Goal: Task Accomplishment & Management: Manage account settings

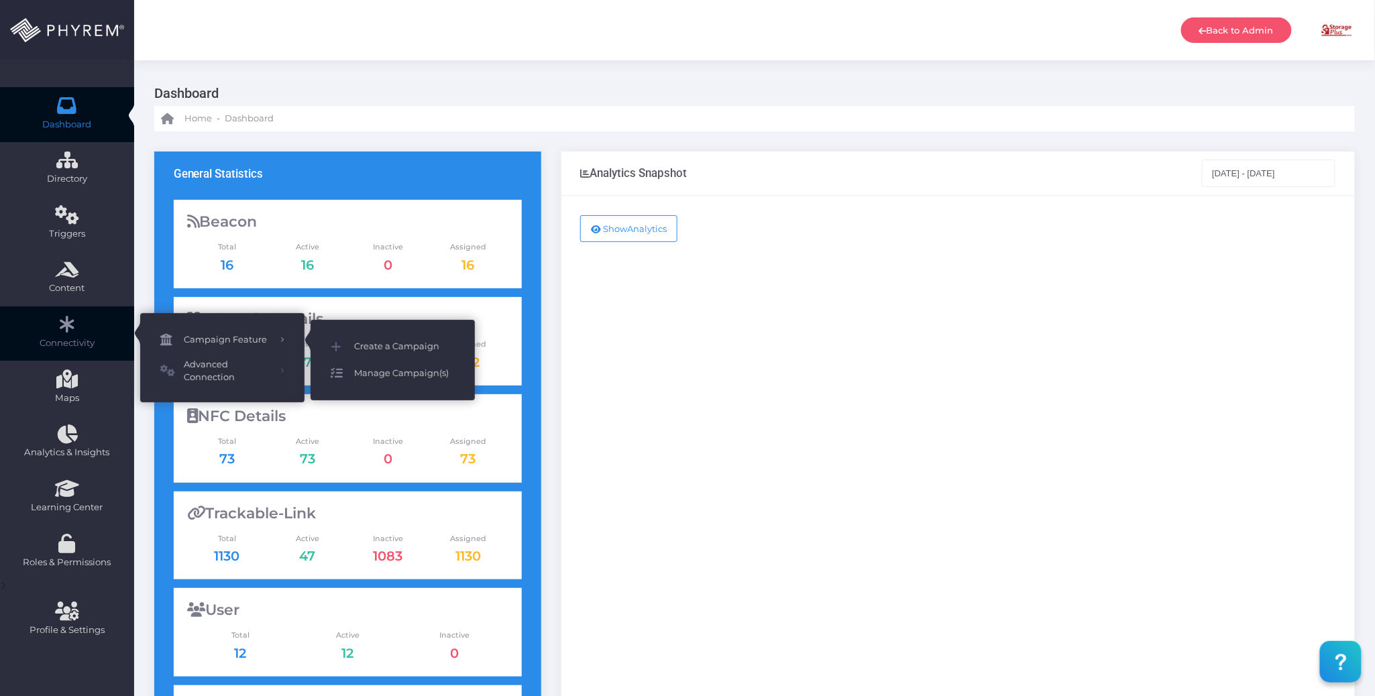
click at [422, 369] on span "Manage Campaign(s)" at bounding box center [404, 373] width 101 height 17
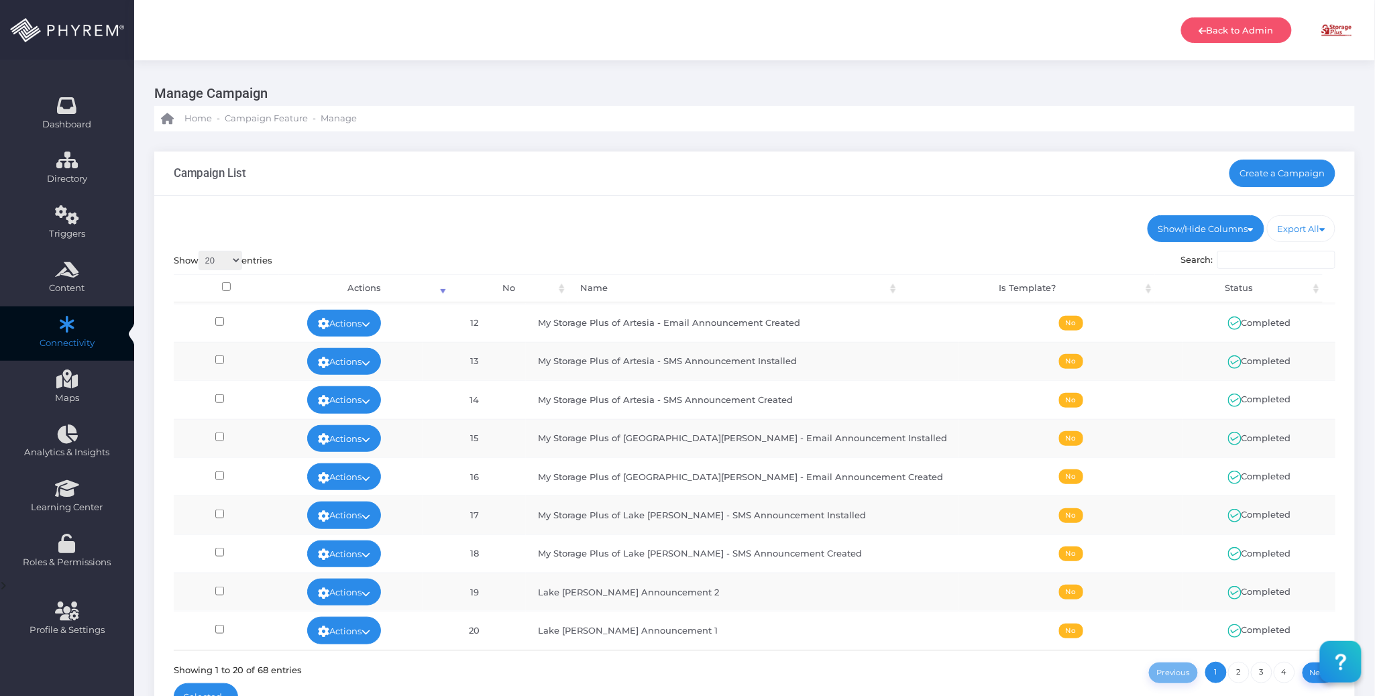
scroll to position [435, 0]
click at [1280, 674] on link "4" at bounding box center [1284, 672] width 21 height 21
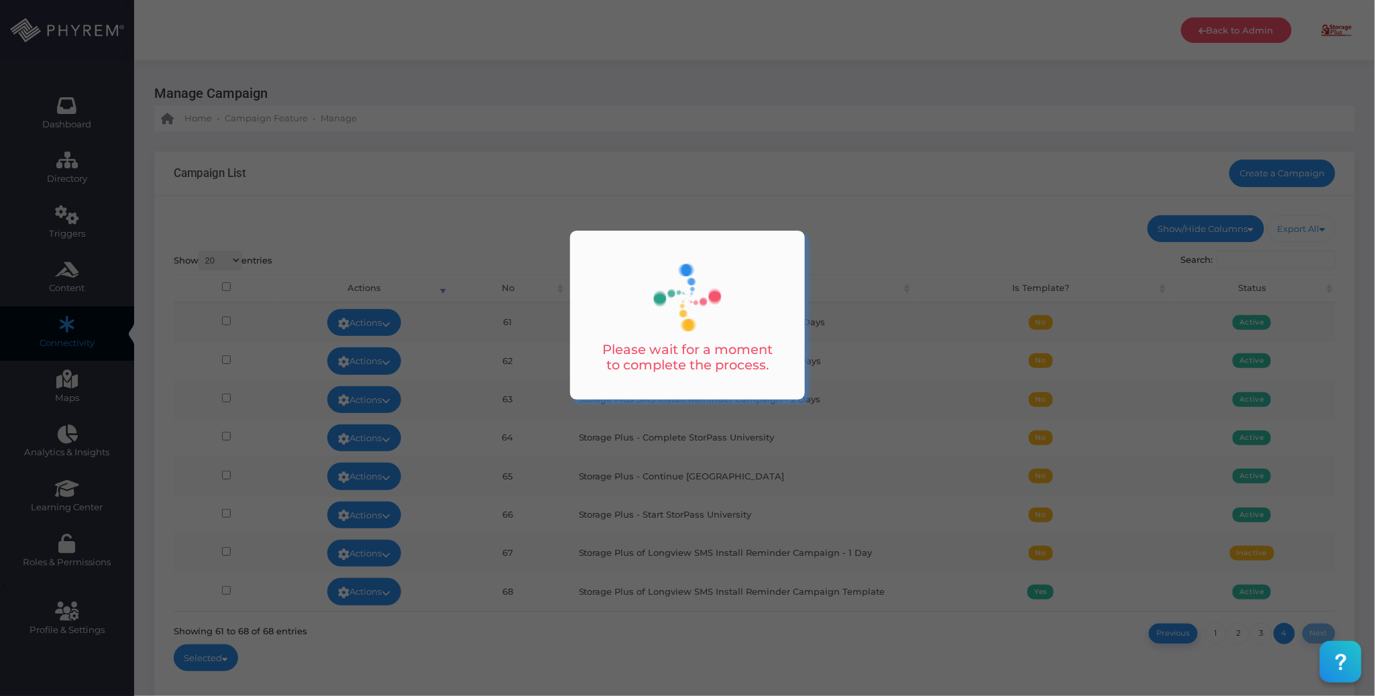
scroll to position [0, 0]
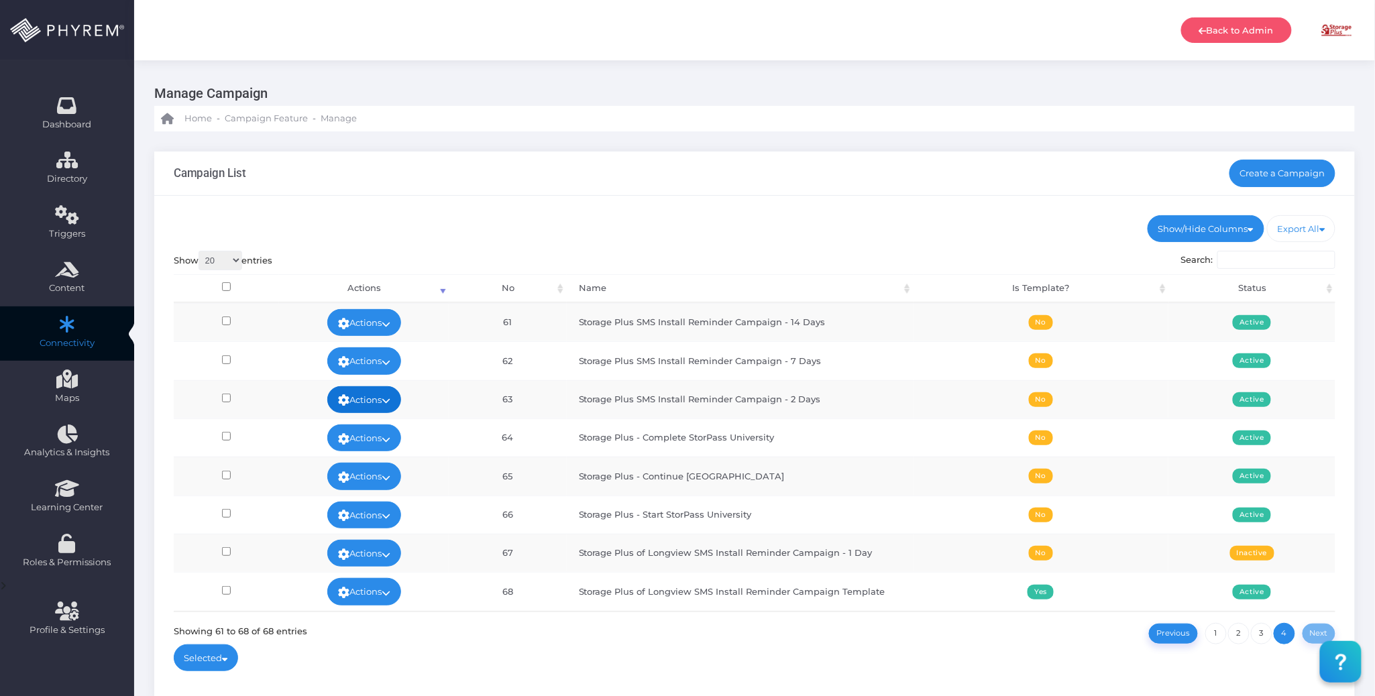
click at [382, 401] on link "Actions" at bounding box center [364, 399] width 74 height 27
click at [353, 427] on link "Edit" at bounding box center [361, 431] width 87 height 25
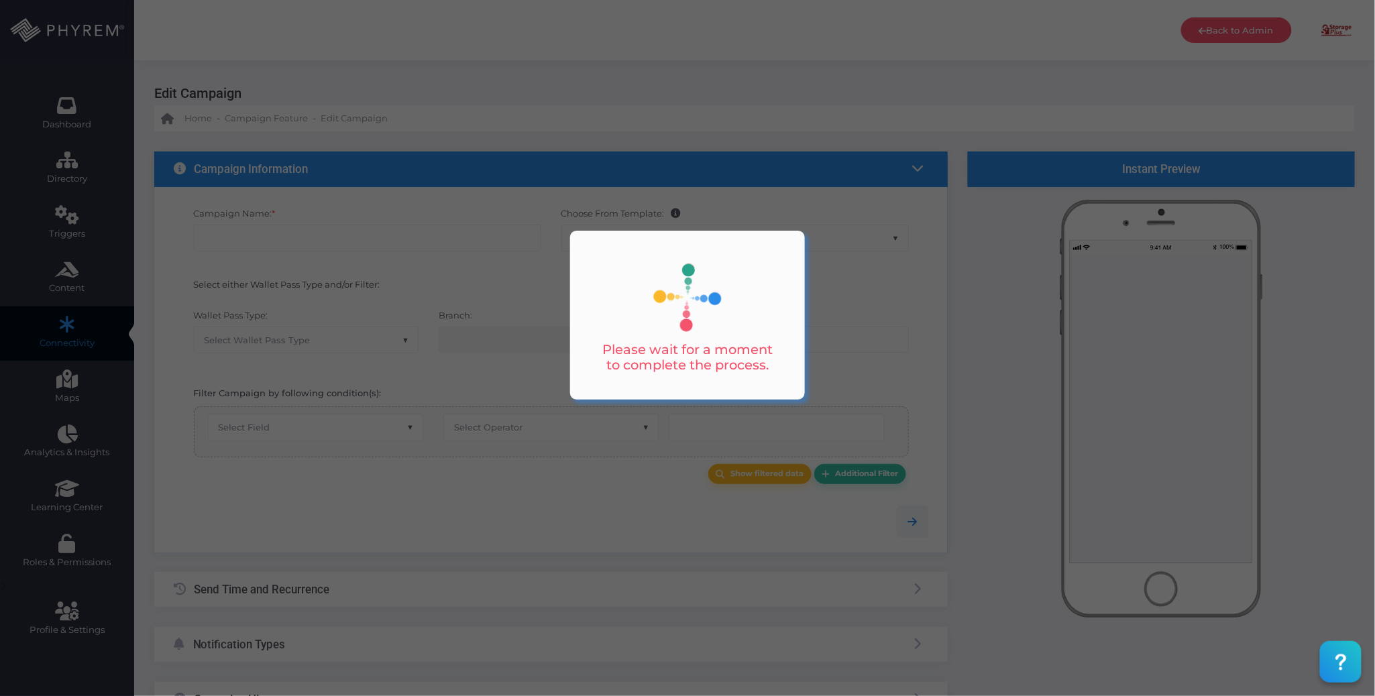
type input "Storage Plus SMS Install Reminder Campaign - 2 Days"
select select "15"
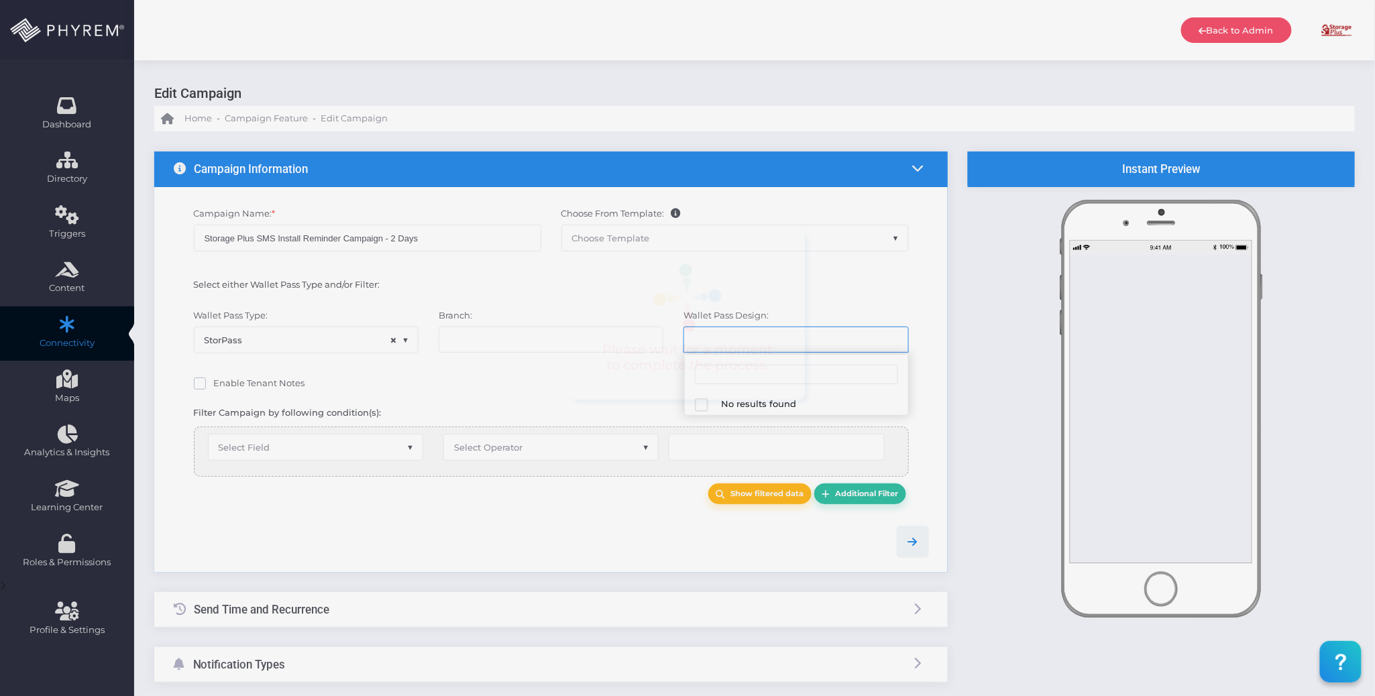
select select "616"
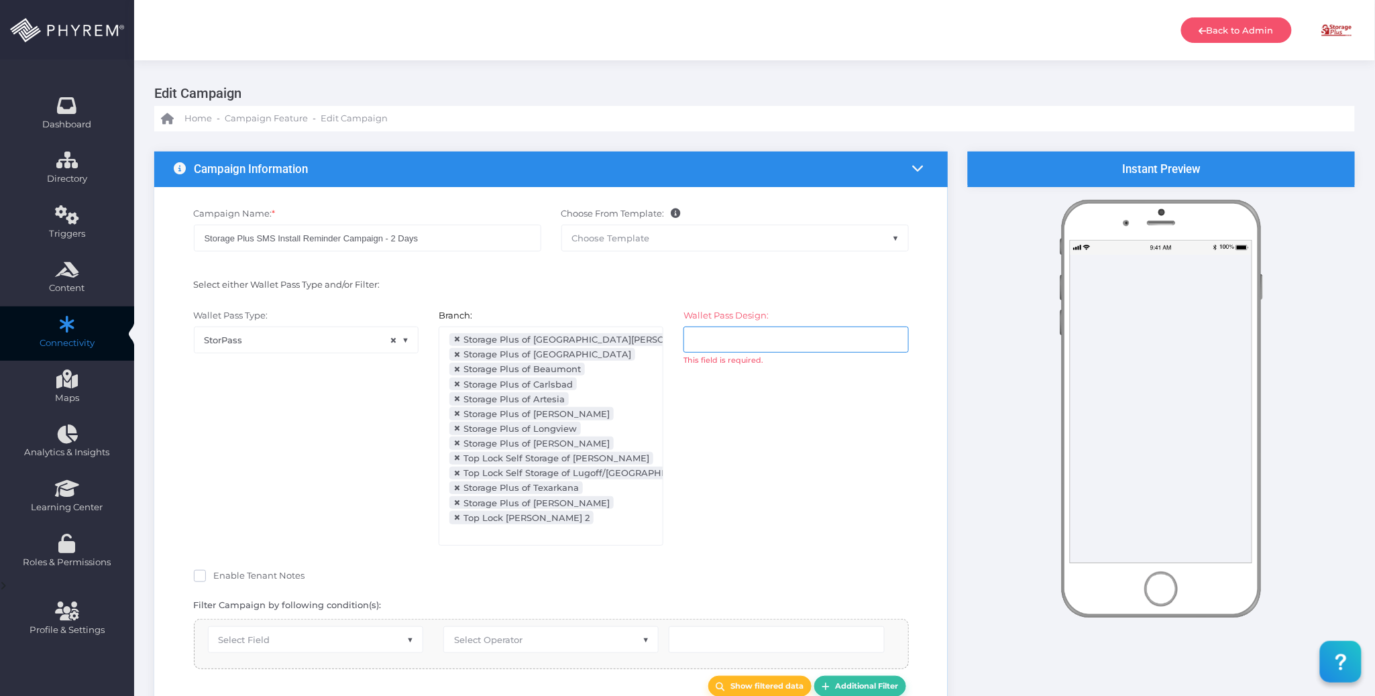
select select "after_x_days"
select select "2112"
select select "pr_wallet_users.created_date"
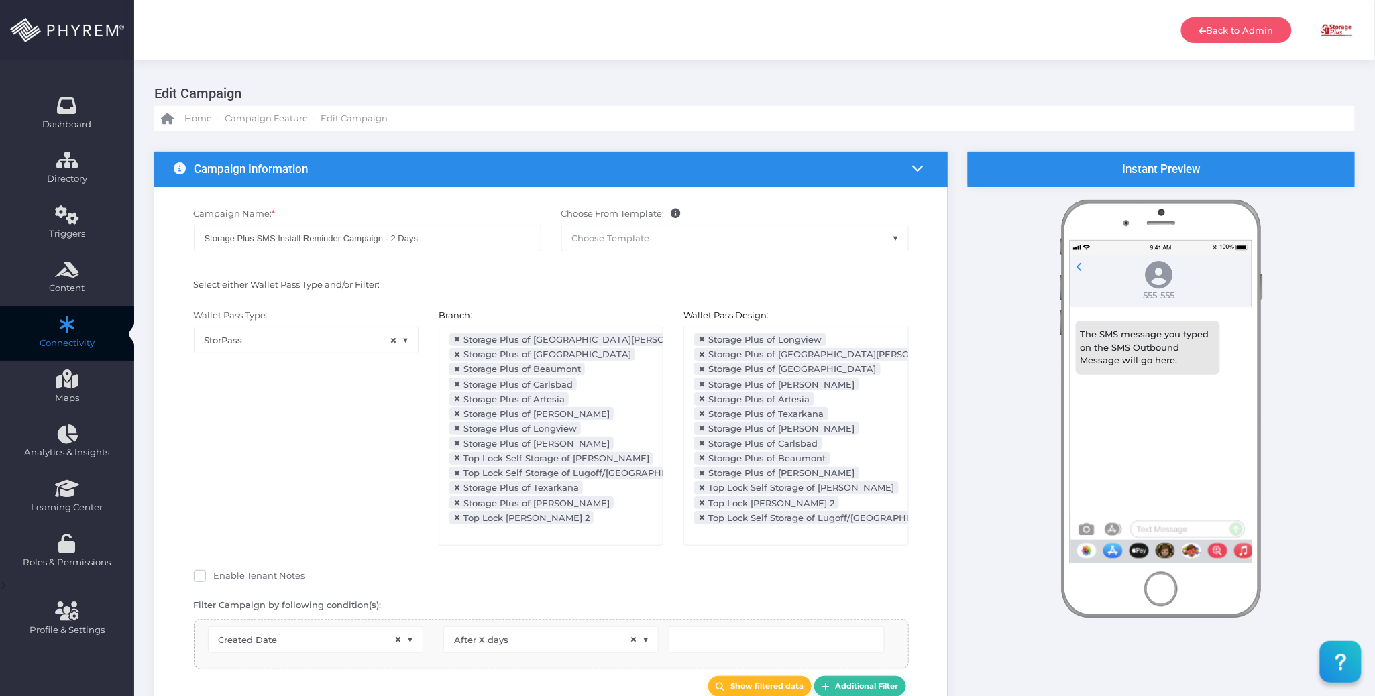
scroll to position [280, 0]
type input "2"
select select "pr_wallet_users.user_pass_status"
select select "equals"
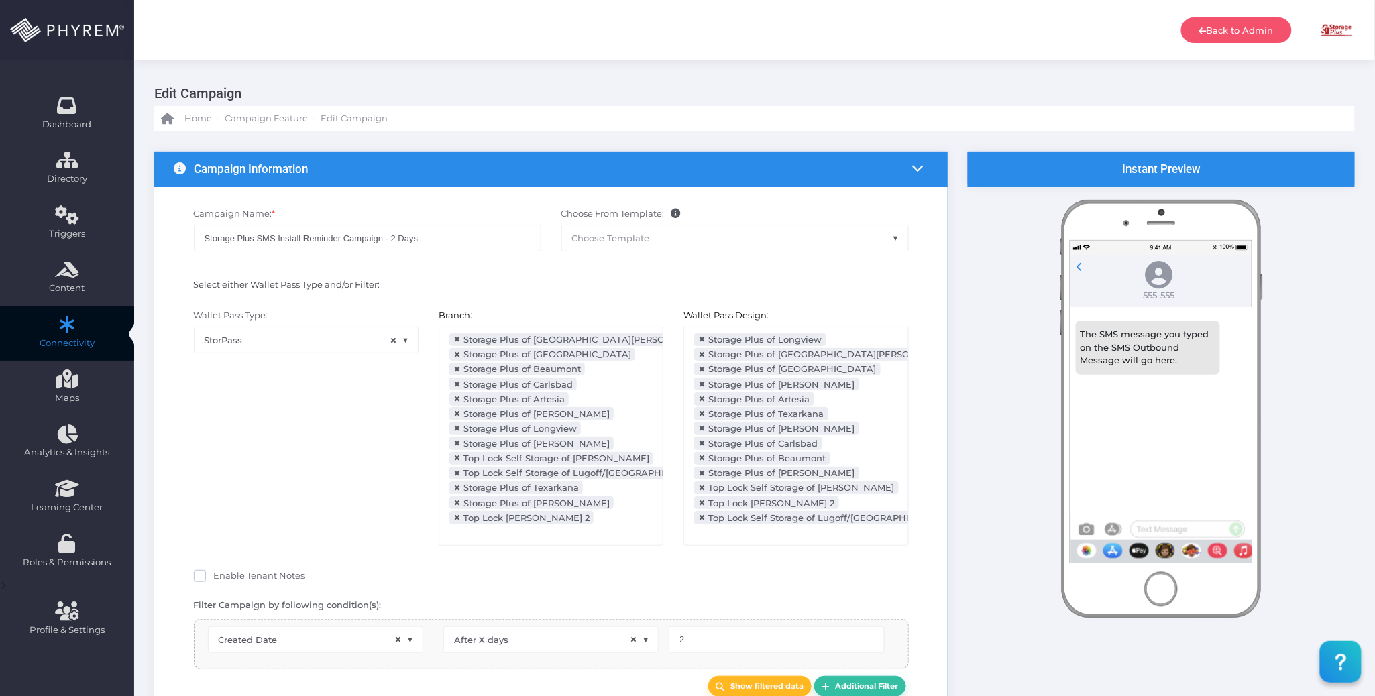
select select "pr_wallet_users.voided"
select select "equals"
click at [589, 290] on div at bounding box center [735, 286] width 368 height 17
click at [282, 121] on span "Campaign Feature" at bounding box center [266, 118] width 83 height 13
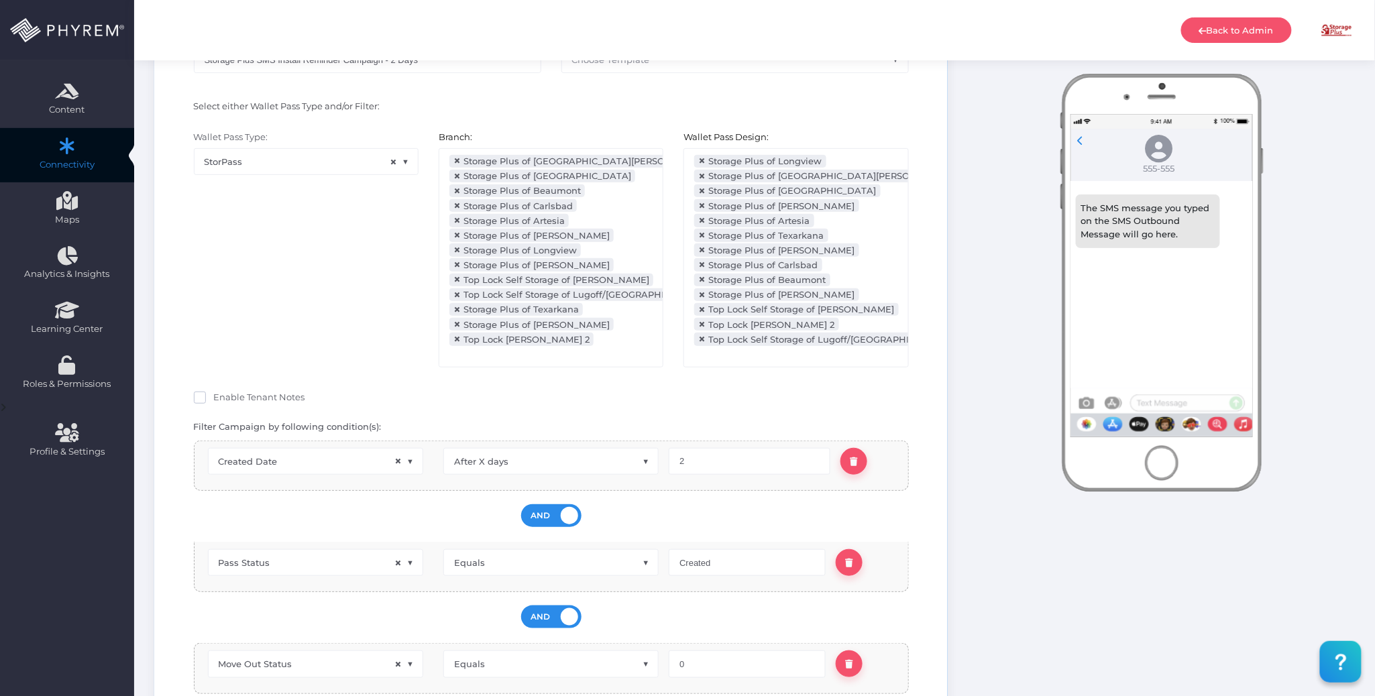
scroll to position [268, 0]
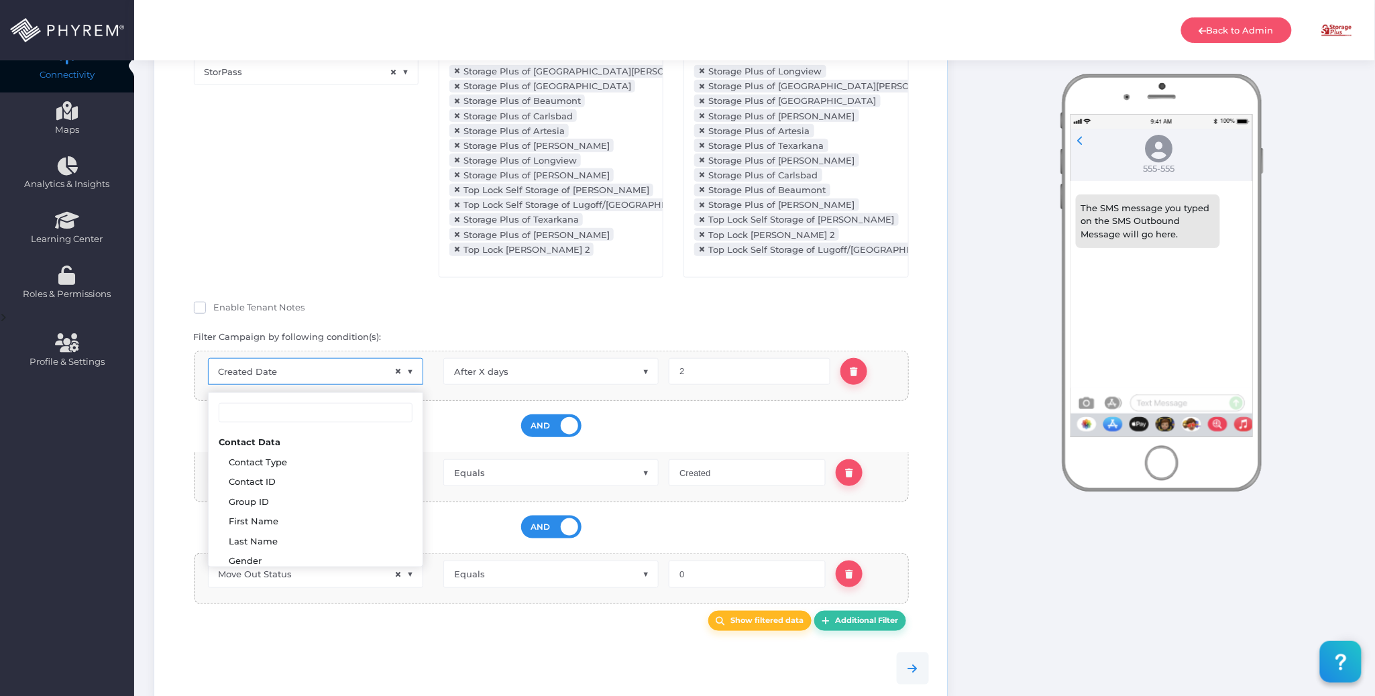
click at [323, 377] on span "× Created Date" at bounding box center [316, 371] width 214 height 25
click at [463, 433] on div "OR AND" at bounding box center [551, 427] width 675 height 38
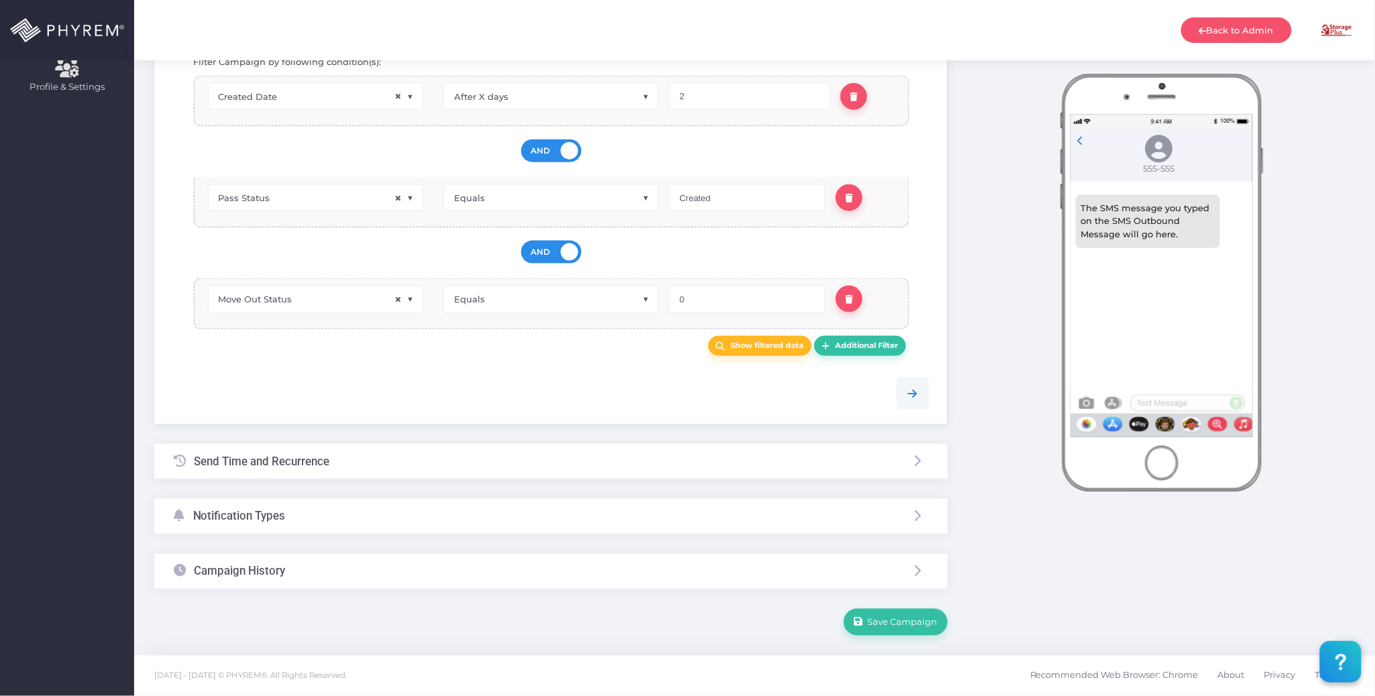
click at [368, 455] on div "Send Time and Recurrence" at bounding box center [551, 462] width 794 height 36
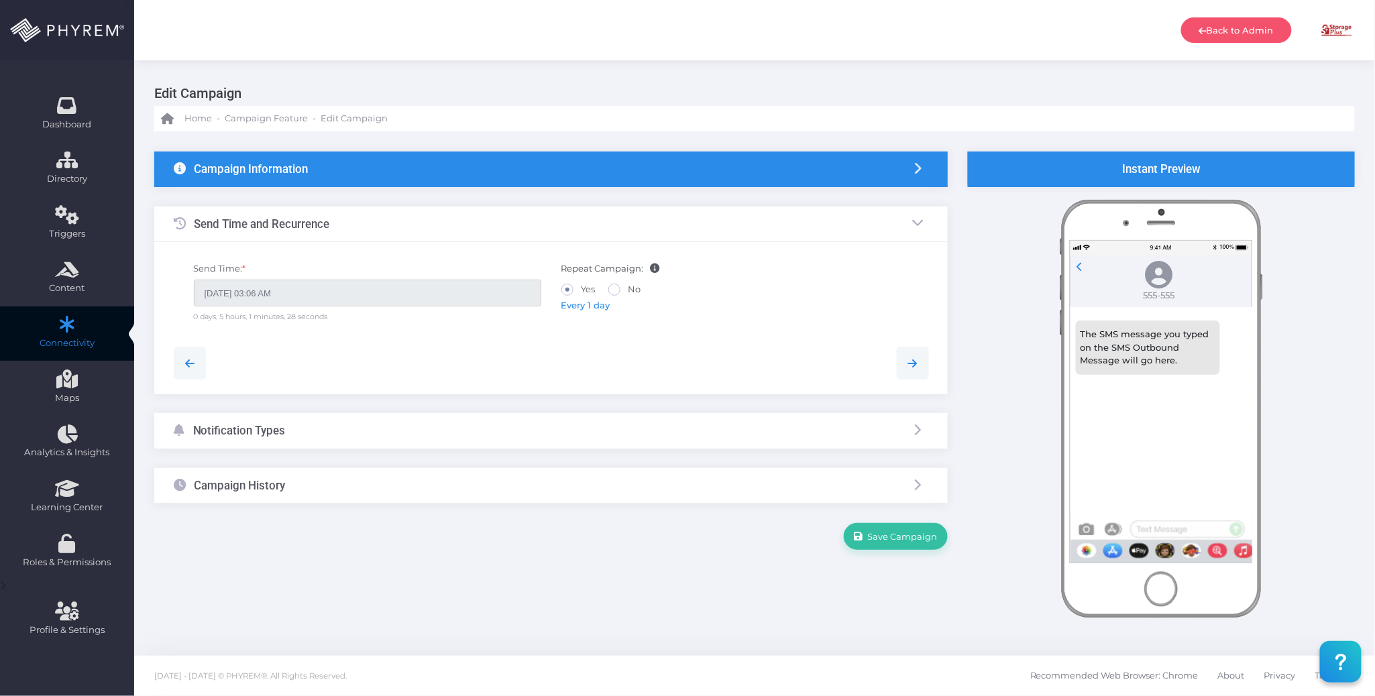
scroll to position [0, 0]
click at [575, 303] on span "Every 1 day" at bounding box center [585, 305] width 49 height 11
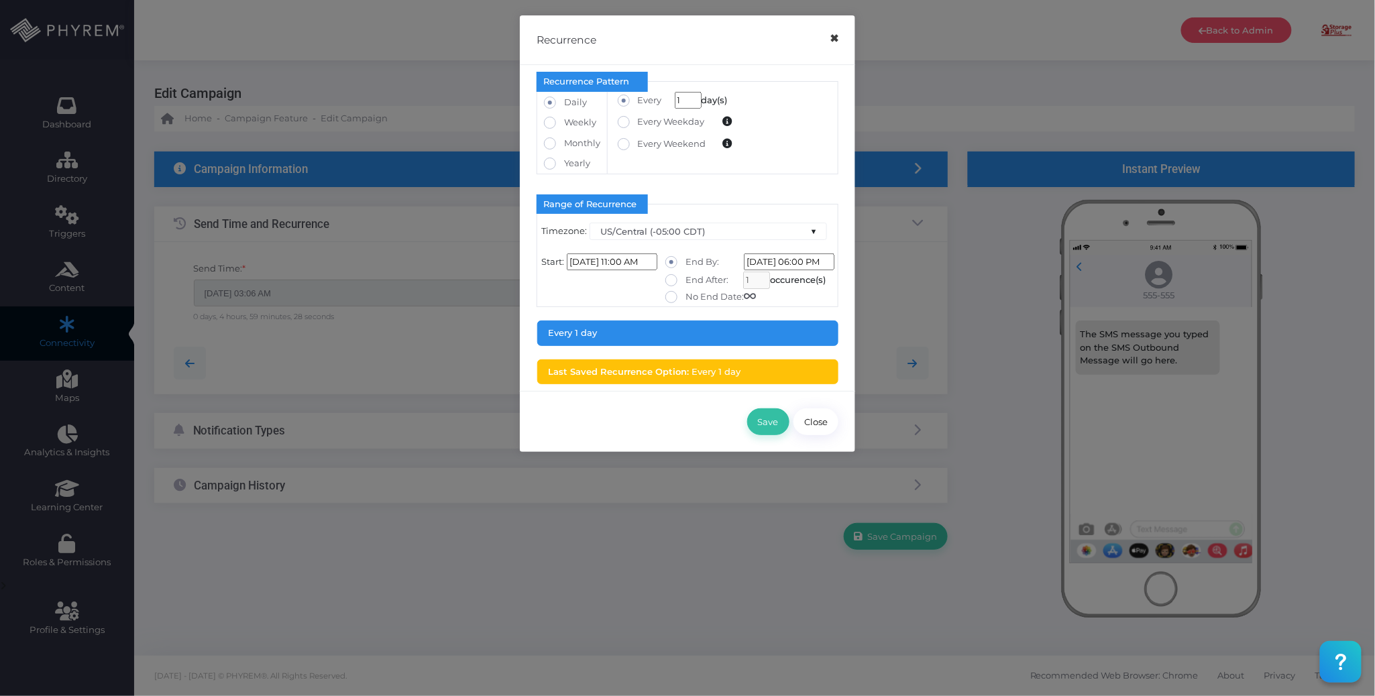
click at [839, 40] on button "×" at bounding box center [834, 38] width 26 height 30
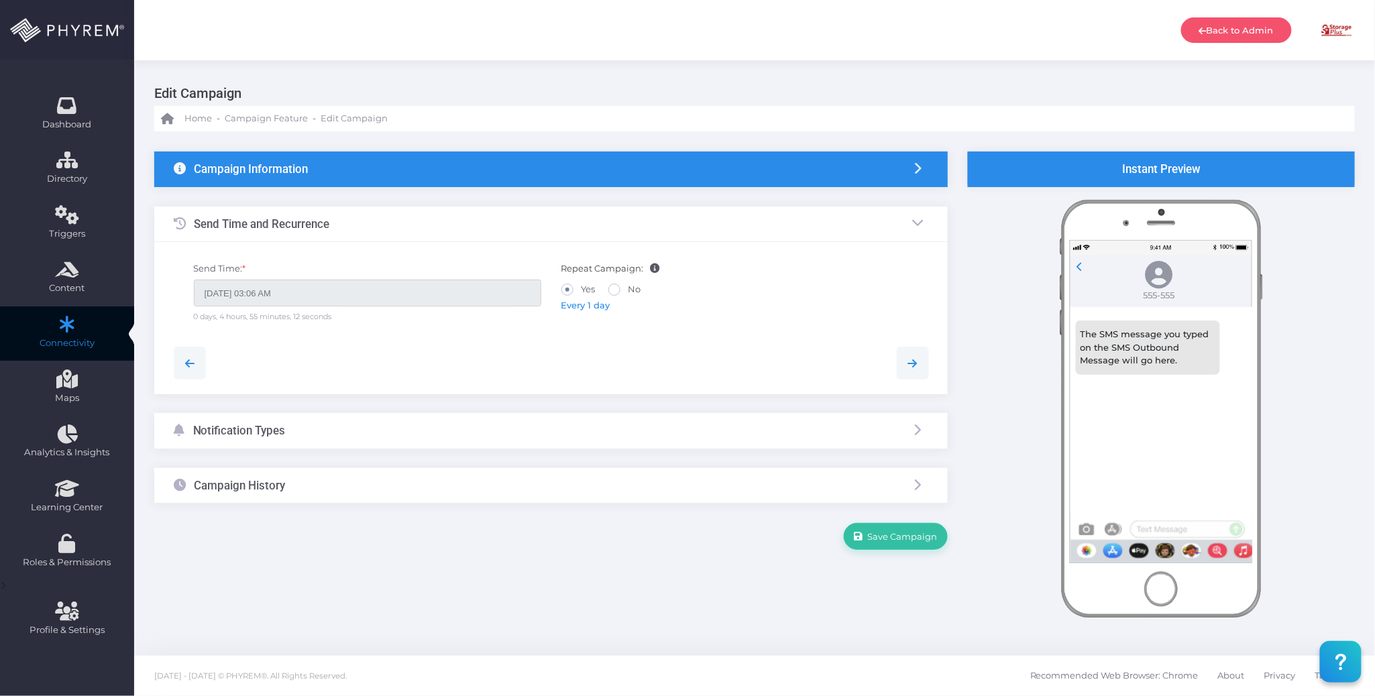
click at [508, 178] on div "Campaign Information" at bounding box center [551, 170] width 794 height 36
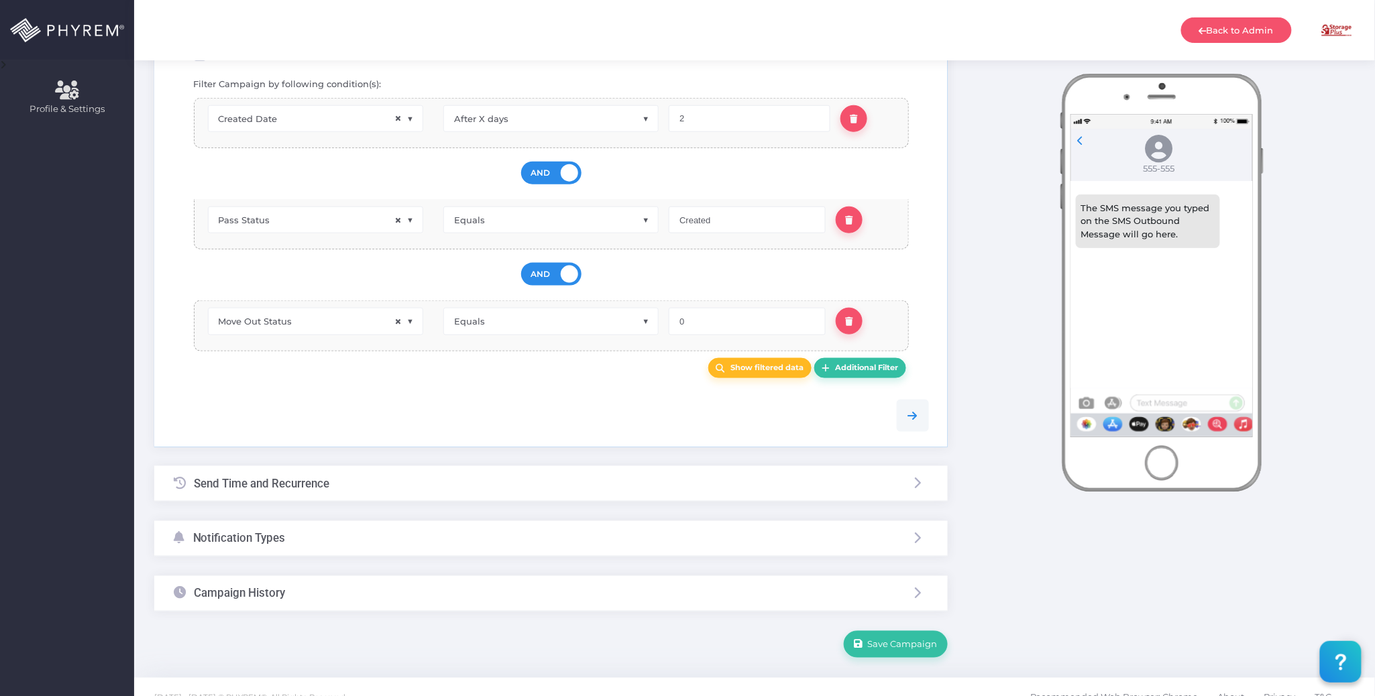
scroll to position [553, 0]
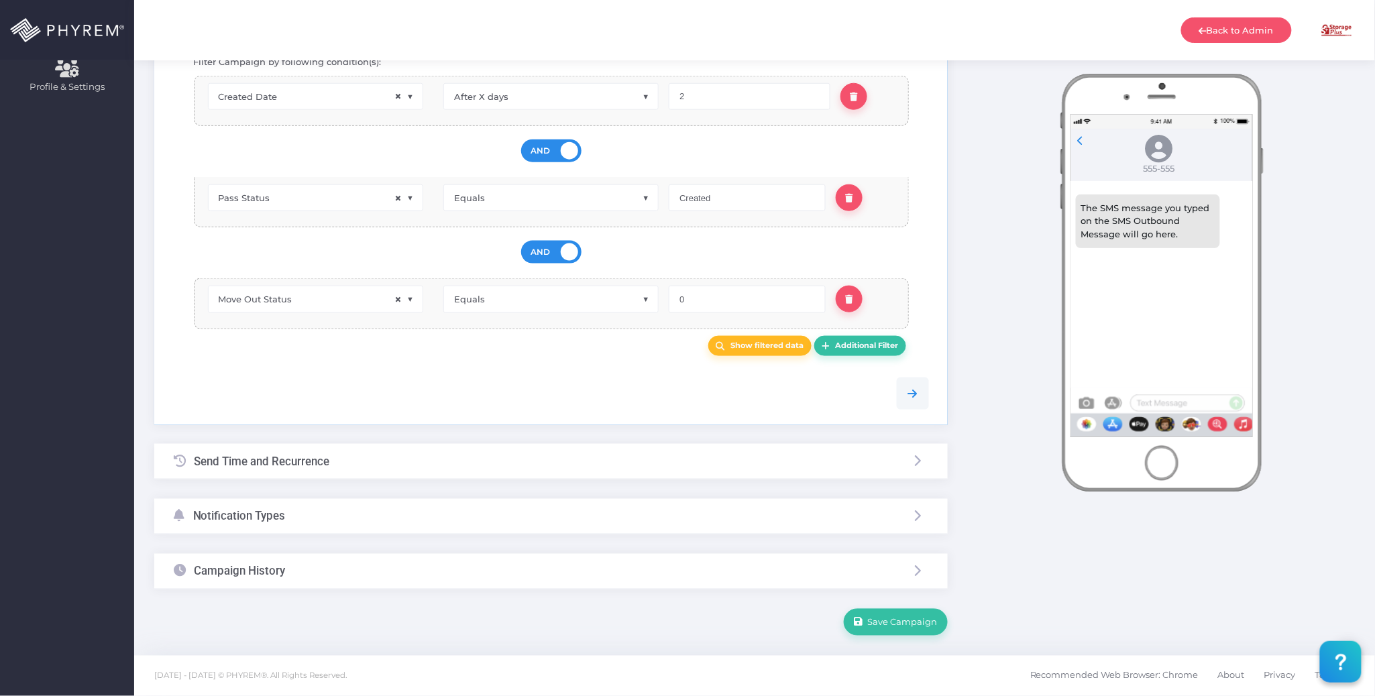
click at [420, 519] on div "Notification Types" at bounding box center [551, 517] width 794 height 36
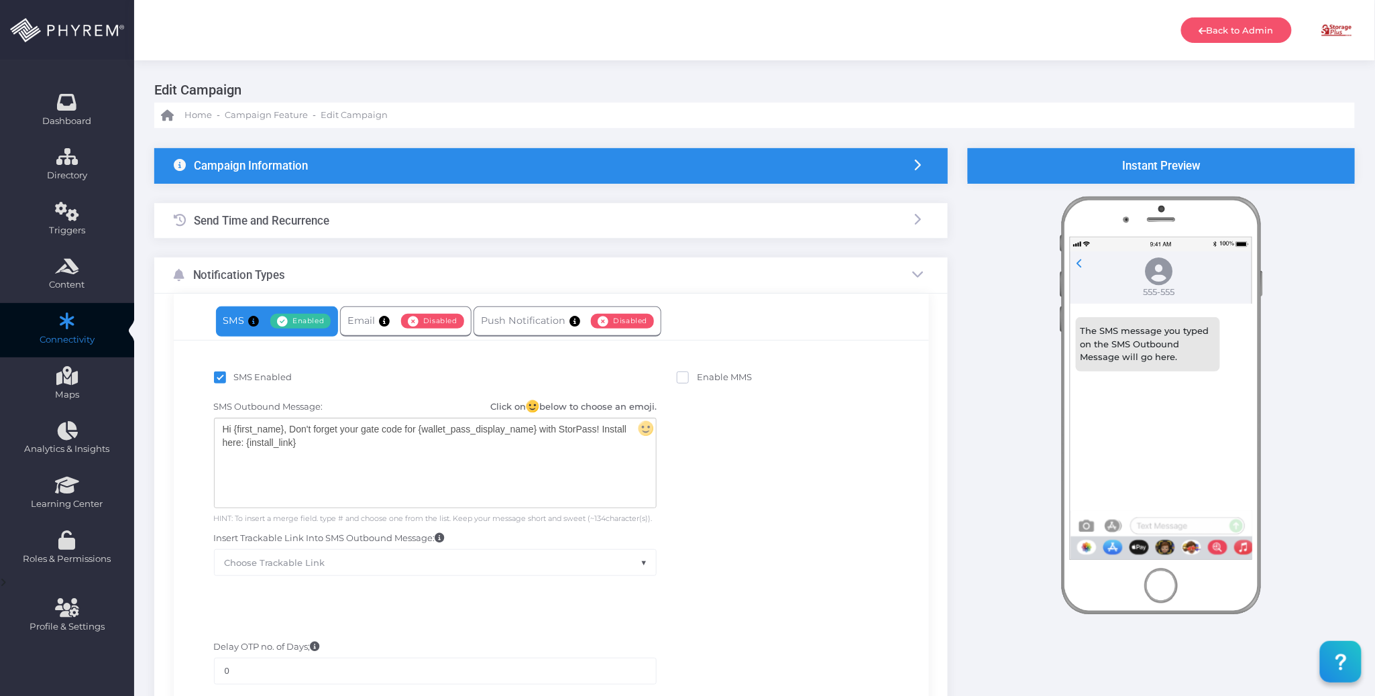
scroll to position [0, 0]
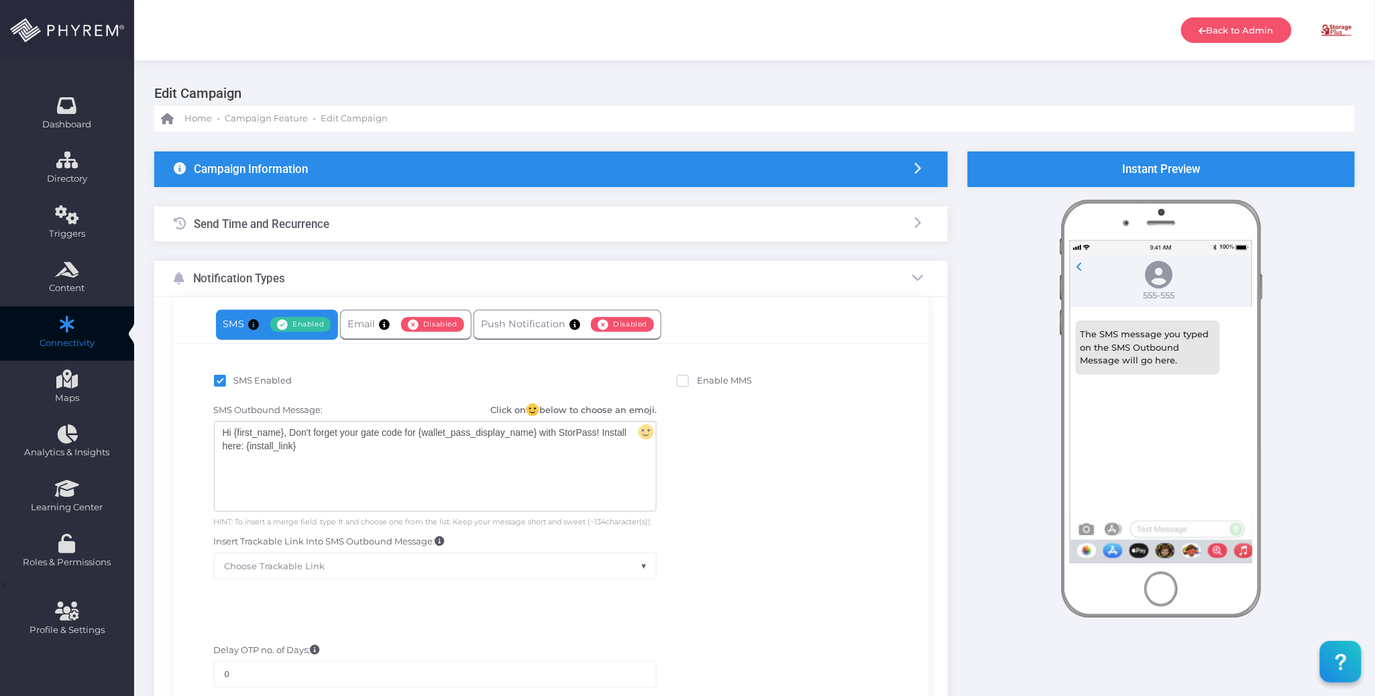
click at [428, 175] on div "Campaign Information" at bounding box center [551, 170] width 794 height 36
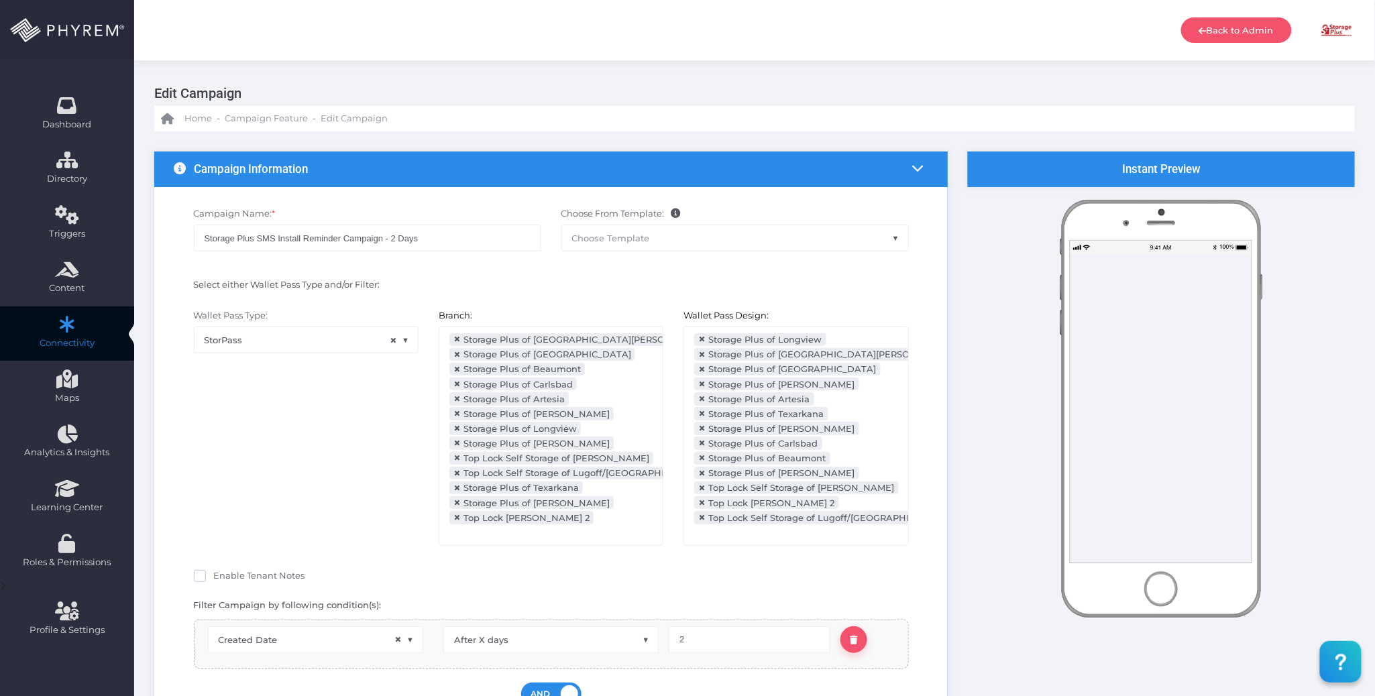
scroll to position [358, 0]
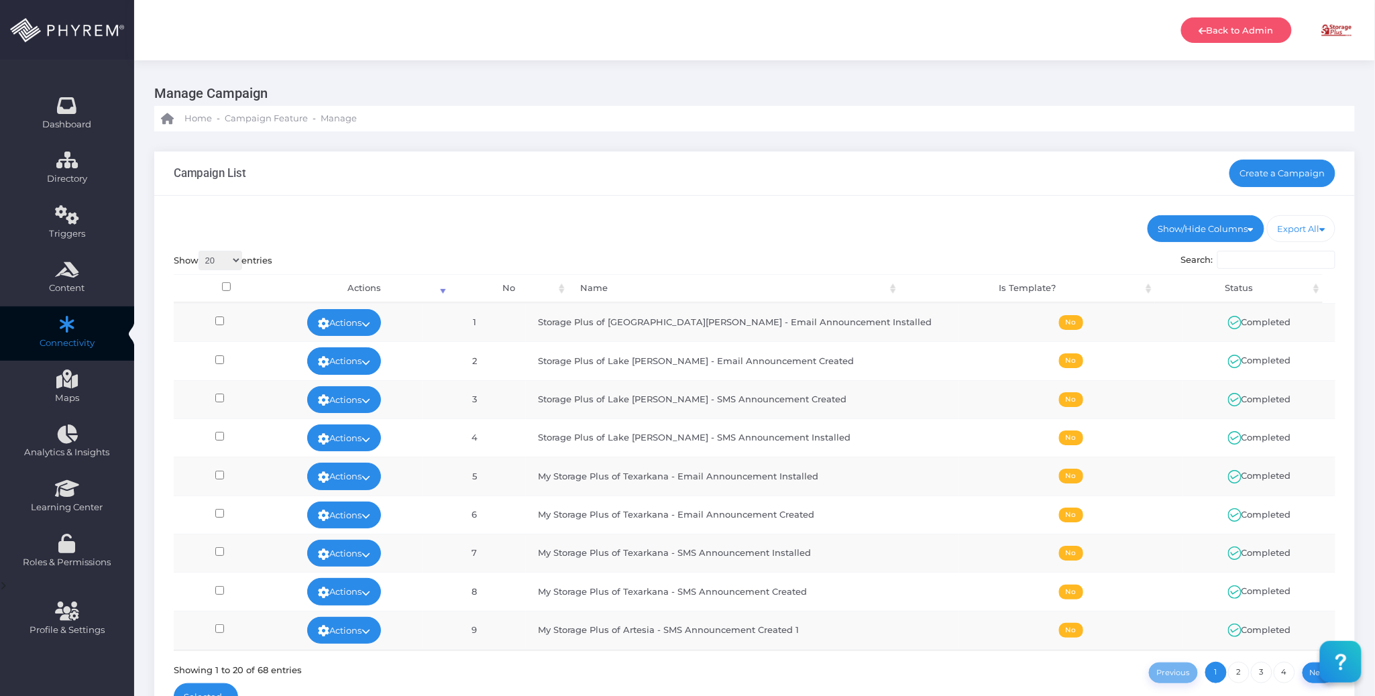
click at [953, 199] on div "Show/Hide Columns No Name Is Template? Status DONE" at bounding box center [754, 466] width 1201 height 541
click at [1275, 166] on link "Create a Campaign" at bounding box center [1283, 173] width 107 height 27
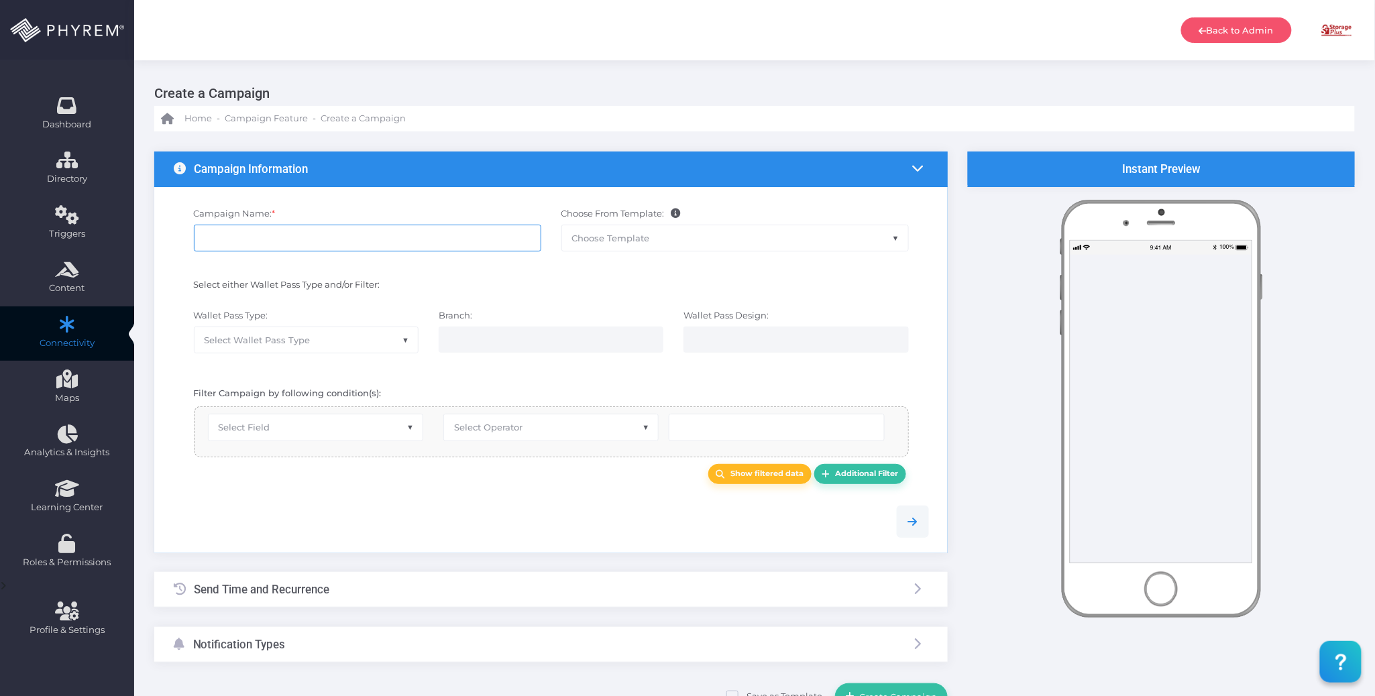
click at [299, 233] on input "Campaign Name: *" at bounding box center [367, 238] width 347 height 27
paste input "14 Days"
click at [303, 239] on input "14 Days Install Reminder Phase 4" at bounding box center [367, 238] width 347 height 27
type input "14 Days Install Reminder for Phase 4"
click at [427, 266] on div "Campaign Name: * 14 Days Install Reminder for Phase 4 Choose From Template: STO…" at bounding box center [551, 236] width 775 height 71
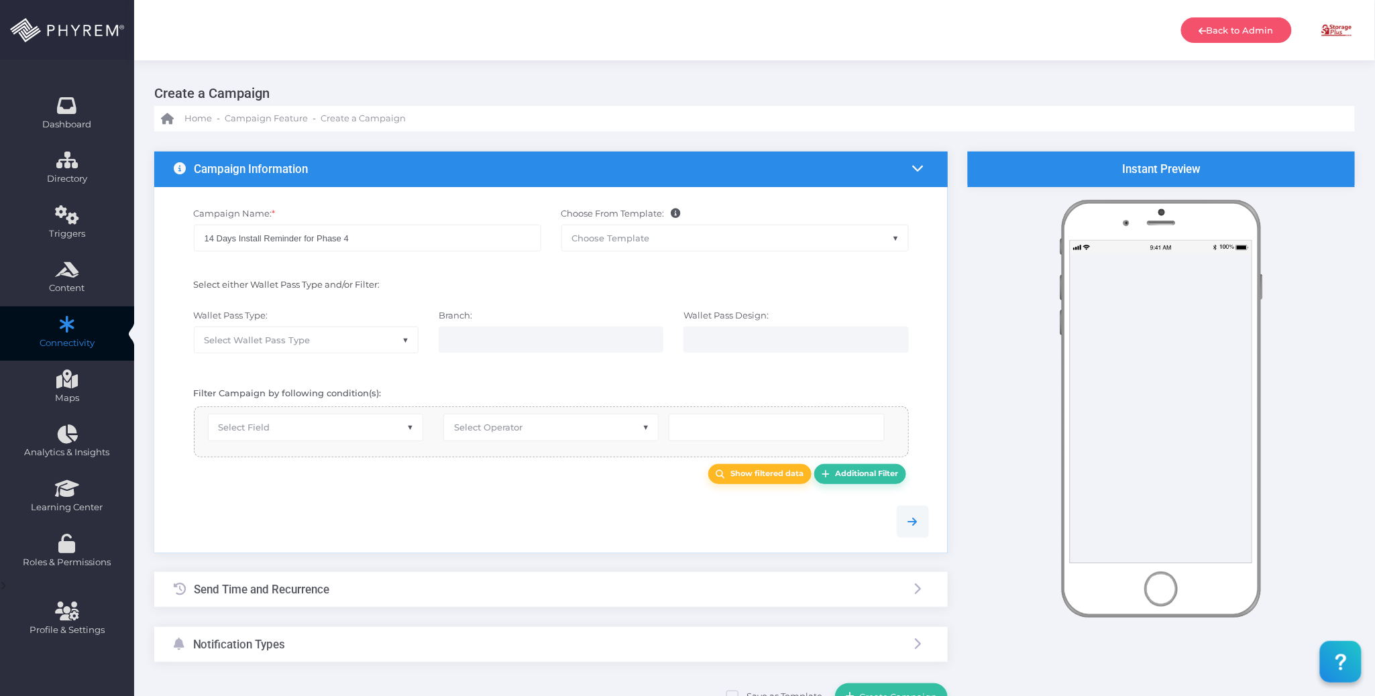
click at [353, 343] on span "Select Wallet Pass Type" at bounding box center [306, 339] width 223 height 25
select select "15"
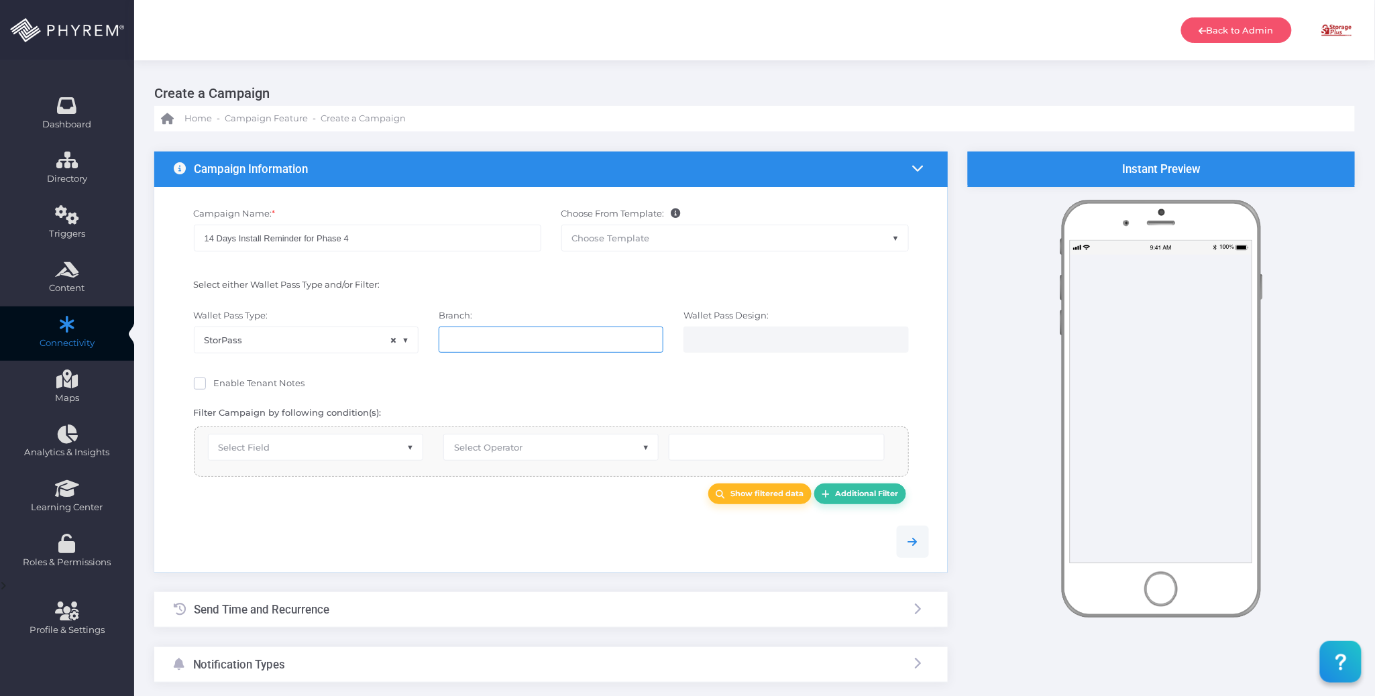
click at [498, 345] on input "search" at bounding box center [501, 339] width 105 height 11
select select "618"
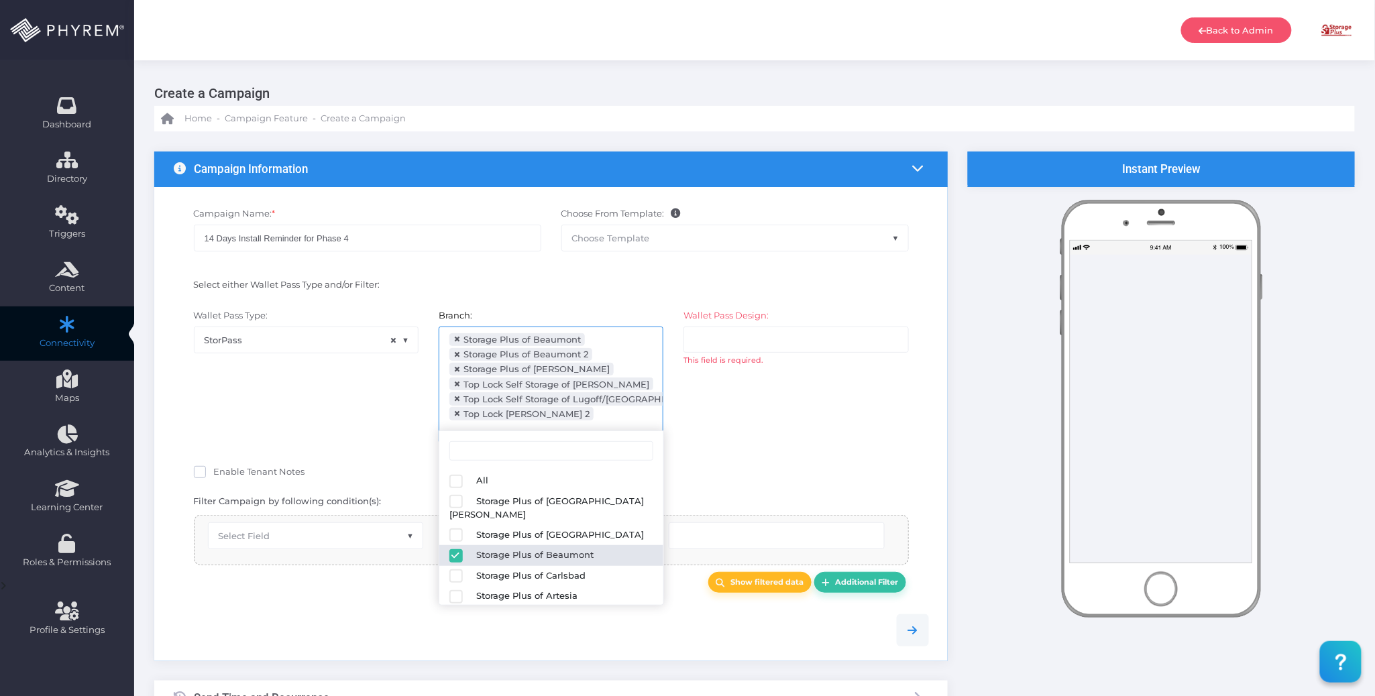
scroll to position [19, 0]
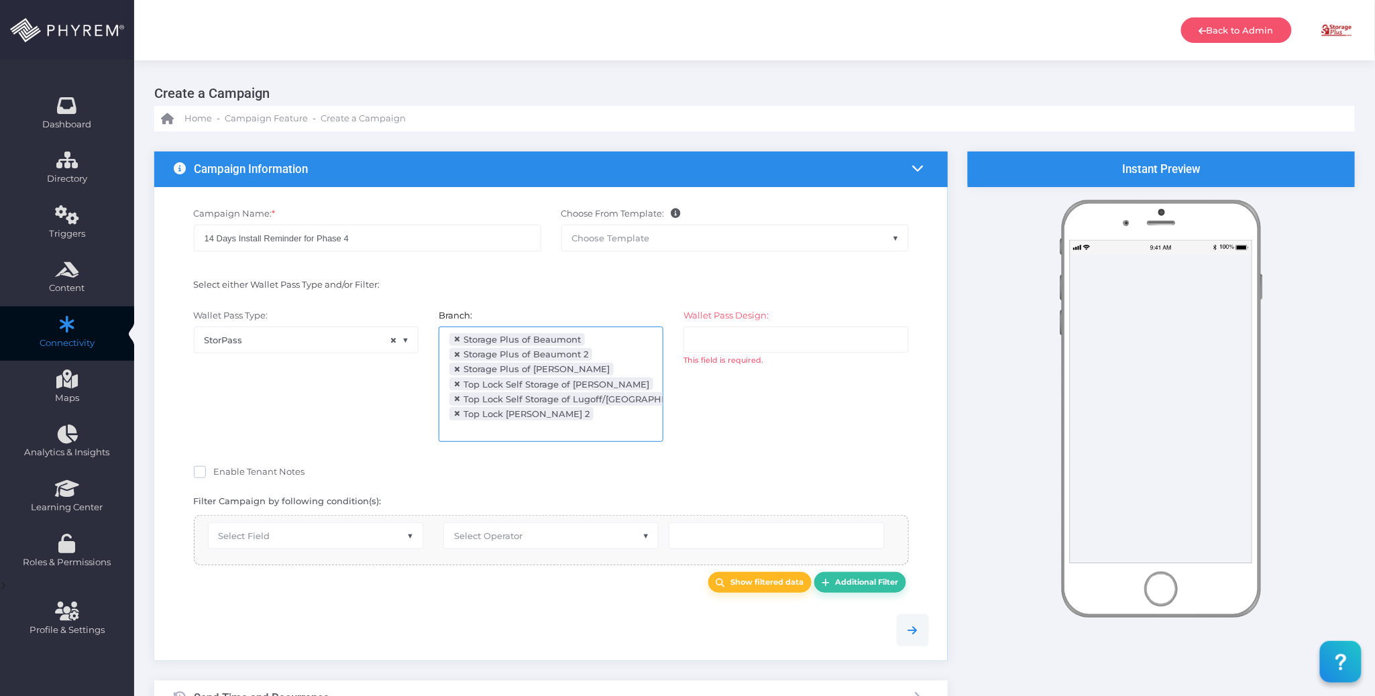
click at [816, 446] on div "Wallet Pass Type: StorPass × StorPass Branch: All Storage Plus of Lake Charles …" at bounding box center [551, 383] width 775 height 160
click at [775, 341] on input "search" at bounding box center [746, 339] width 105 height 11
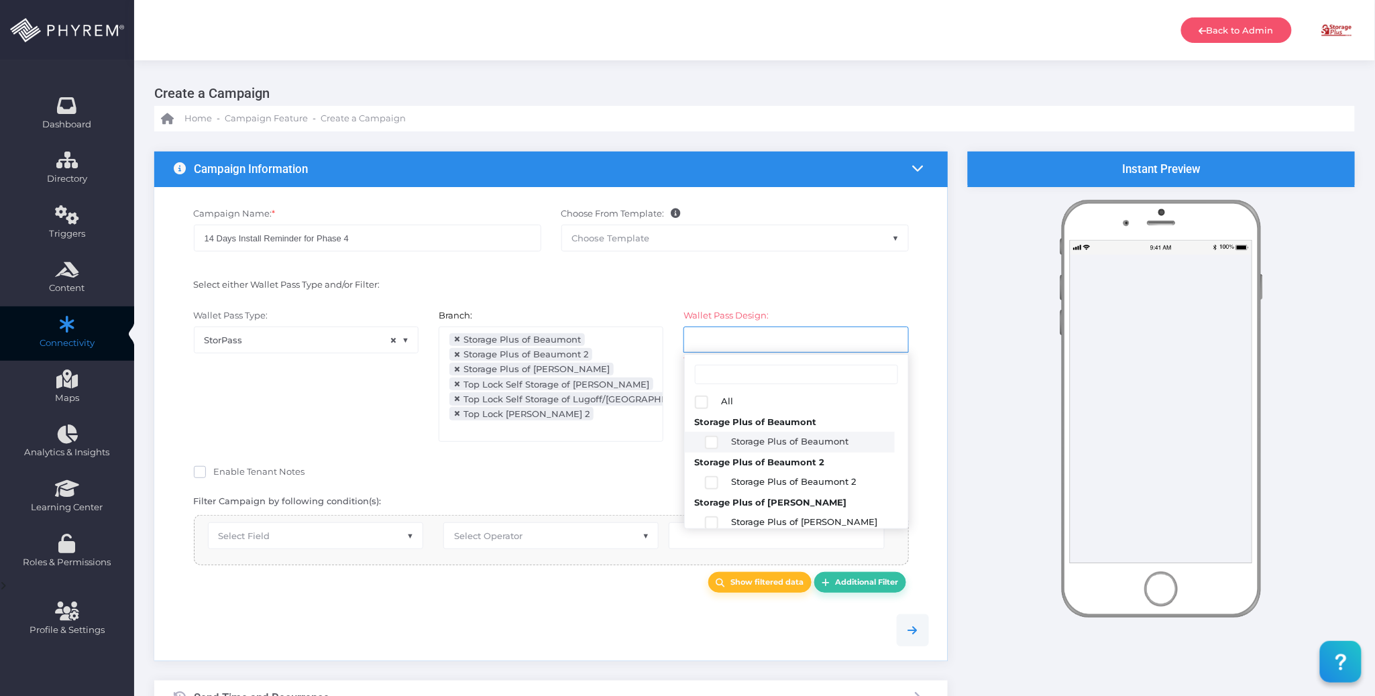
scroll to position [0, 0]
select select "2684"
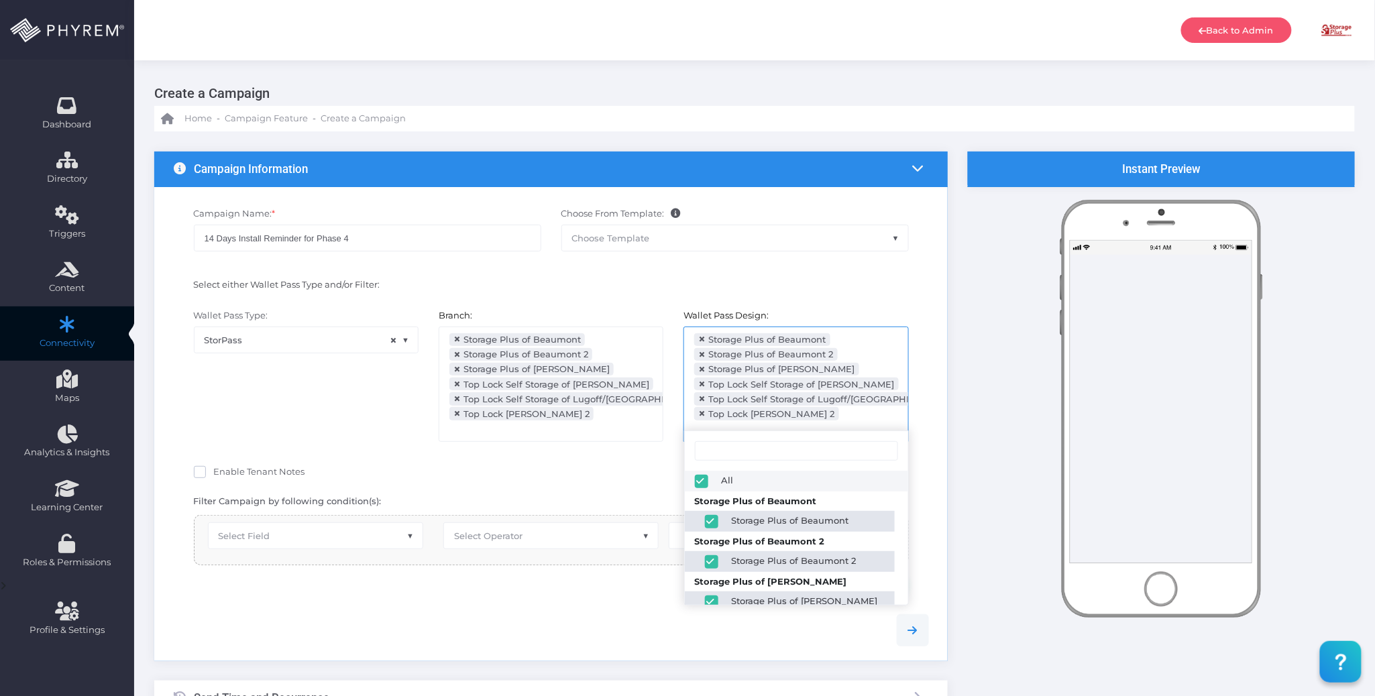
click at [628, 462] on div "Enable Tenant Notes" at bounding box center [551, 472] width 735 height 20
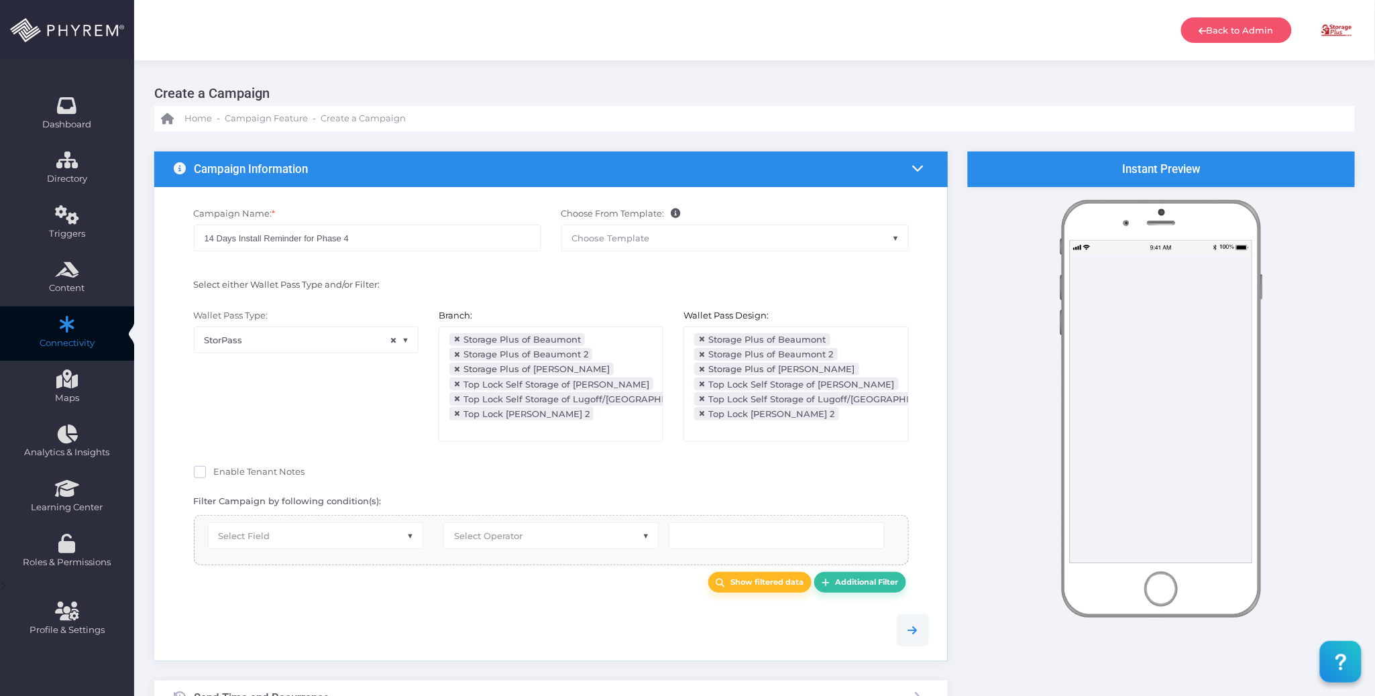
click at [628, 466] on div "Enable Tenant Notes" at bounding box center [551, 474] width 715 height 17
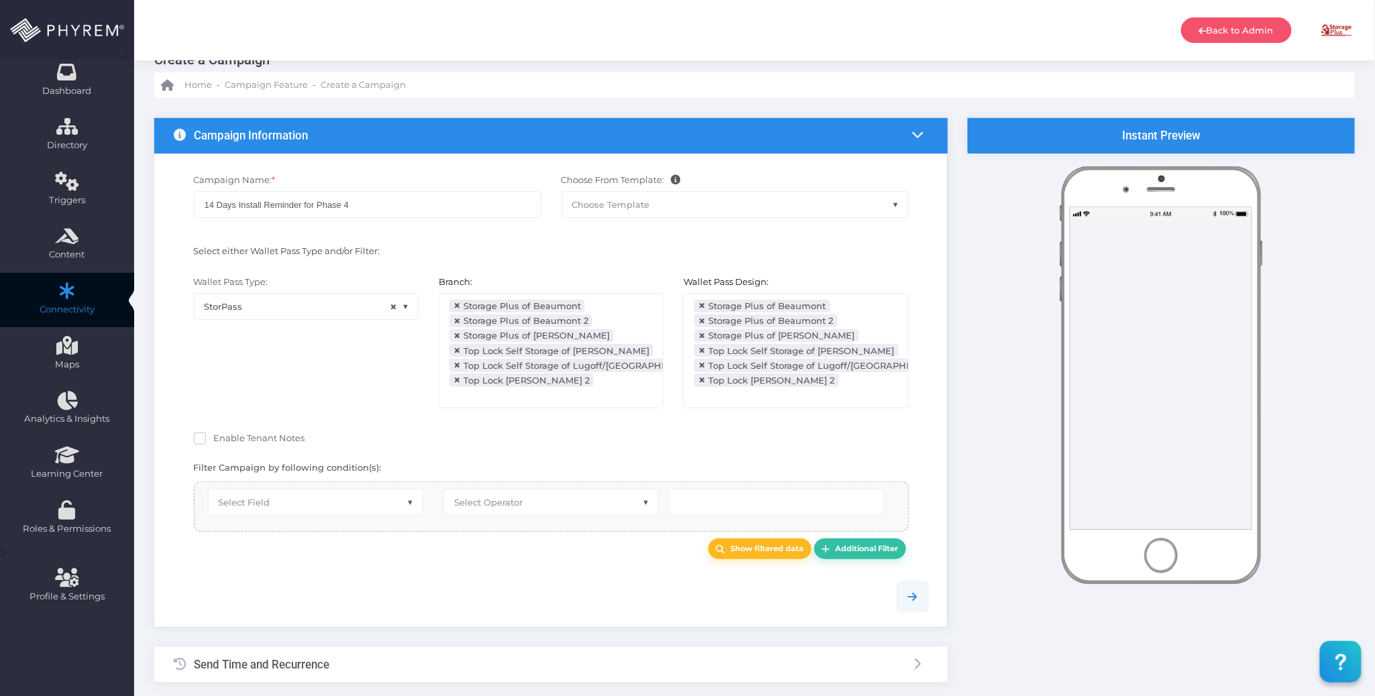
scroll to position [89, 0]
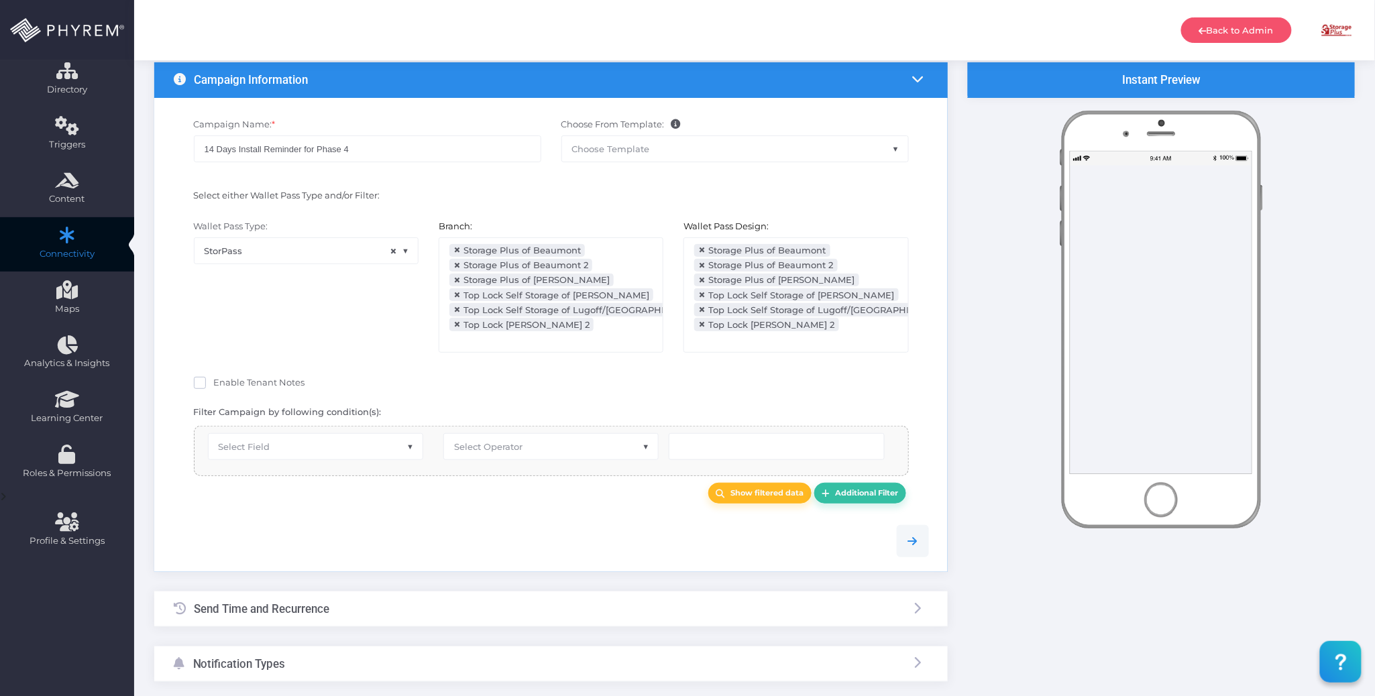
click at [317, 434] on span "Select Field" at bounding box center [316, 446] width 214 height 25
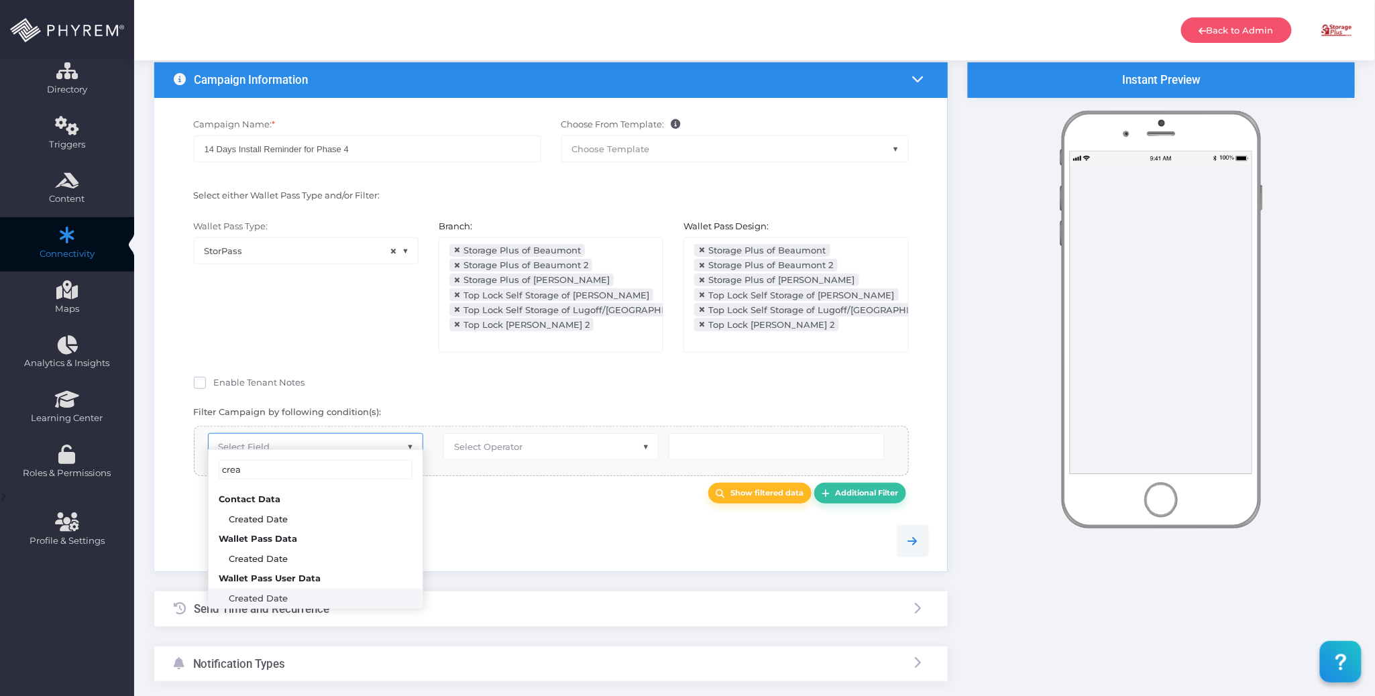
type input "crea"
select select "pr_wallet_users.created_date"
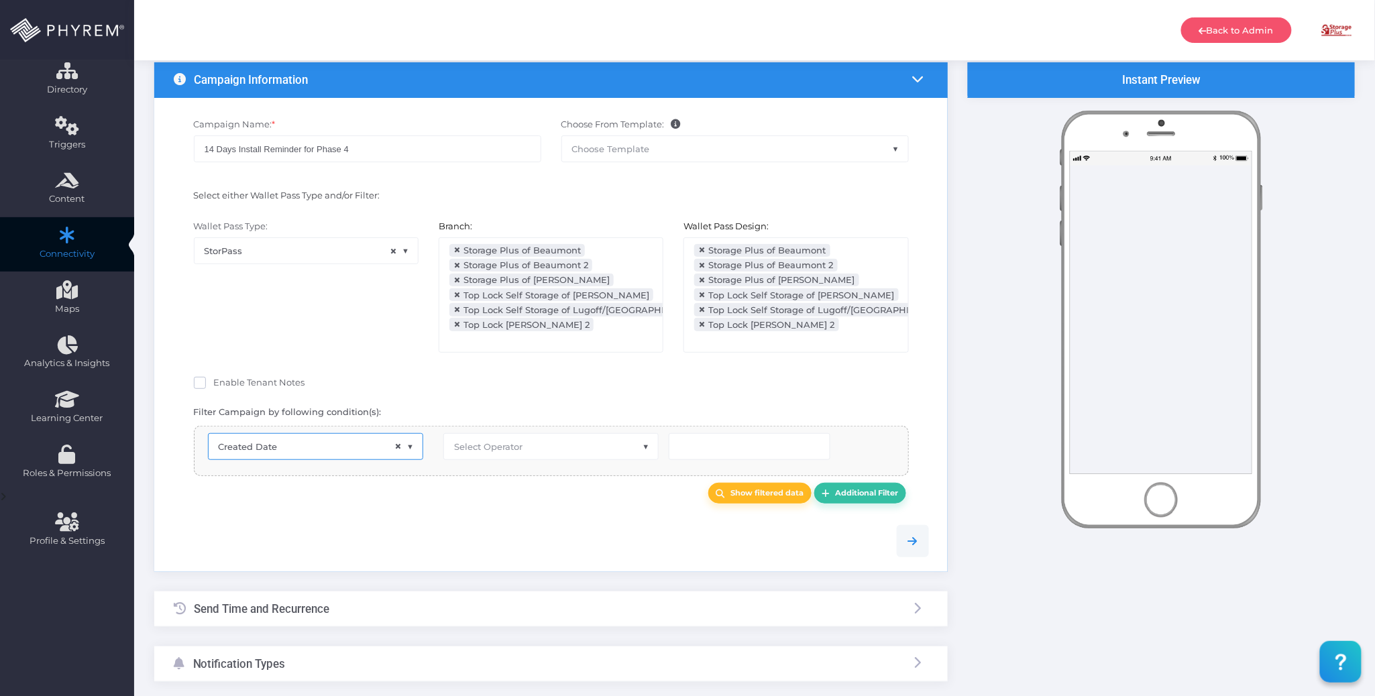
click at [502, 441] on span "Select Operator" at bounding box center [488, 446] width 68 height 11
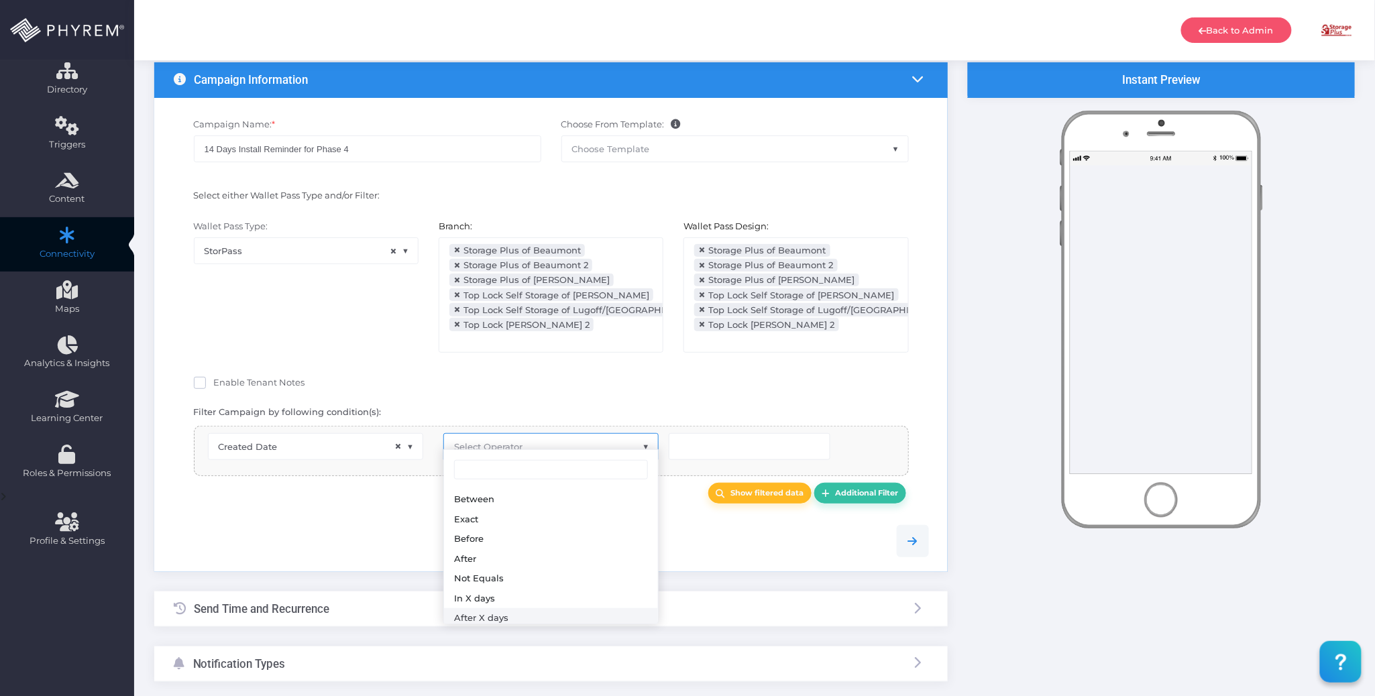
select select "after_x_days"
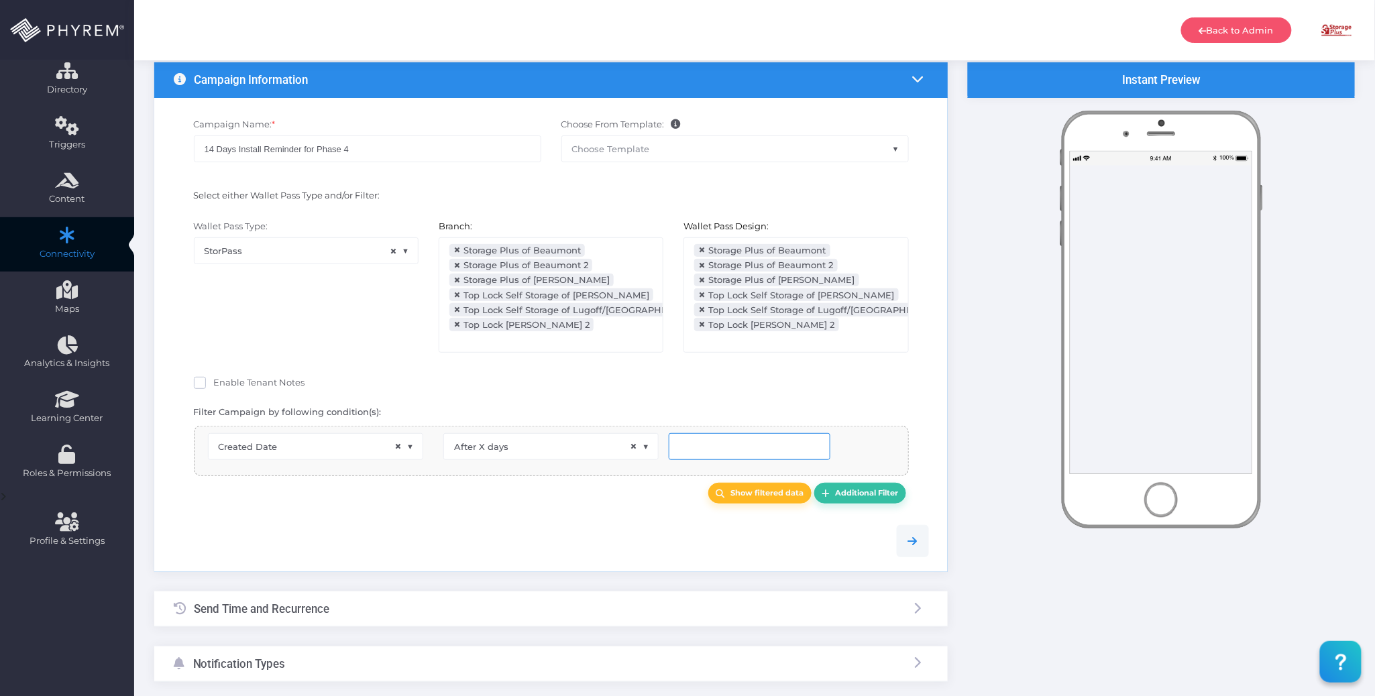
click at [691, 433] on input "number" at bounding box center [750, 446] width 162 height 27
type input "14"
click at [598, 525] on div at bounding box center [551, 541] width 775 height 32
drag, startPoint x: 561, startPoint y: 492, endPoint x: 743, endPoint y: 492, distance: 181.8
click at [565, 492] on div "Show filtered data Additional Filter" at bounding box center [551, 493] width 775 height 34
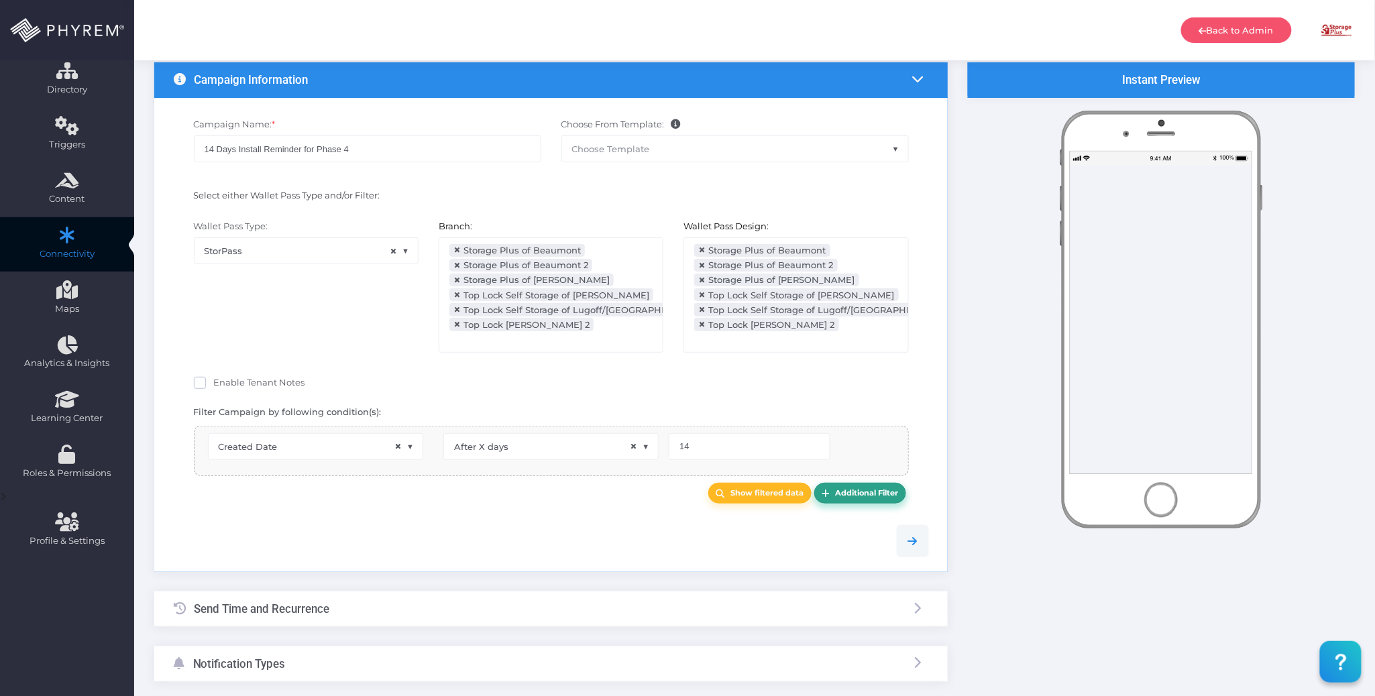
click at [853, 488] on b "Additional Filter" at bounding box center [866, 492] width 63 height 9
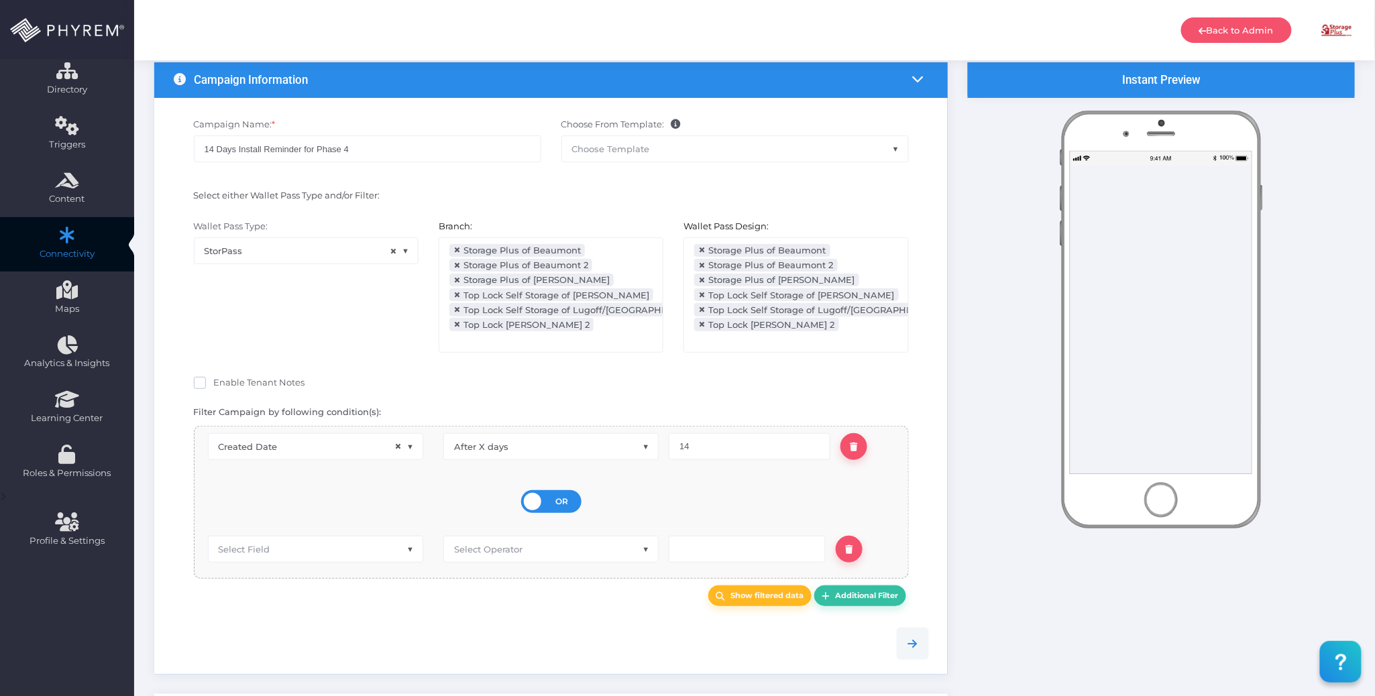
click at [551, 490] on div "OR AND" at bounding box center [551, 501] width 60 height 23
click at [0, 0] on input "OR AND" at bounding box center [0, 0] width 0 height 0
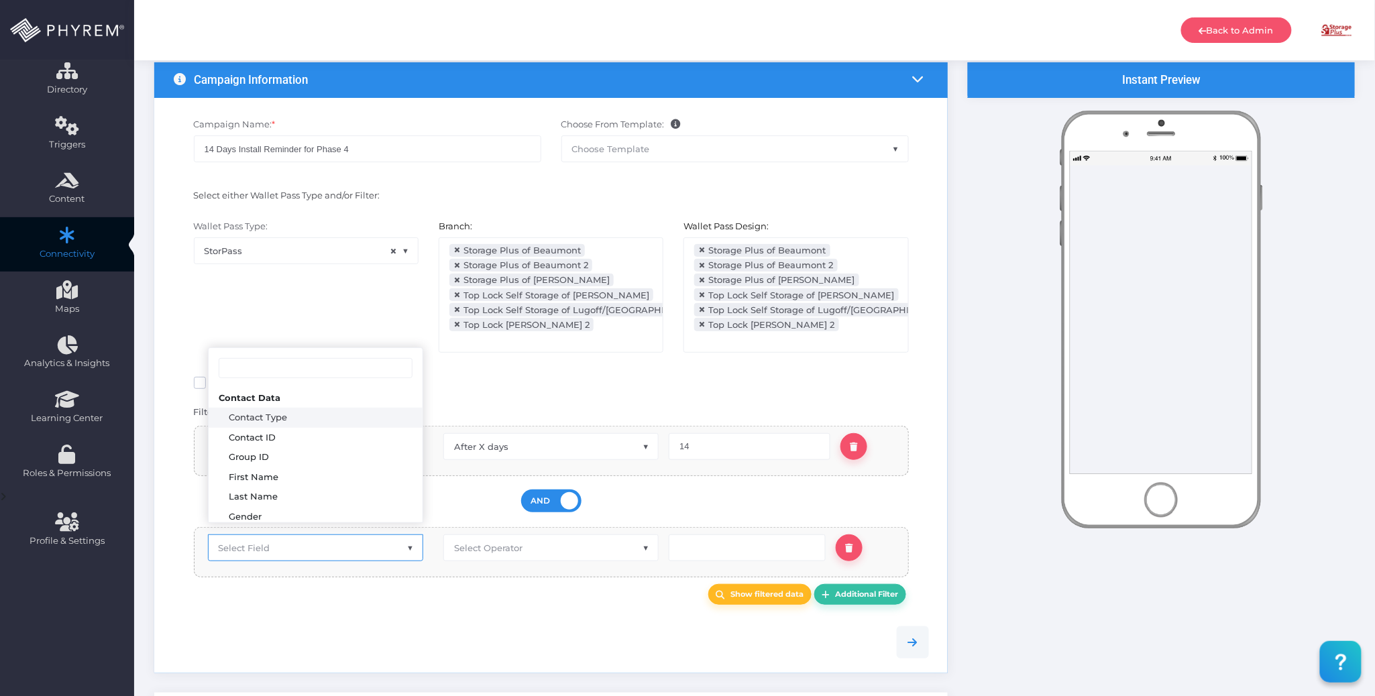
click at [325, 546] on span "Select Field" at bounding box center [316, 547] width 214 height 25
type input "pass s"
select select "pr_wallet_users.user_pass_status"
click at [523, 543] on span "Select Operator" at bounding box center [488, 548] width 68 height 11
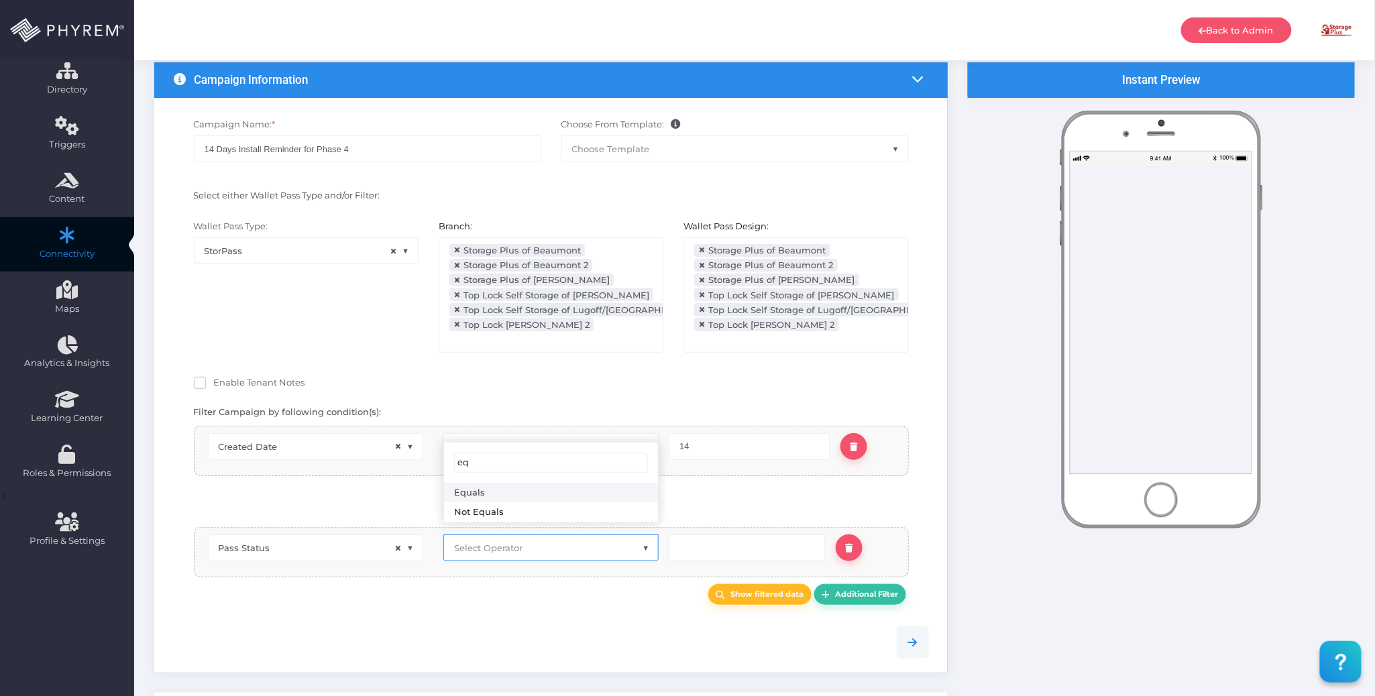
type input "eq"
select select "equals"
click at [700, 538] on input "text" at bounding box center [747, 548] width 157 height 27
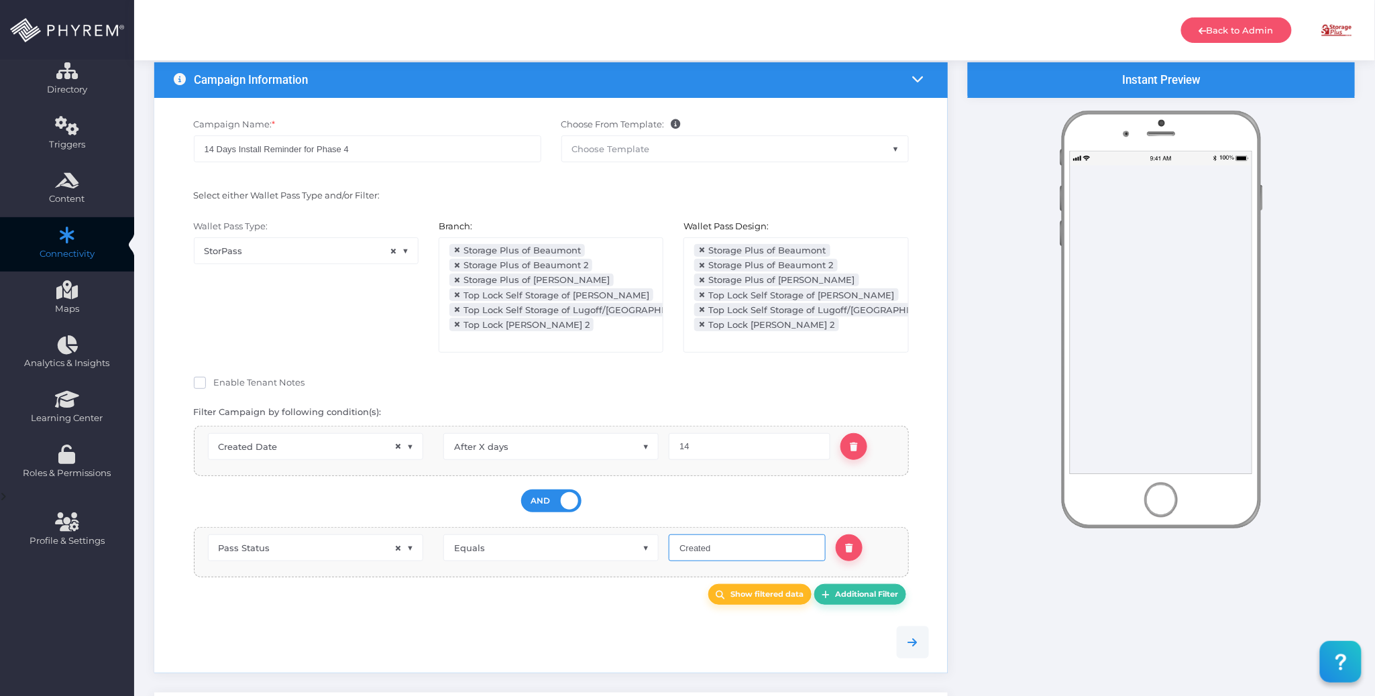
type input "Created"
click at [553, 599] on div "Campaign Name: * 14 Days Install Reminder for Phase 4 Choose From Template: STO…" at bounding box center [551, 386] width 794 height 576
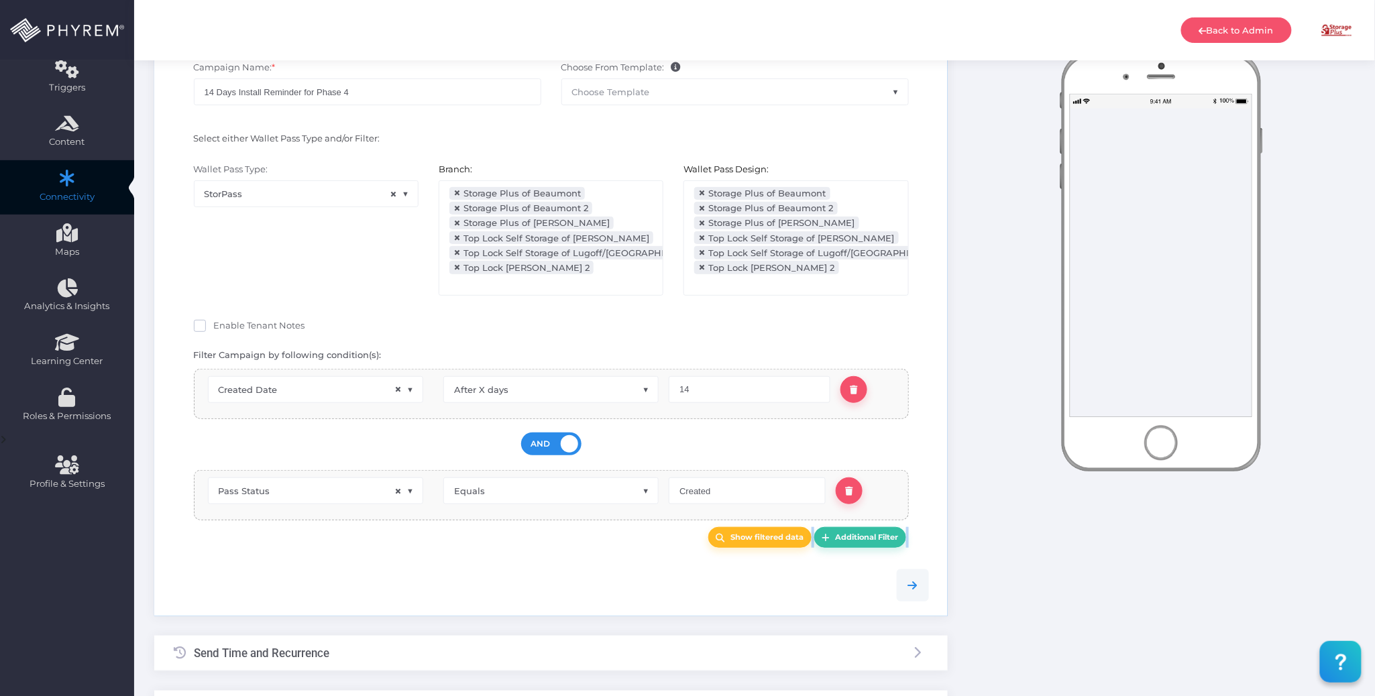
scroll to position [178, 0]
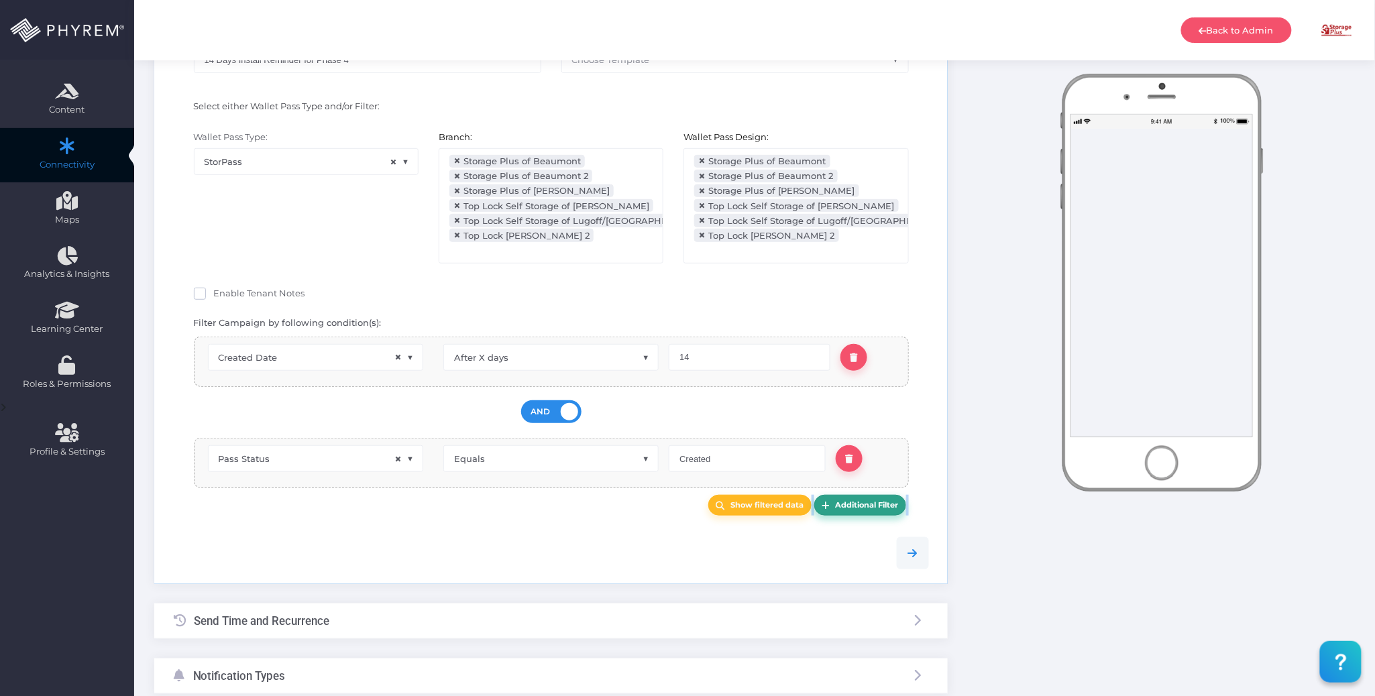
click at [868, 502] on link "Additional Filter" at bounding box center [860, 505] width 92 height 21
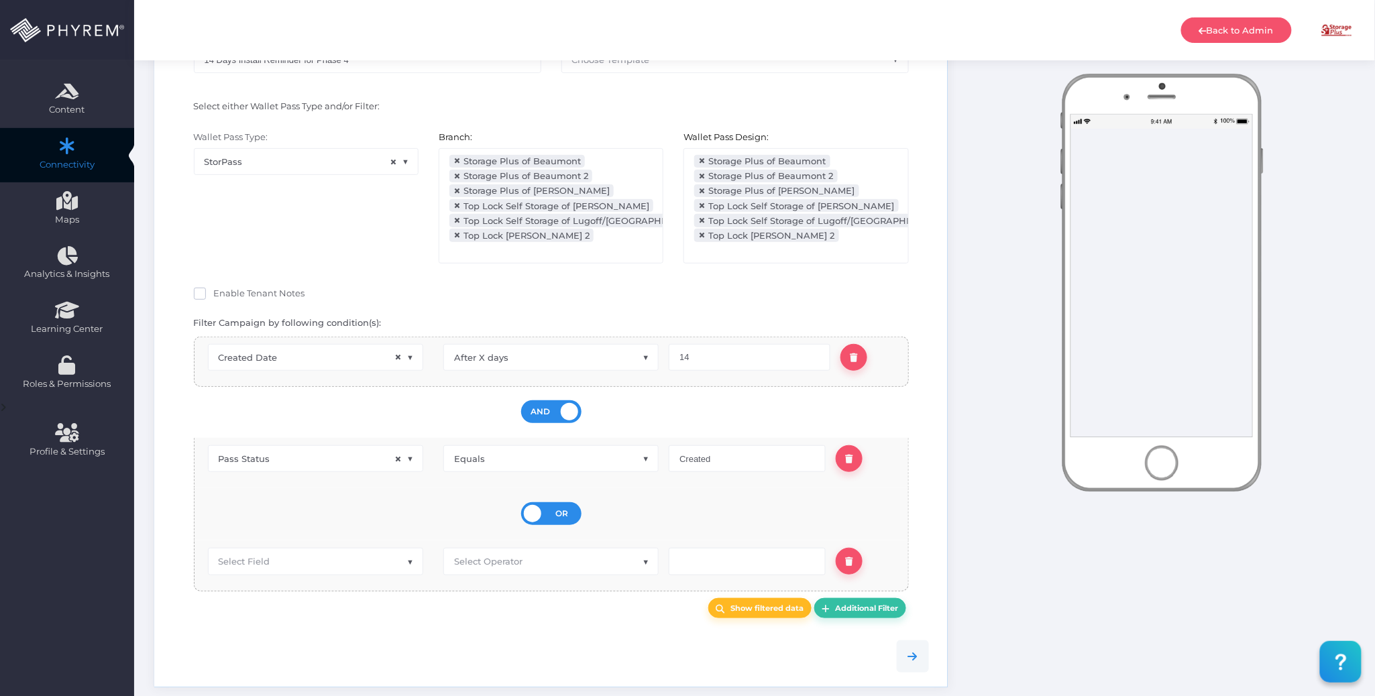
click at [537, 502] on div "OR AND" at bounding box center [551, 513] width 60 height 23
click at [0, 0] on input "OR AND" at bounding box center [0, 0] width 0 height 0
click at [331, 557] on span "Select Field" at bounding box center [316, 559] width 214 height 25
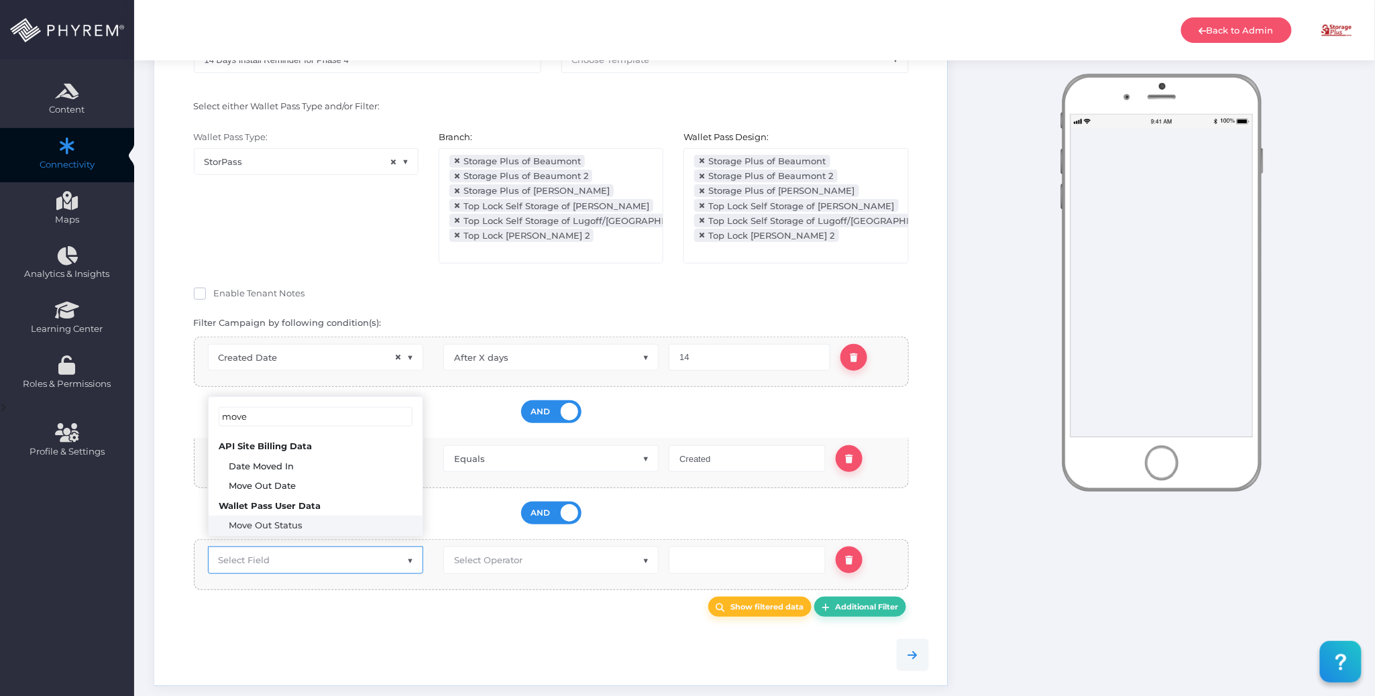
type input "move"
select select "pr_wallet_users.voided"
click at [596, 547] on span "Select Operator" at bounding box center [551, 559] width 214 height 25
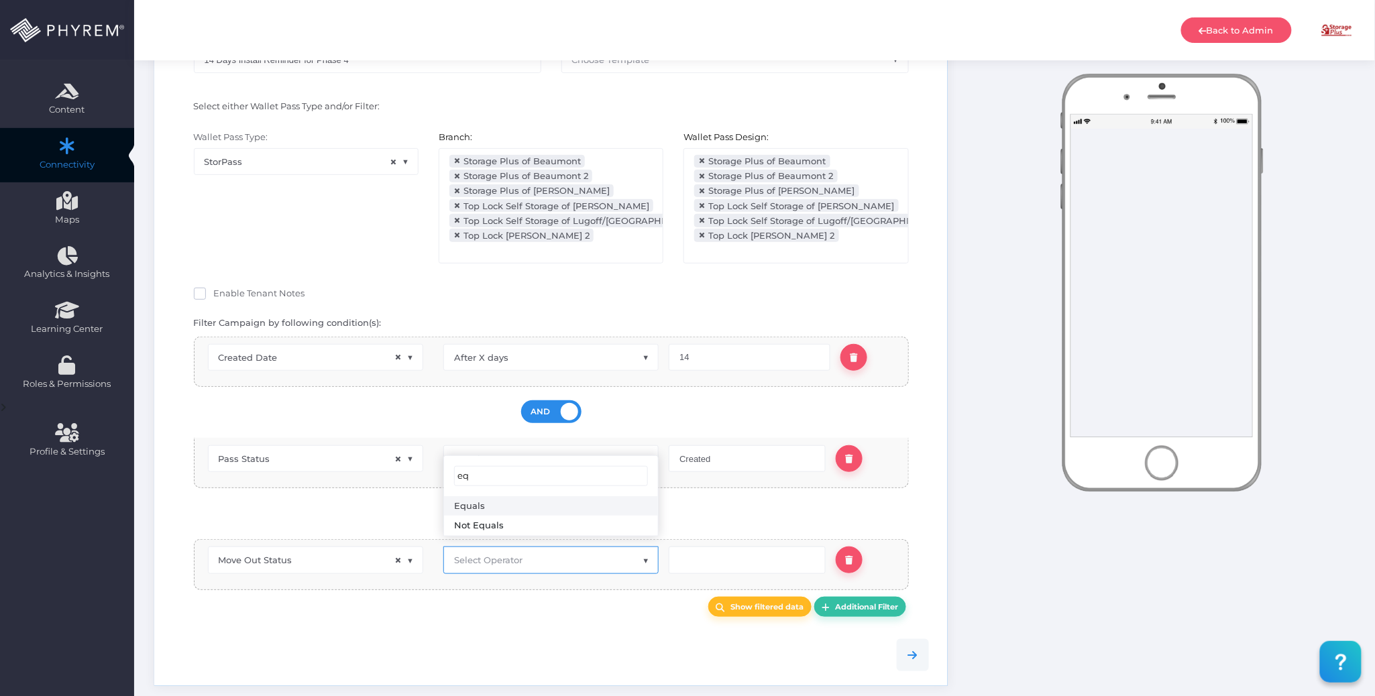
type input "eq"
drag, startPoint x: 518, startPoint y: 500, endPoint x: 633, endPoint y: 523, distance: 117.7
select select "equals"
click at [702, 547] on input "text" at bounding box center [747, 560] width 157 height 27
type input "0"
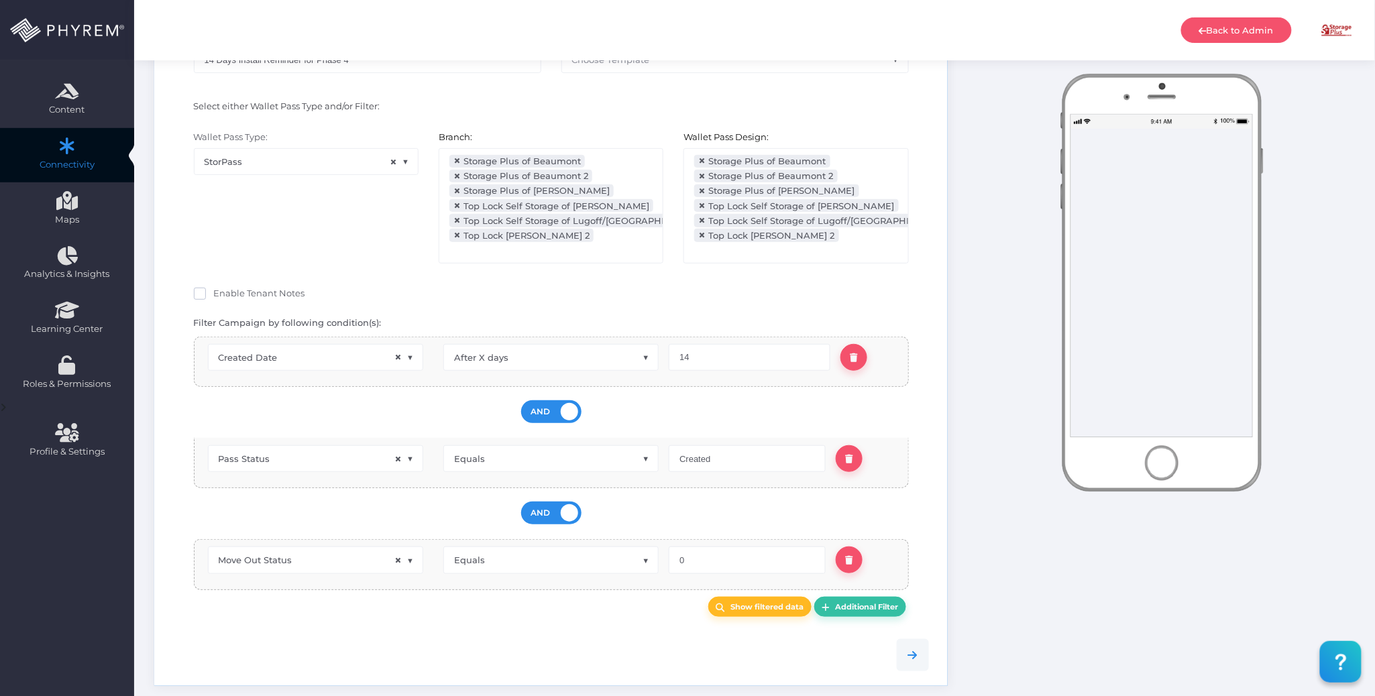
click at [516, 597] on div "Show filtered data Additional Filter" at bounding box center [551, 607] width 735 height 21
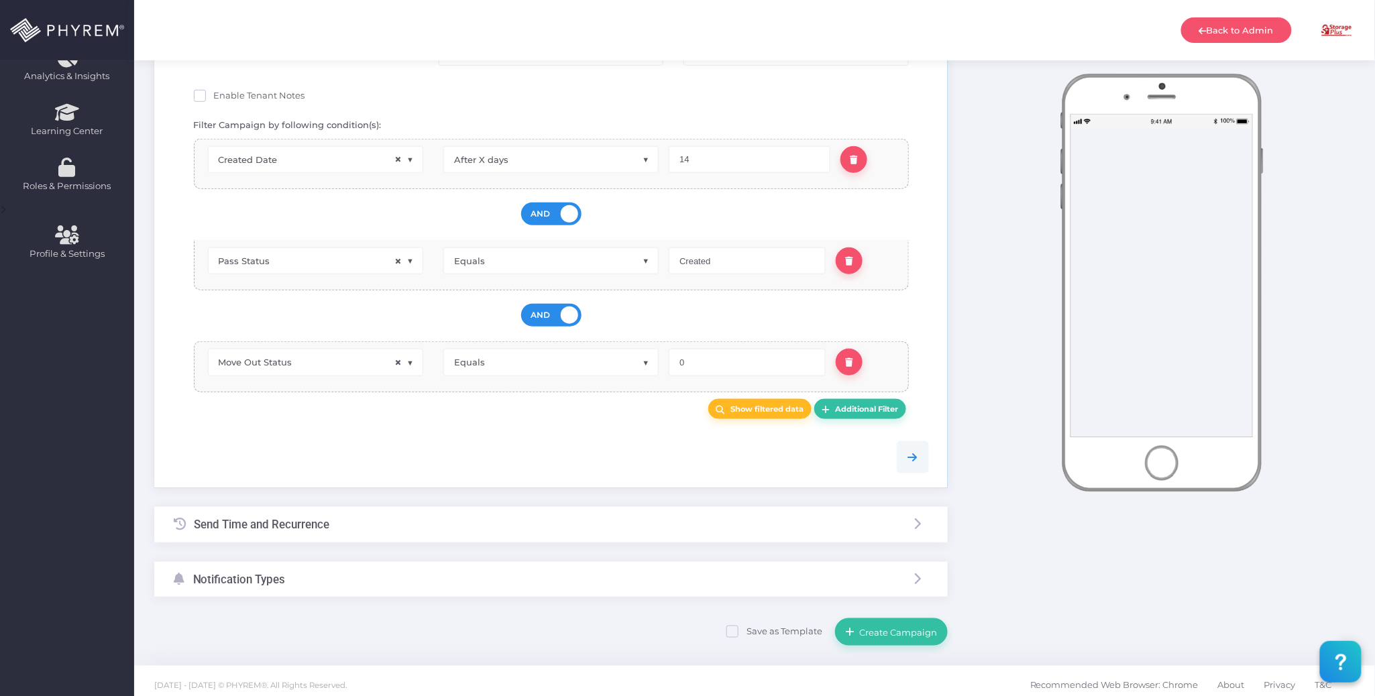
click at [511, 514] on div "Send Time and Recurrence" at bounding box center [551, 525] width 794 height 36
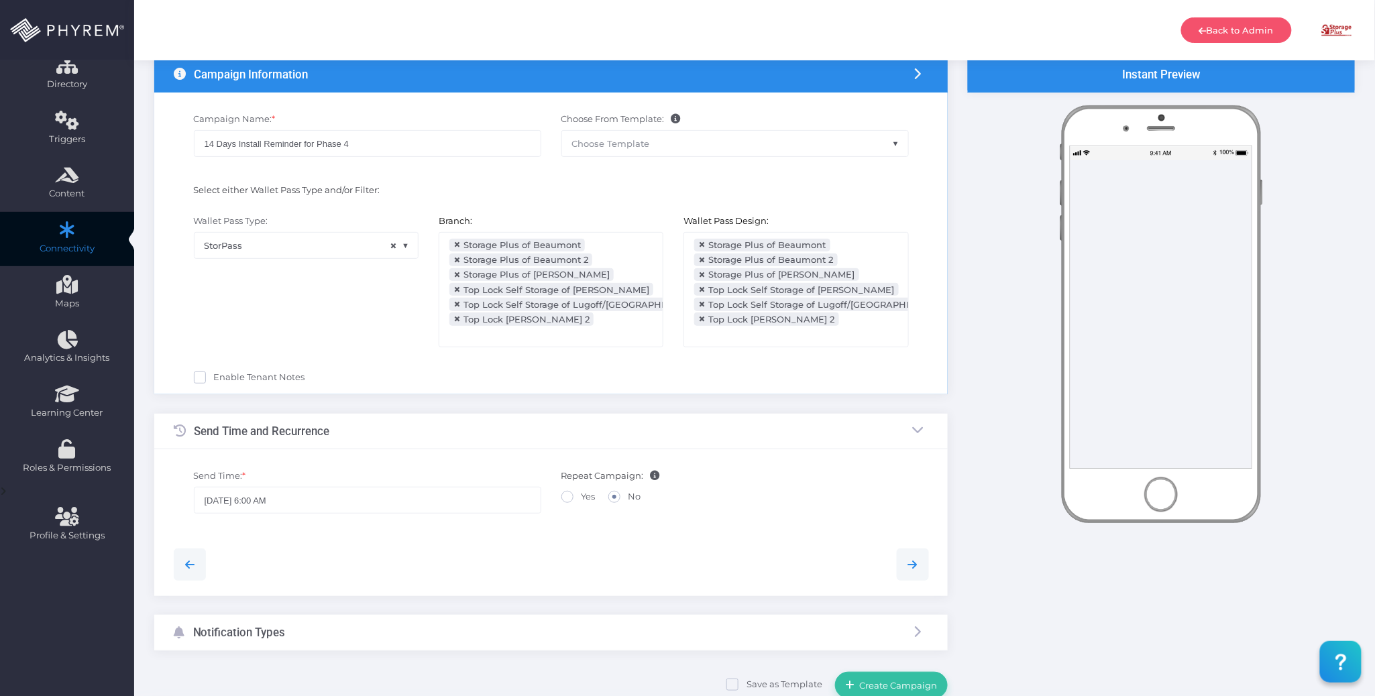
scroll to position [0, 0]
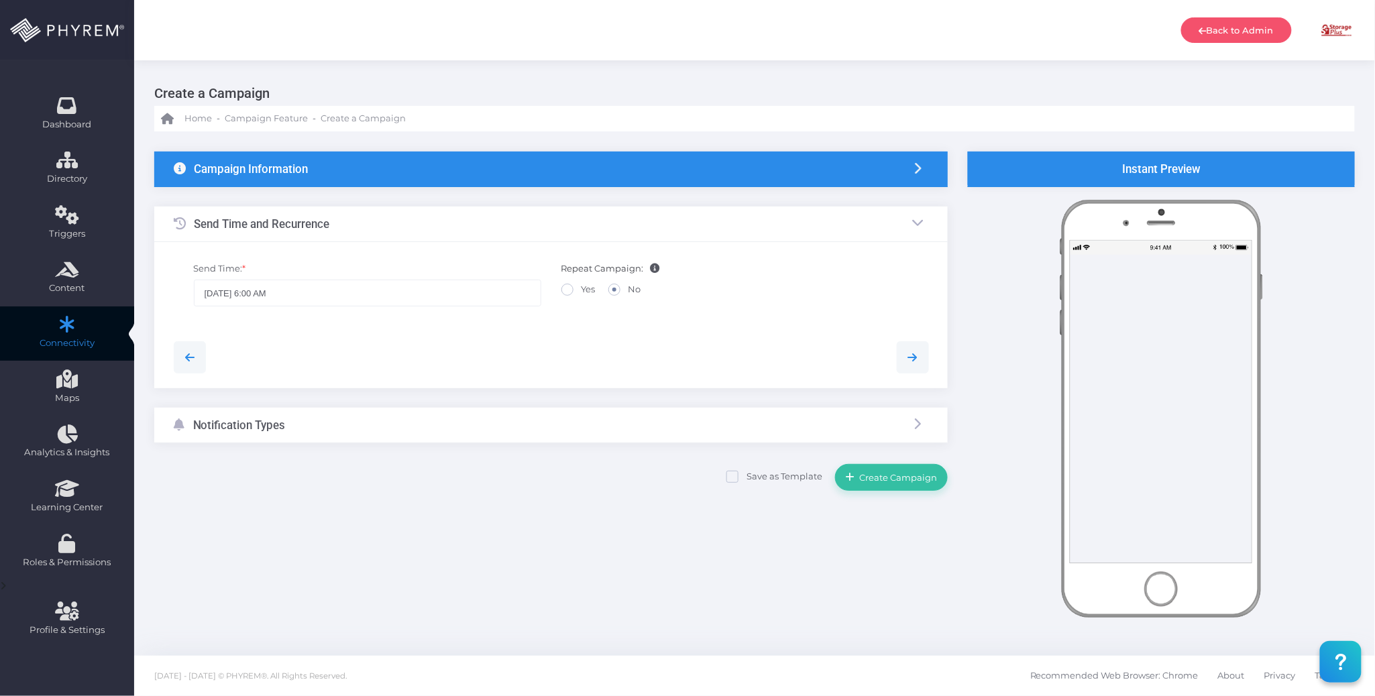
click at [564, 288] on span at bounding box center [567, 290] width 12 height 12
click at [582, 288] on input "Yes" at bounding box center [586, 287] width 9 height 9
radio input "true"
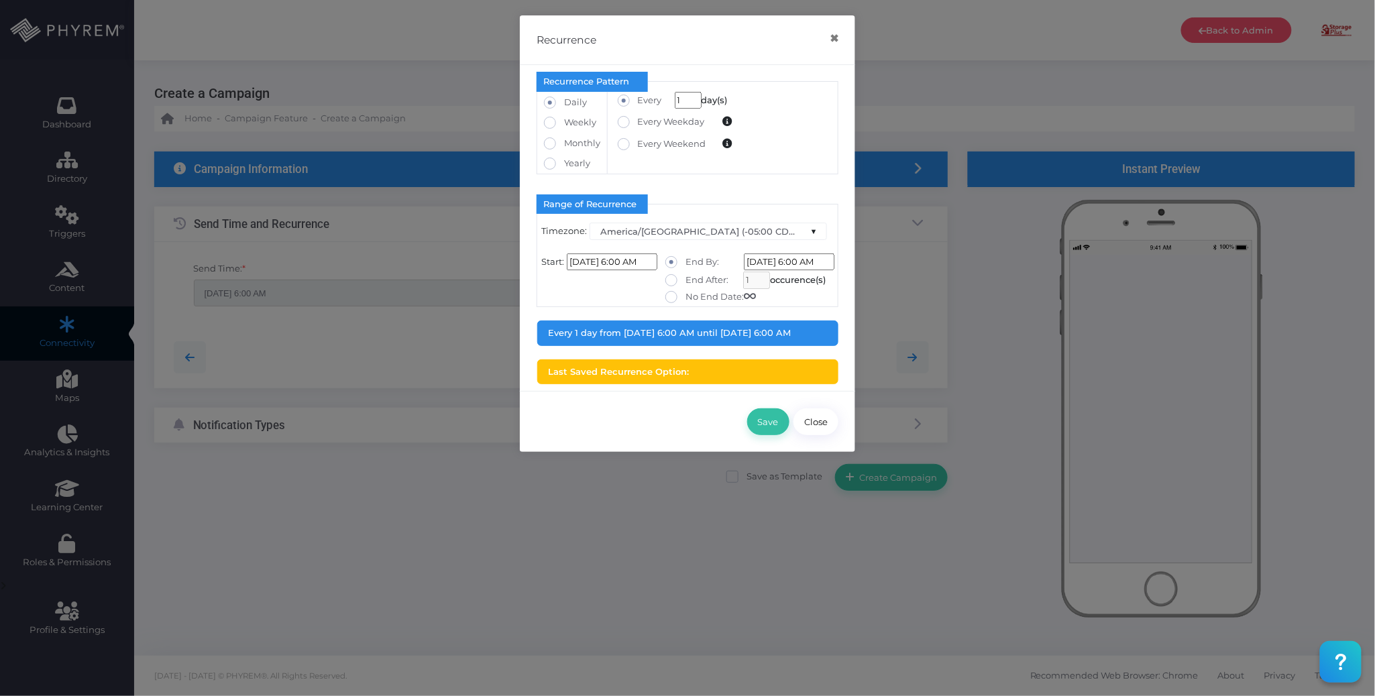
click at [629, 264] on input "08/11/2025 6:00 AM" at bounding box center [612, 262] width 91 height 17
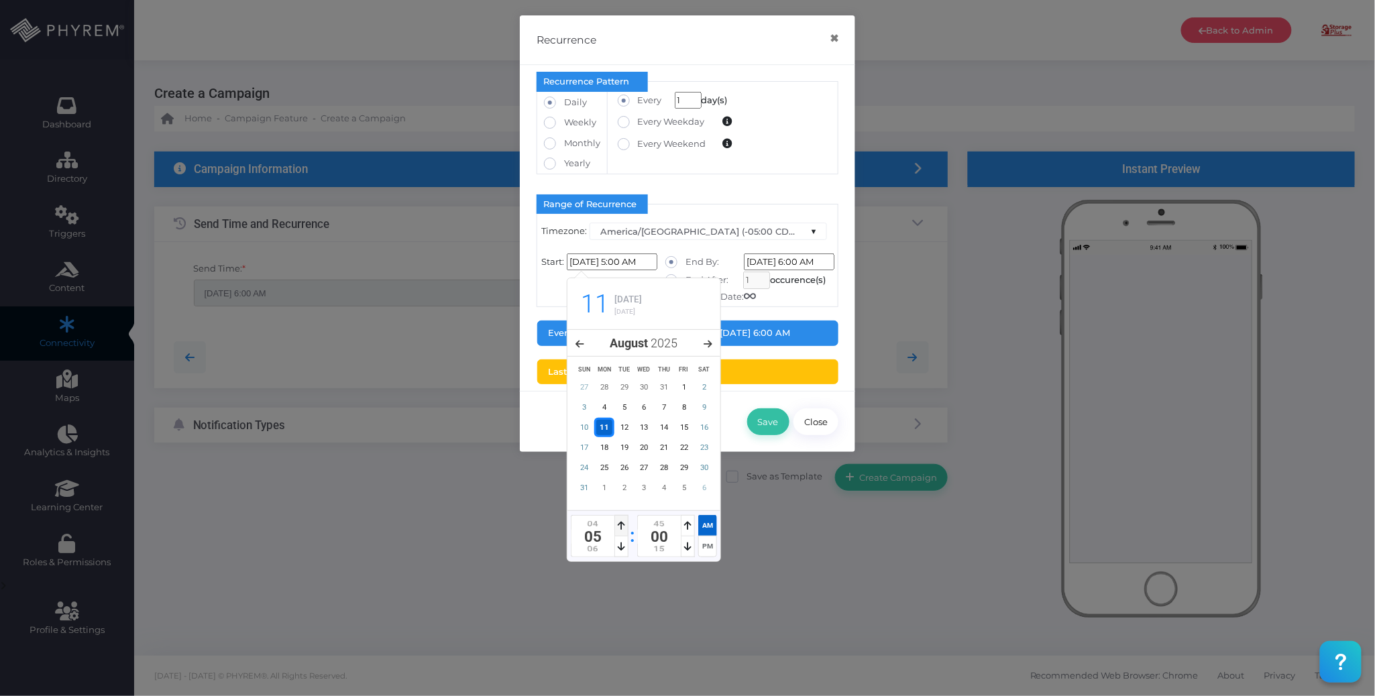
click at [619, 525] on icon at bounding box center [621, 525] width 7 height 9
click at [619, 550] on icon at bounding box center [621, 546] width 7 height 9
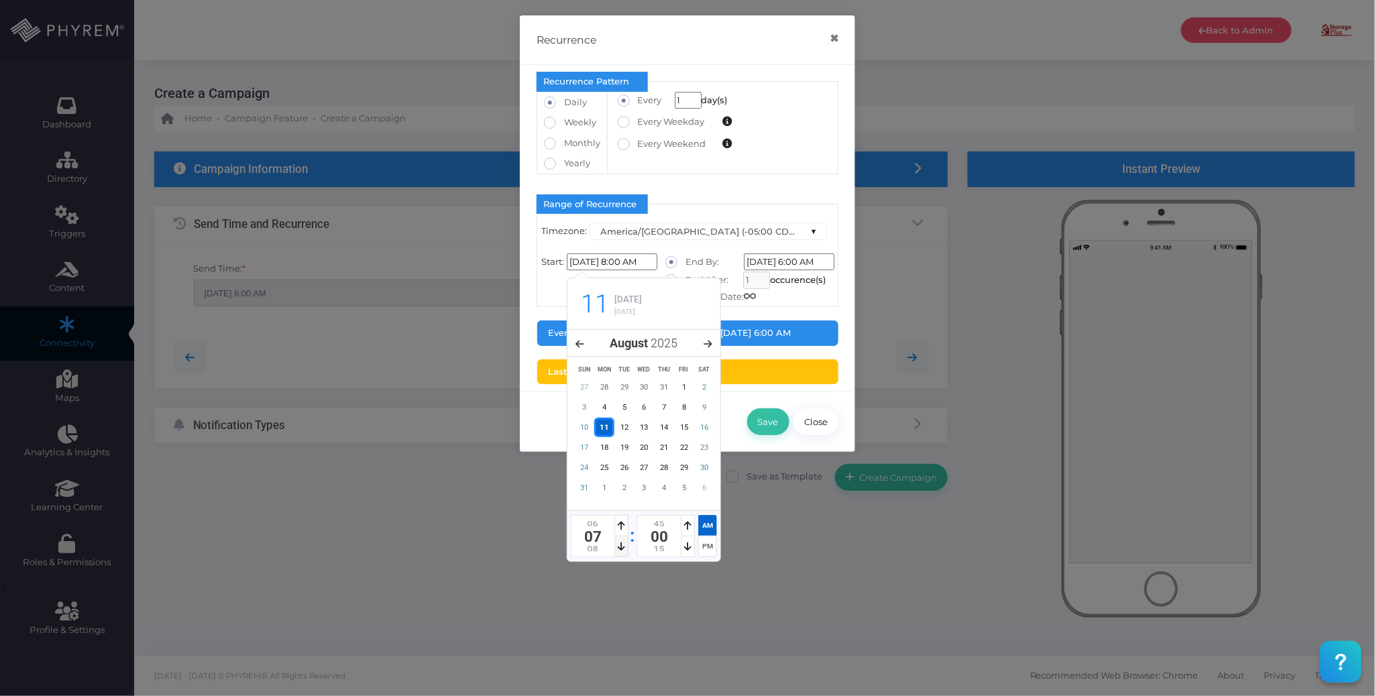
click at [619, 550] on icon at bounding box center [621, 546] width 7 height 9
type input "[DATE] 10:00 AM"
click at [619, 550] on icon at bounding box center [621, 546] width 7 height 9
click at [848, 357] on div "Recurrence Pattern Daily Weekly 1 Monday Tuesday 1" at bounding box center [687, 228] width 335 height 326
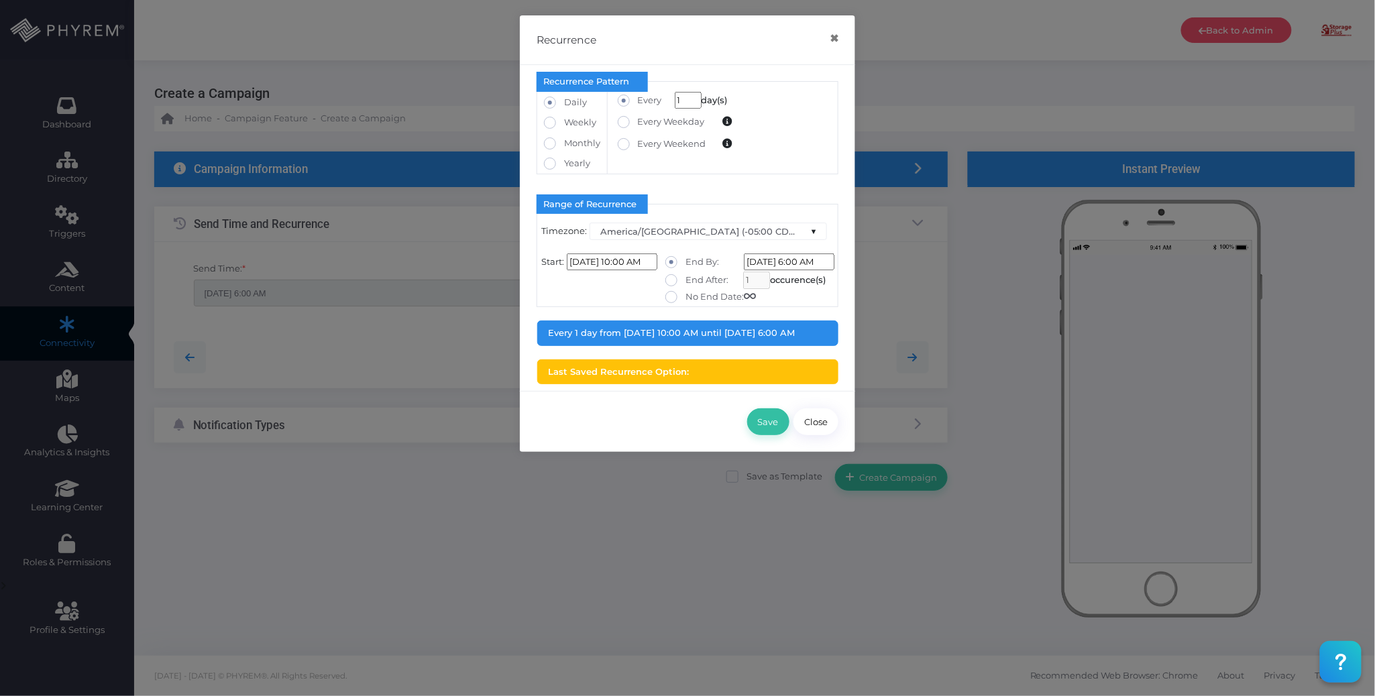
click at [688, 299] on label "No End Date:" at bounding box center [710, 296] width 91 height 13
click at [688, 299] on input "No End Date:" at bounding box center [690, 294] width 9 height 9
radio input "true"
type input "[DATE] 12:00:00 AM"
type input "0"
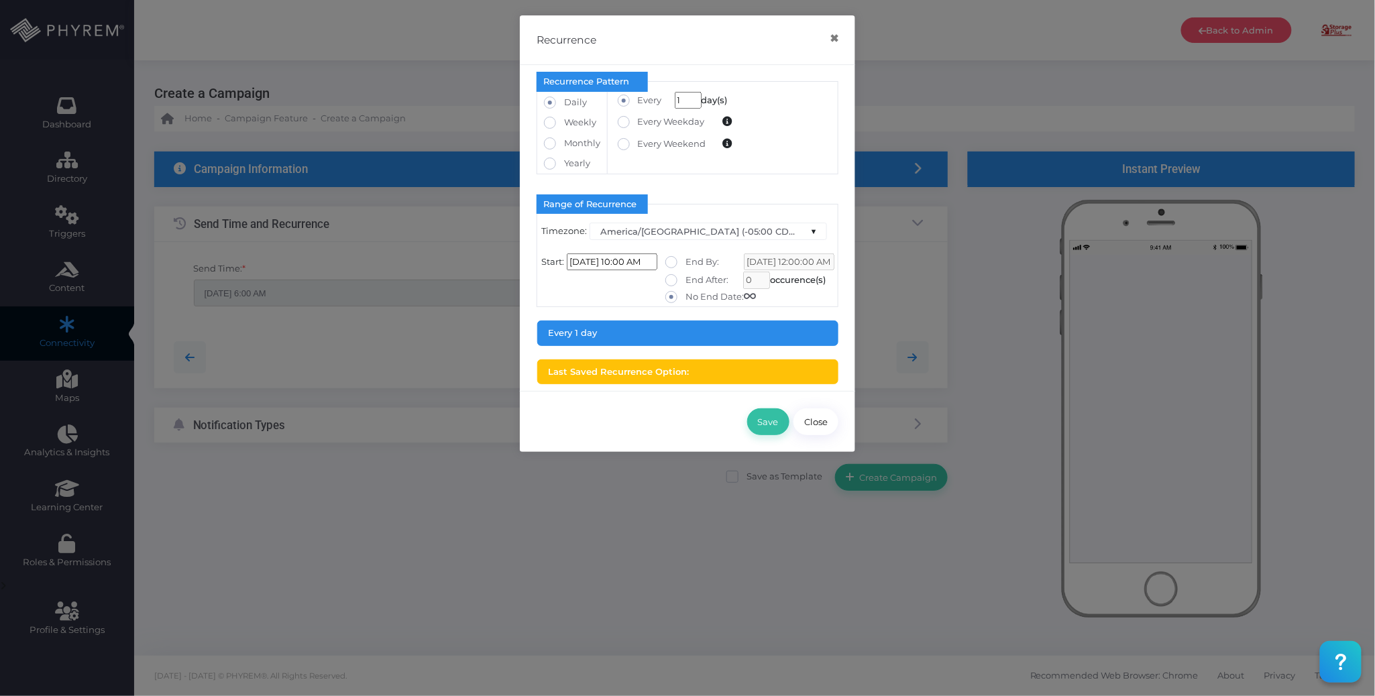
click at [637, 407] on div "Save Close" at bounding box center [687, 421] width 335 height 61
click at [768, 425] on button "Save" at bounding box center [768, 422] width 42 height 27
type input "[DATE] 10:00 AM"
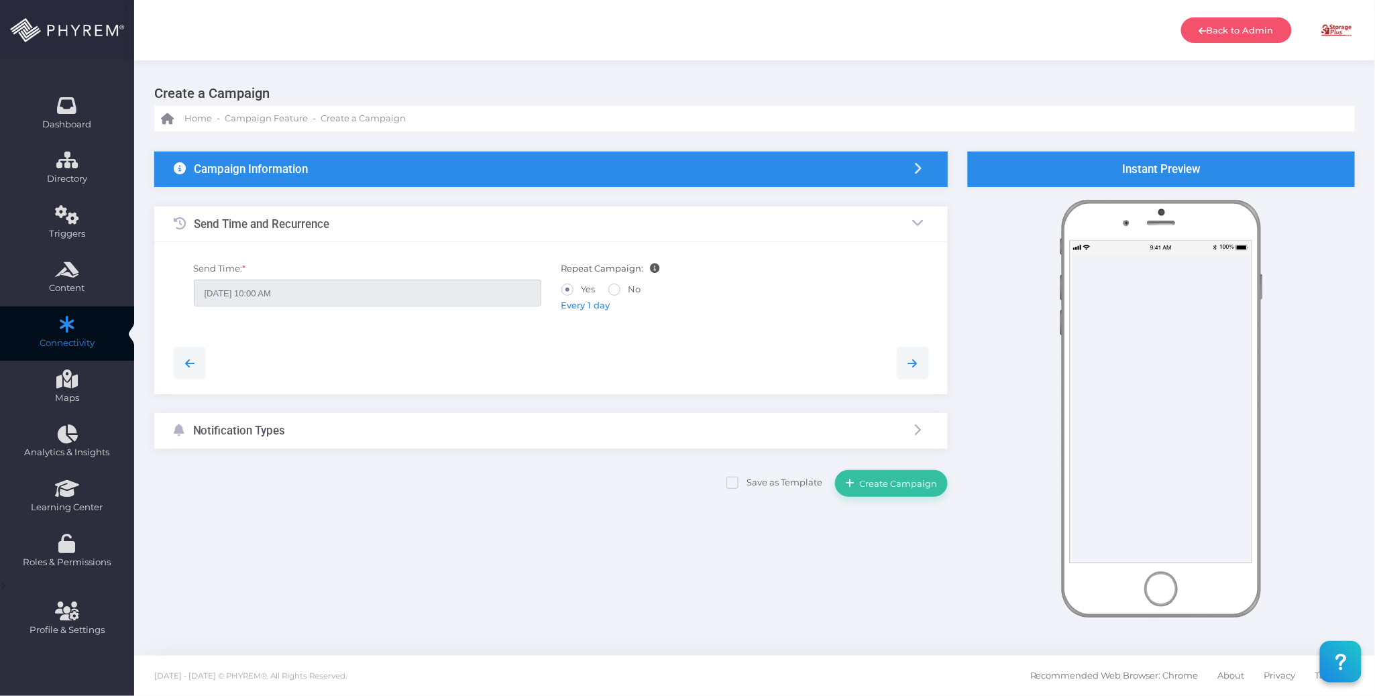
click at [492, 425] on div "Notification Types" at bounding box center [551, 431] width 794 height 36
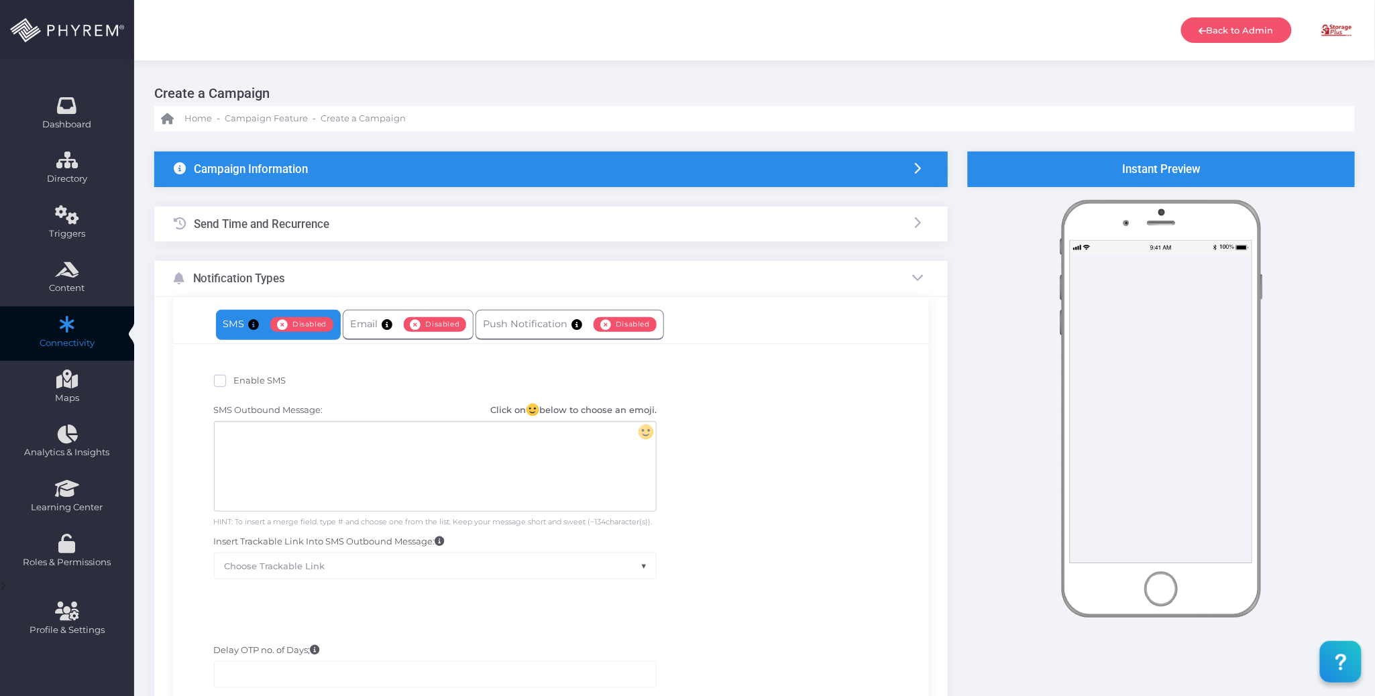
click at [250, 384] on span "Enable SMS" at bounding box center [260, 380] width 52 height 11
click at [243, 383] on input "Enable SMS" at bounding box center [238, 378] width 9 height 9
checkbox input "true"
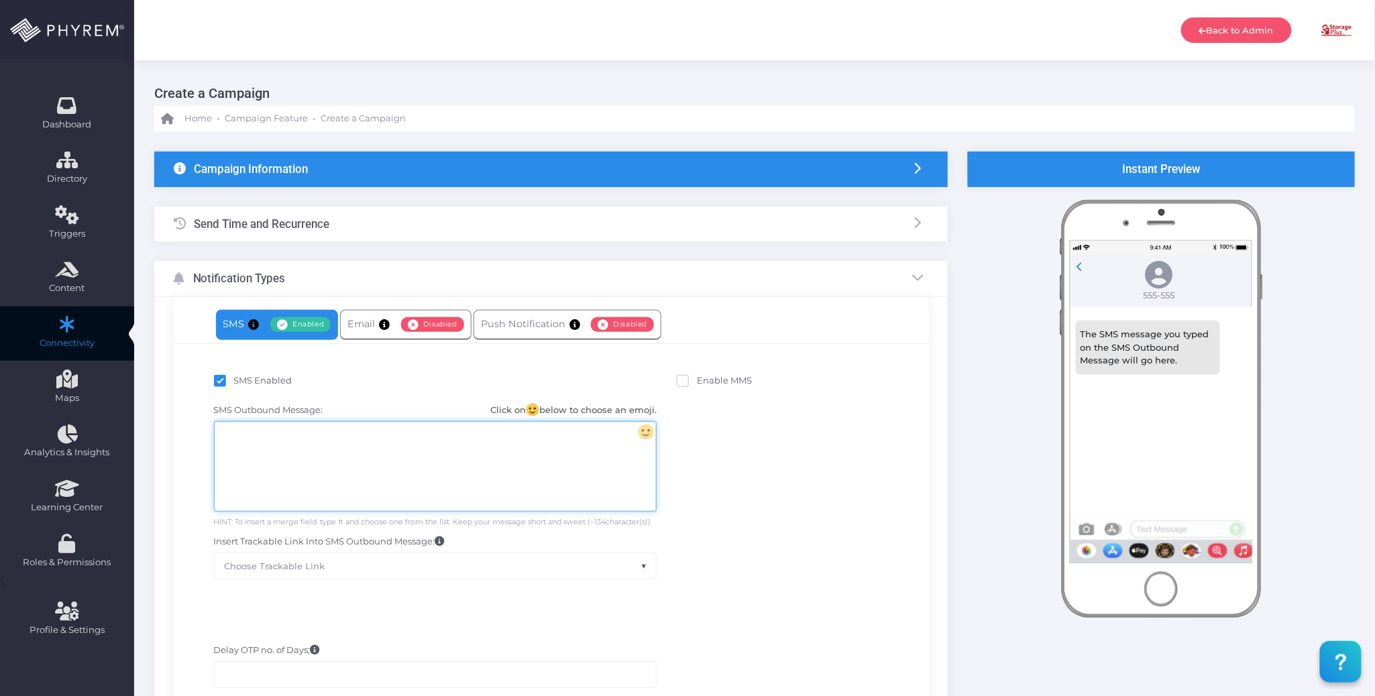
click at [266, 433] on div at bounding box center [435, 466] width 441 height 89
click at [368, 440] on div "To enrich screen reader interactions, please activate Accessibility in Grammarl…" at bounding box center [435, 466] width 441 height 89
drag, startPoint x: 621, startPoint y: 432, endPoint x: 569, endPoint y: 433, distance: 51.7
click at [569, 433] on div "Access your storage info in one tap. Add your StorPass to your digital wallet t…" at bounding box center [435, 466] width 441 height 89
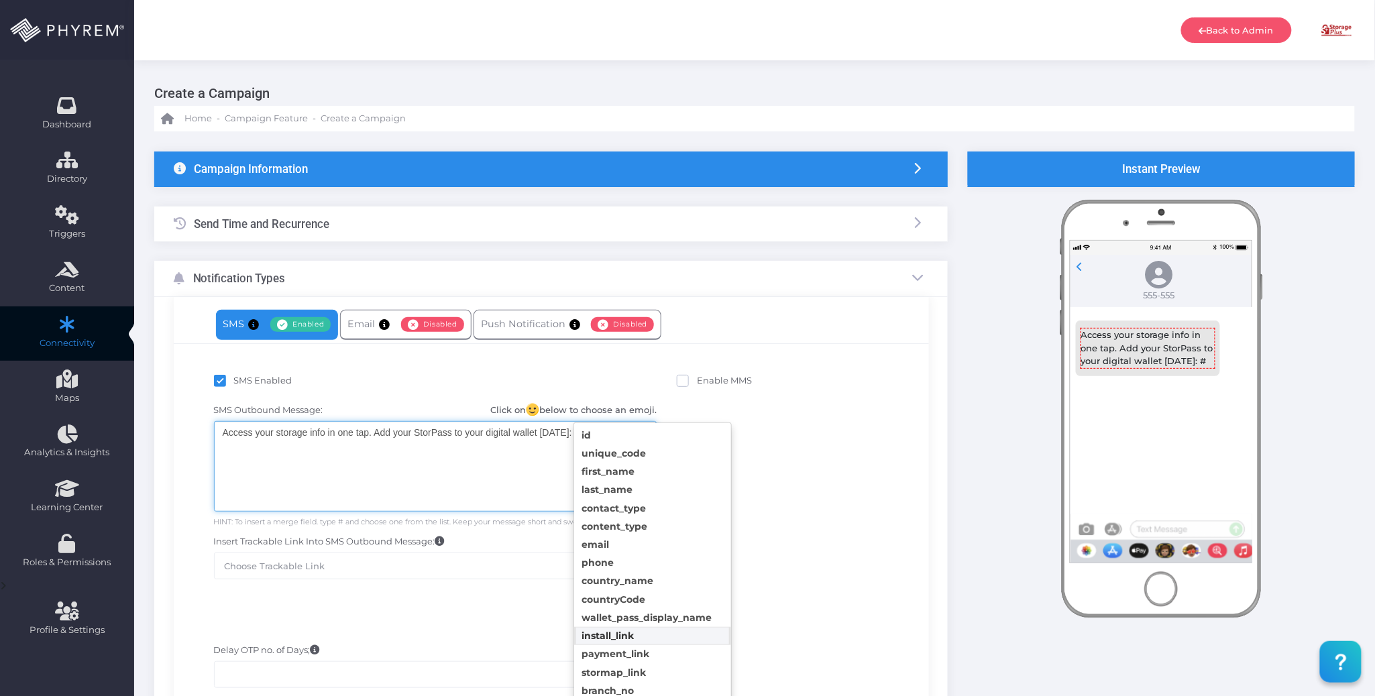
click at [631, 639] on body "Back to Admin Amanda Issac Amanda Issac amandai@storsuite.com Account ID: 4799 …" at bounding box center [687, 348] width 1375 height 696
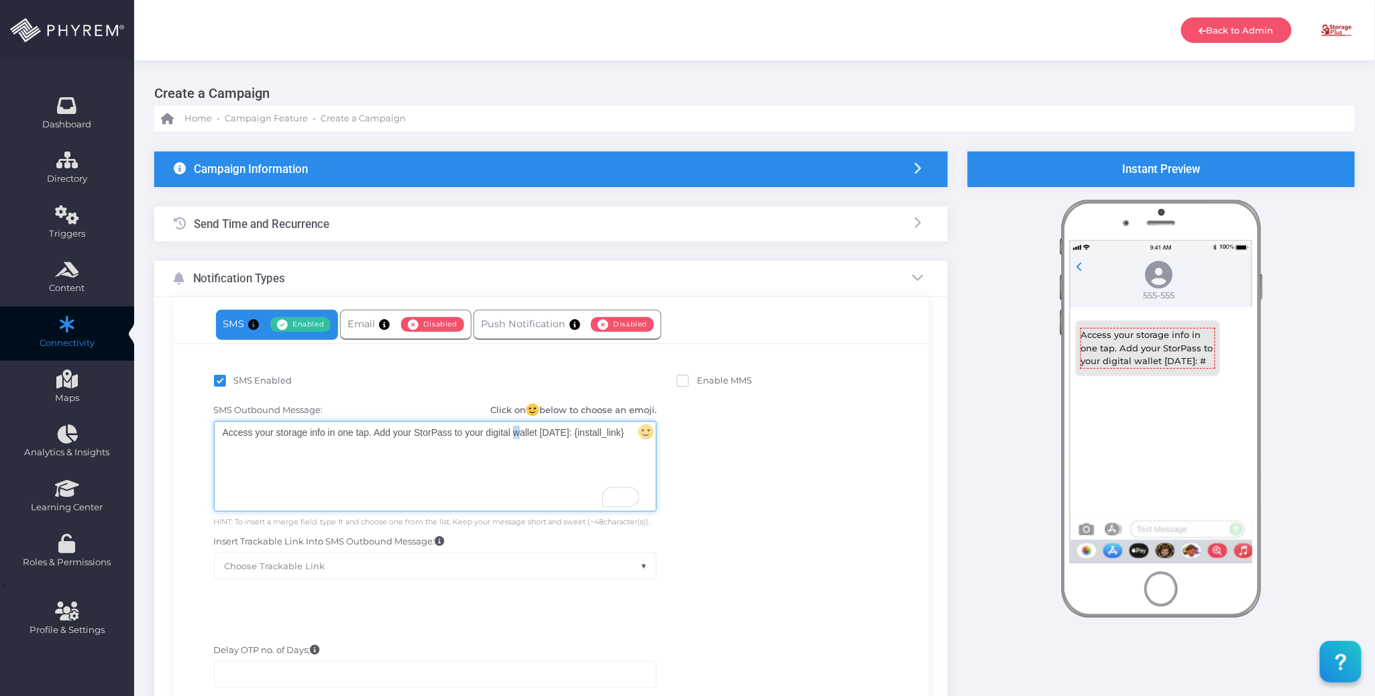
click at [516, 470] on div "Access your storage info in one tap. Add your StorPass to your digital wallet t…" at bounding box center [435, 466] width 441 height 89
click at [589, 467] on div "Access your storage info in one tap. Add your StorPass to your digital wallet t…" at bounding box center [435, 466] width 441 height 89
click at [625, 437] on div "Access your storage info in one tap. Add your StorPass to your digital wallet t…" at bounding box center [435, 466] width 441 height 89
click at [590, 468] on div "Access your storage info in one tap. Add your StorPass to your digital wallet t…" at bounding box center [435, 466] width 441 height 89
click at [776, 483] on div "SMS Outbound Message: Click on below to choose an emoji. Access your storage in…" at bounding box center [551, 491] width 735 height 189
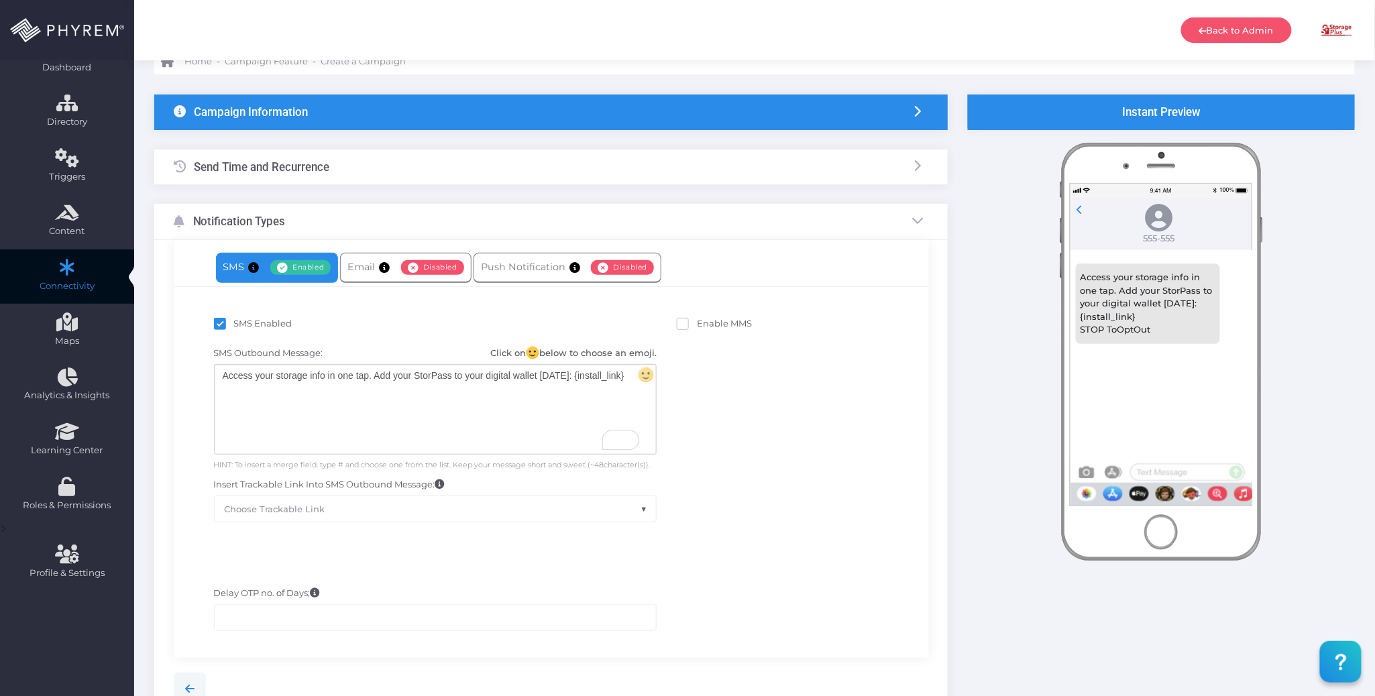
scroll to position [89, 0]
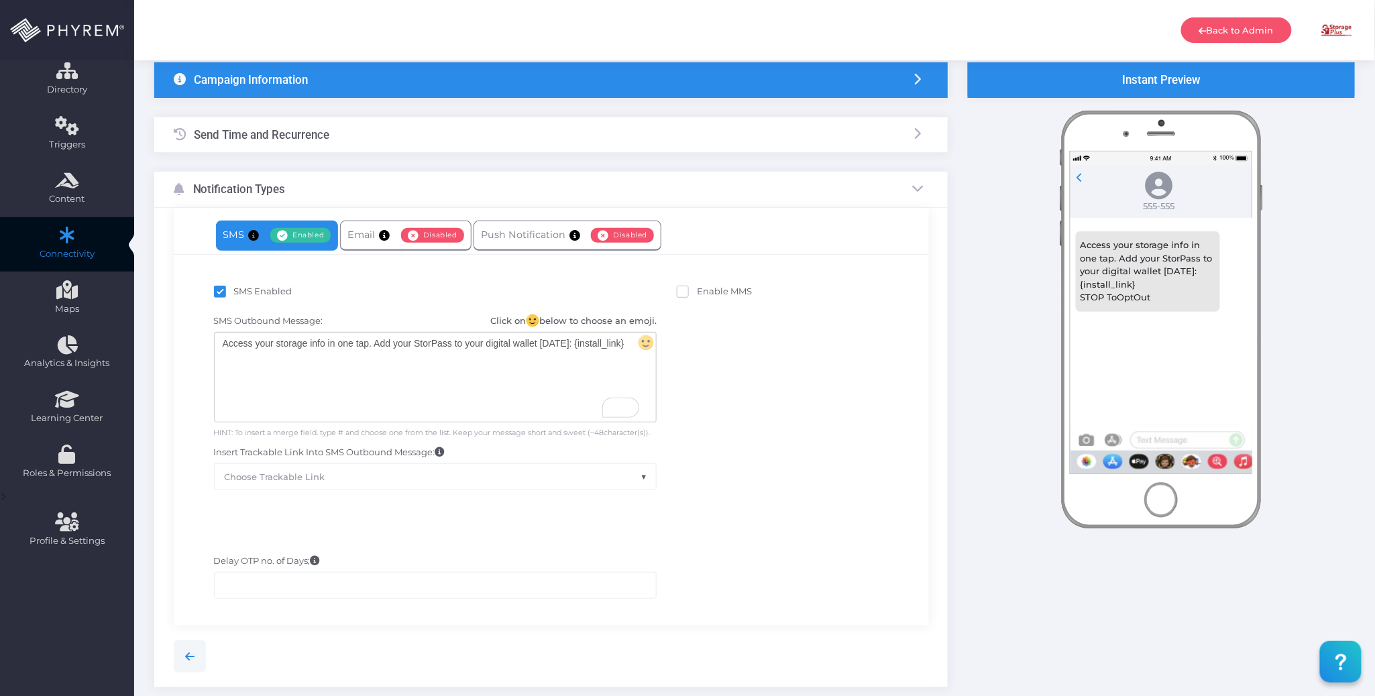
click at [793, 427] on div "SMS Outbound Message: Click on below to choose an emoji. Access your storage in…" at bounding box center [551, 402] width 735 height 189
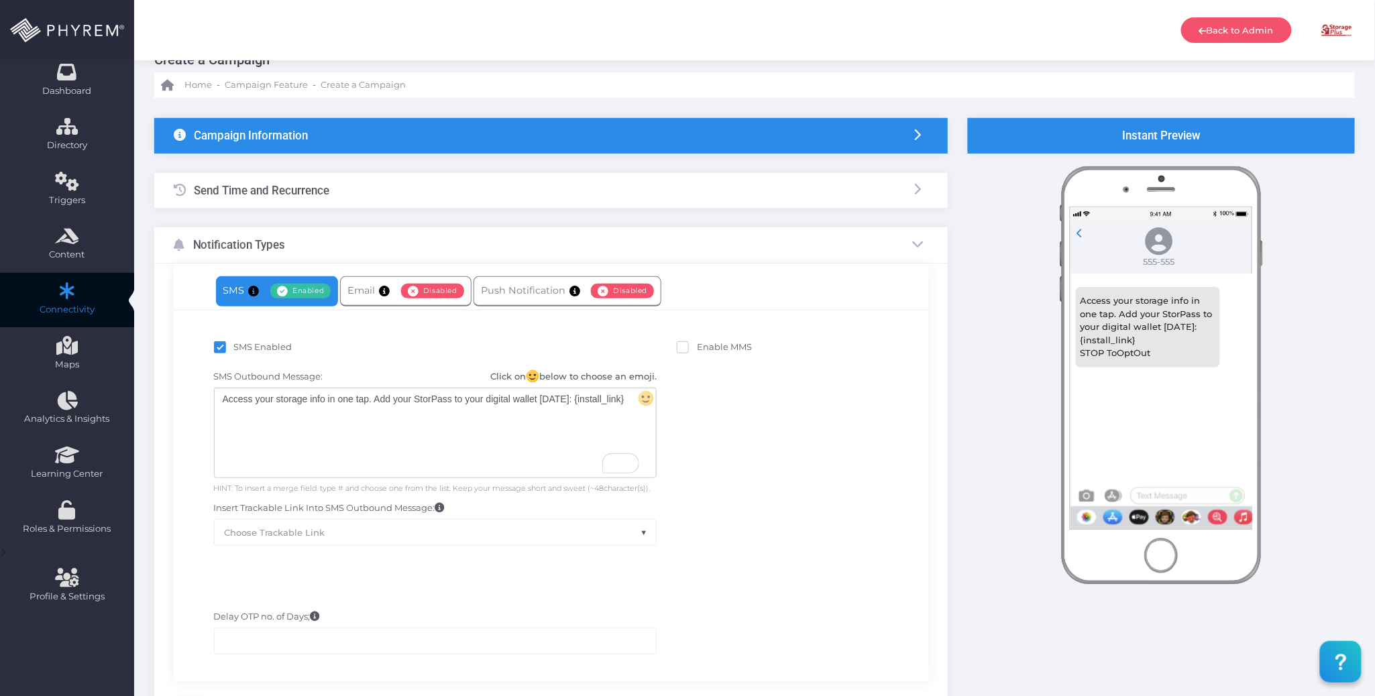
scroll to position [0, 0]
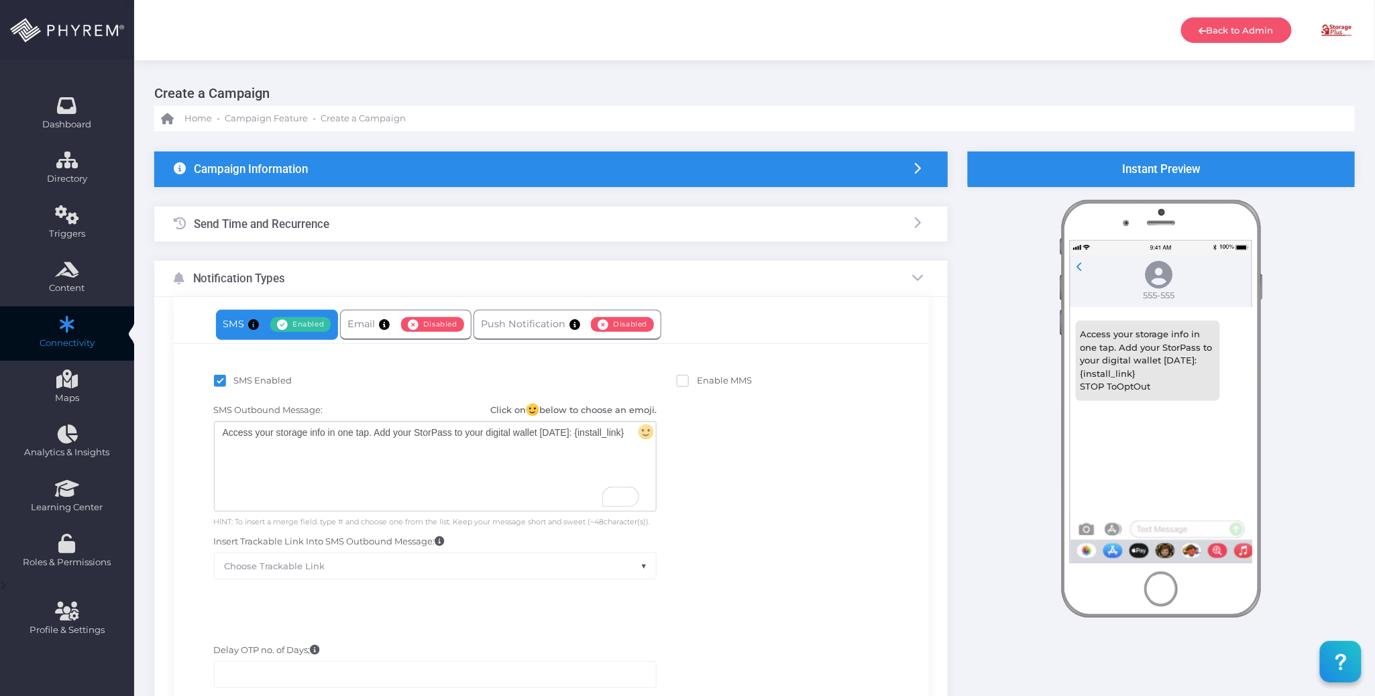
click at [460, 224] on div "Send Time and Recurrence" at bounding box center [551, 225] width 794 height 36
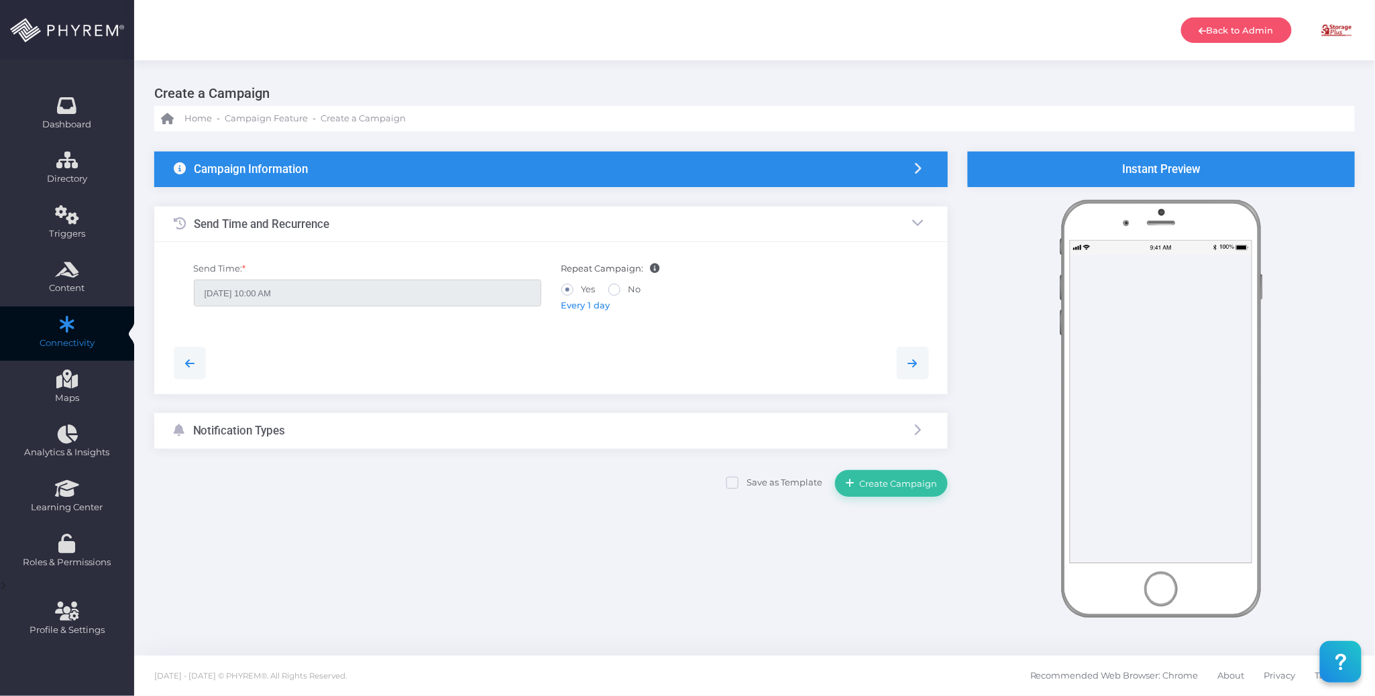
click at [619, 435] on div "Notification Types" at bounding box center [551, 431] width 794 height 36
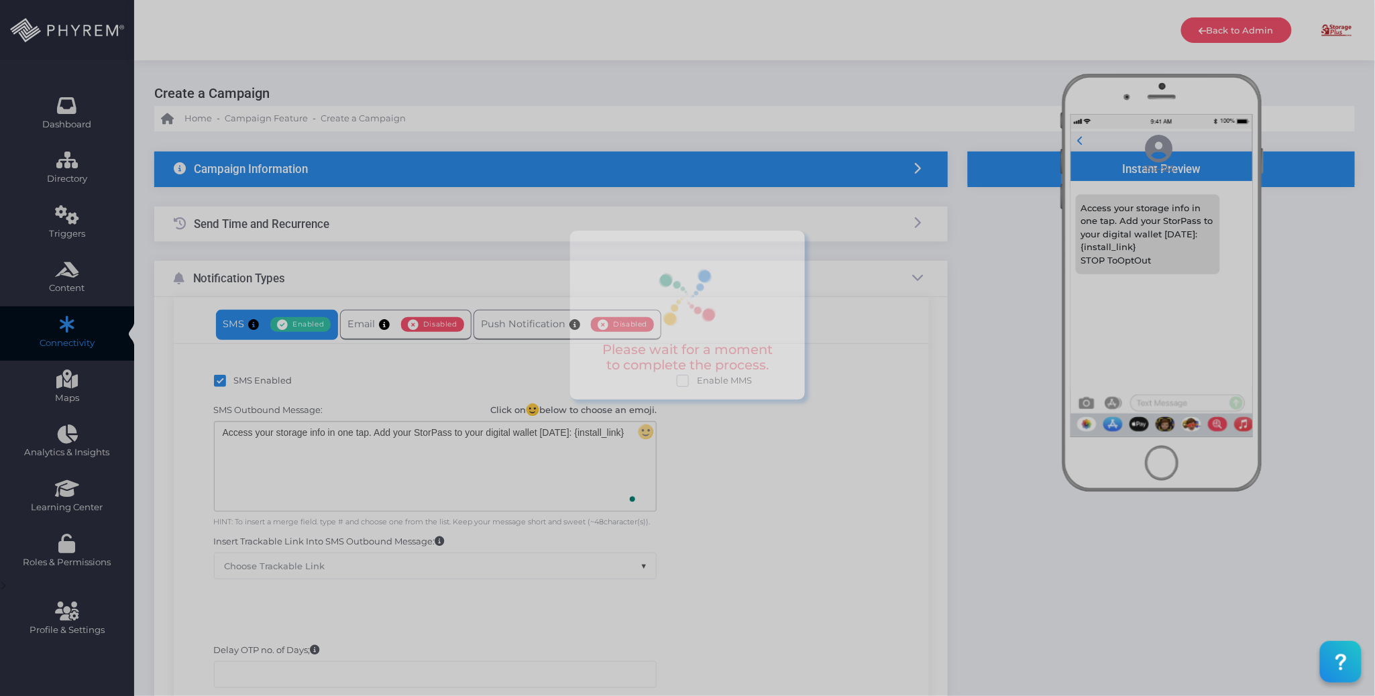
scroll to position [191, 0]
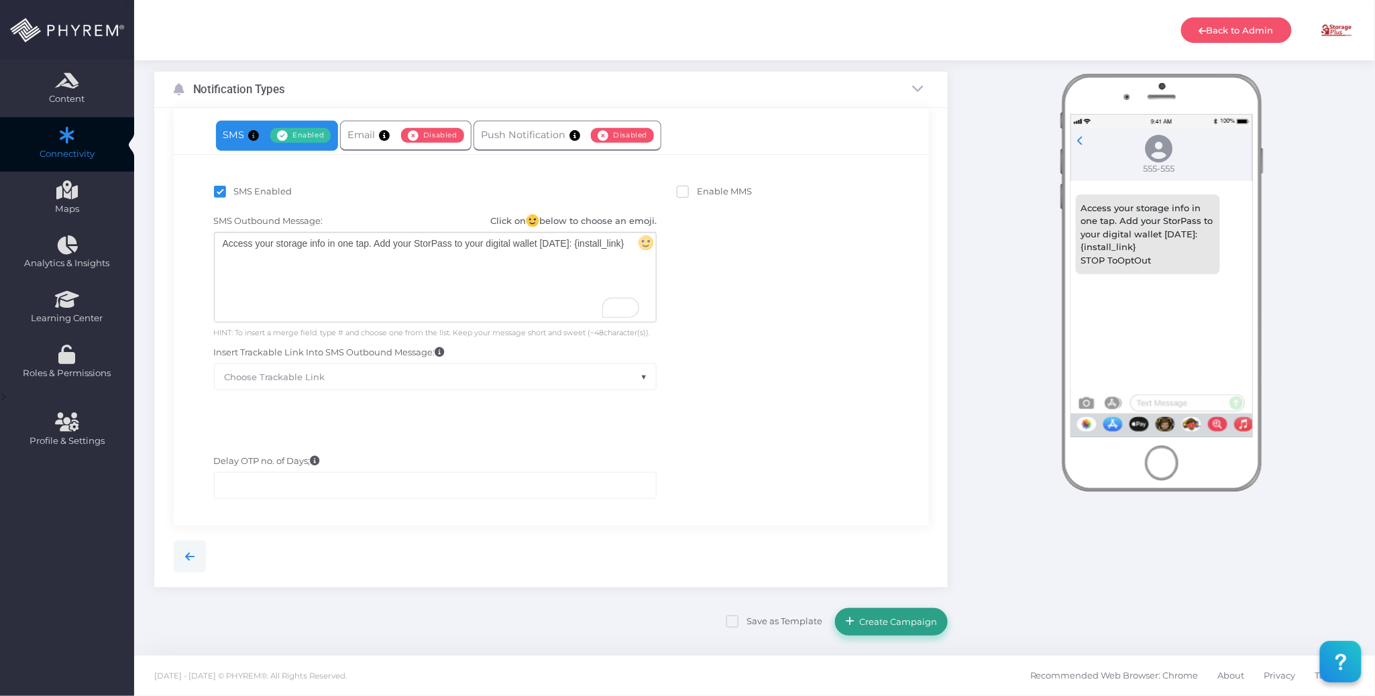
click at [886, 620] on span "Create Campaign" at bounding box center [896, 621] width 83 height 11
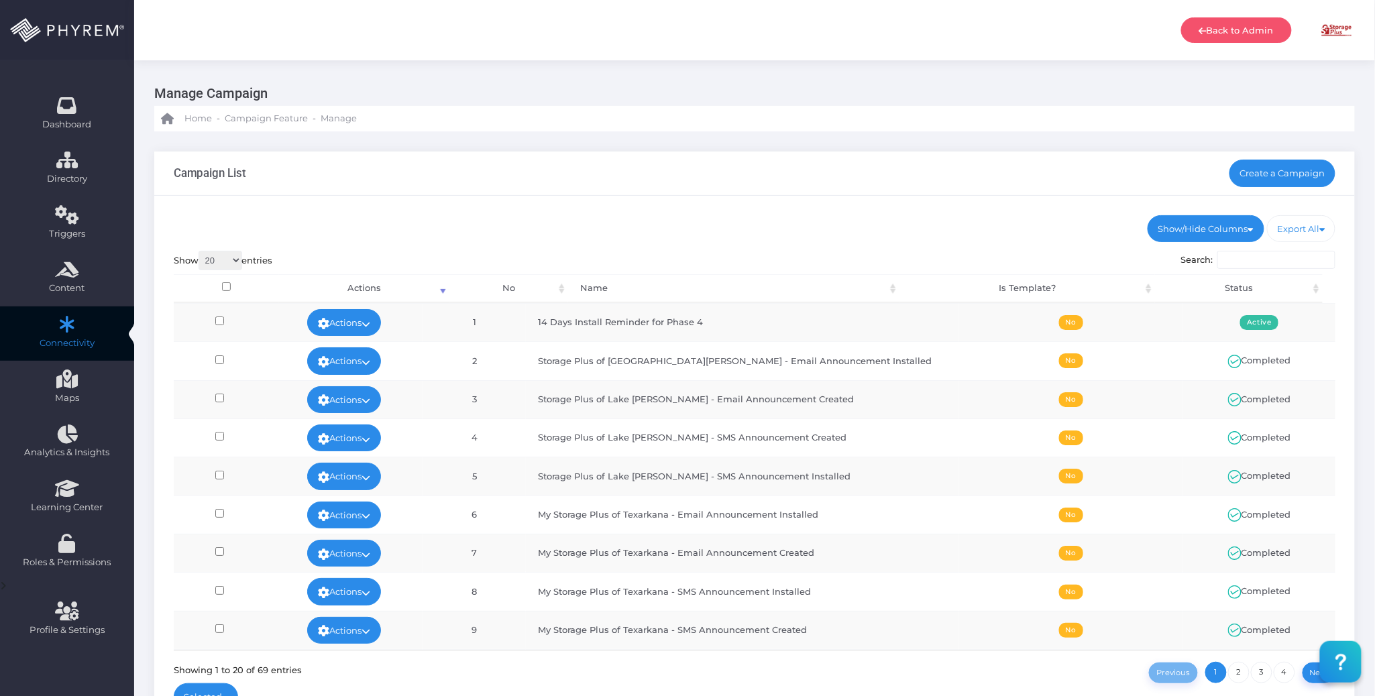
click at [718, 215] on ul "Show/Hide Columns No Name Is Template? Status" at bounding box center [755, 228] width 1163 height 27
click at [830, 237] on ul "Show/Hide Columns No Name Is Template? Status" at bounding box center [755, 228] width 1163 height 27
click at [830, 234] on ul "Show/Hide Columns No Name Is Template? Status" at bounding box center [755, 228] width 1163 height 27
click at [743, 219] on ul "Show/Hide Columns No Name Is Template? Status" at bounding box center [755, 228] width 1163 height 27
click at [1260, 162] on link "Create a Campaign" at bounding box center [1283, 173] width 107 height 27
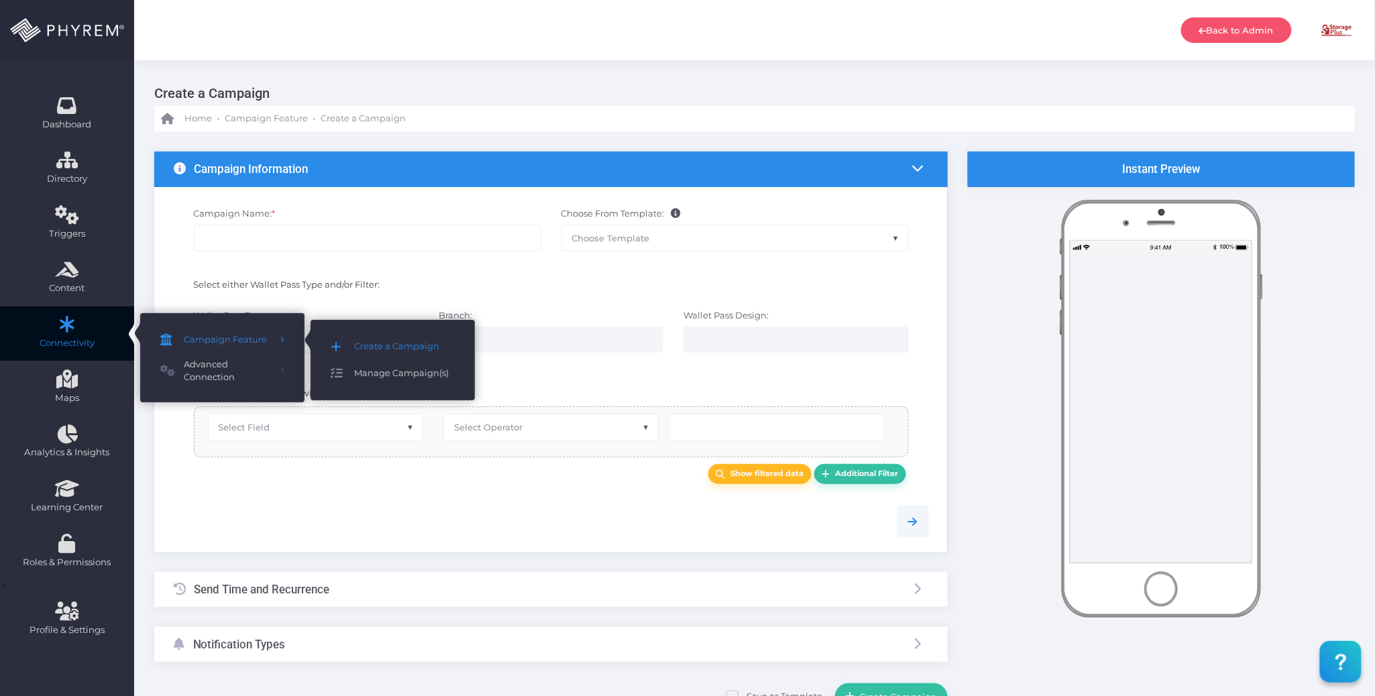
click at [371, 369] on span "Manage Campaign(s)" at bounding box center [404, 373] width 101 height 17
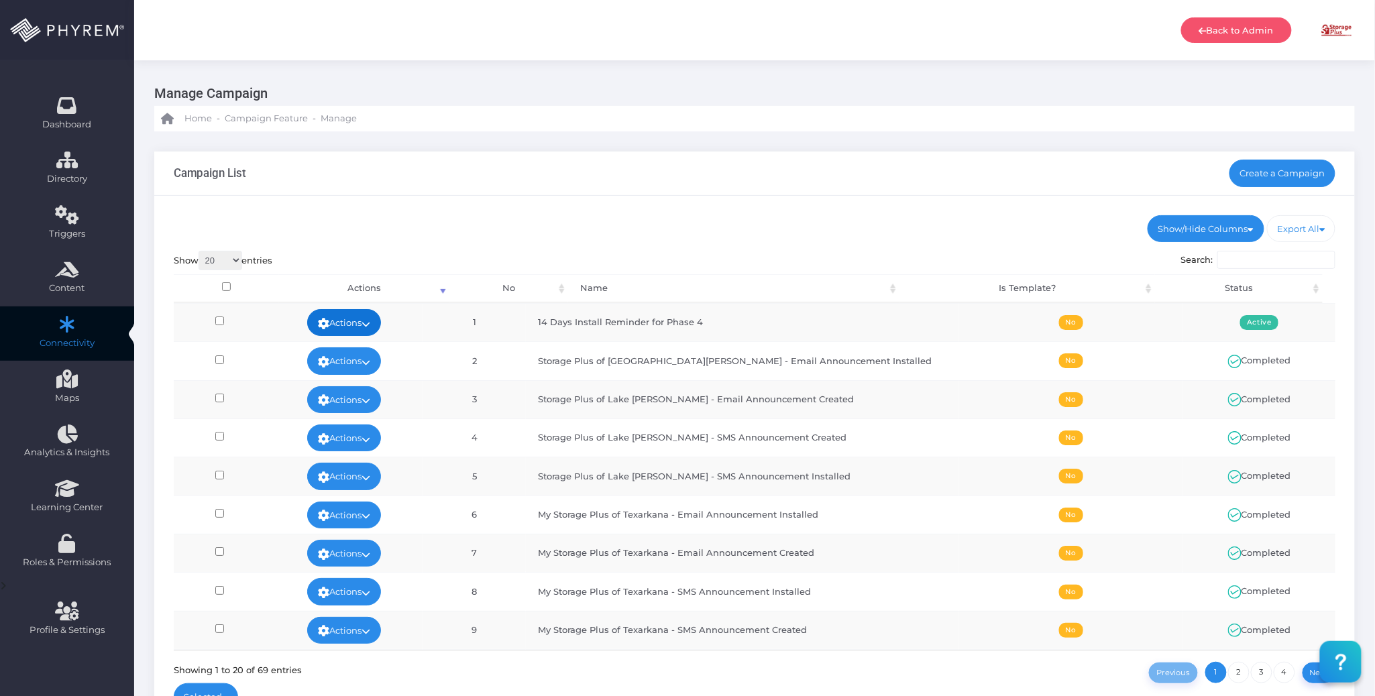
click at [381, 323] on link "Actions" at bounding box center [344, 322] width 74 height 27
click at [368, 344] on link "Edit" at bounding box center [362, 353] width 87 height 25
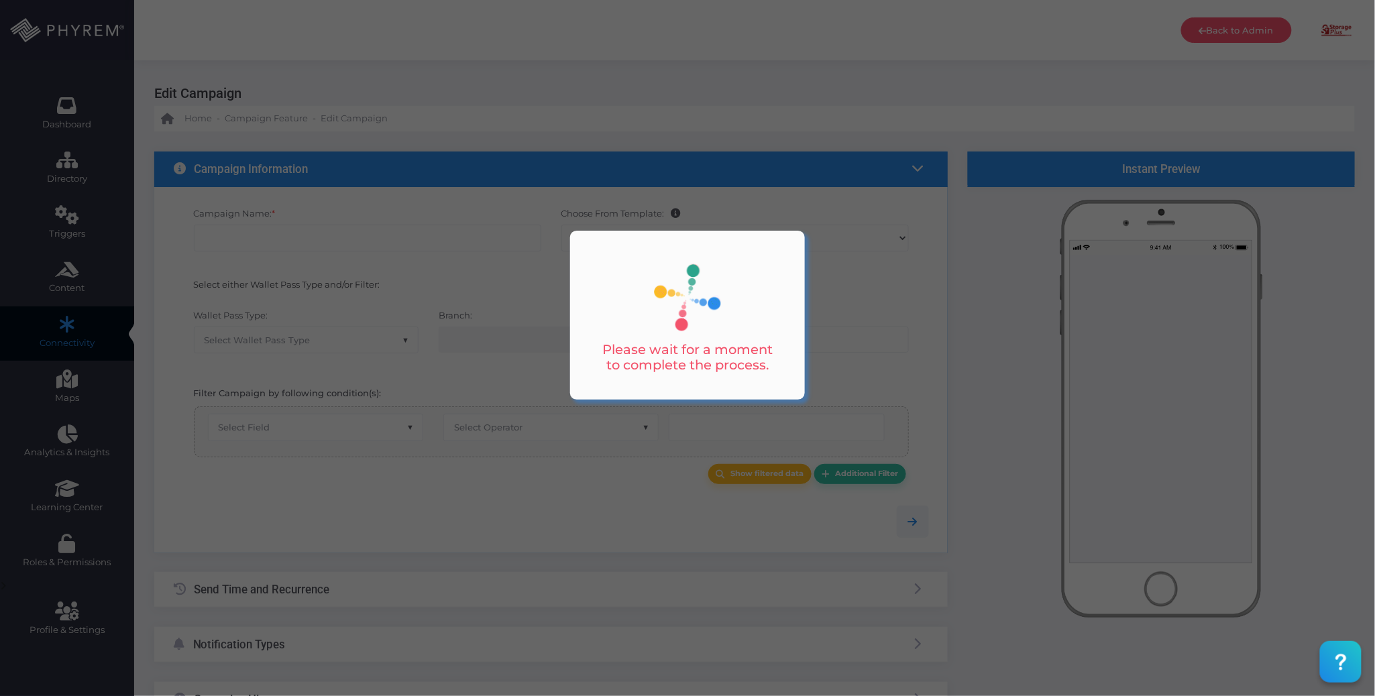
type input "14 Days Install Reminder for Phase 4"
select select "15"
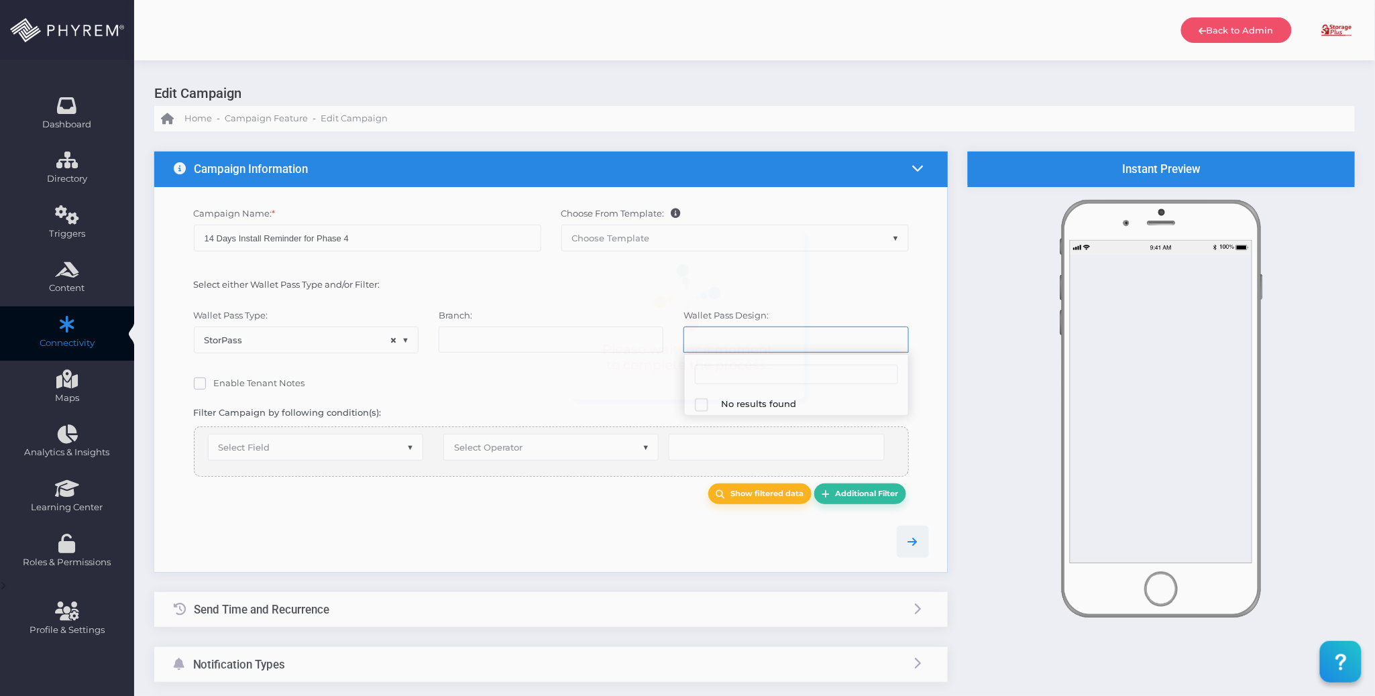
select select "618"
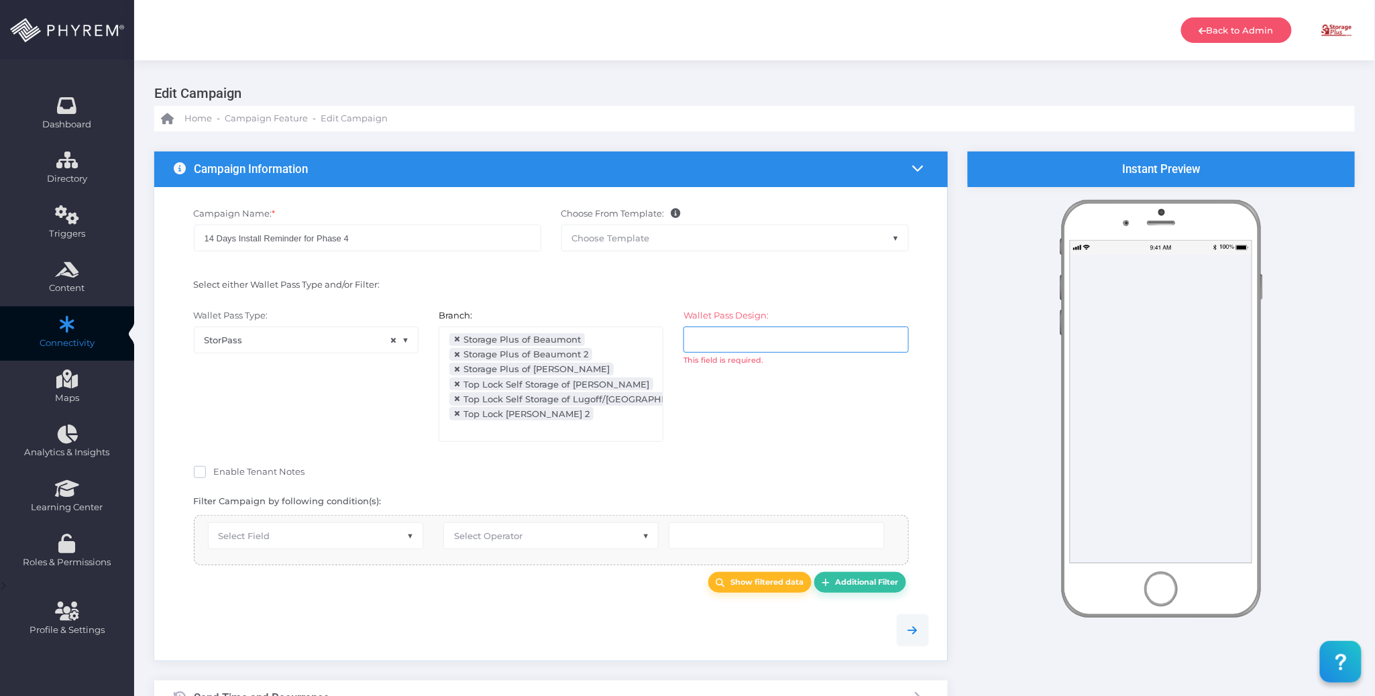
select select "after_x_days"
select select "2684"
select select "pr_wallet_users.created_date"
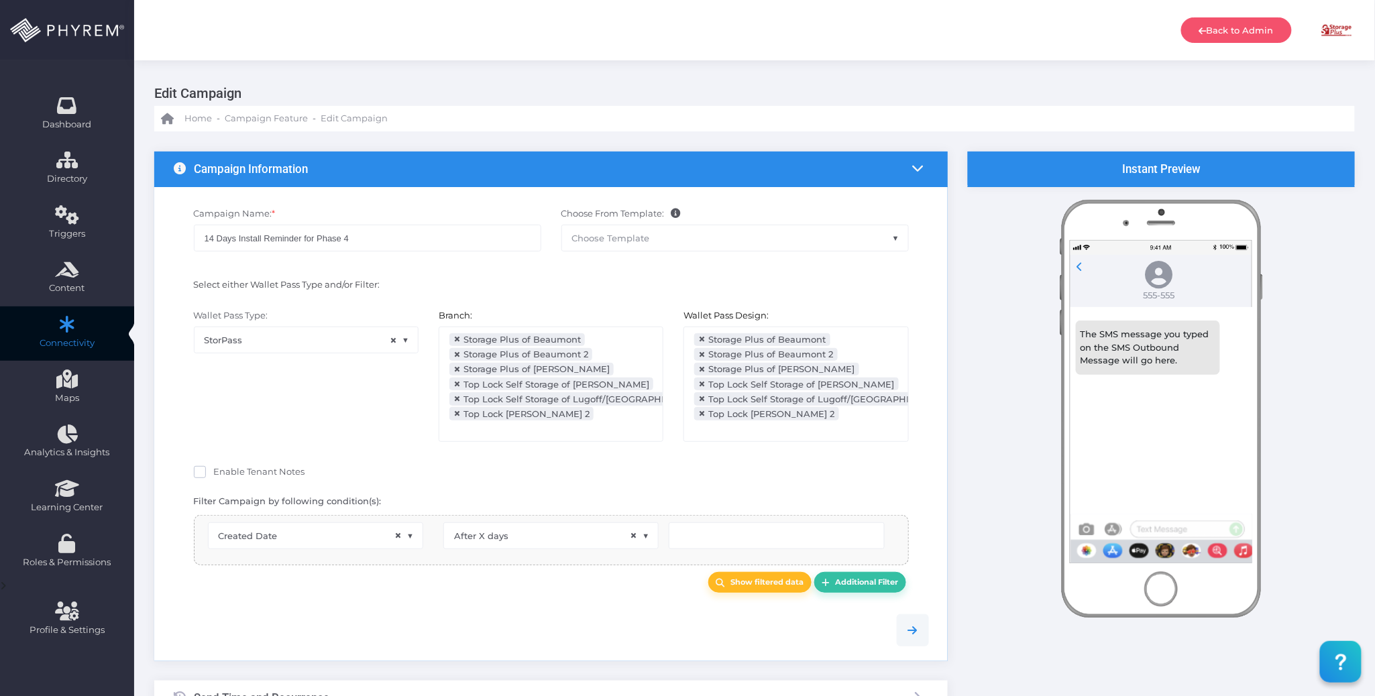
scroll to position [129, 0]
type input "14"
select select "pr_wallet_users.user_pass_status"
select select "equals"
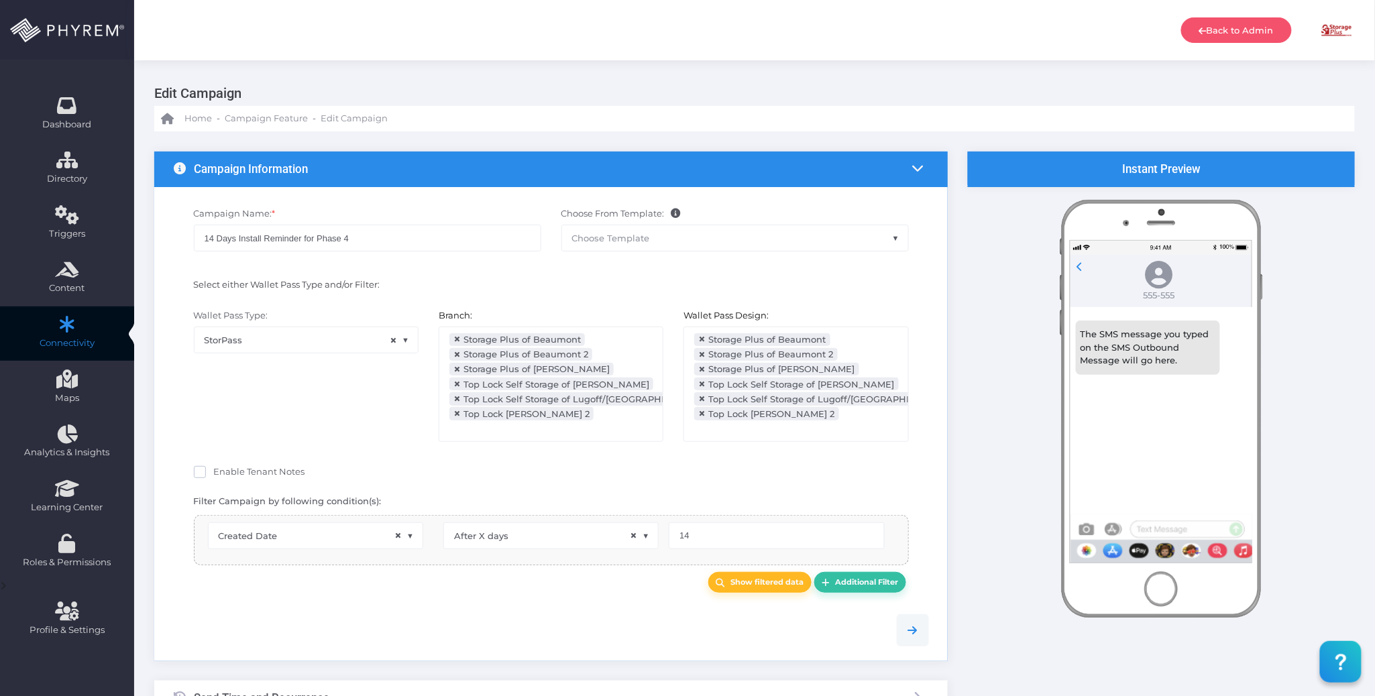
select select "pr_wallet_users.voided"
select select "equals"
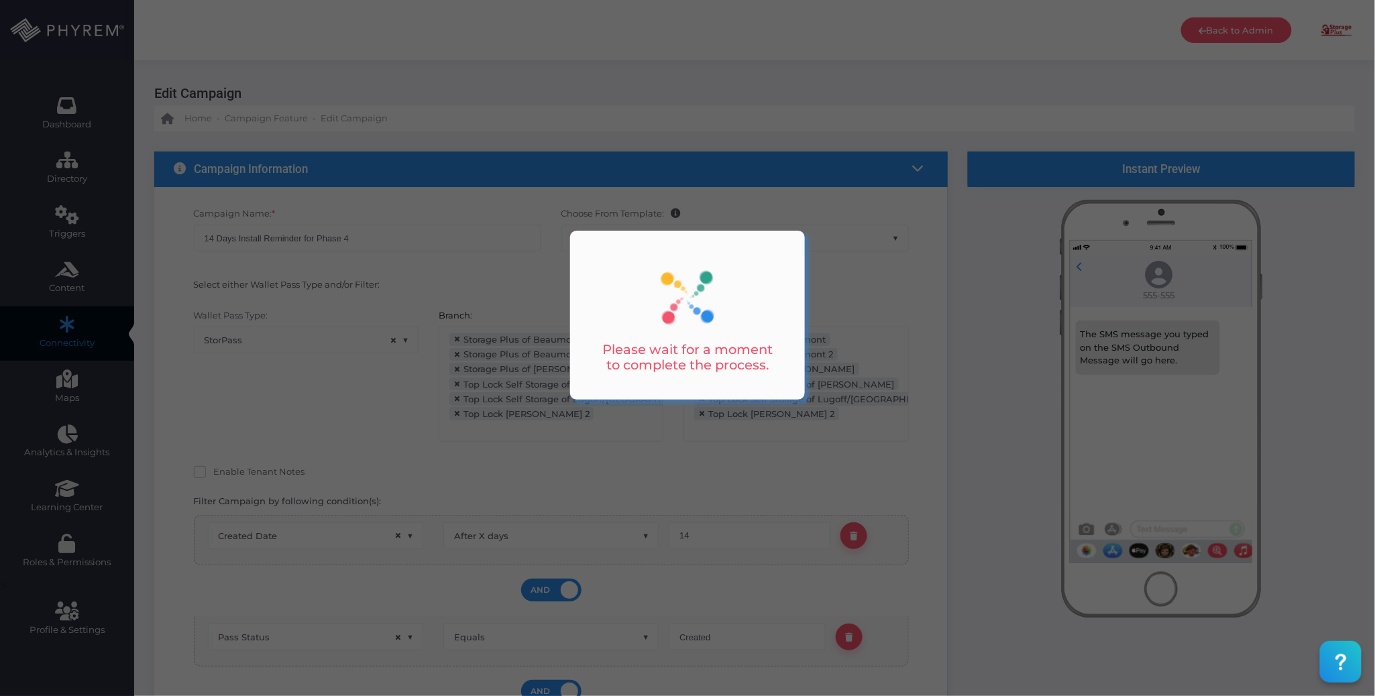
click at [235, 237] on div at bounding box center [687, 348] width 1375 height 696
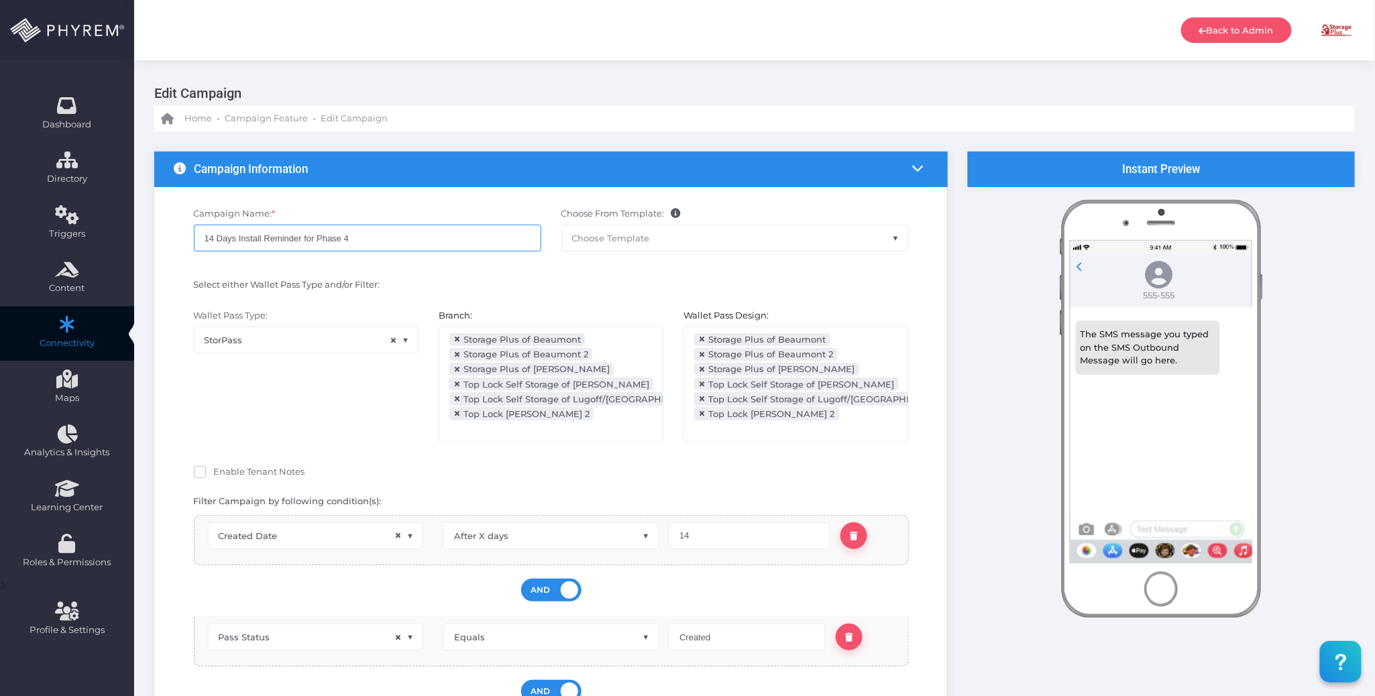
click at [237, 237] on input "14 Days Install Reminder for Phase 4" at bounding box center [367, 238] width 347 height 27
type input "14 Days SMS Install Reminder for Phase 4"
click at [483, 272] on div "Select either Wallet Pass Type and/or Filter:" at bounding box center [551, 287] width 775 height 31
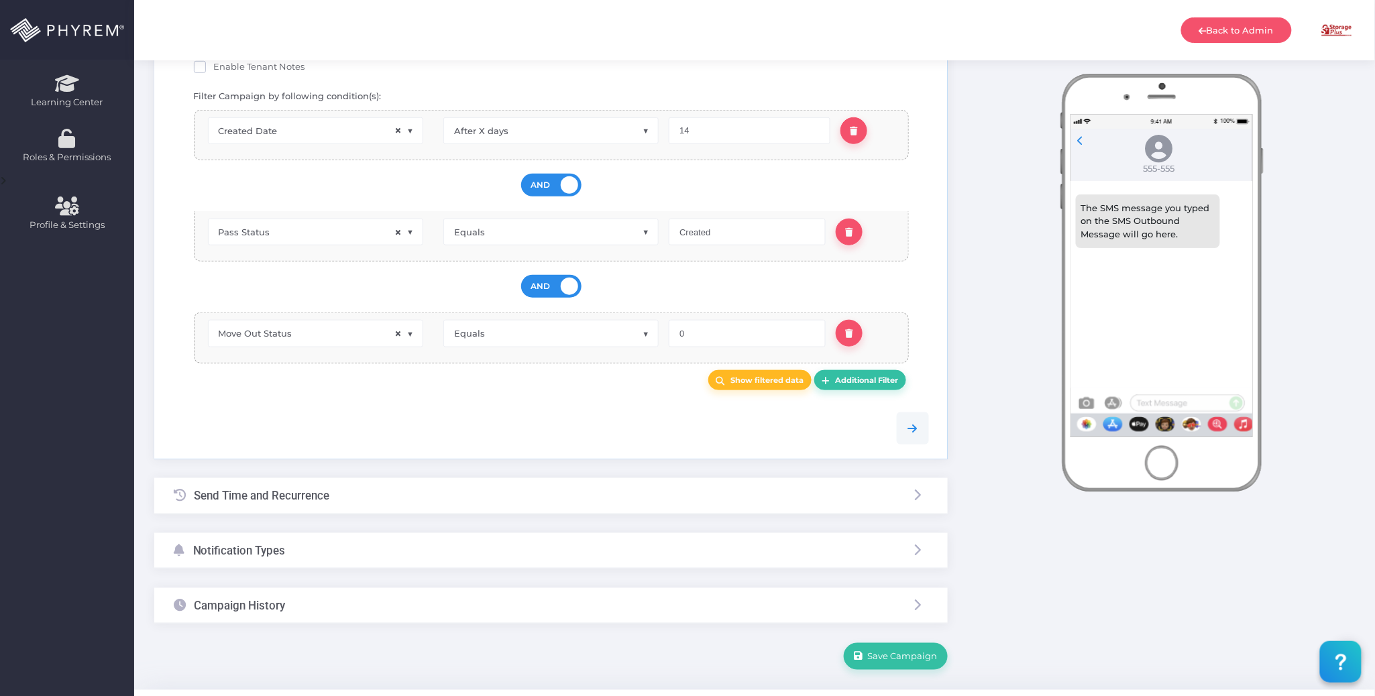
scroll to position [431, 0]
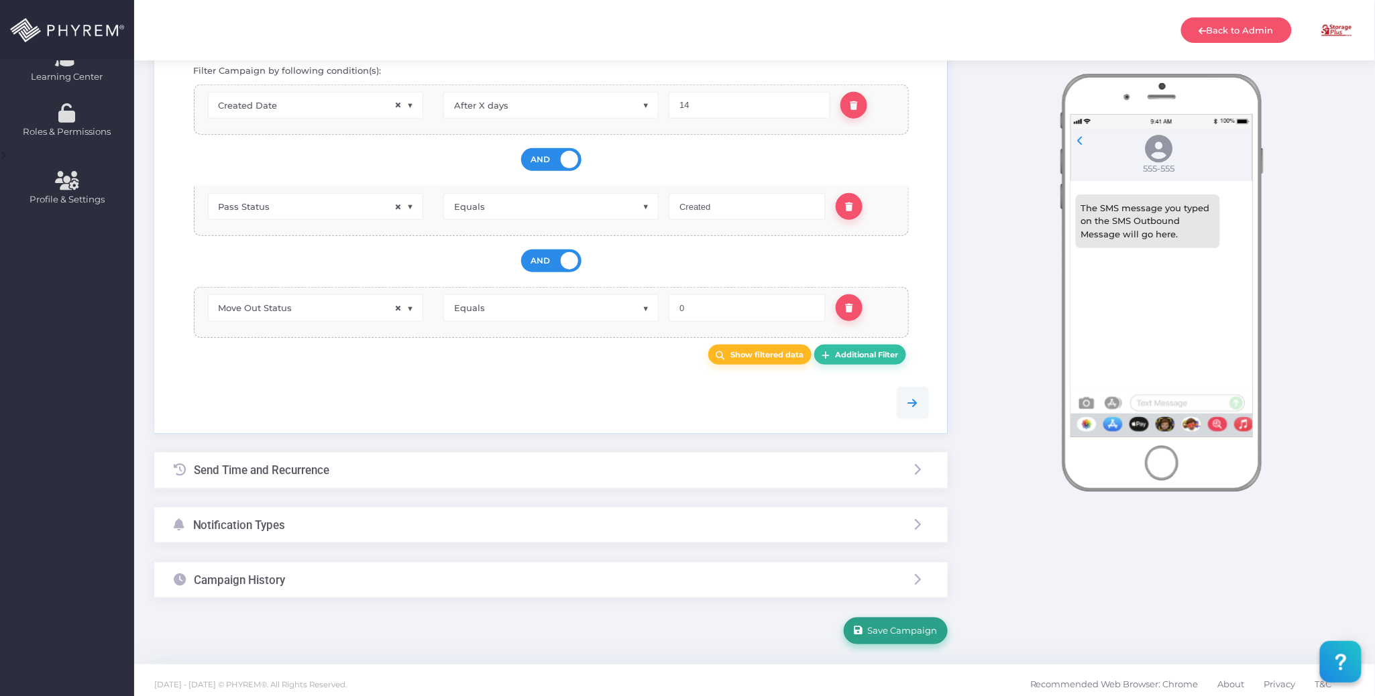
click at [910, 618] on button "Save Campaign" at bounding box center [896, 631] width 104 height 27
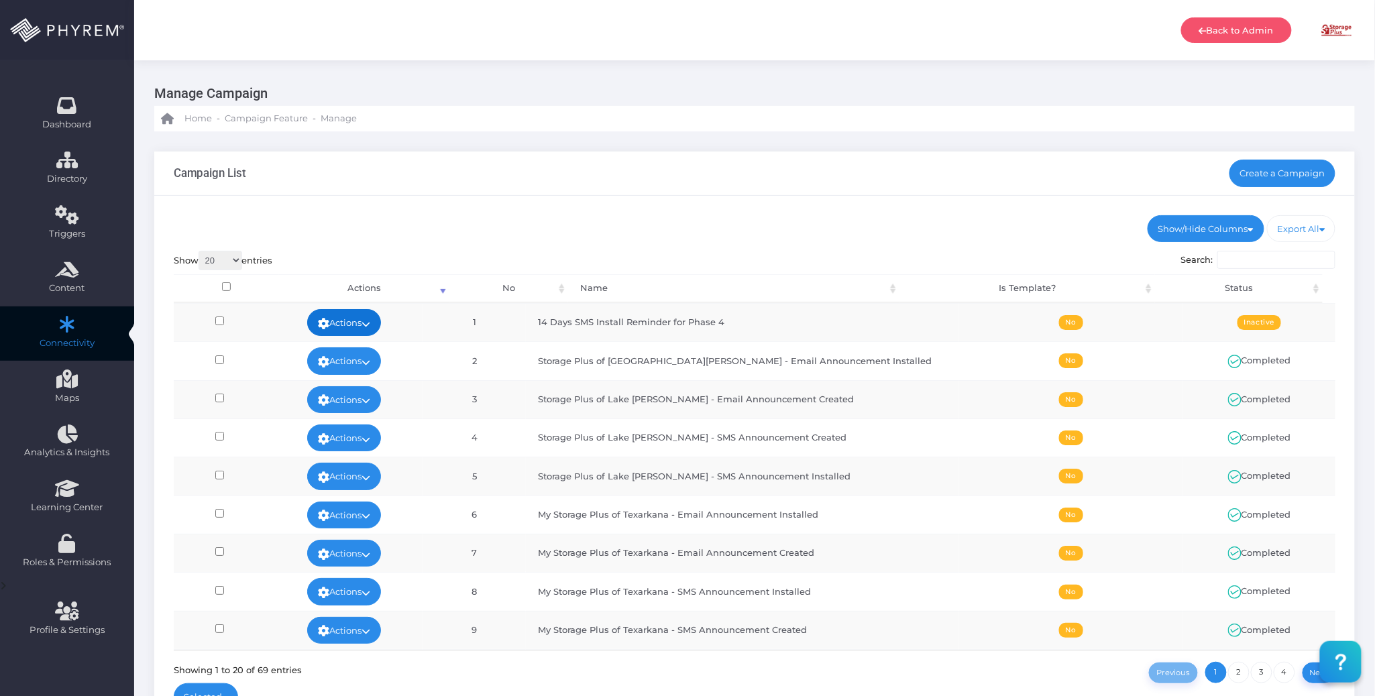
click at [370, 324] on icon at bounding box center [366, 324] width 9 height 0
click at [360, 376] on link "Activate" at bounding box center [362, 378] width 87 height 25
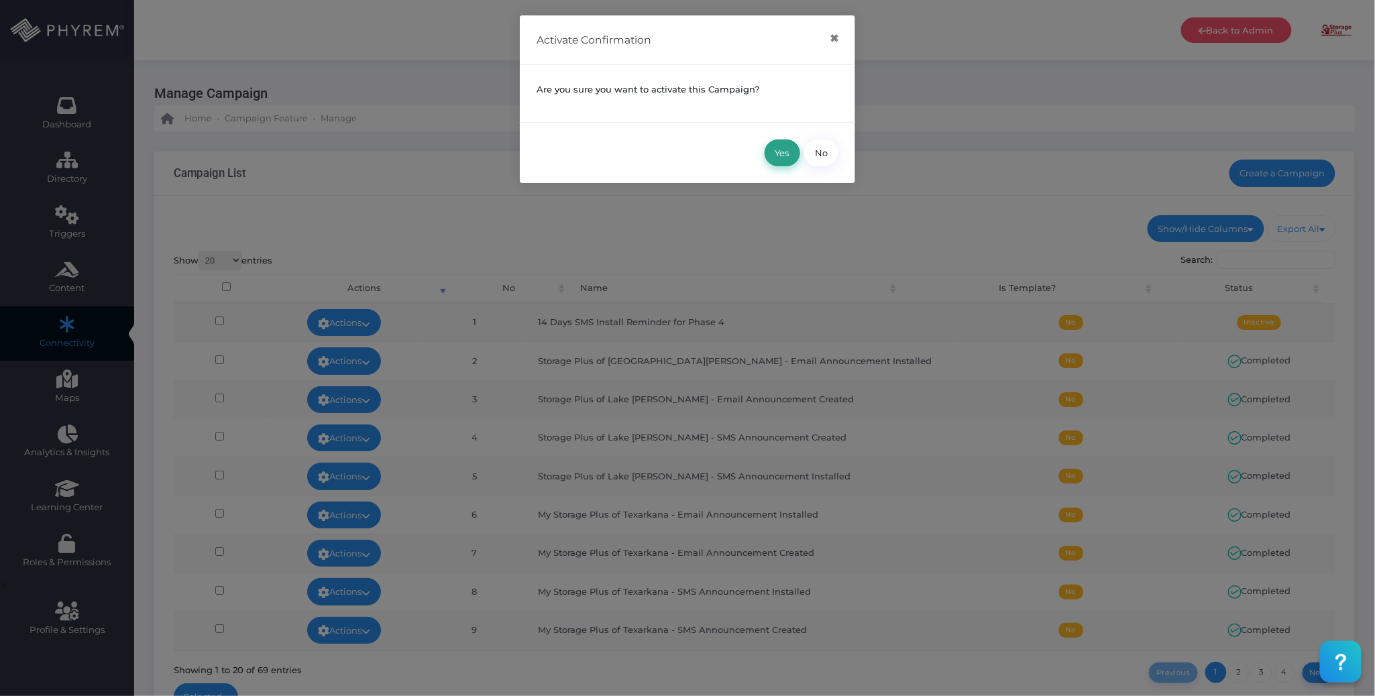
click at [773, 151] on button "Yes" at bounding box center [783, 153] width 36 height 27
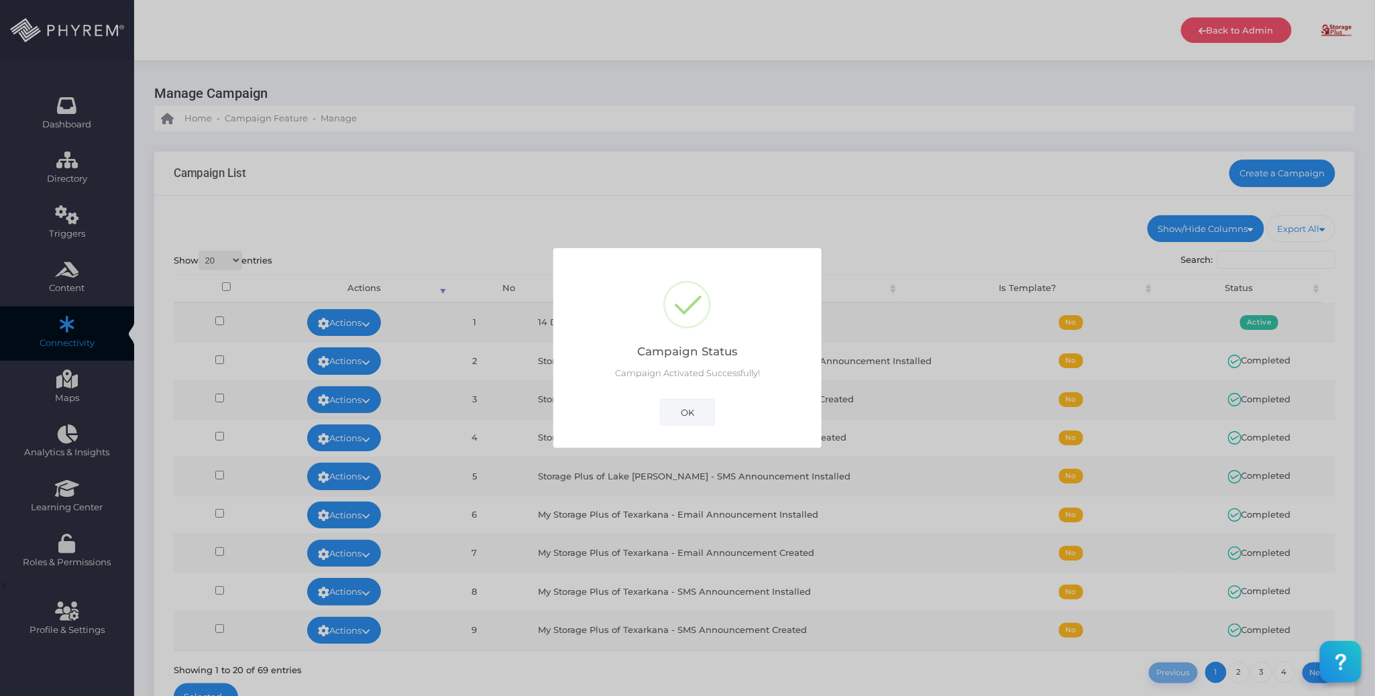
drag, startPoint x: 680, startPoint y: 409, endPoint x: 503, endPoint y: 372, distance: 181.0
click at [680, 411] on button "OK" at bounding box center [687, 412] width 55 height 27
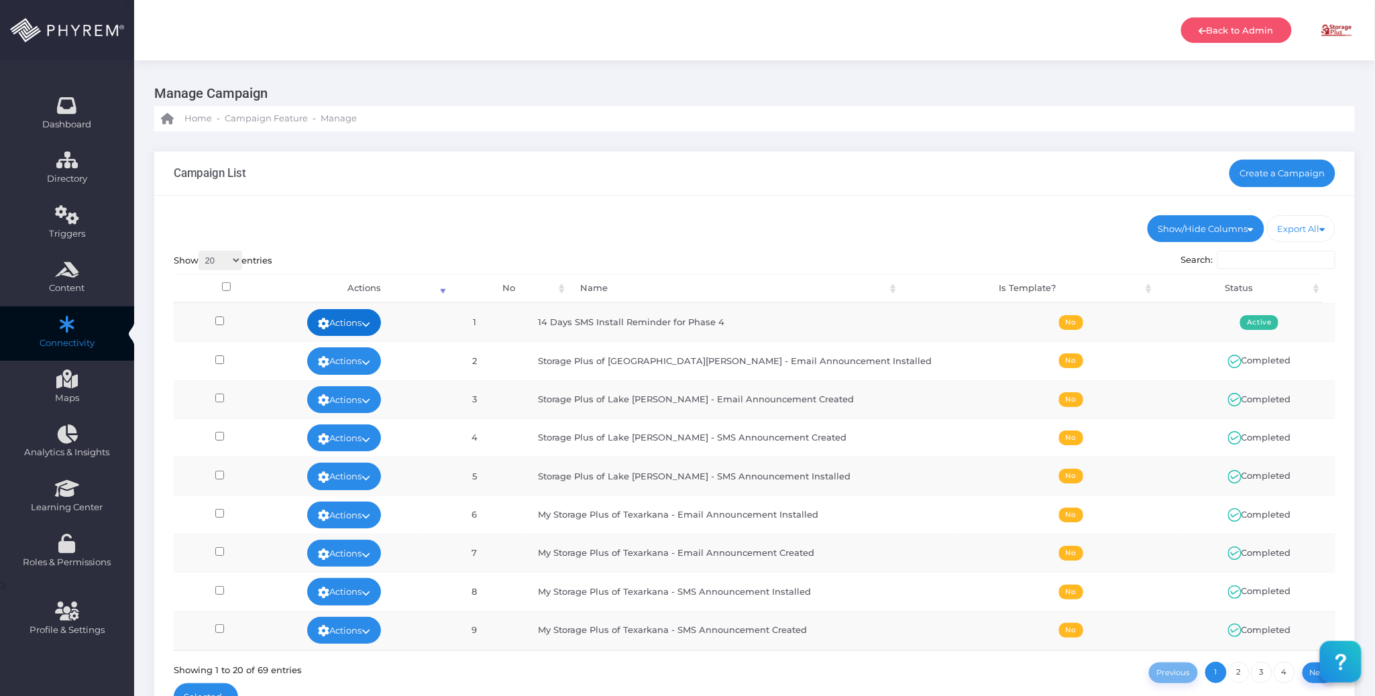
click at [370, 324] on icon at bounding box center [366, 324] width 9 height 0
click at [371, 427] on link "Run Test" at bounding box center [362, 429] width 87 height 25
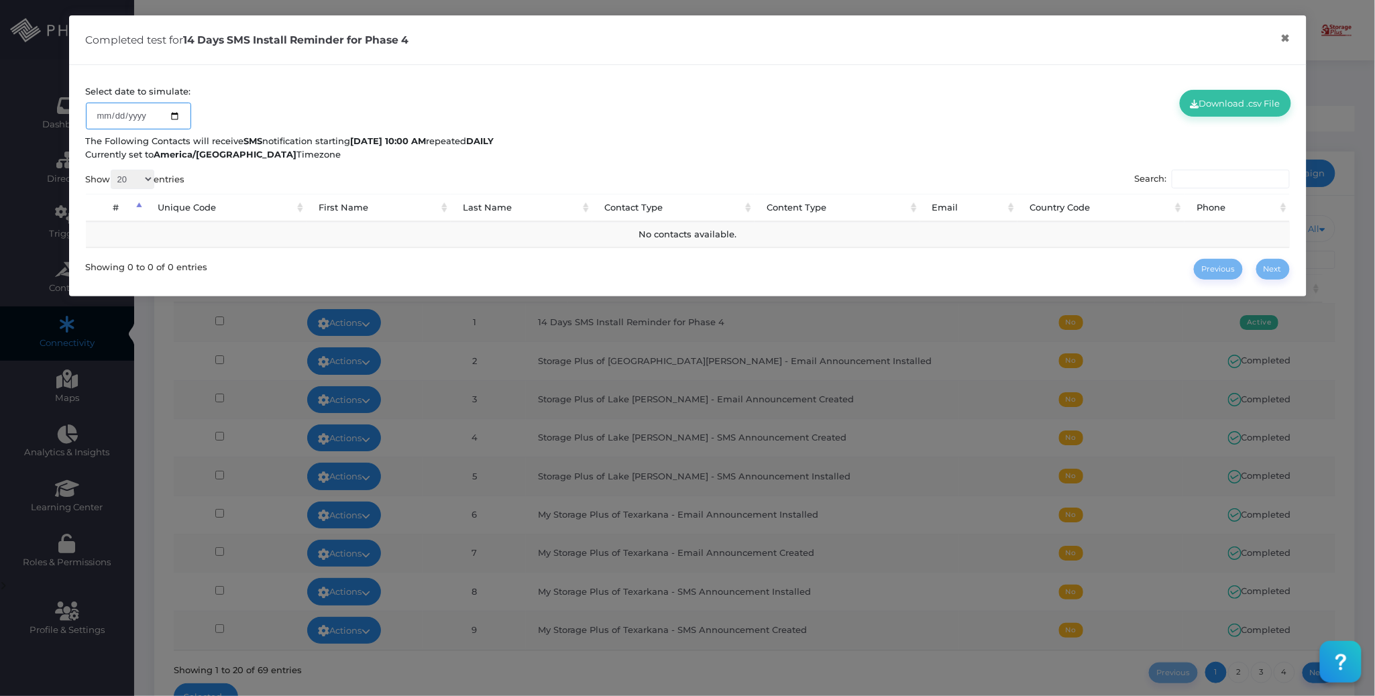
click at [170, 113] on input "[DATE]" at bounding box center [138, 116] width 105 height 27
type input "[DATE]"
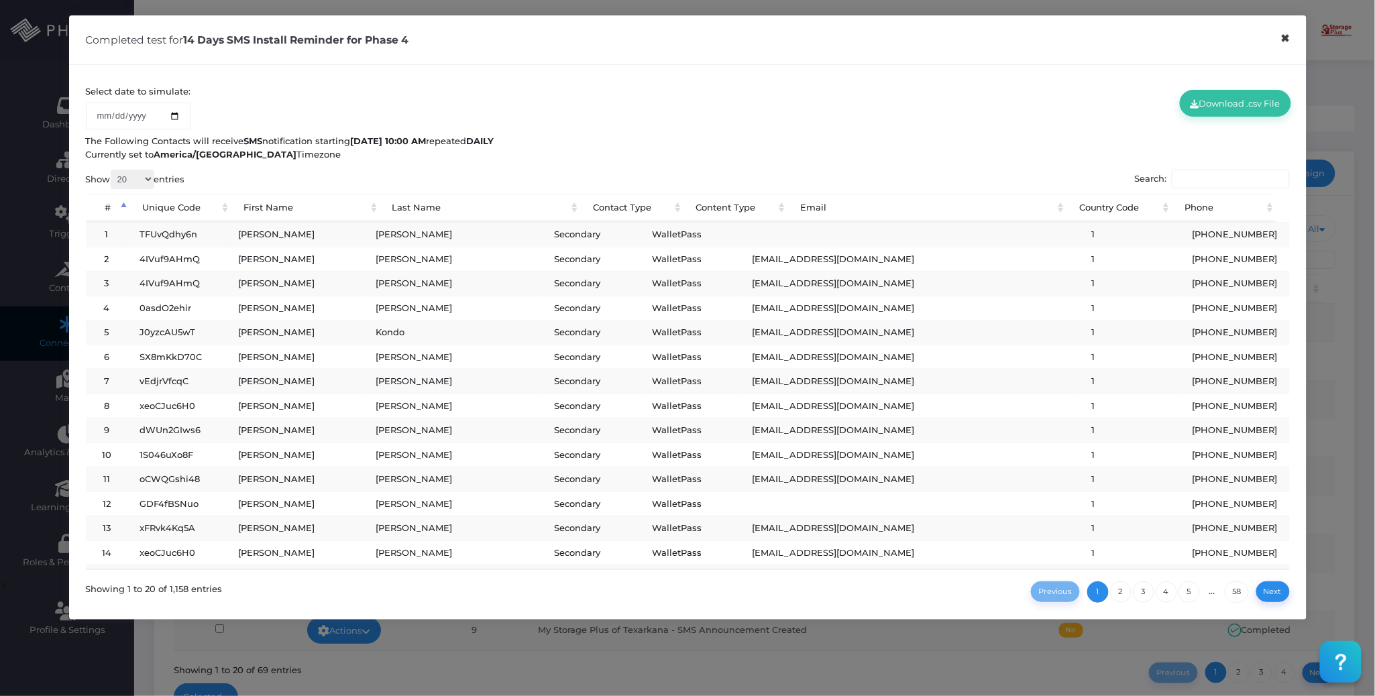
click at [1281, 36] on button "×" at bounding box center [1286, 38] width 26 height 30
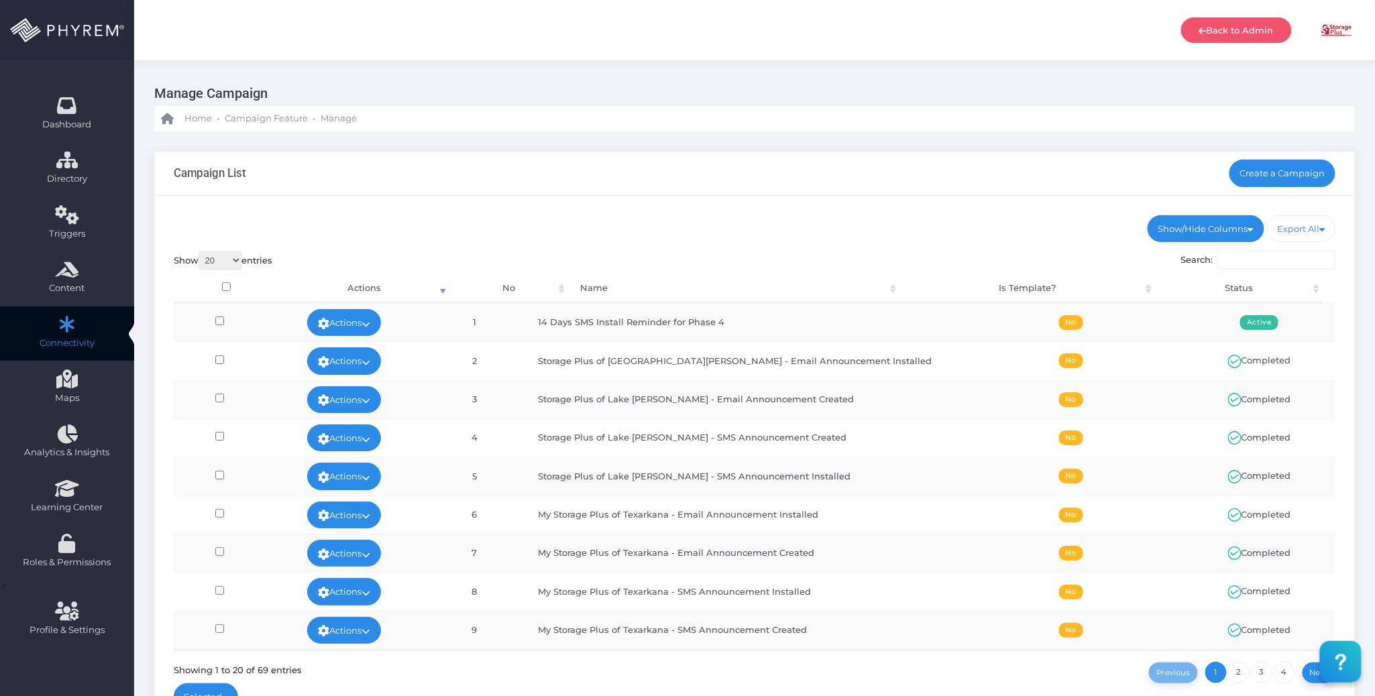
click at [610, 204] on div "Show/Hide Columns No Name Is Template? Status DONE" at bounding box center [754, 466] width 1201 height 541
click at [541, 229] on ul "Show/Hide Columns No Name Is Template? Status" at bounding box center [755, 228] width 1163 height 27
click at [692, 207] on div "Show/Hide Columns No Name Is Template? Status DONE" at bounding box center [754, 466] width 1201 height 541
click at [1263, 168] on link "Create a Campaign" at bounding box center [1283, 173] width 107 height 27
click at [370, 324] on icon at bounding box center [366, 324] width 9 height 0
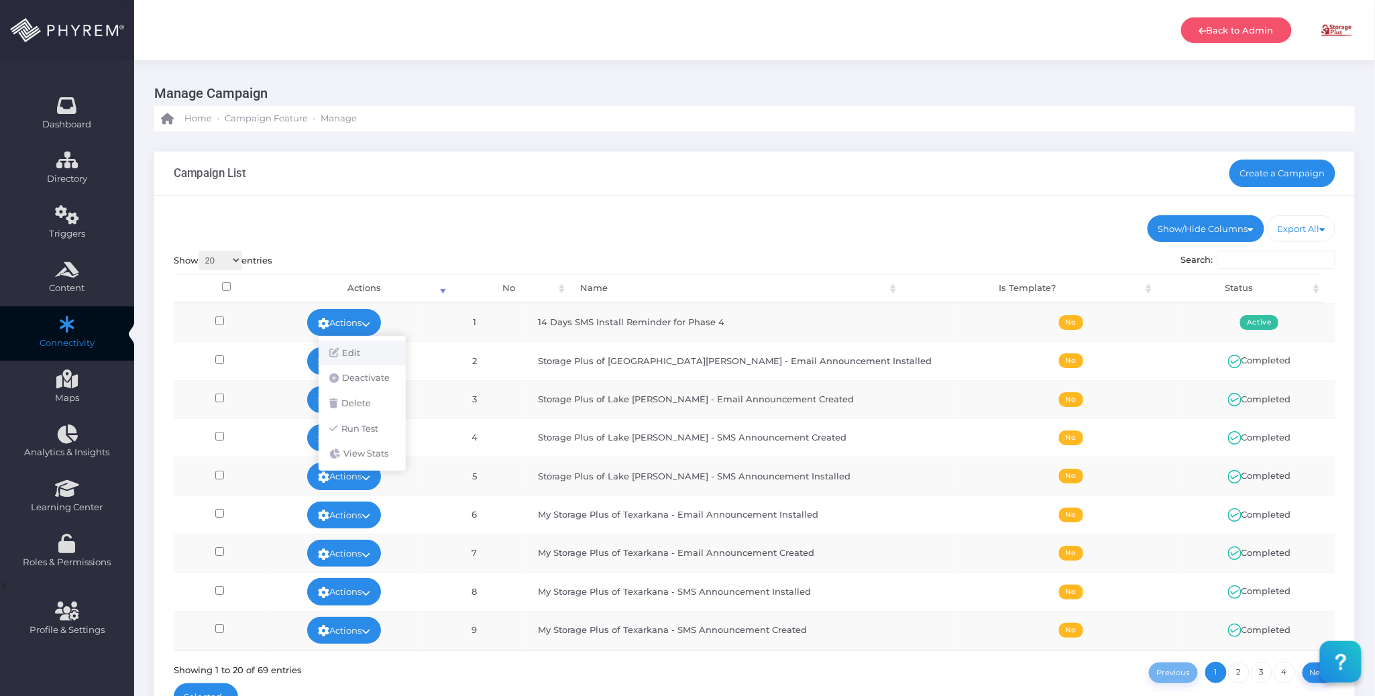
click at [365, 347] on link "Edit" at bounding box center [362, 353] width 87 height 25
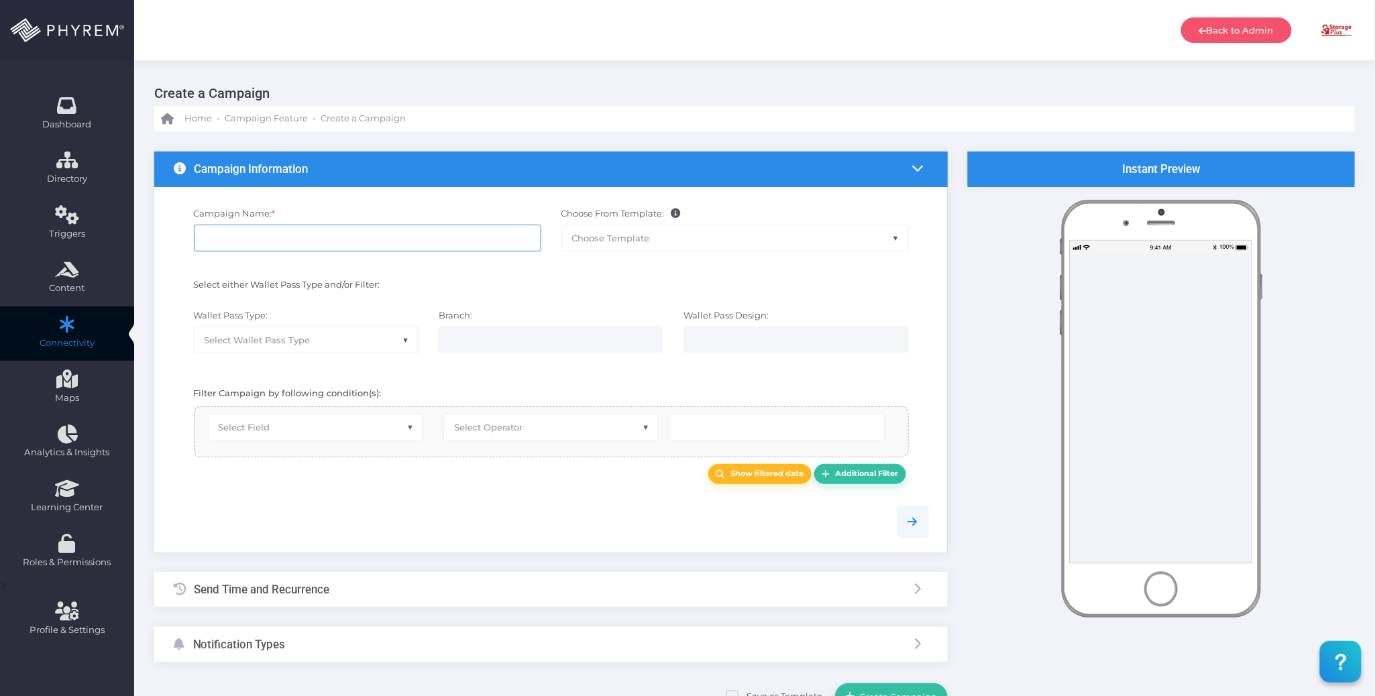
click at [330, 228] on input "Campaign Name: *" at bounding box center [367, 238] width 347 height 27
type input "30 Days SMS Install Reminder for Phase 4"
click at [487, 277] on div "Select either Wallet Pass Type and/or Filter:" at bounding box center [551, 287] width 775 height 31
click at [380, 339] on span "Select Wallet Pass Type" at bounding box center [306, 339] width 223 height 25
select select "15"
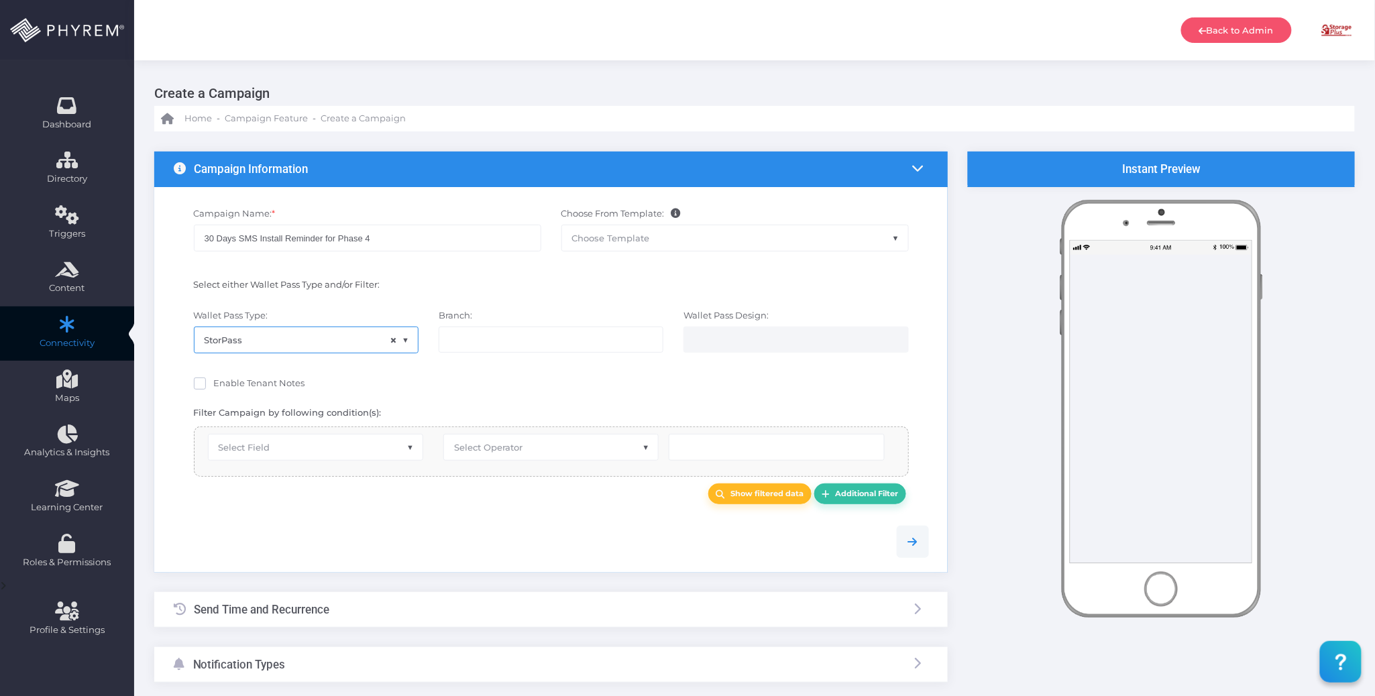
click at [491, 347] on li at bounding box center [501, 339] width 105 height 15
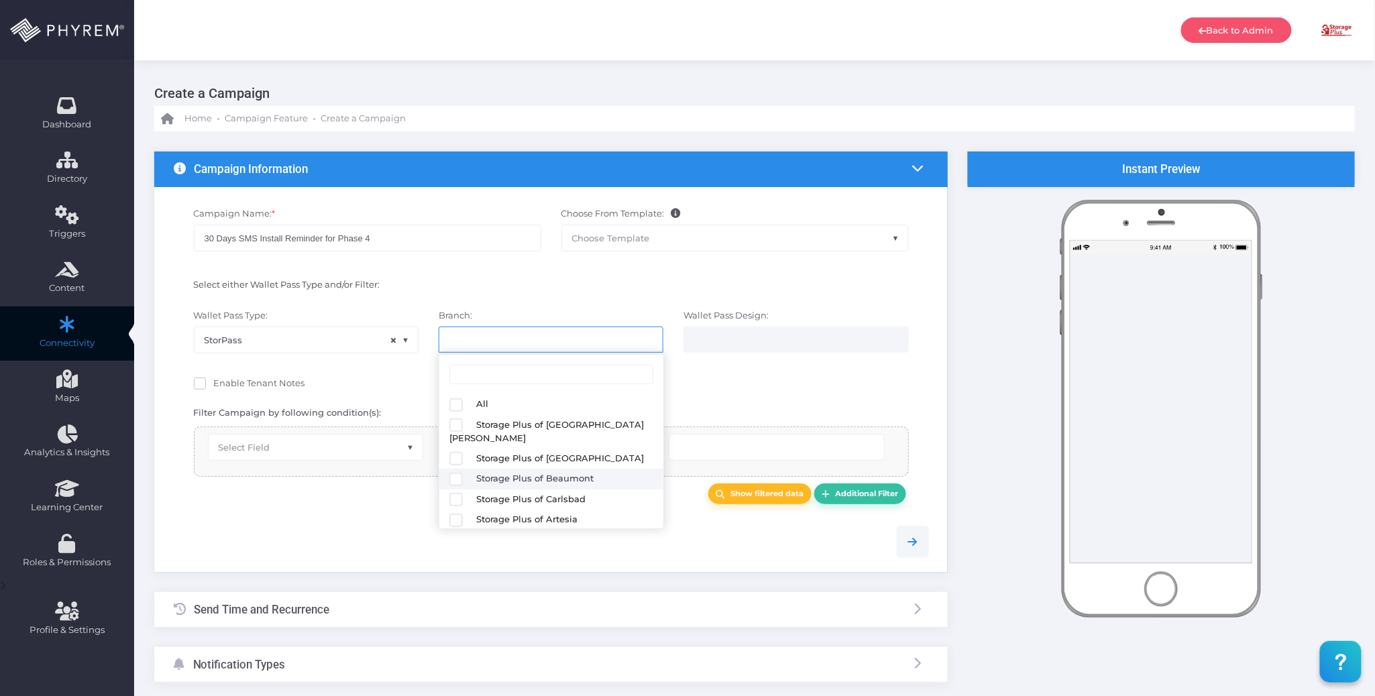
select select "618"
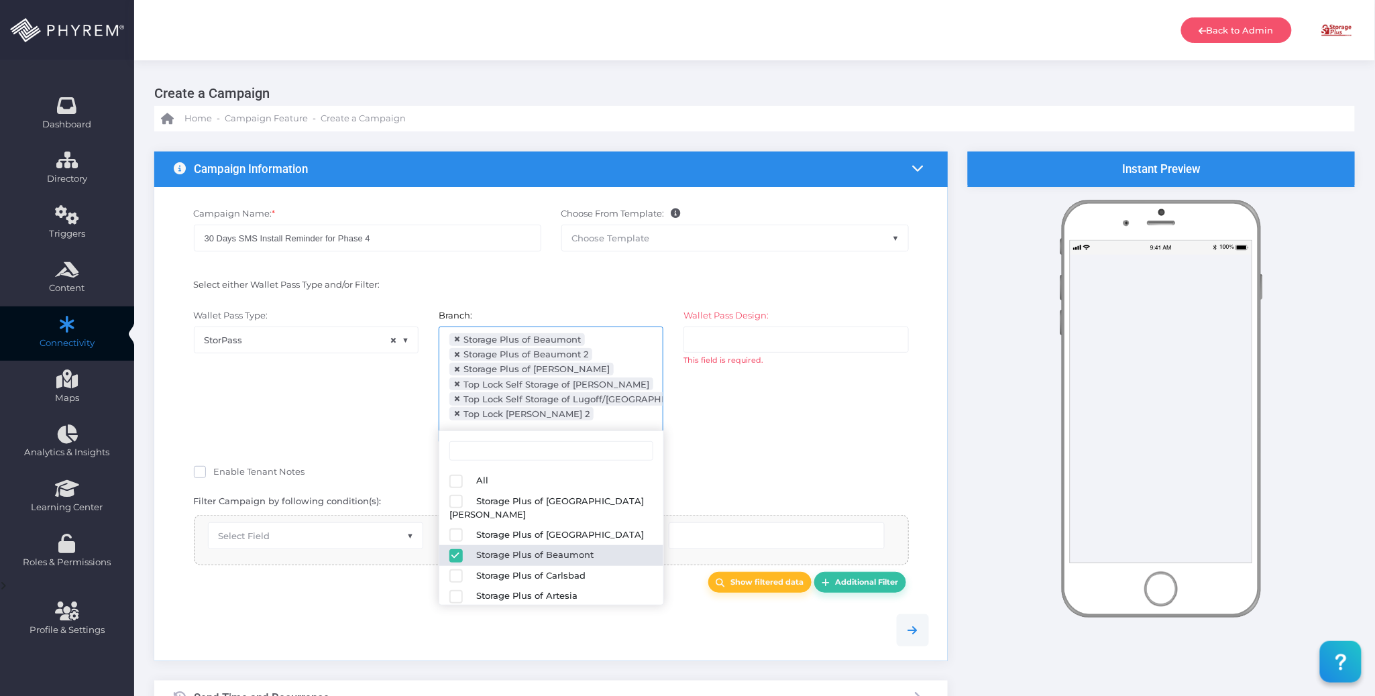
scroll to position [19, 0]
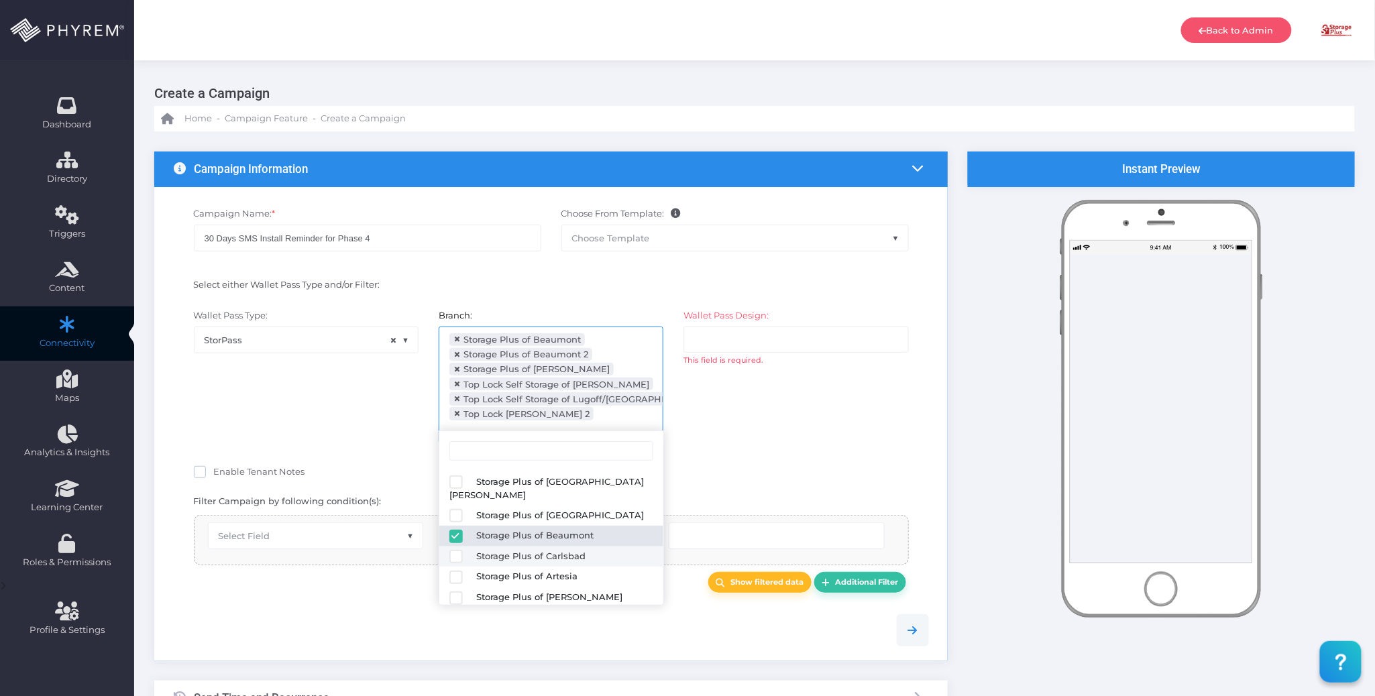
click at [749, 435] on div "Wallet Pass Design: All Storage Plus of Beaumont Storage Plus of Beaumont 2 Sto…" at bounding box center [796, 382] width 245 height 146
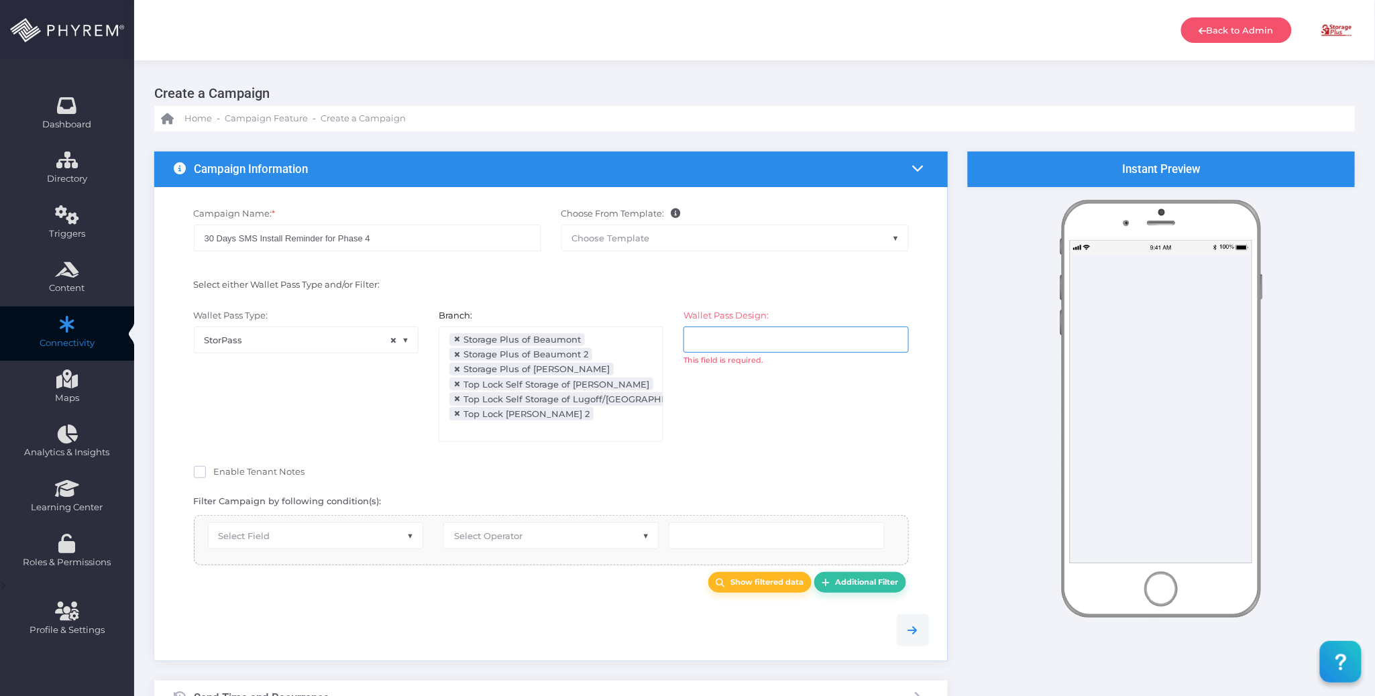
click at [739, 350] on ul at bounding box center [795, 339] width 223 height 25
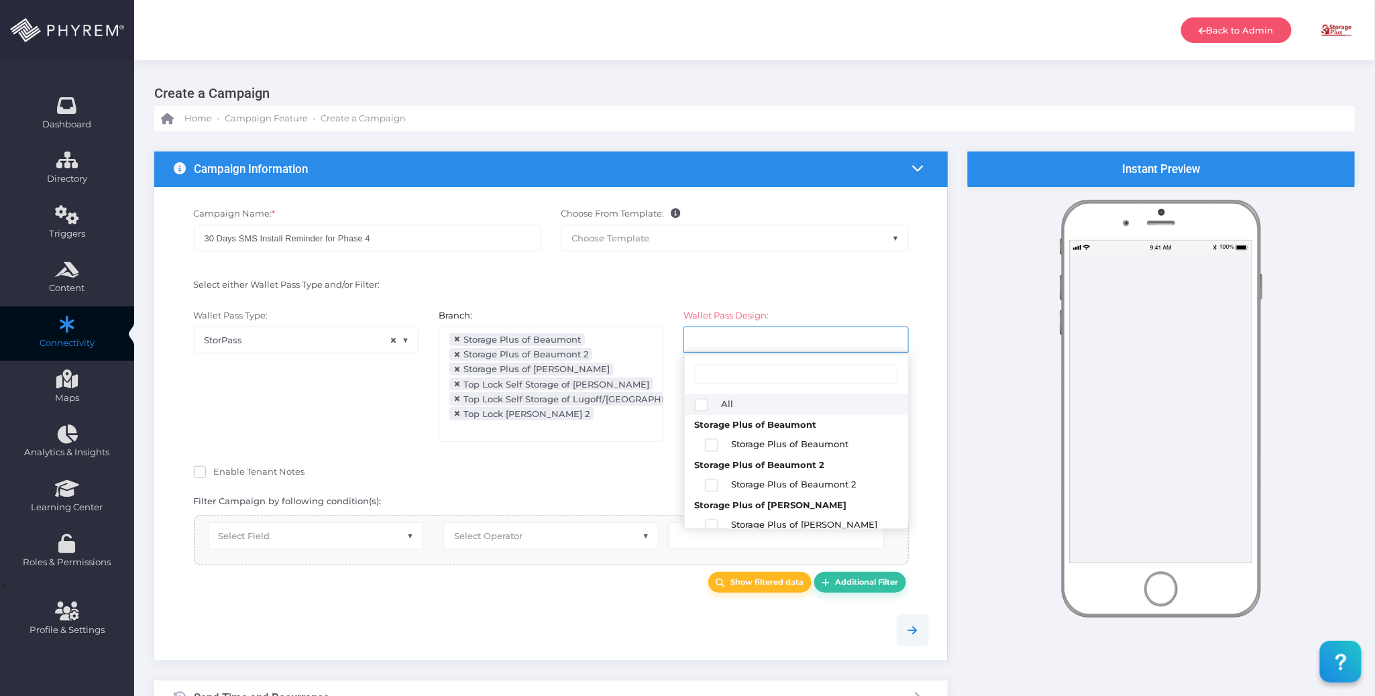
select select "2684"
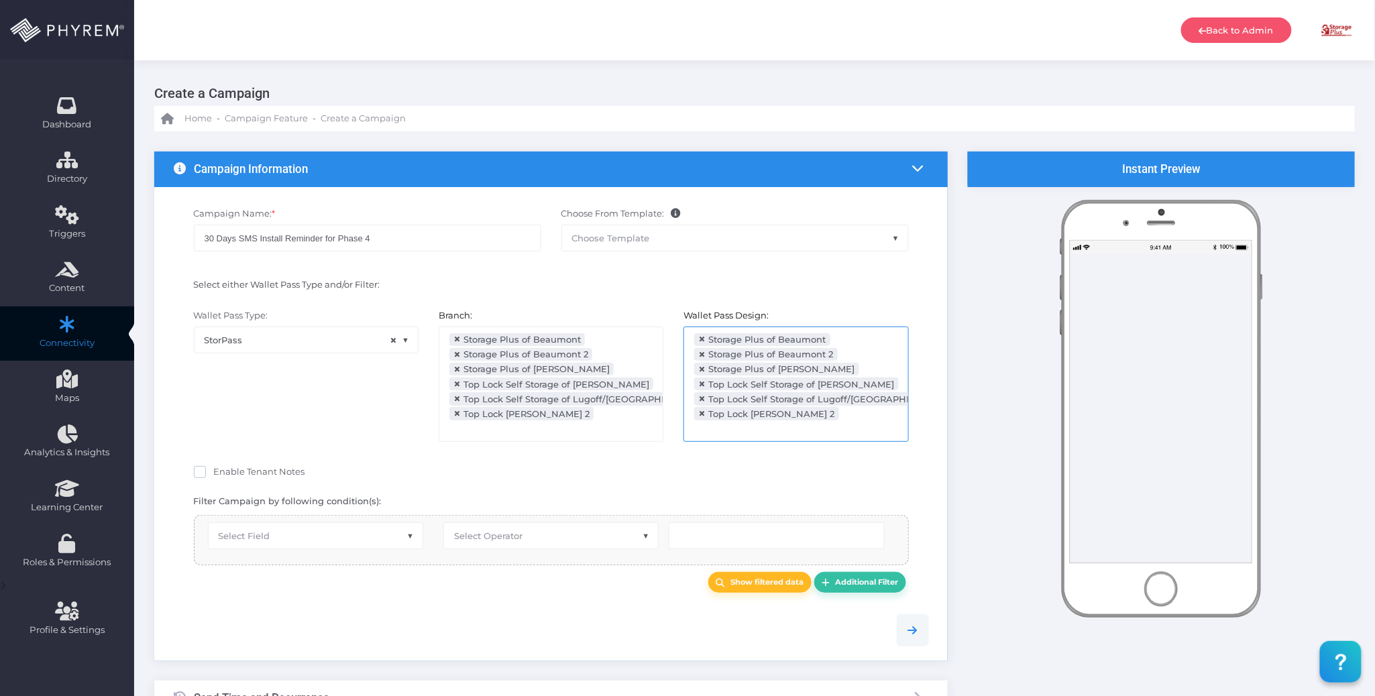
click at [598, 448] on div "Wallet Pass Type: StorPass × StorPass Branch: All Storage Plus of Lake Charles …" at bounding box center [551, 383] width 775 height 160
click at [599, 462] on div "Enable Tenant Notes" at bounding box center [551, 472] width 735 height 20
click at [270, 525] on span "Select Field" at bounding box center [316, 535] width 214 height 25
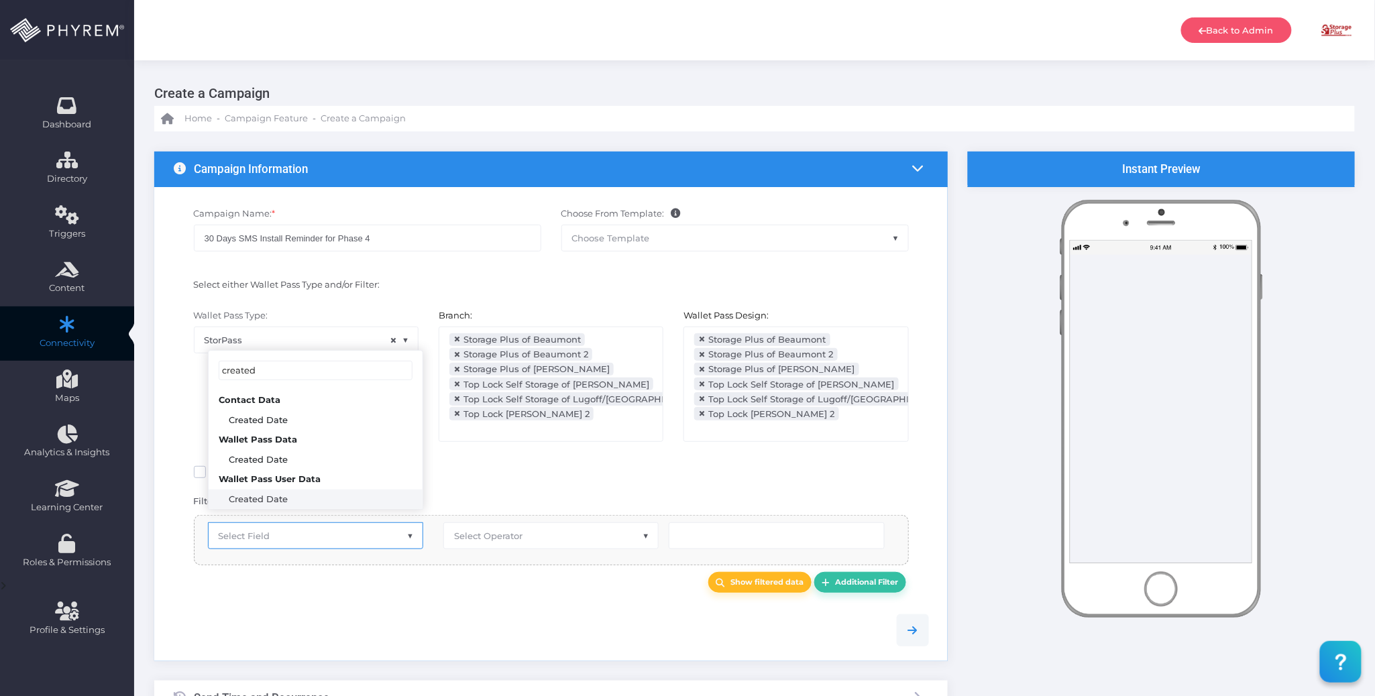
type input "created"
select select "pr_wallet_users.created_date"
click at [500, 523] on span "Select Operator" at bounding box center [551, 535] width 214 height 25
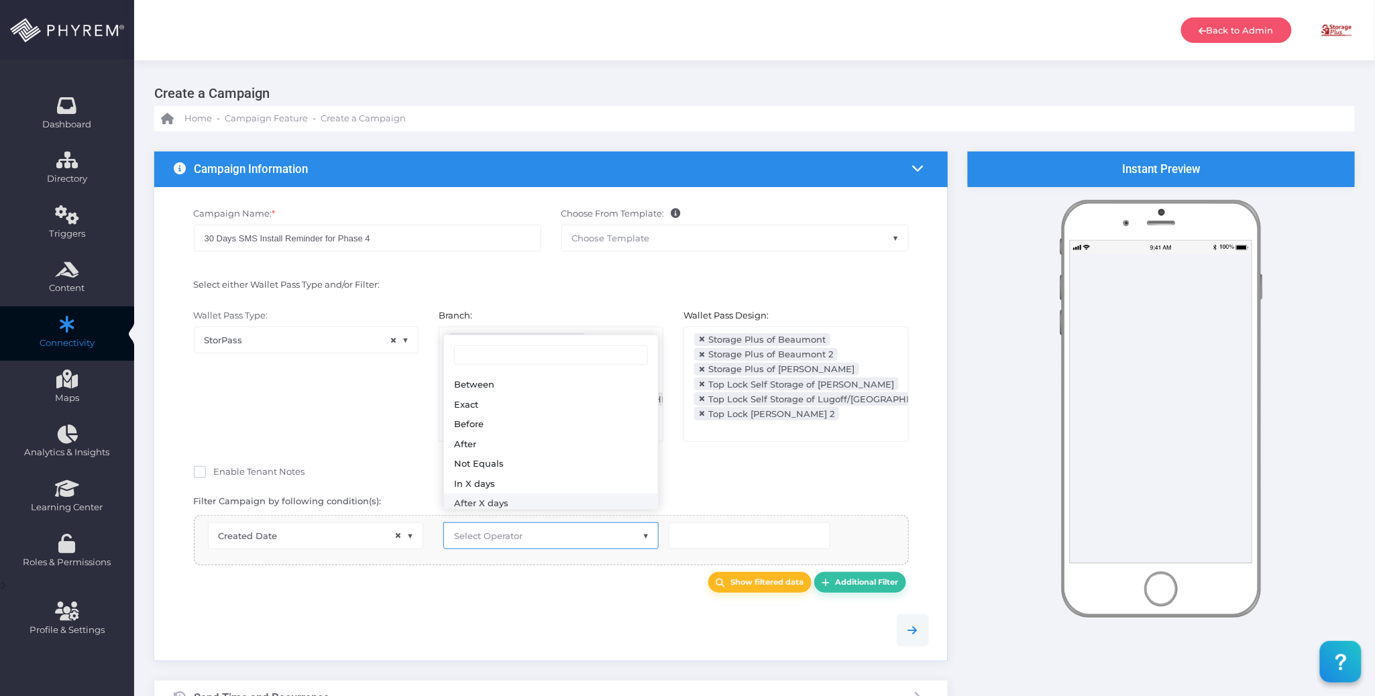
select select "after_x_days"
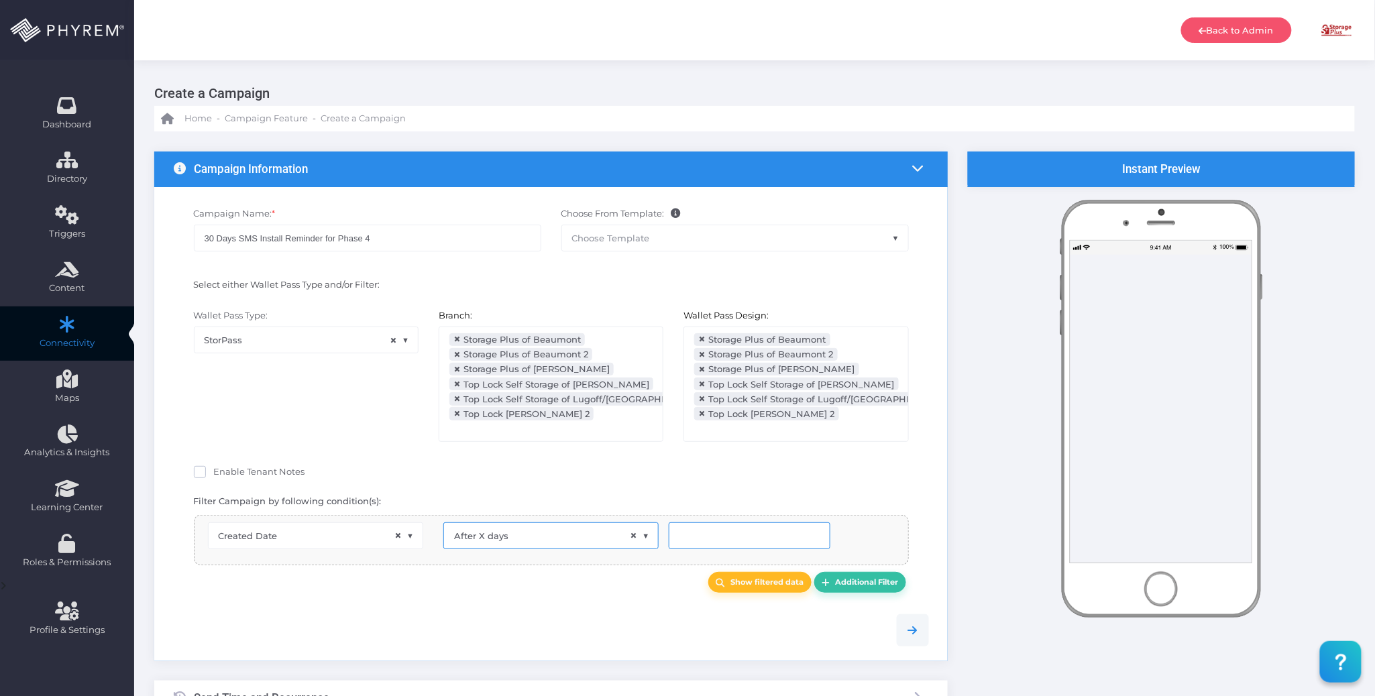
click at [742, 523] on input "number" at bounding box center [750, 536] width 162 height 27
type input "30"
drag, startPoint x: 534, startPoint y: 561, endPoint x: 838, endPoint y: 553, distance: 304.0
click at [535, 572] on div "Show filtered data Additional Filter" at bounding box center [551, 582] width 735 height 21
click at [876, 578] on b "Additional Filter" at bounding box center [866, 582] width 63 height 9
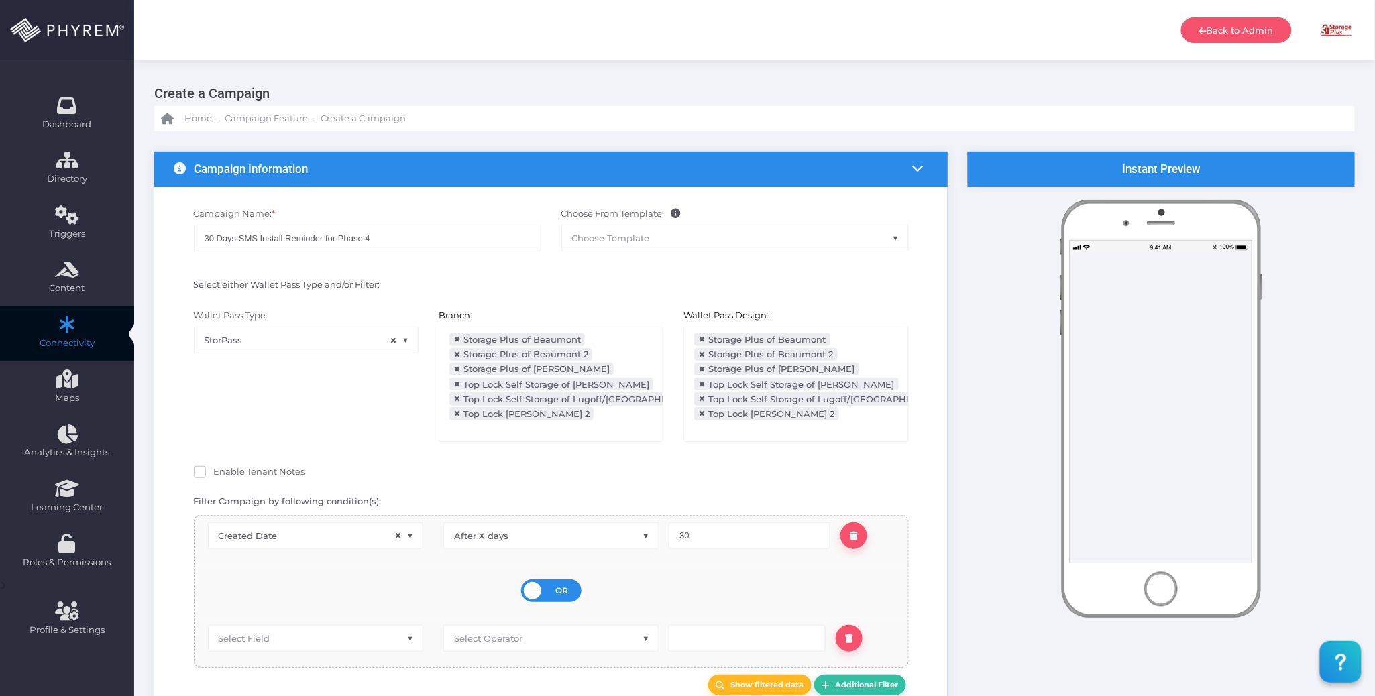
click at [568, 580] on div "OR AND" at bounding box center [551, 591] width 60 height 23
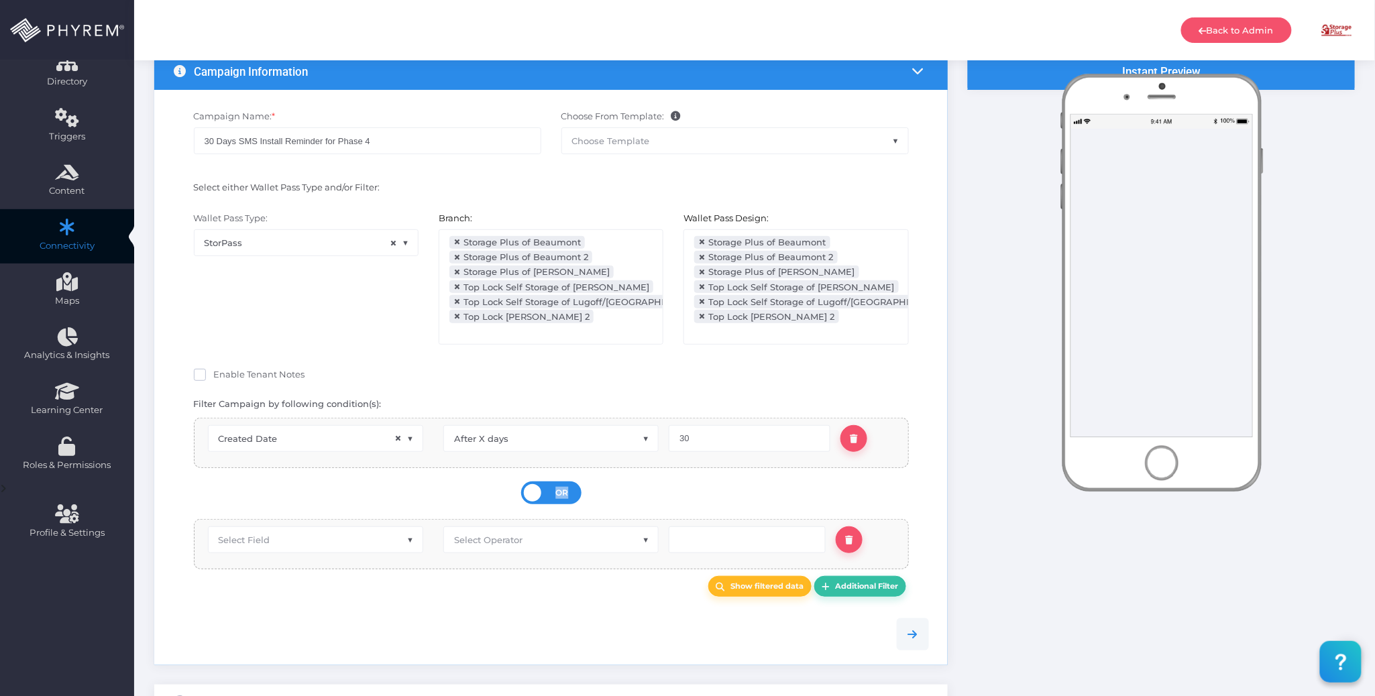
scroll to position [268, 0]
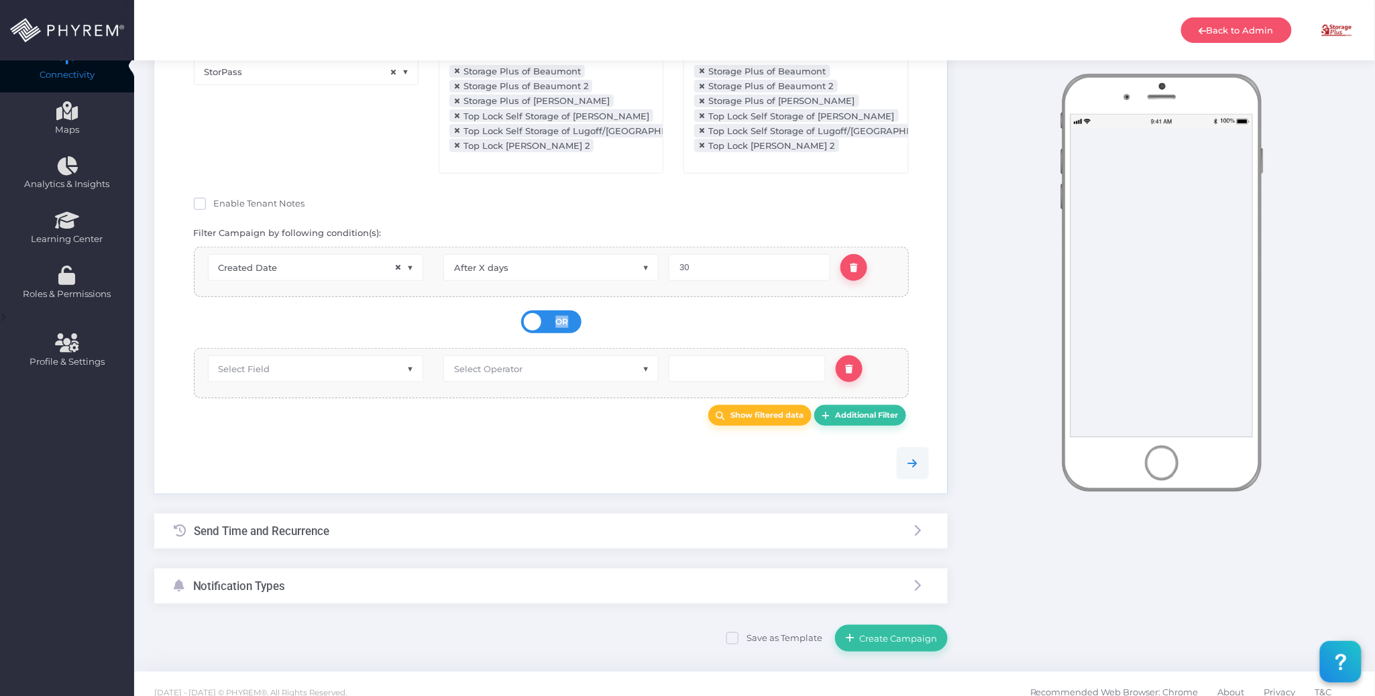
click at [317, 356] on span "Select Field" at bounding box center [316, 368] width 214 height 25
type input "pass s"
select select "pr_wallet_users.user_pass_status"
click at [541, 362] on span "Select Operator" at bounding box center [551, 368] width 214 height 25
type input "eq"
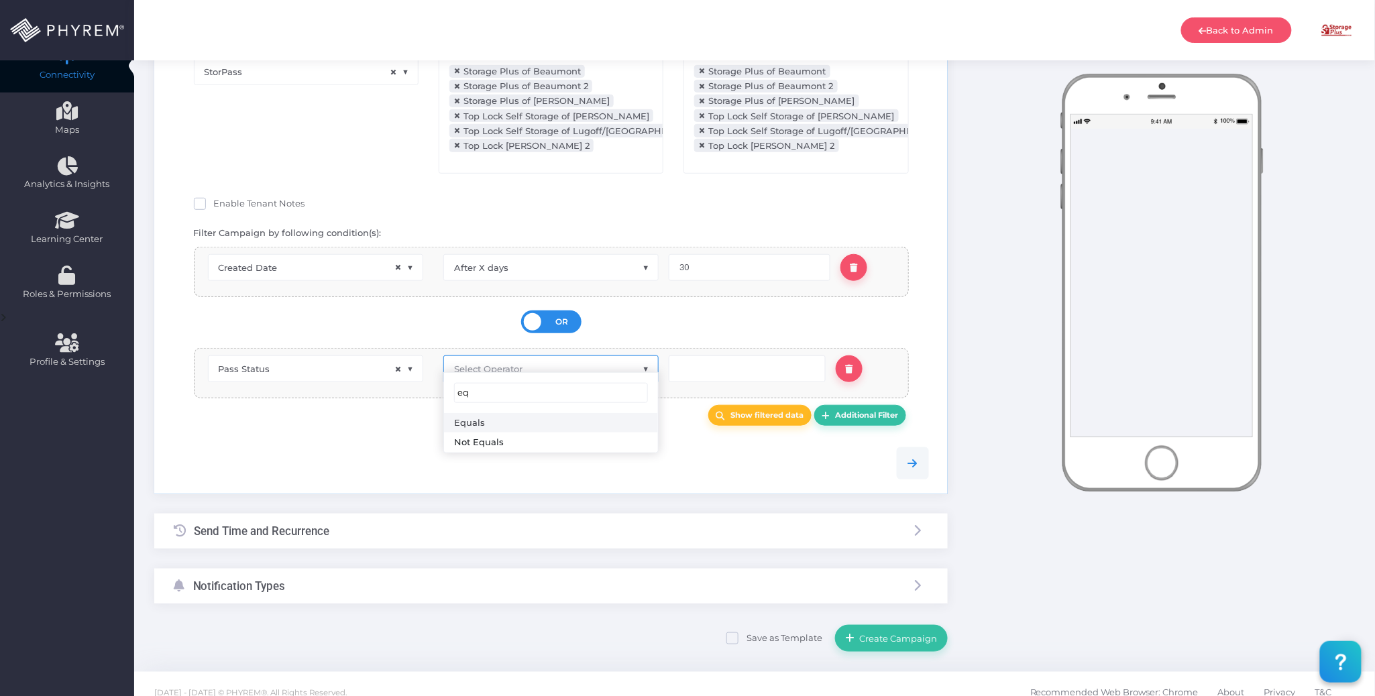
drag, startPoint x: 521, startPoint y: 419, endPoint x: 546, endPoint y: 412, distance: 26.5
select select "equals"
click at [714, 358] on input "text" at bounding box center [747, 369] width 157 height 27
type input "Created"
click at [578, 433] on div at bounding box center [551, 464] width 775 height 62
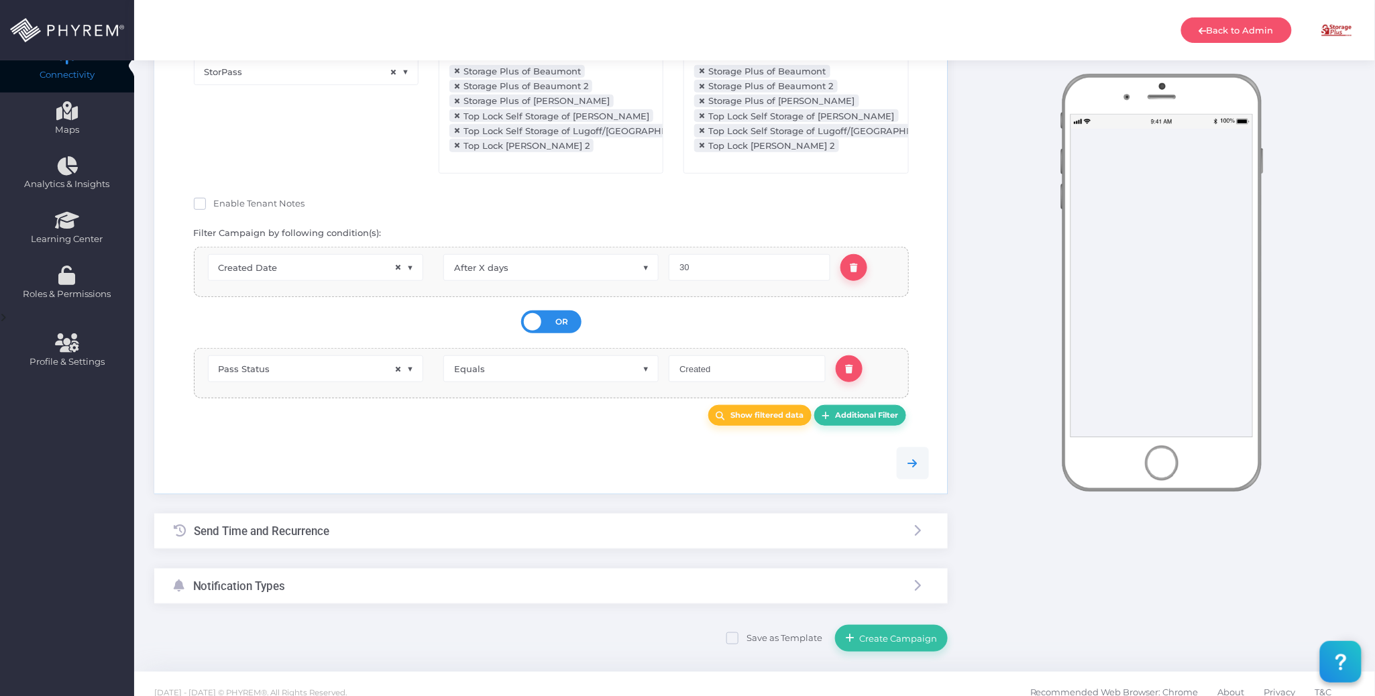
click at [570, 311] on div "OR AND" at bounding box center [551, 322] width 60 height 23
click at [0, 0] on input "OR AND" at bounding box center [0, 0] width 0 height 0
click at [575, 420] on div "Show filtered data Additional Filter" at bounding box center [551, 415] width 775 height 34
click at [869, 405] on link "Additional Filter" at bounding box center [860, 415] width 92 height 21
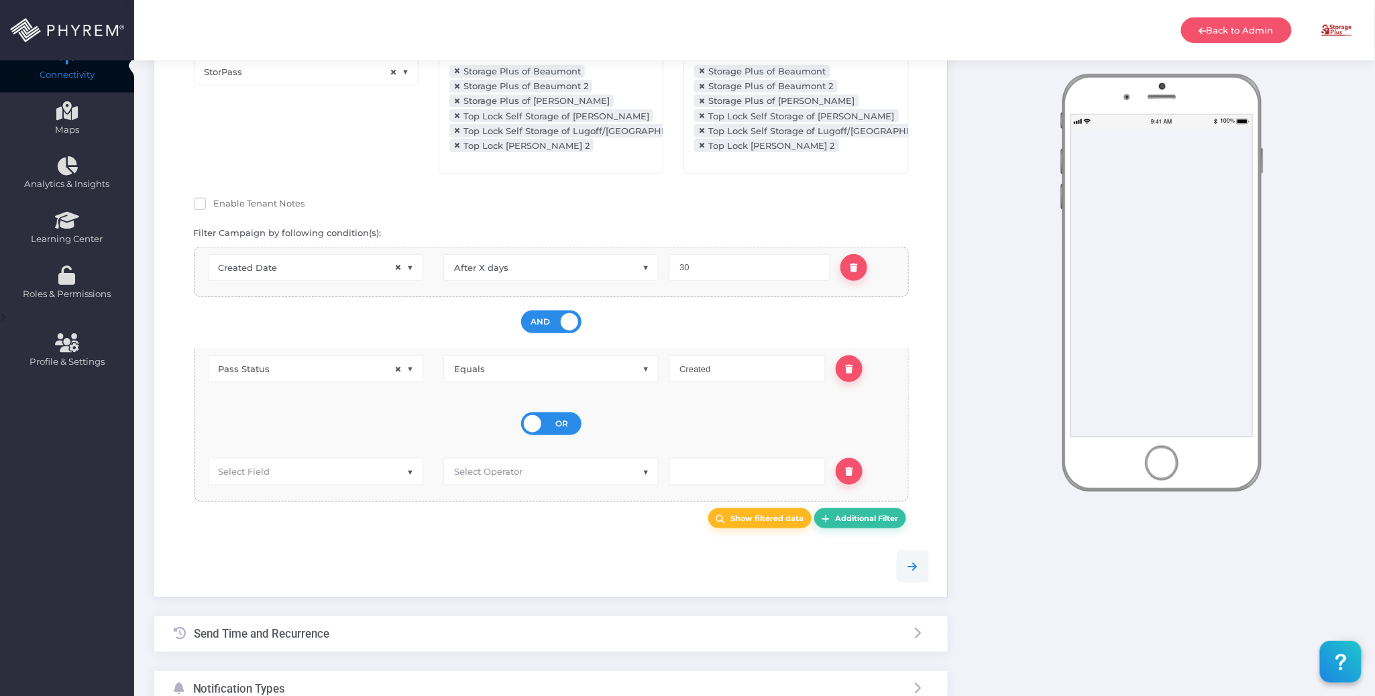
click at [568, 421] on div "OR AND" at bounding box center [551, 424] width 60 height 23
click at [0, 0] on input "OR AND" at bounding box center [0, 0] width 0 height 0
click at [315, 460] on span "Select Field" at bounding box center [316, 470] width 214 height 25
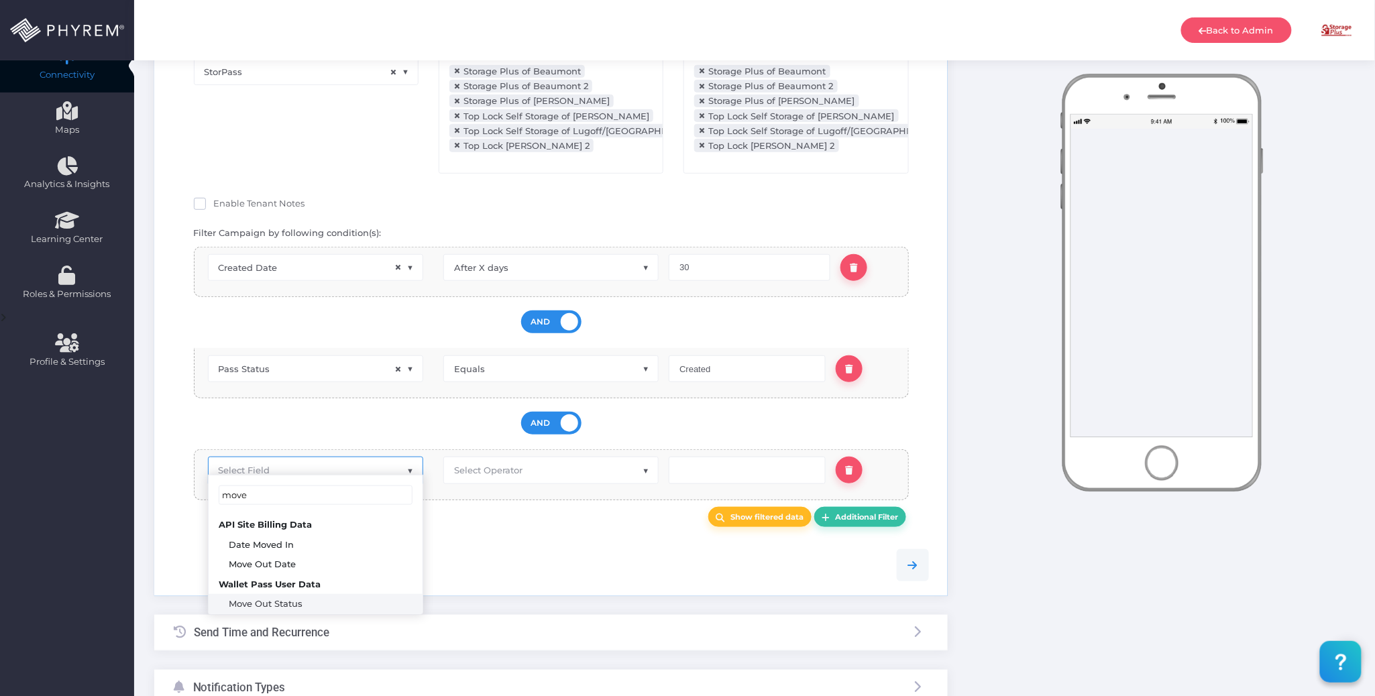
type input "move"
select select "pr_wallet_users.voided"
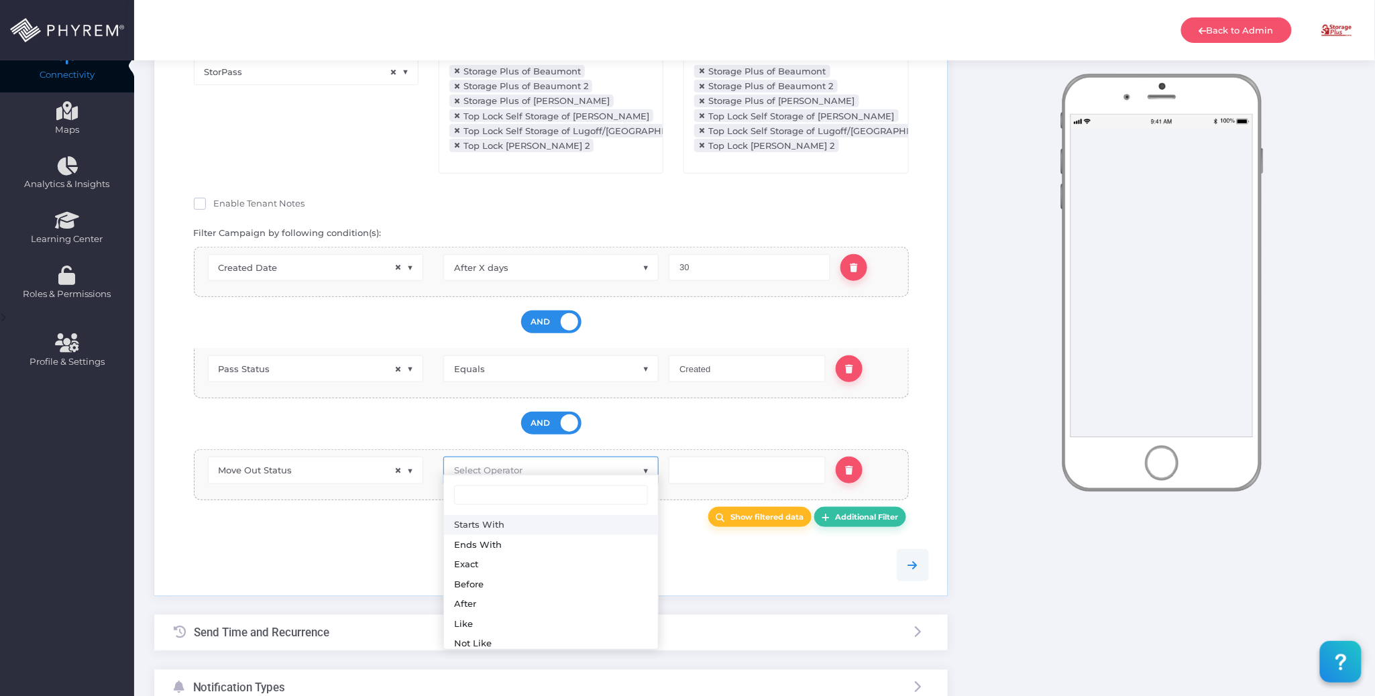
click at [515, 470] on span "Select Operator" at bounding box center [551, 470] width 214 height 25
type input "3"
type input "eq"
select select "equals"
click at [703, 465] on input "text" at bounding box center [747, 470] width 157 height 27
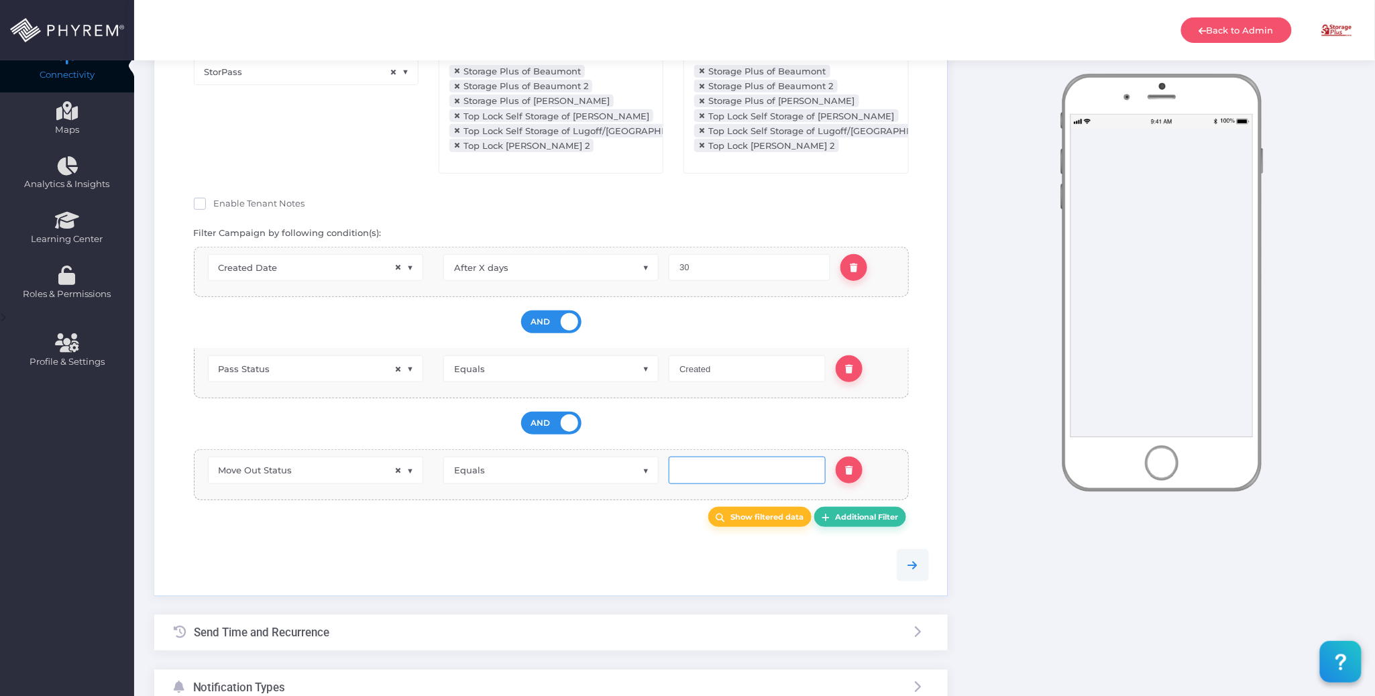
type input "0"
drag, startPoint x: 635, startPoint y: 508, endPoint x: 674, endPoint y: 474, distance: 52.3
click at [637, 508] on div "Show filtered data Additional Filter" at bounding box center [551, 517] width 735 height 21
click at [704, 462] on input "text" at bounding box center [747, 470] width 157 height 27
type input "0"
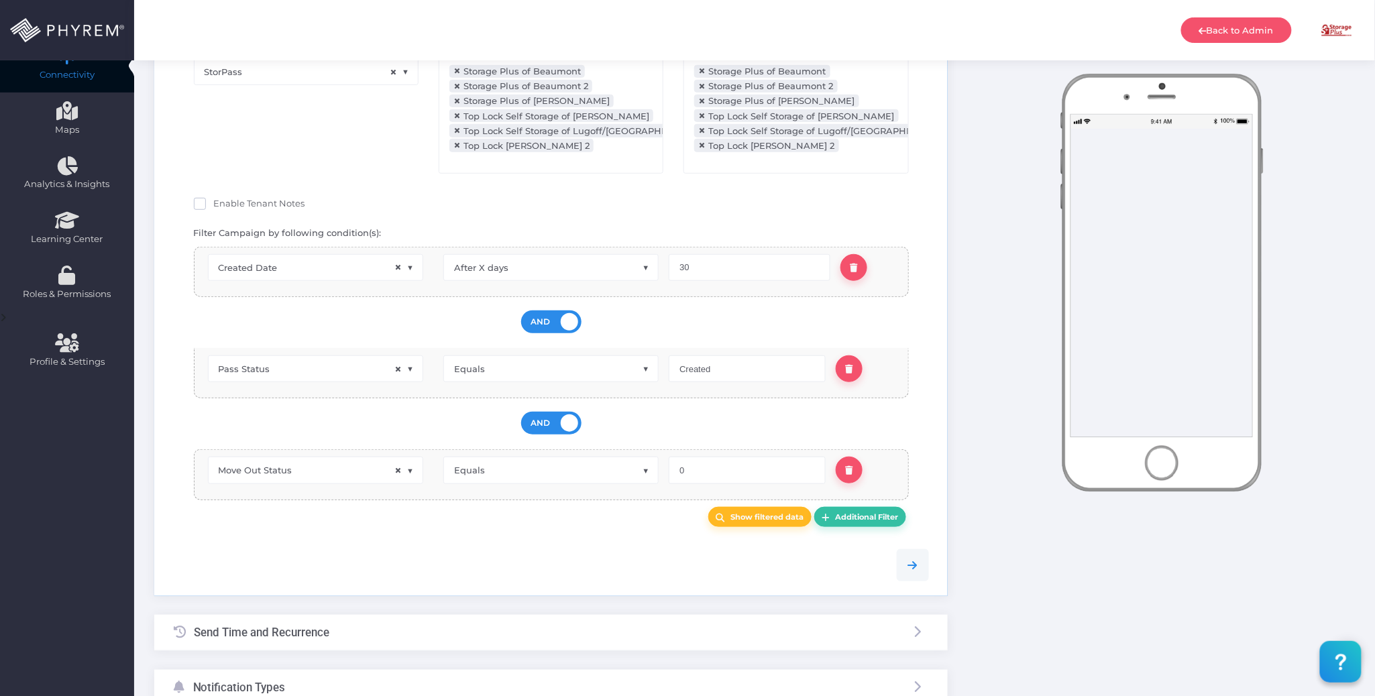
click at [553, 508] on div "Show filtered data Additional Filter" at bounding box center [551, 517] width 735 height 21
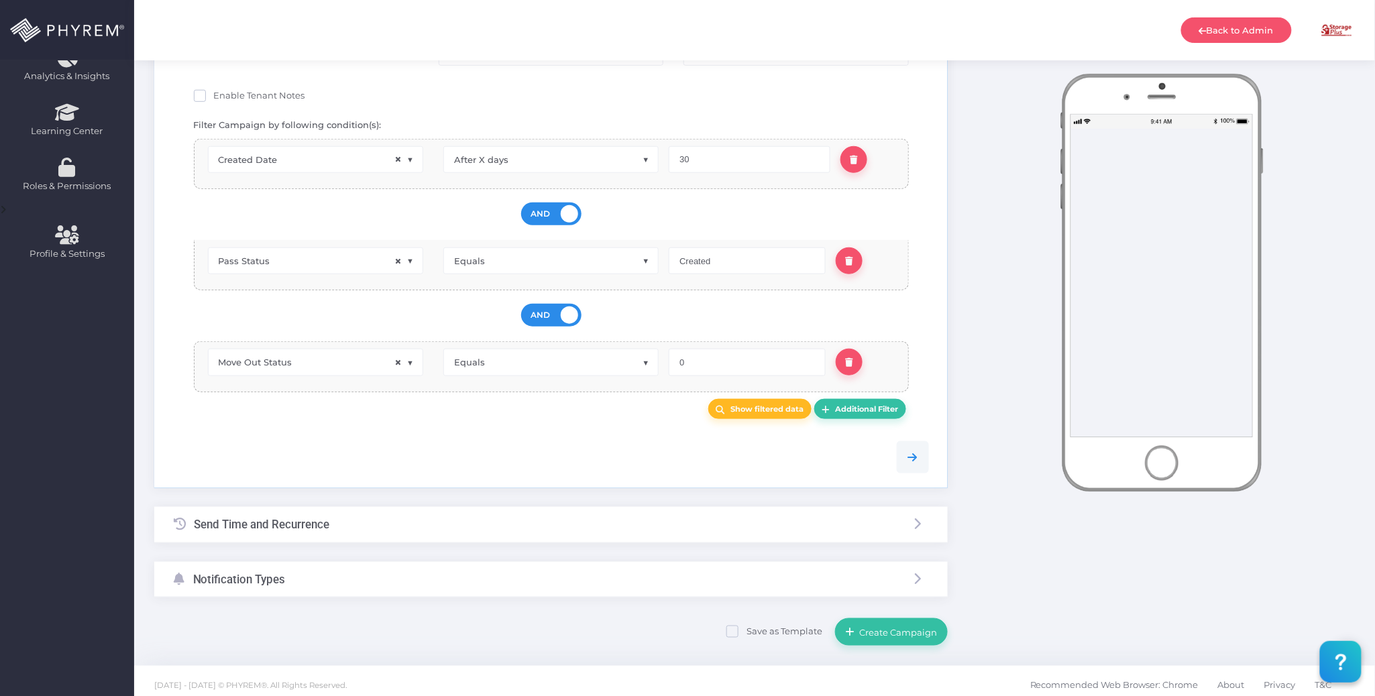
click at [409, 511] on div "Send Time and Recurrence" at bounding box center [551, 525] width 794 height 36
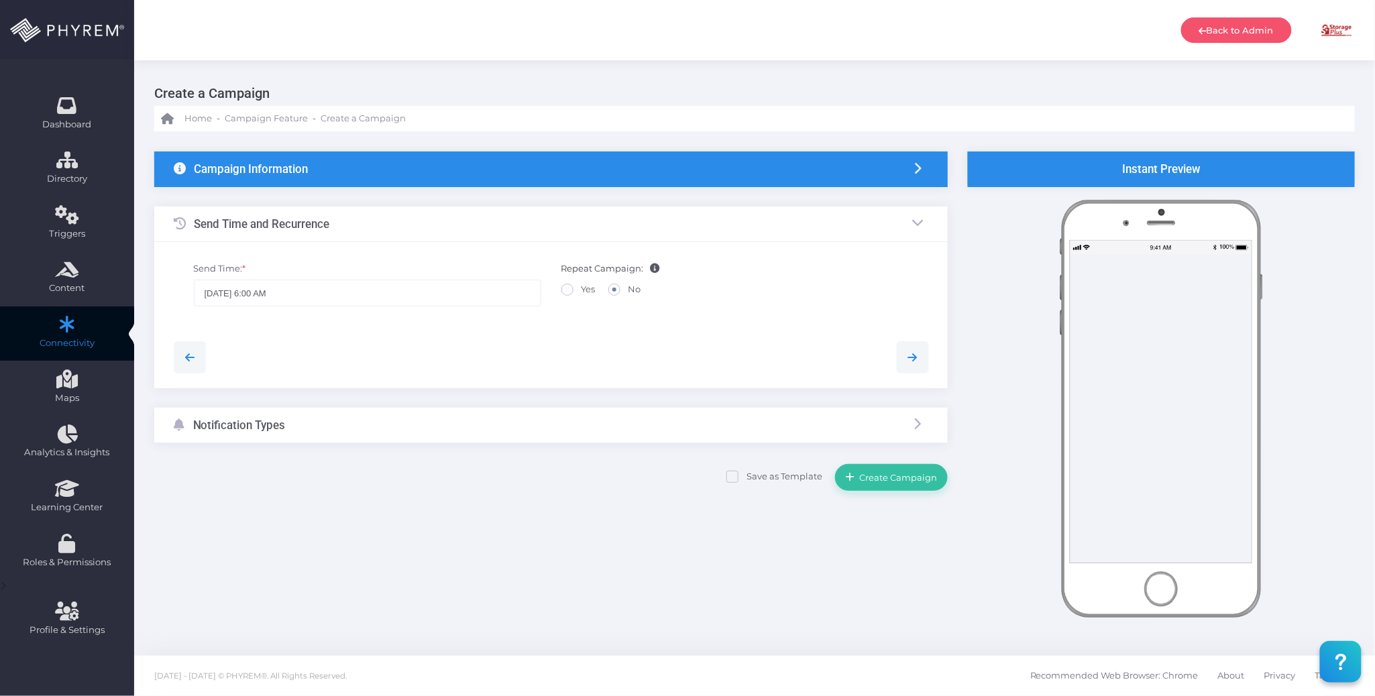
scroll to position [0, 0]
click at [570, 286] on span at bounding box center [567, 290] width 12 height 12
click at [582, 286] on input "Yes" at bounding box center [586, 287] width 9 height 9
radio input "true"
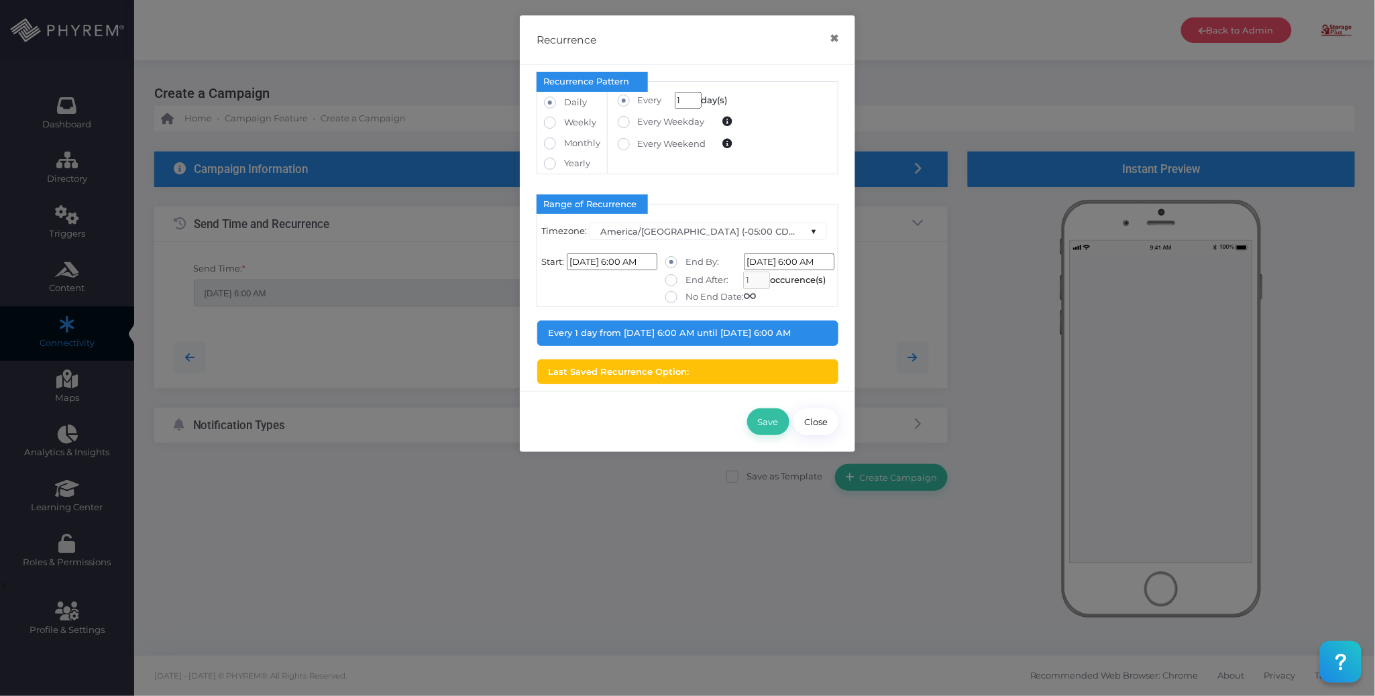
click at [628, 255] on input "08/11/2025 6:00 AM" at bounding box center [612, 262] width 91 height 17
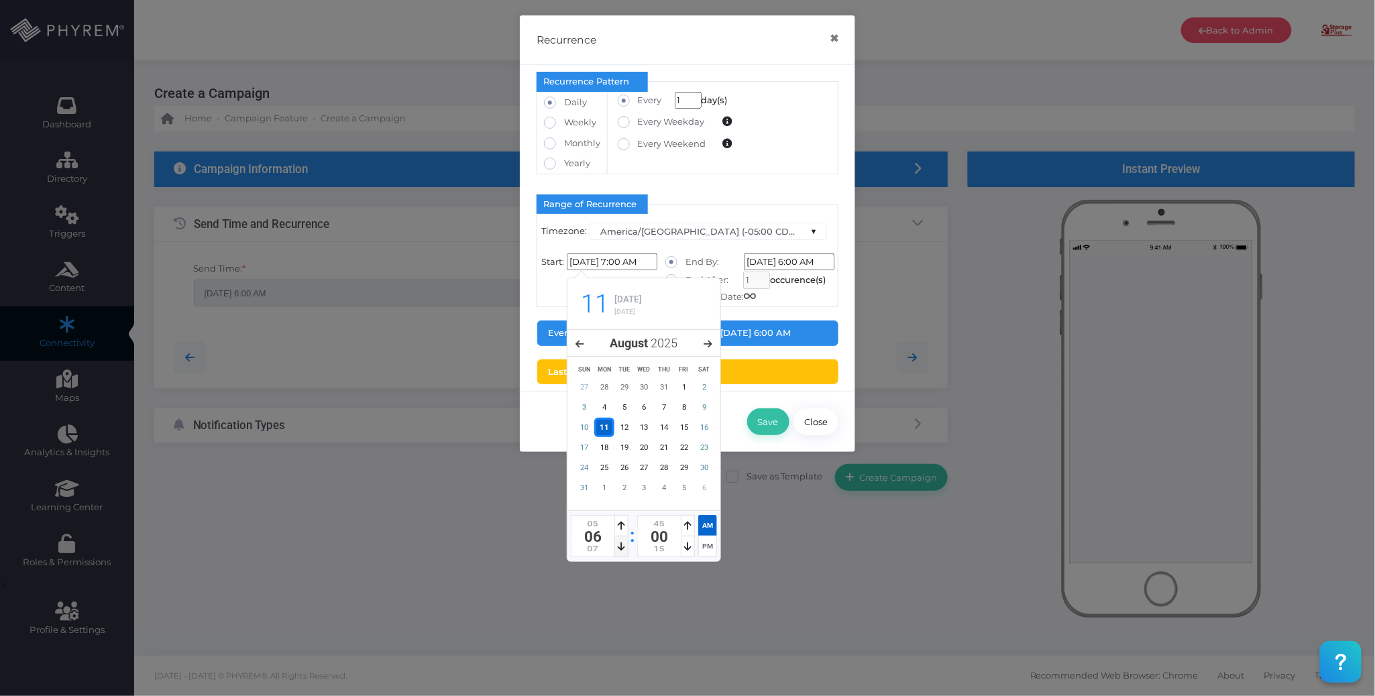
click at [621, 549] on icon at bounding box center [621, 546] width 7 height 9
type input "[DATE] 10:00 AM"
click at [620, 549] on icon at bounding box center [621, 546] width 7 height 9
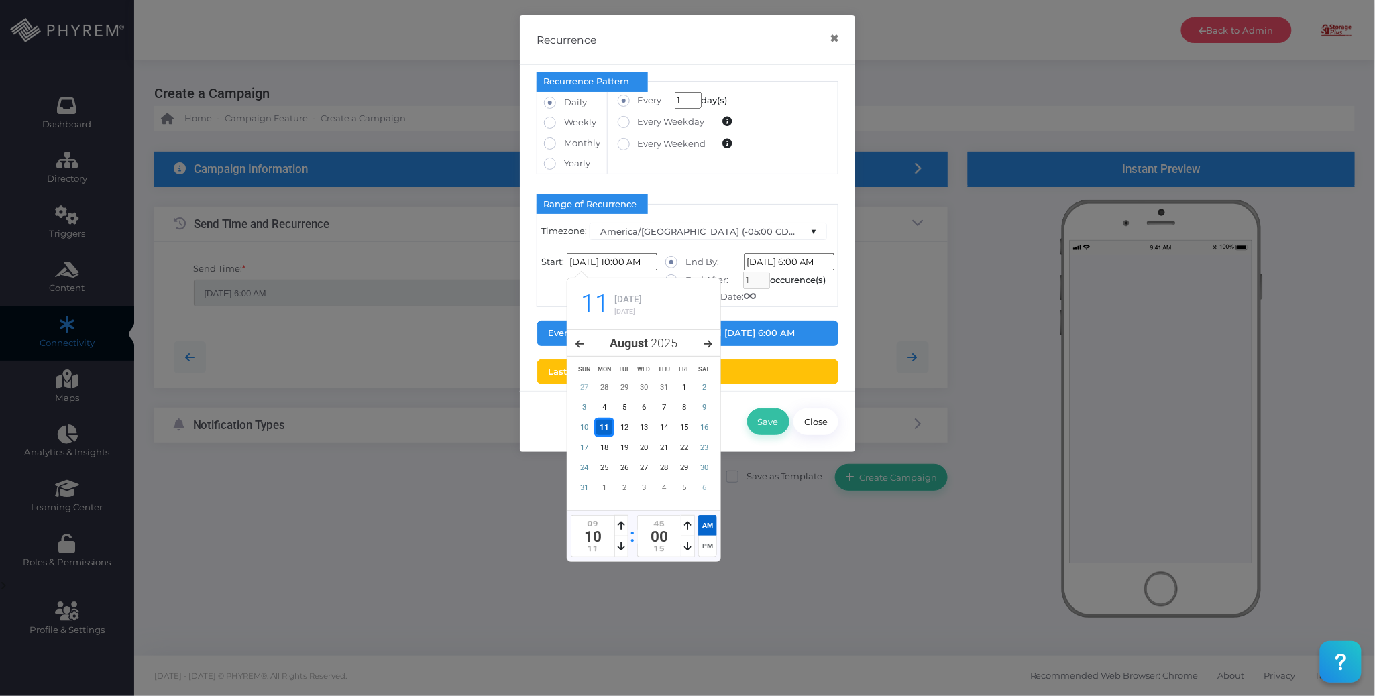
click at [738, 440] on div "Save Close" at bounding box center [687, 421] width 335 height 61
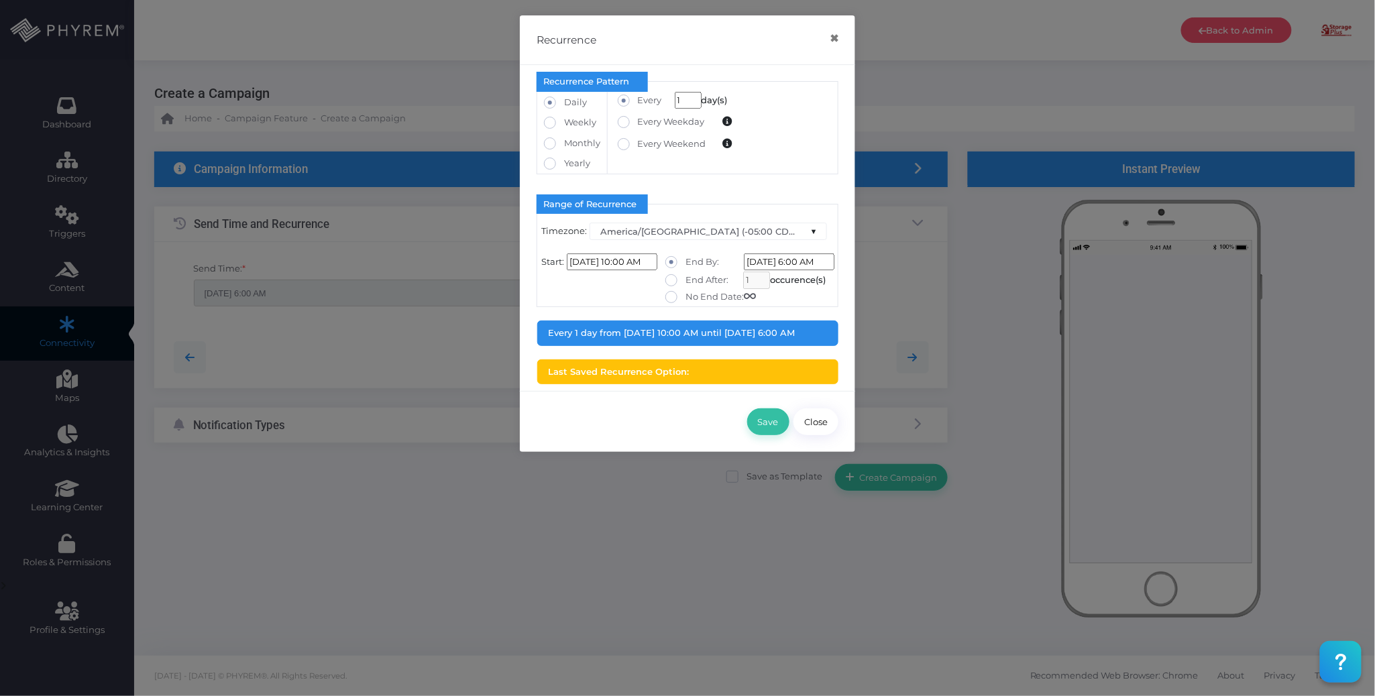
click at [714, 296] on label "No End Date:" at bounding box center [710, 296] width 91 height 13
click at [694, 296] on input "No End Date:" at bounding box center [690, 294] width 9 height 9
radio input "true"
type input "[DATE] 12:00:00 AM"
type input "0"
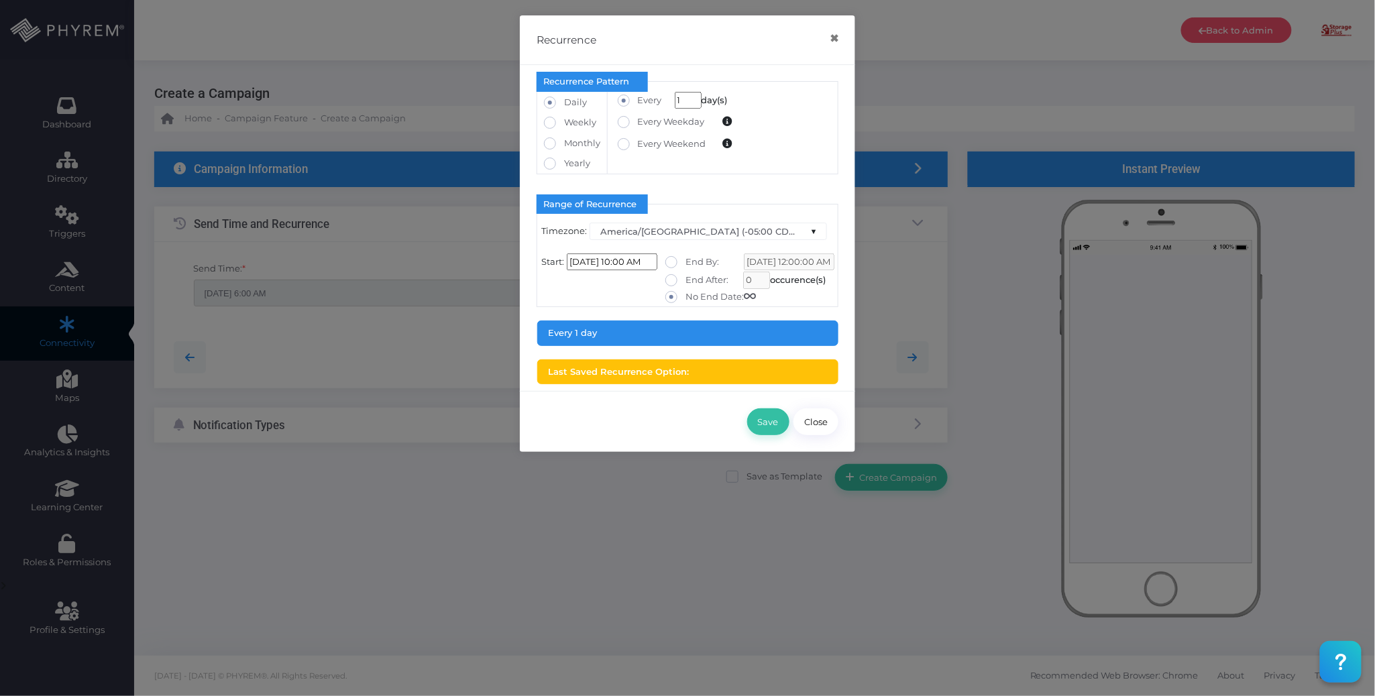
drag, startPoint x: 663, startPoint y: 409, endPoint x: 674, endPoint y: 411, distance: 11.7
click at [661, 409] on div "Save Close" at bounding box center [687, 421] width 335 height 61
click at [757, 422] on button "Save" at bounding box center [768, 422] width 42 height 27
type input "[DATE] 10:00 AM"
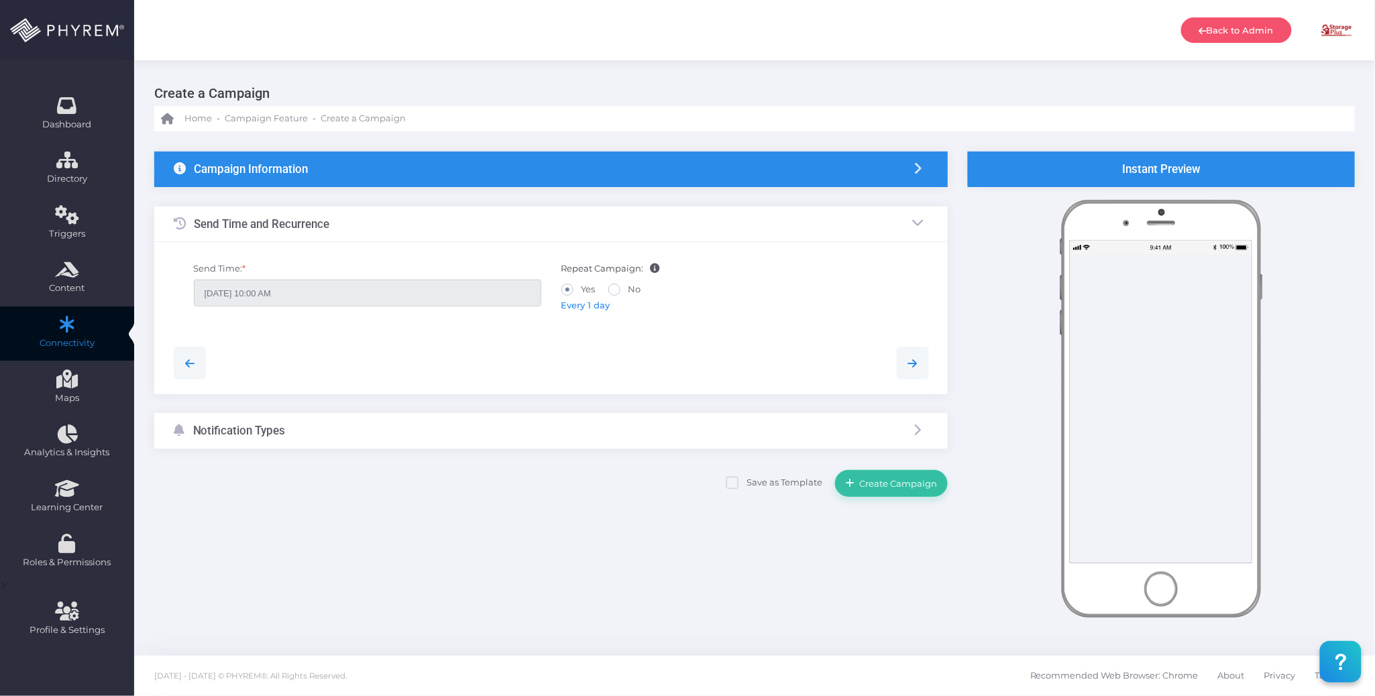
click at [462, 483] on div "Save as Template Create Campaign" at bounding box center [551, 482] width 794 height 29
click at [458, 432] on div "Notification Types" at bounding box center [551, 431] width 794 height 36
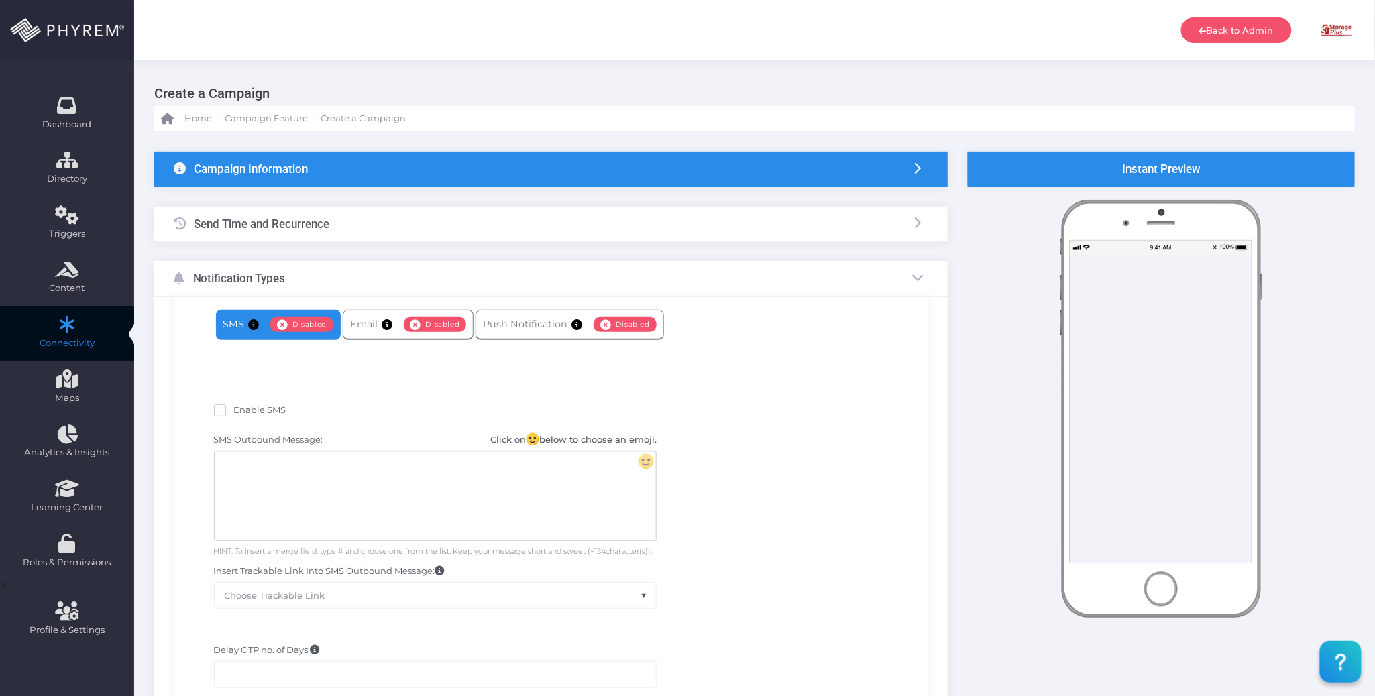
click at [248, 411] on span "Enable SMS" at bounding box center [260, 410] width 52 height 11
click at [243, 411] on input "Enable SMS" at bounding box center [238, 408] width 9 height 9
checkbox input "true"
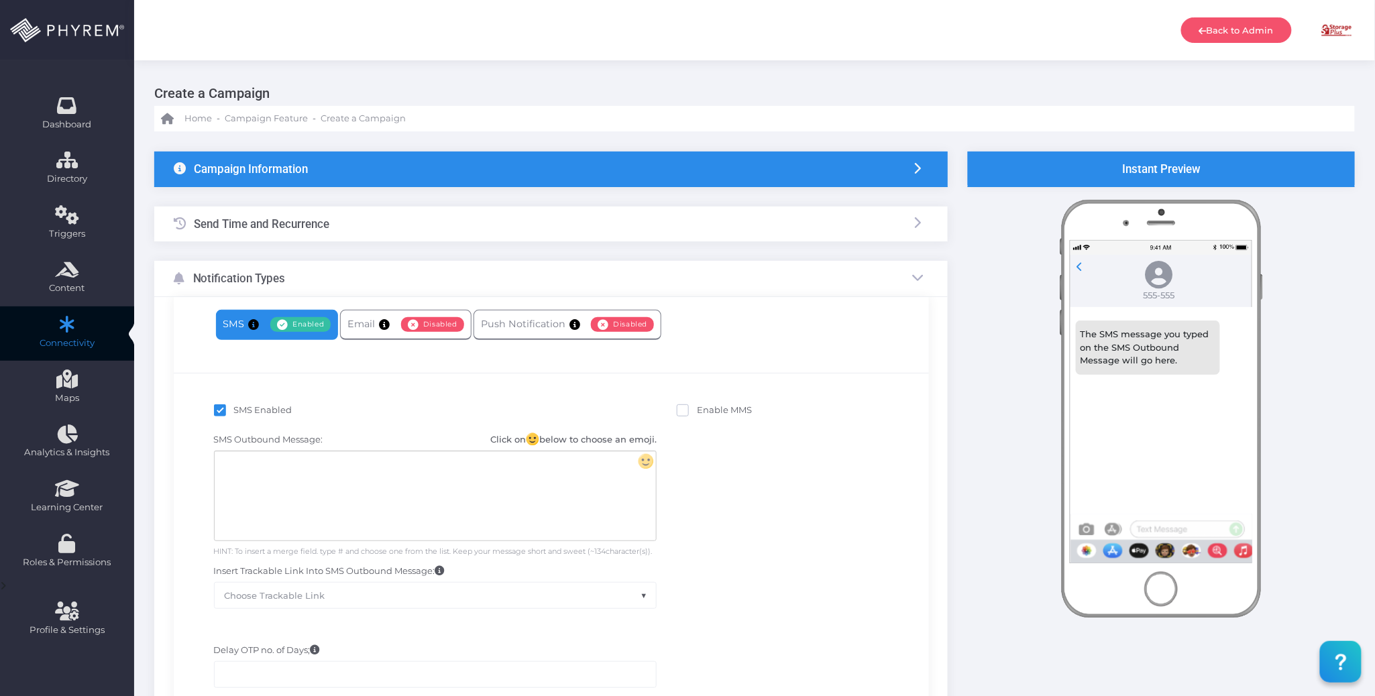
click at [333, 484] on div at bounding box center [435, 495] width 441 height 89
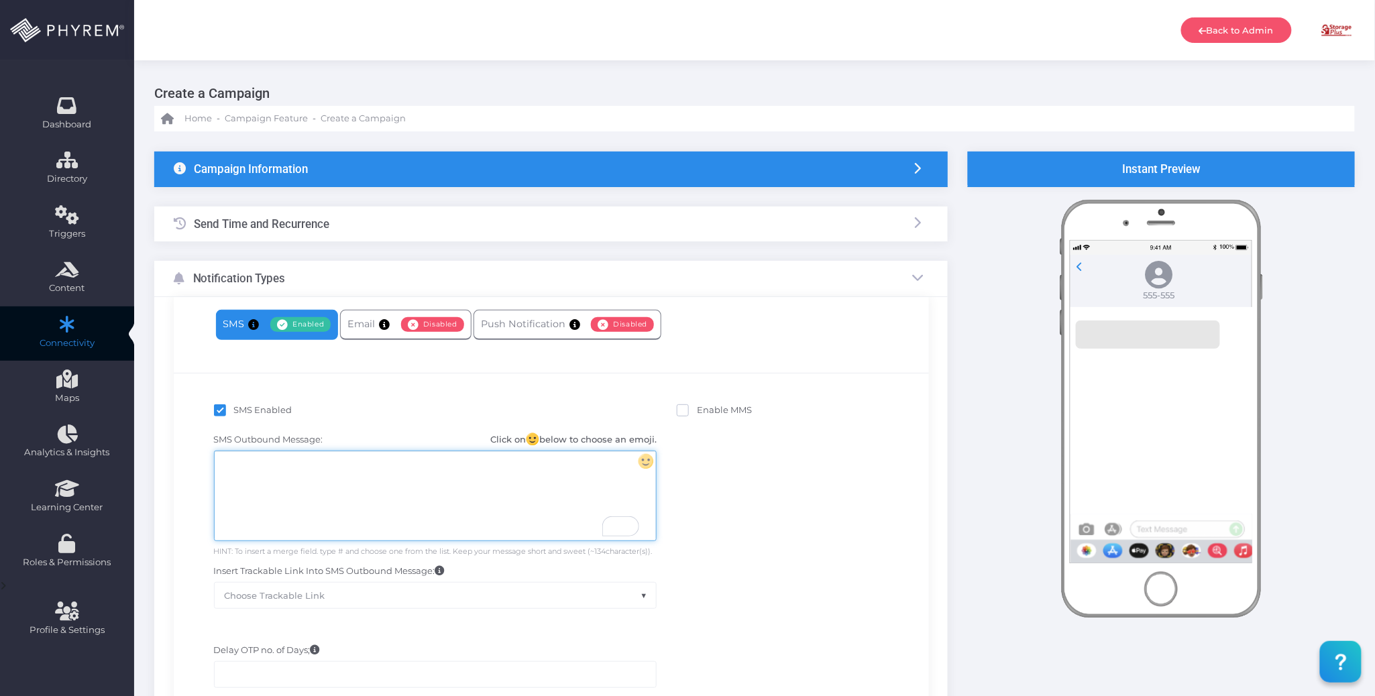
click at [395, 463] on div "To enrich screen reader interactions, please activate Accessibility in Grammarl…" at bounding box center [435, 495] width 441 height 89
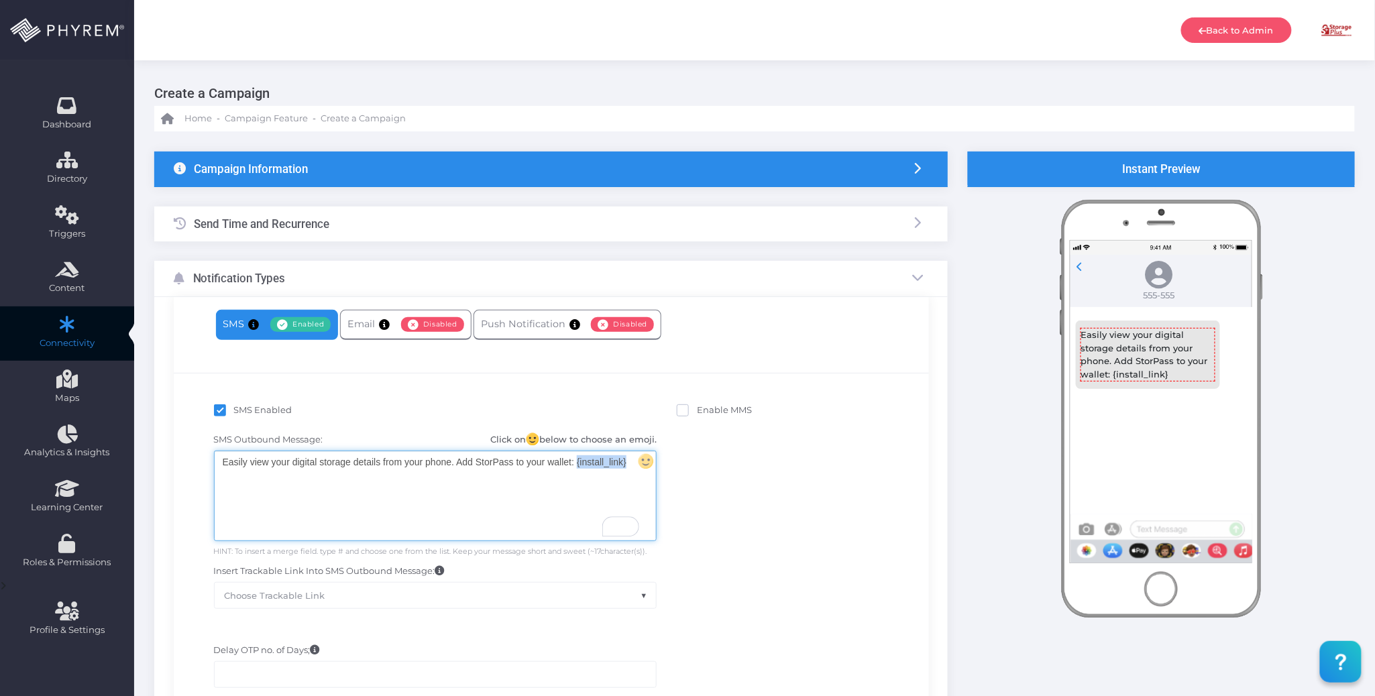
drag, startPoint x: 629, startPoint y: 463, endPoint x: 577, endPoint y: 463, distance: 52.3
click at [577, 463] on div "Easily view your digital storage details from your phone. Add StorPass to your …" at bounding box center [435, 495] width 441 height 89
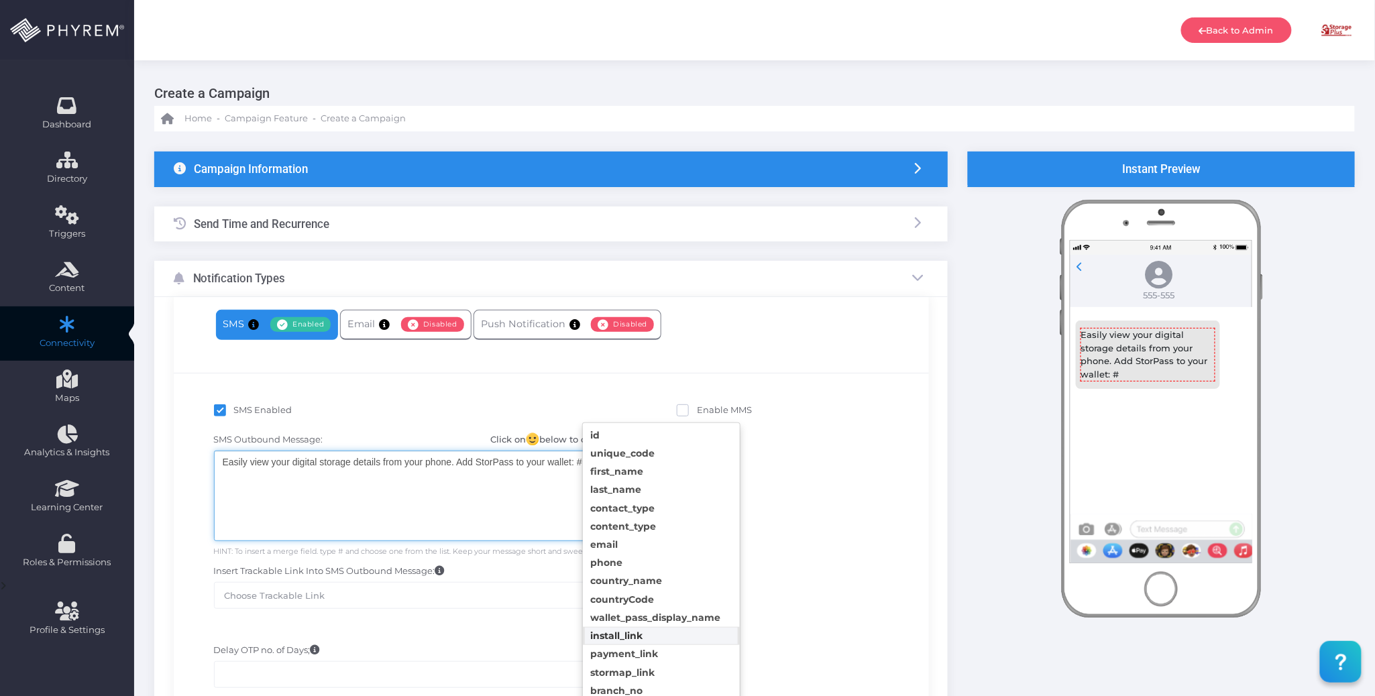
click at [634, 631] on body "Back to Admin [PERSON_NAME] [PERSON_NAME] [PERSON_NAME][EMAIL_ADDRESS][DOMAIN_N…" at bounding box center [687, 348] width 1375 height 696
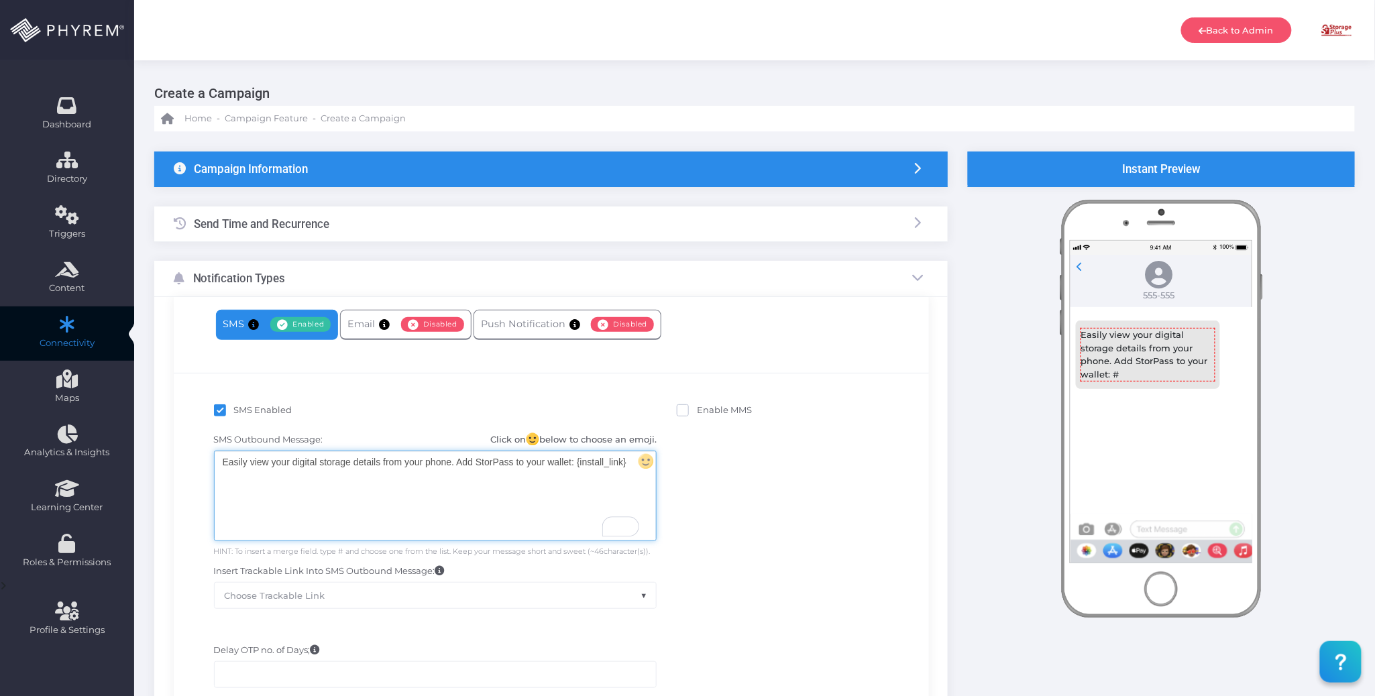
click at [731, 466] on div "SMS Outbound Message: Click on below to choose an emoji. Easily view your digit…" at bounding box center [551, 521] width 735 height 189
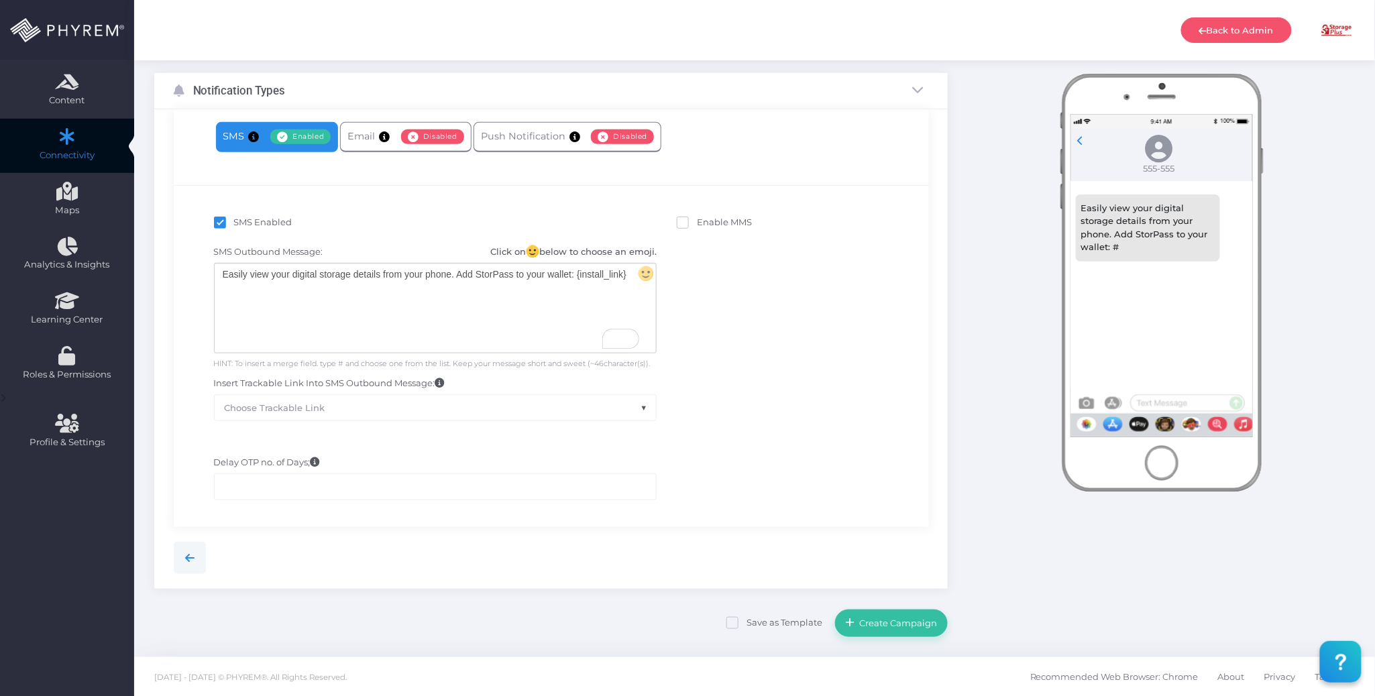
scroll to position [191, 0]
click at [767, 368] on div "SMS Outbound Message: Click on below to choose an emoji. Easily view your digit…" at bounding box center [551, 331] width 735 height 189
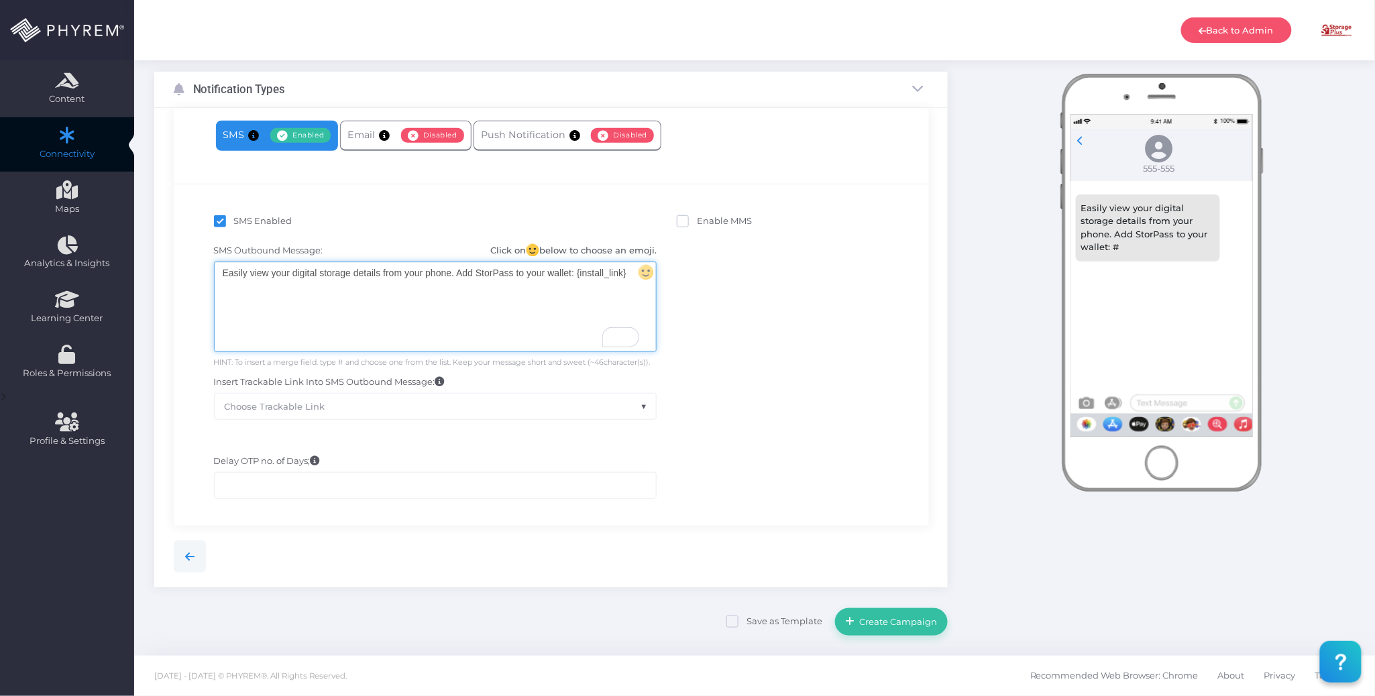
drag, startPoint x: 506, startPoint y: 313, endPoint x: 780, endPoint y: 325, distance: 274.0
click at [505, 313] on div "Easily view your digital storage details from your phone. Add StorPass to your …" at bounding box center [435, 306] width 441 height 89
click at [819, 330] on div "SMS Outbound Message: Click on below to choose an emoji. Easily view your digit…" at bounding box center [551, 331] width 735 height 189
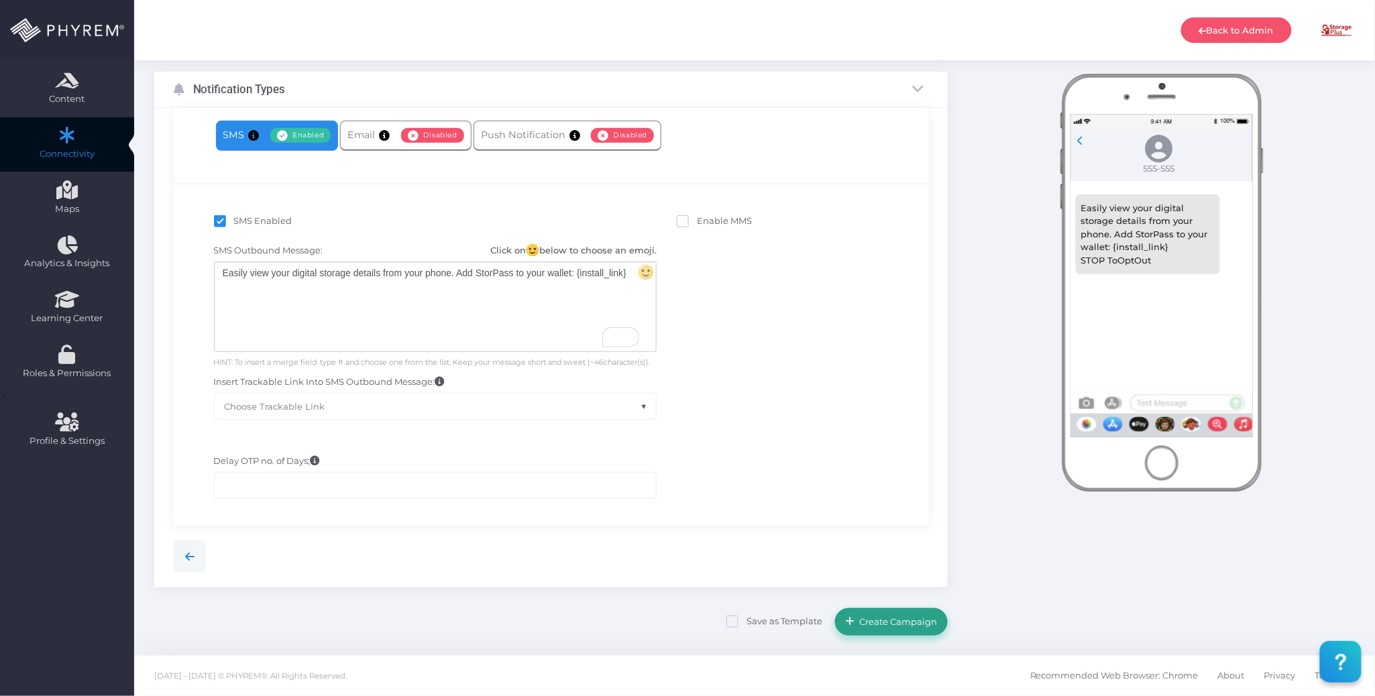
click at [908, 621] on span "Create Campaign" at bounding box center [896, 621] width 83 height 11
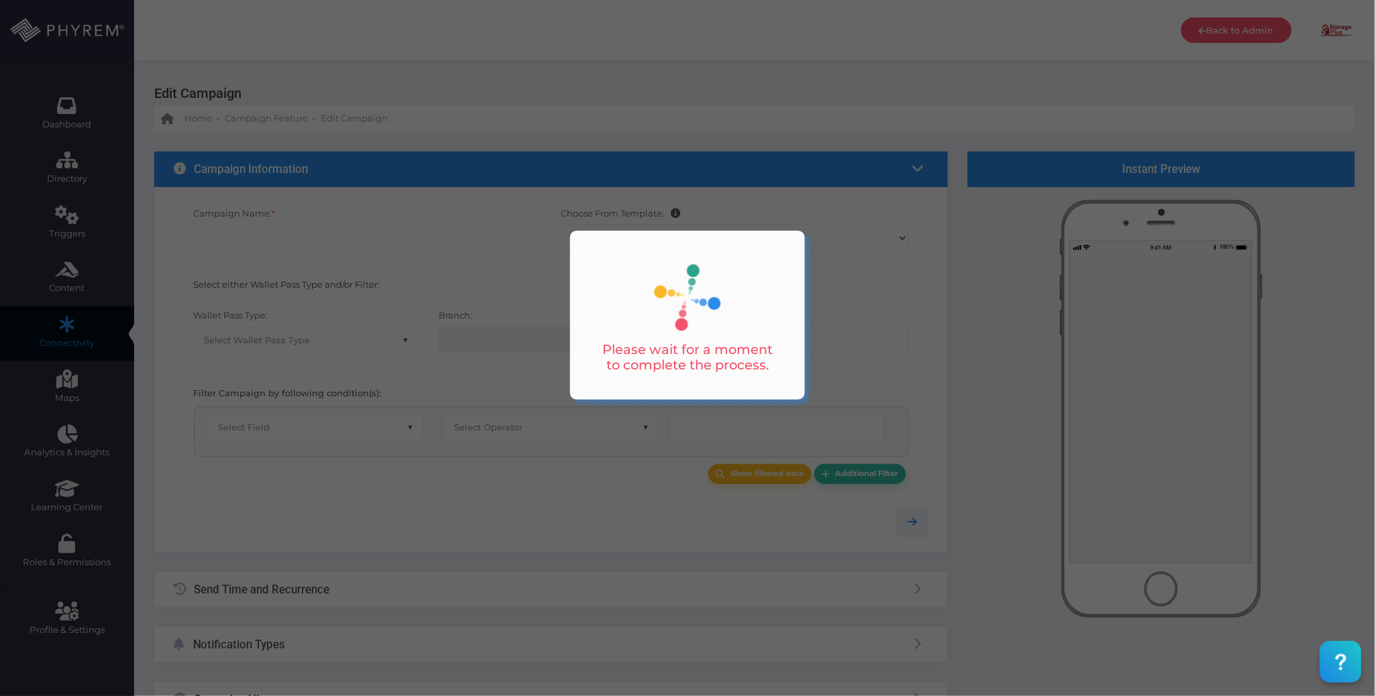
type input "14 Days SMS Install Reminder for Phase 4"
select select "15"
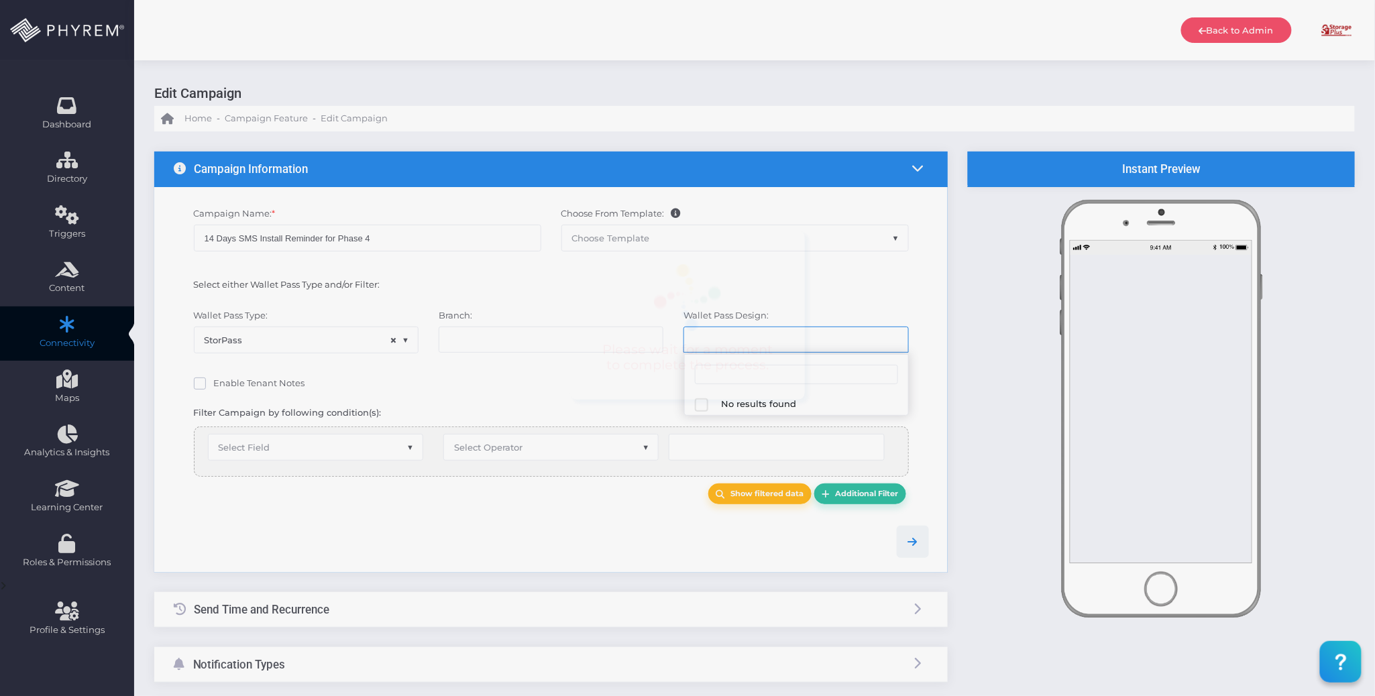
select select "618"
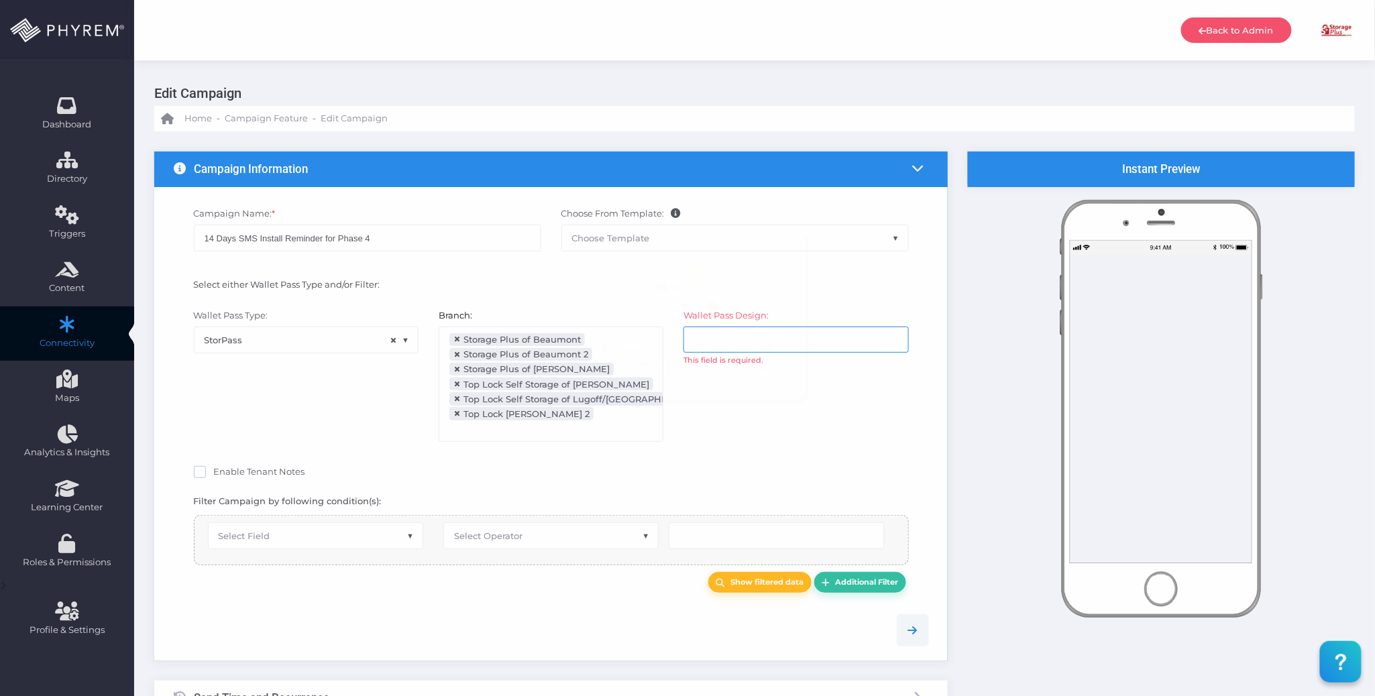
scroll to position [148, 0]
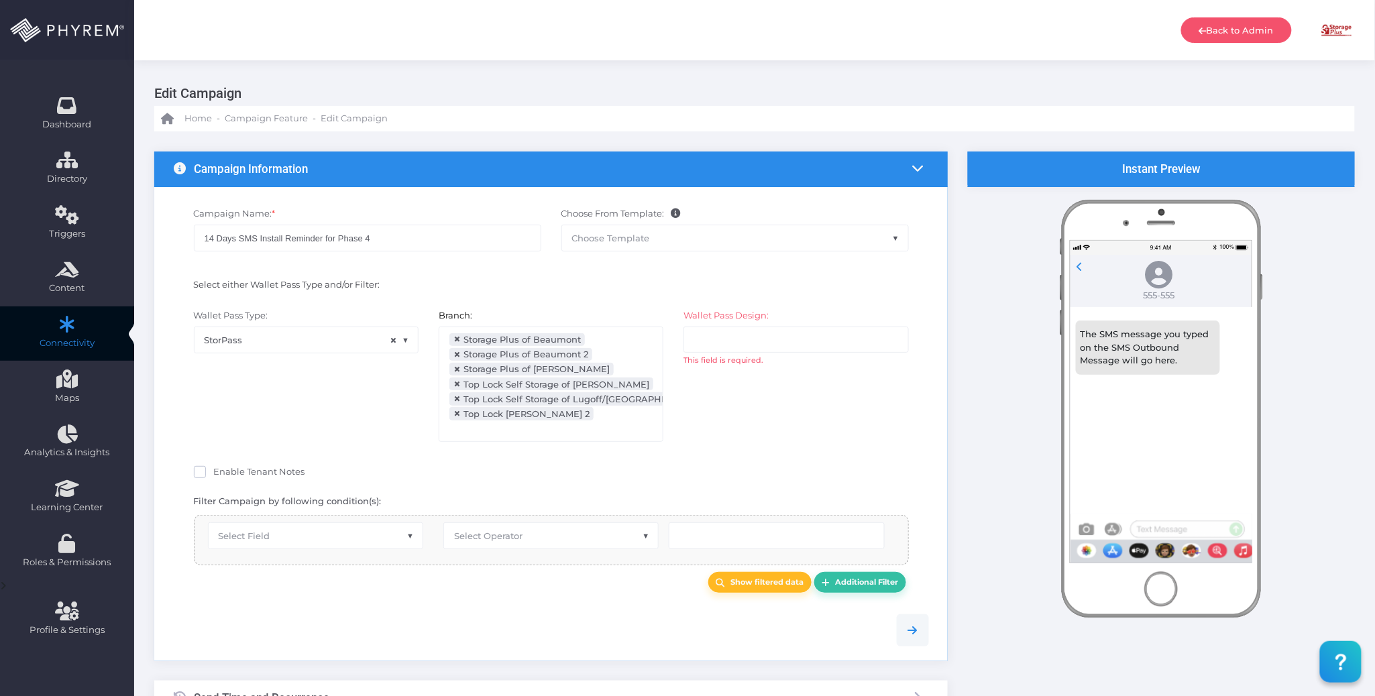
select select "after_x_days"
select select "2684"
select select "pr_wallet_users.created_date"
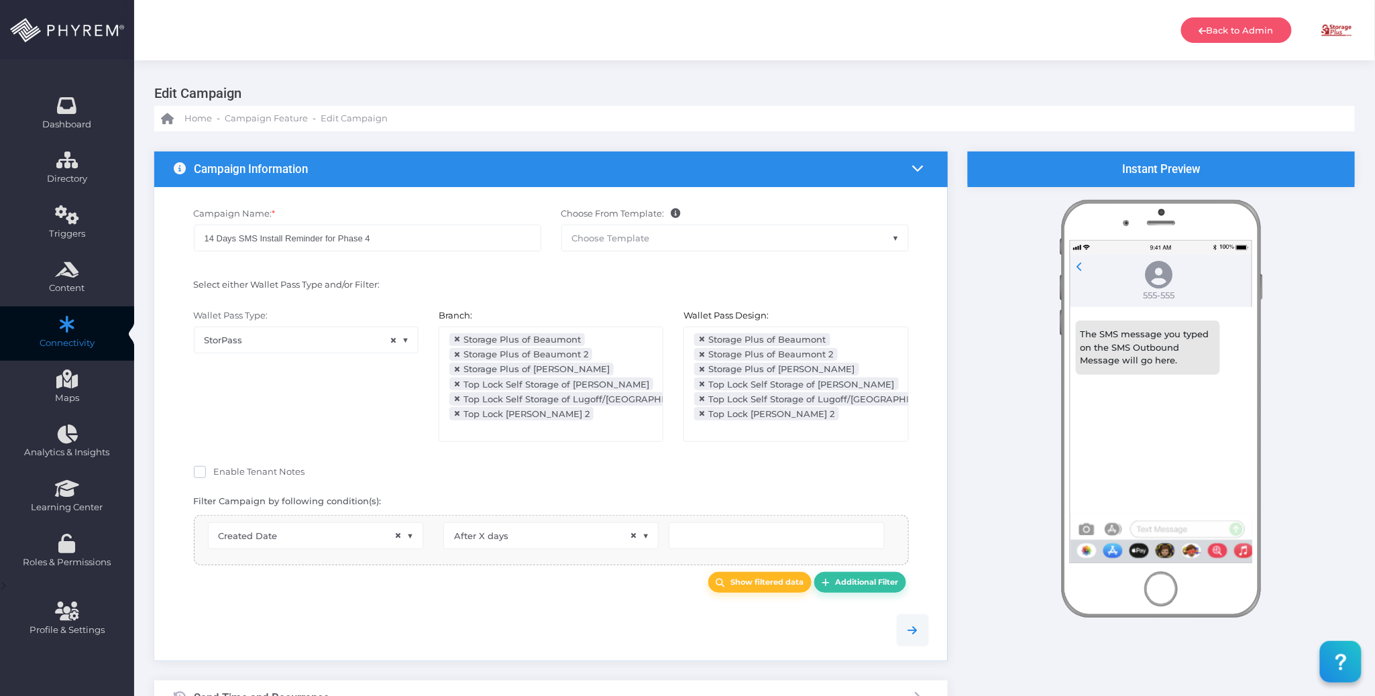
type input "14"
select select "pr_wallet_users.user_pass_status"
select select "equals"
select select "pr_wallet_users.voided"
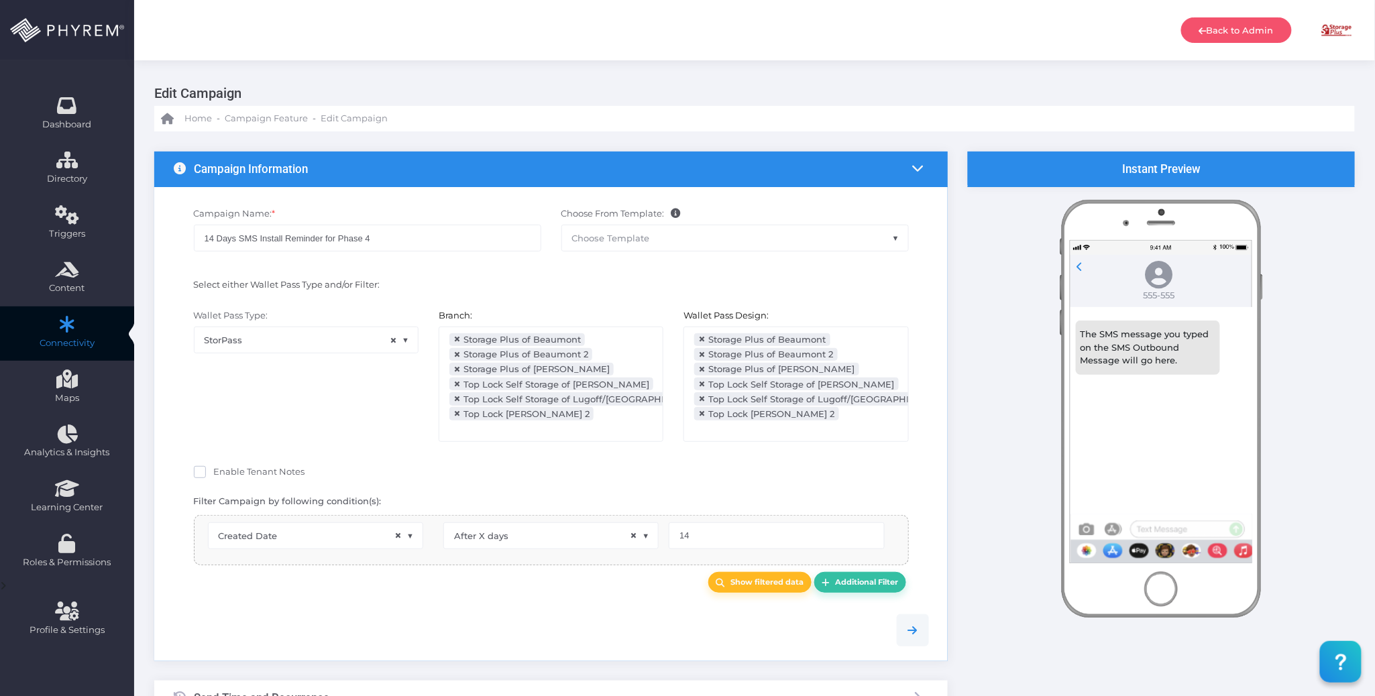
select select "equals"
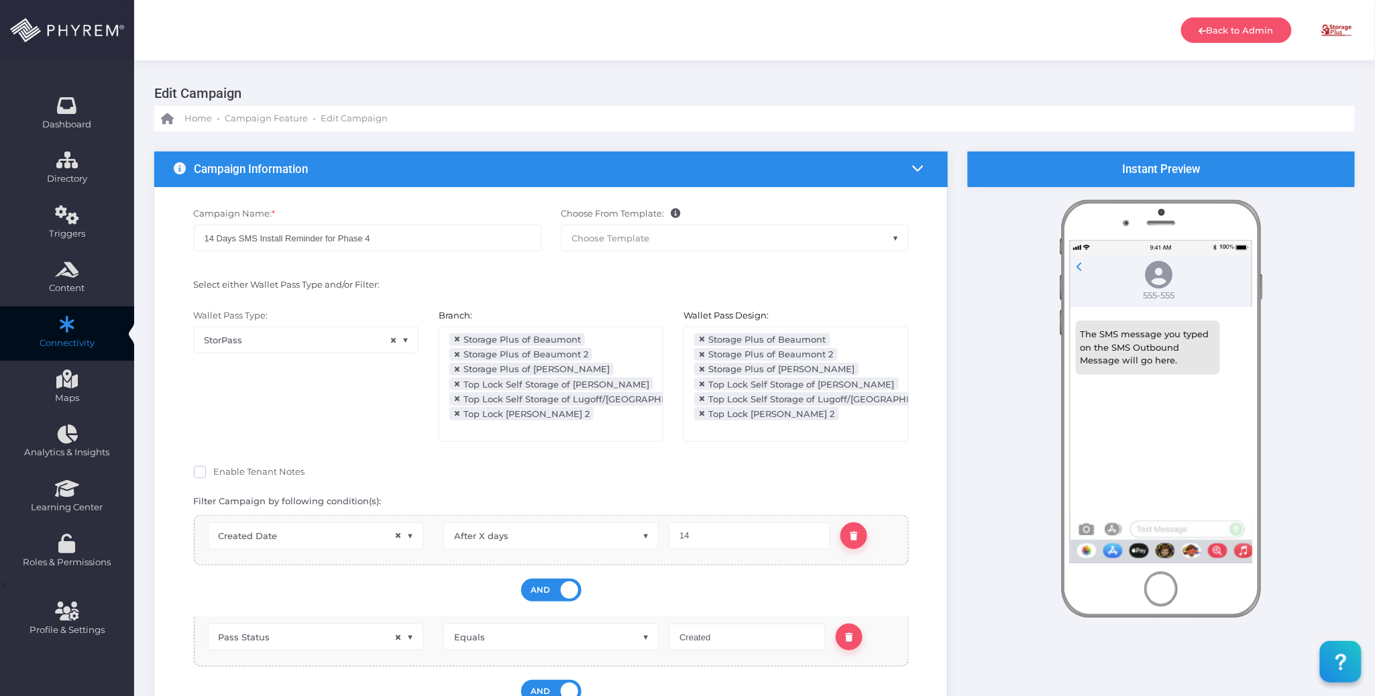
click at [576, 466] on div "Enable Tenant Notes" at bounding box center [551, 474] width 715 height 17
click at [272, 121] on span "Campaign Feature" at bounding box center [266, 118] width 83 height 13
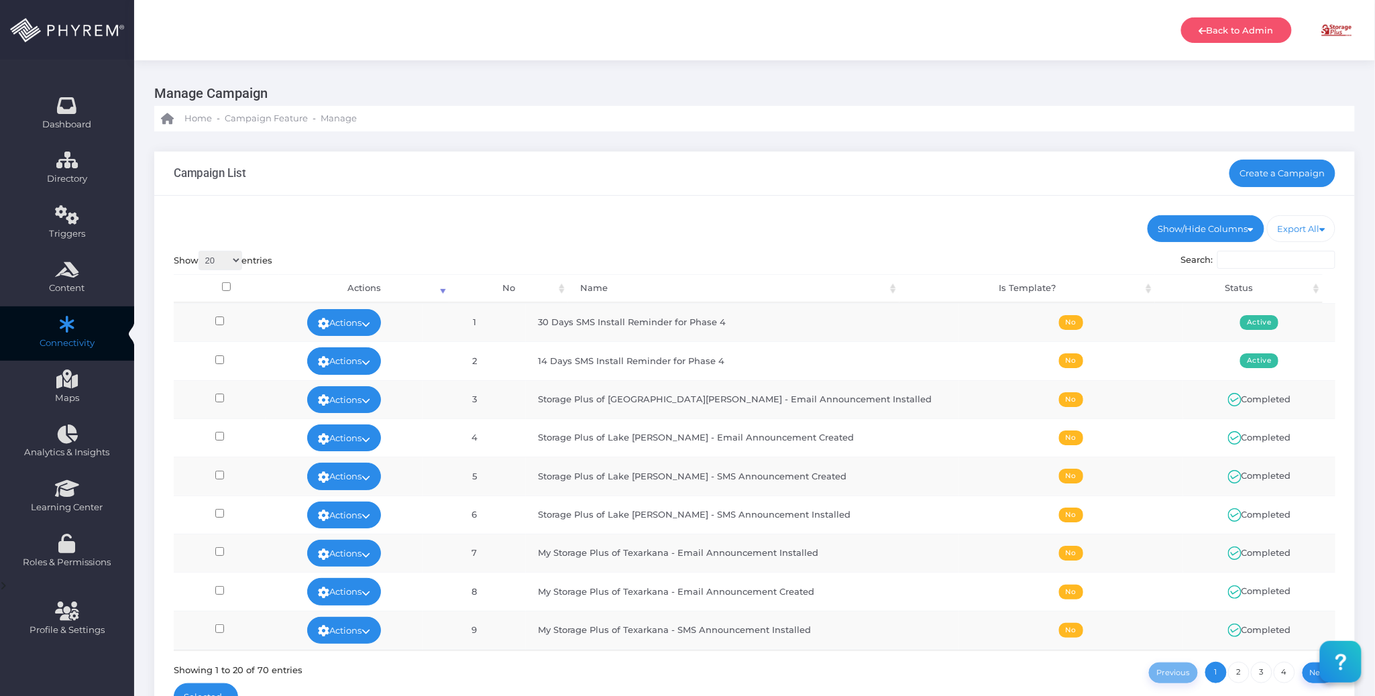
drag, startPoint x: 763, startPoint y: 200, endPoint x: 765, endPoint y: 208, distance: 8.2
click at [763, 201] on div "Show/Hide Columns No Name Is Template? Status DONE" at bounding box center [754, 466] width 1201 height 541
click at [1269, 172] on link "Create a Campaign" at bounding box center [1283, 173] width 107 height 27
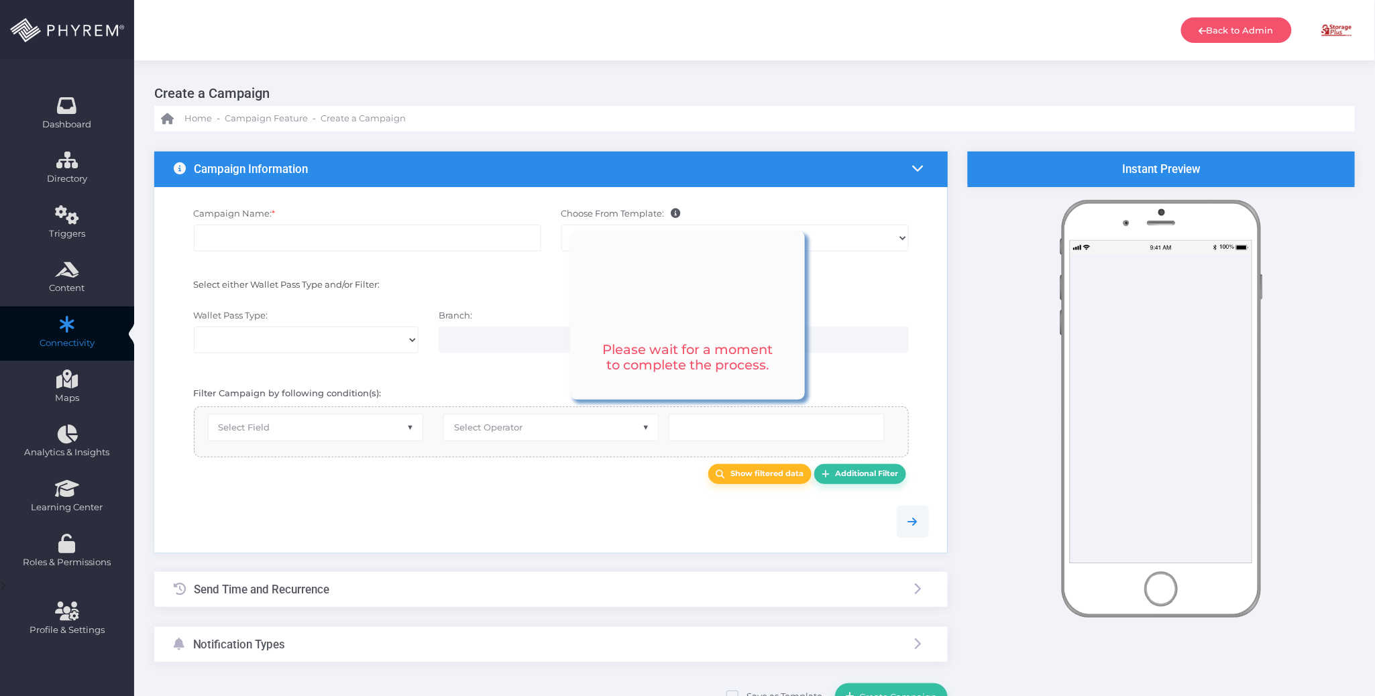
select select
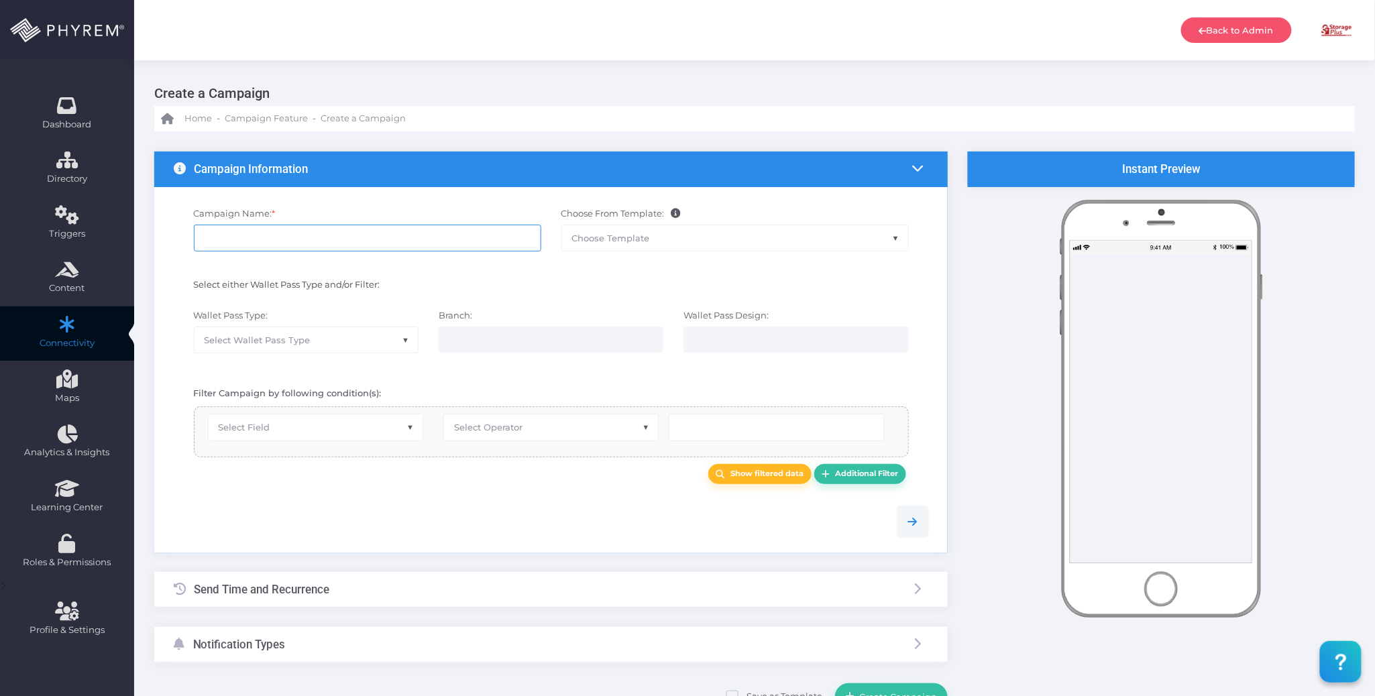
drag, startPoint x: 409, startPoint y: 244, endPoint x: 407, endPoint y: 225, distance: 18.9
click at [409, 242] on input "Campaign Name: *" at bounding box center [367, 238] width 347 height 27
type input "60 Days SMS Install Reminder for Phase 4"
click at [462, 276] on div "Select either Wallet Pass Type and/or Filter:" at bounding box center [551, 287] width 775 height 31
click at [360, 341] on span "Select Wallet Pass Type" at bounding box center [306, 339] width 223 height 25
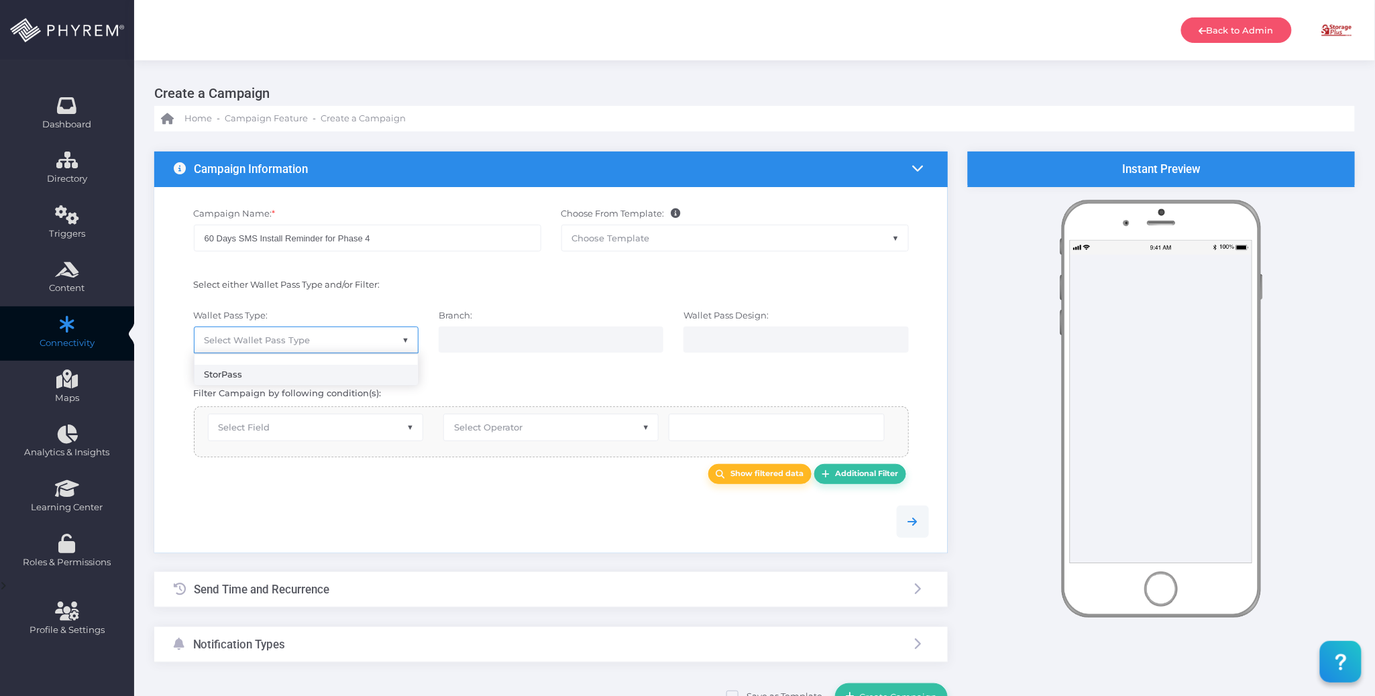
drag, startPoint x: 302, startPoint y: 374, endPoint x: 405, endPoint y: 350, distance: 106.2
select select "15"
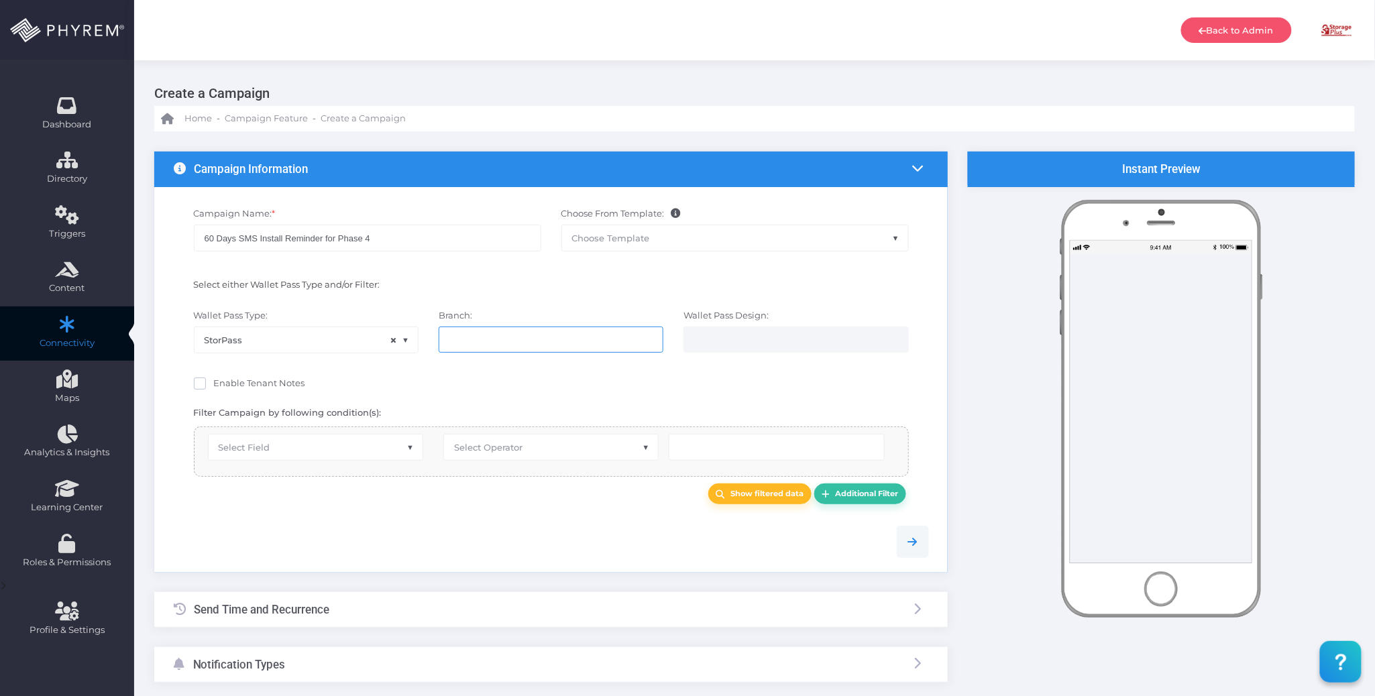
click at [487, 331] on ul at bounding box center [550, 339] width 223 height 25
select select "618"
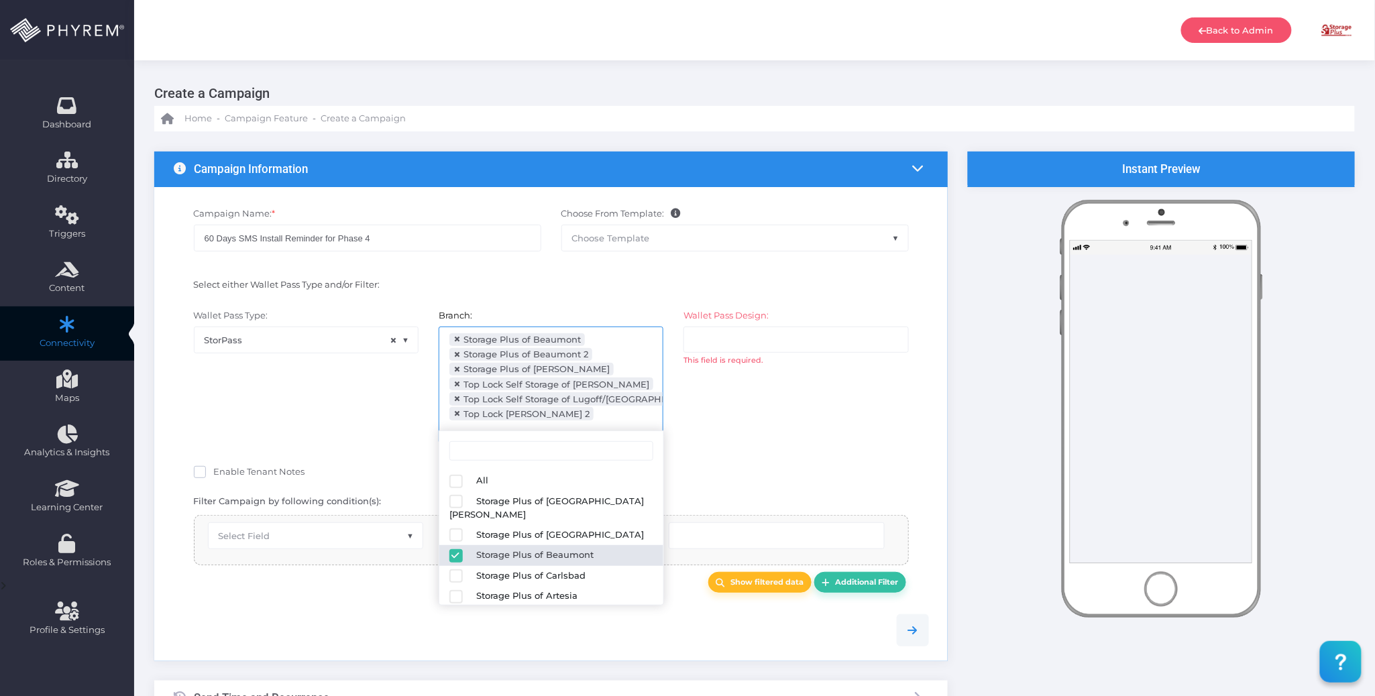
scroll to position [19, 0]
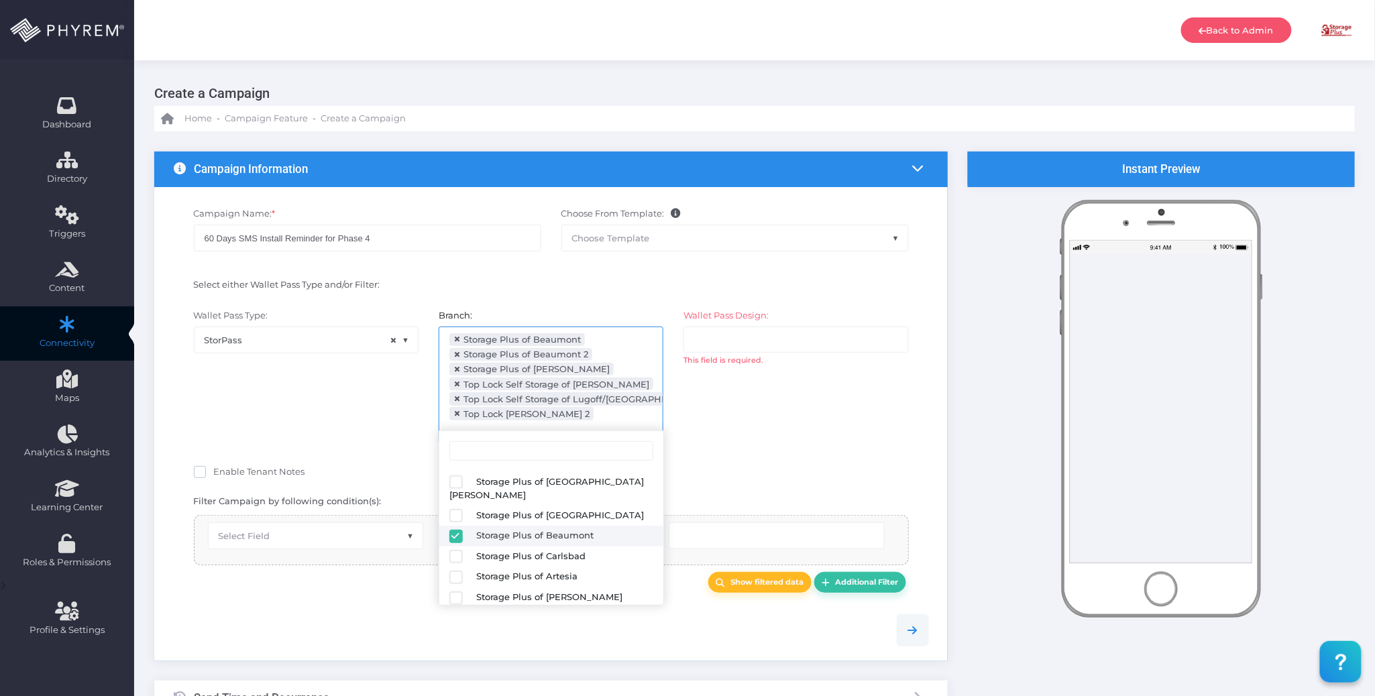
click at [755, 436] on div "Wallet Pass Design: All Storage Plus of Beaumont Storage Plus of Beaumont 2 Sto…" at bounding box center [796, 382] width 245 height 146
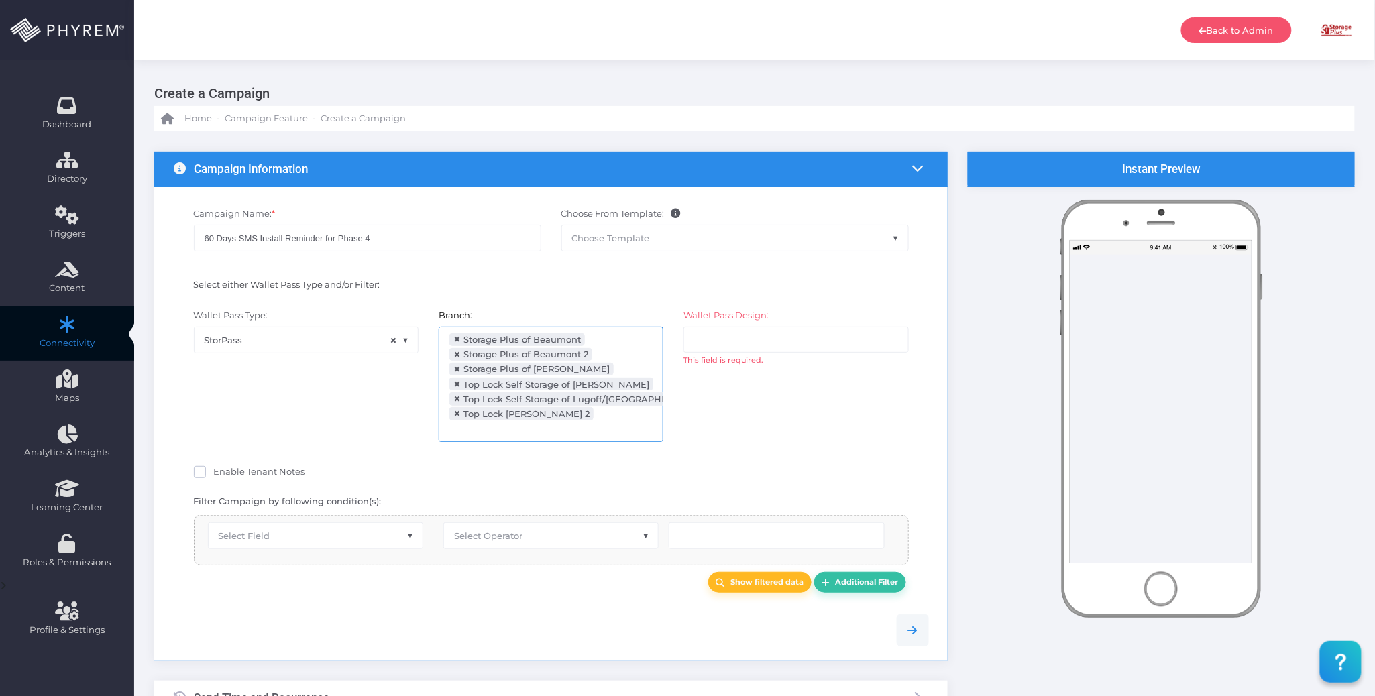
click at [739, 342] on input "search" at bounding box center [746, 339] width 105 height 11
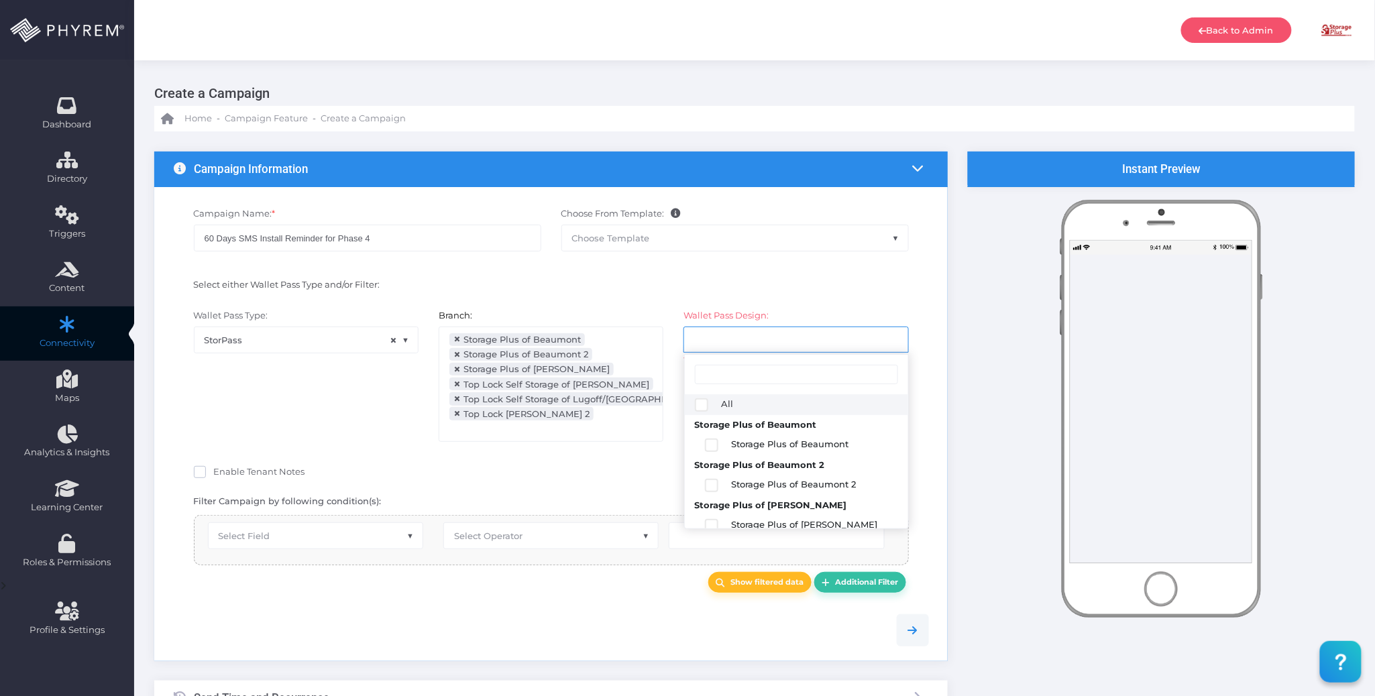
select select "2684"
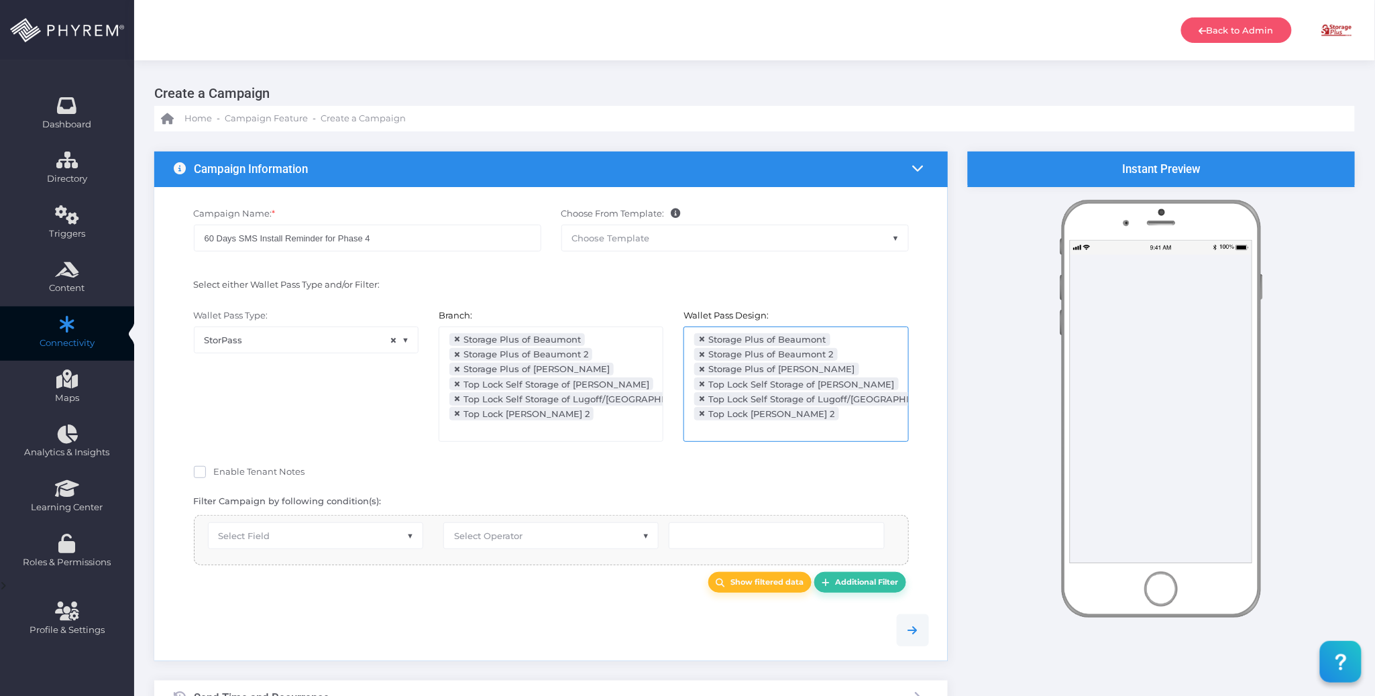
click at [610, 466] on div "Enable Tenant Notes" at bounding box center [551, 474] width 715 height 17
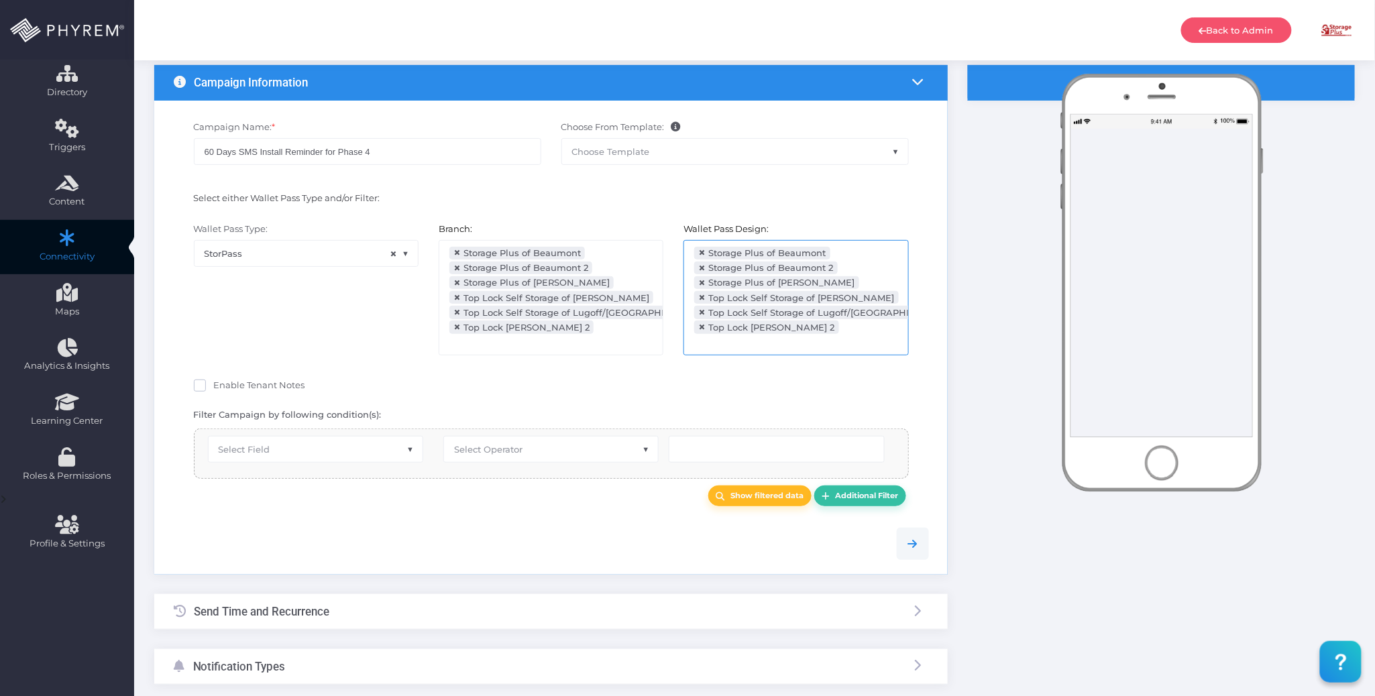
scroll to position [172, 0]
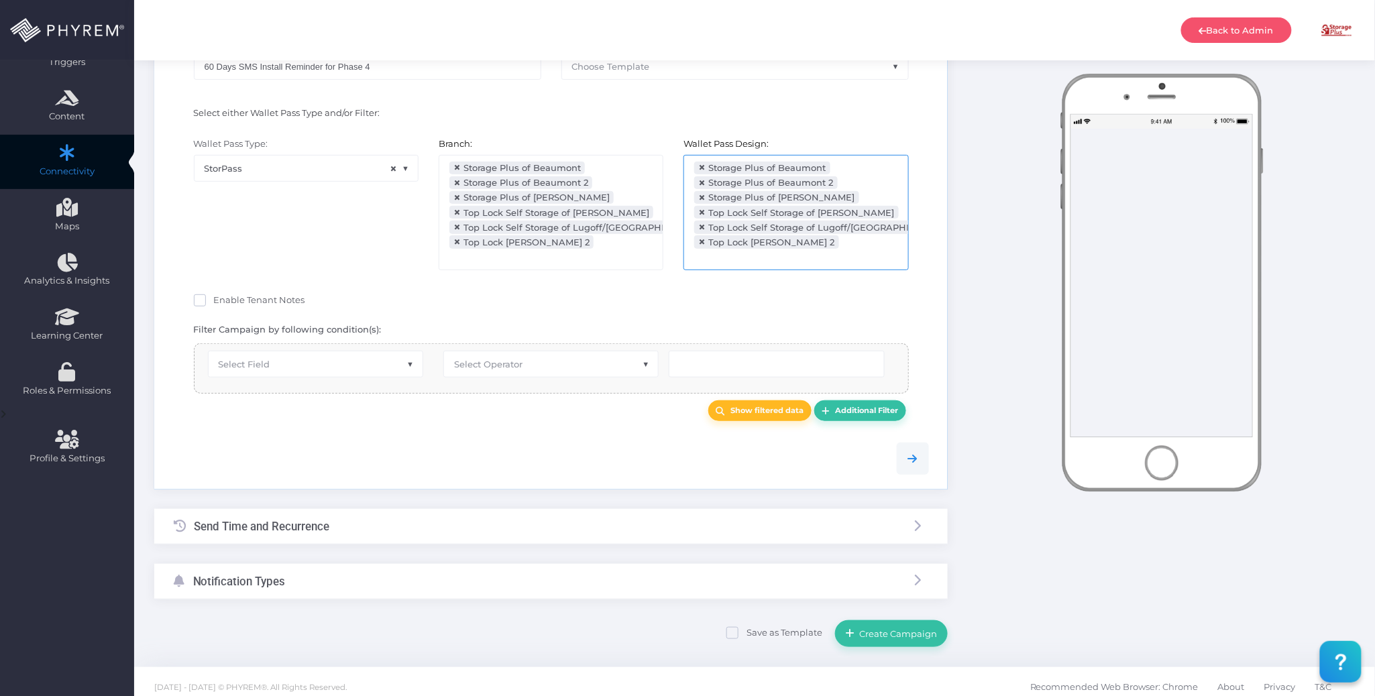
click at [334, 353] on span "Select Field" at bounding box center [316, 364] width 214 height 25
type input "created"
select select "pr_wallet_users.created_date"
click at [476, 359] on span "Select Operator" at bounding box center [488, 364] width 68 height 11
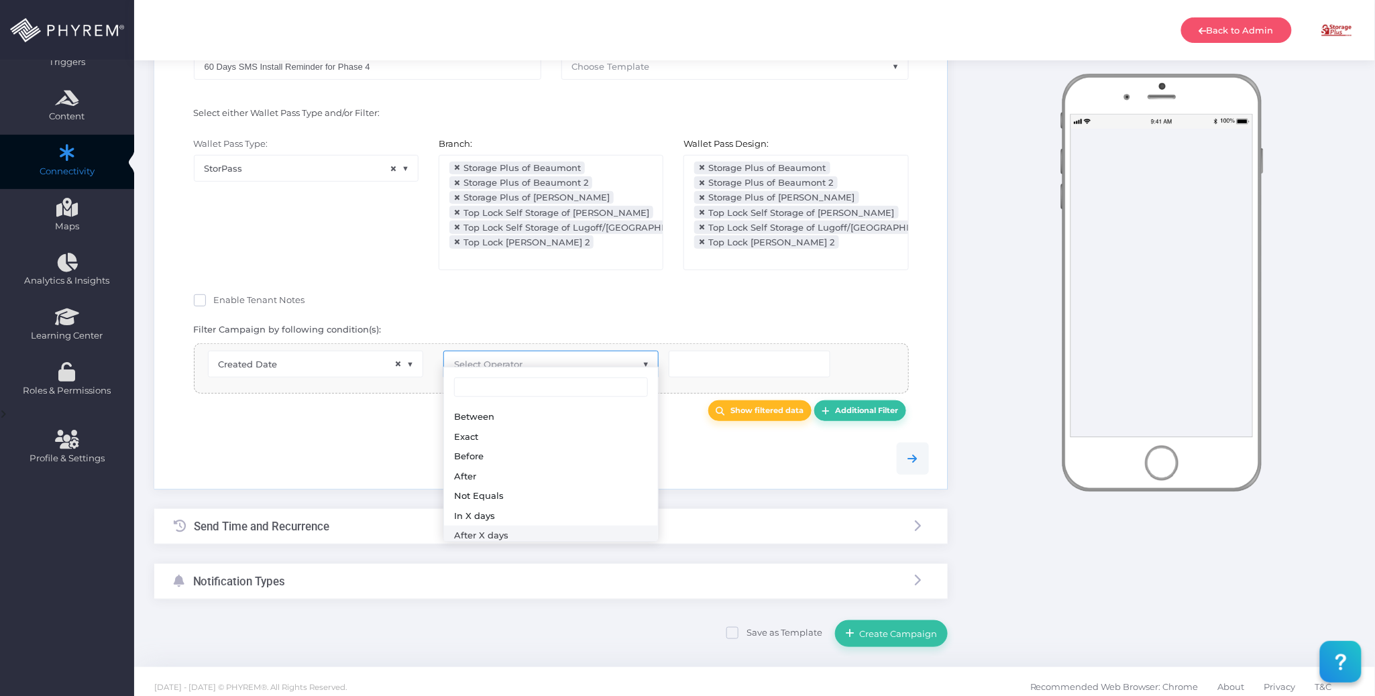
drag, startPoint x: 521, startPoint y: 533, endPoint x: 594, endPoint y: 435, distance: 122.6
select select "after_x_days"
click at [711, 351] on input "number" at bounding box center [750, 364] width 162 height 27
type input "6"
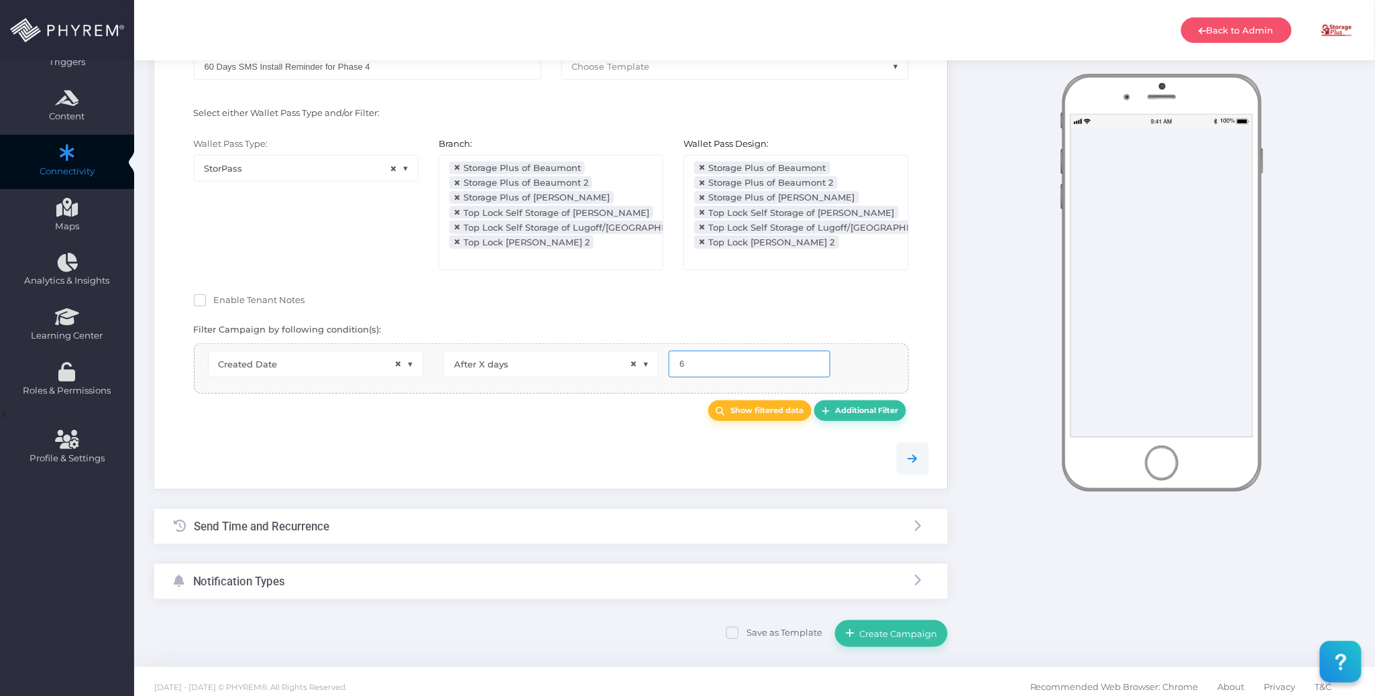
type input "60"
drag, startPoint x: 661, startPoint y: 438, endPoint x: 669, endPoint y: 432, distance: 9.5
click at [664, 443] on div at bounding box center [551, 459] width 775 height 32
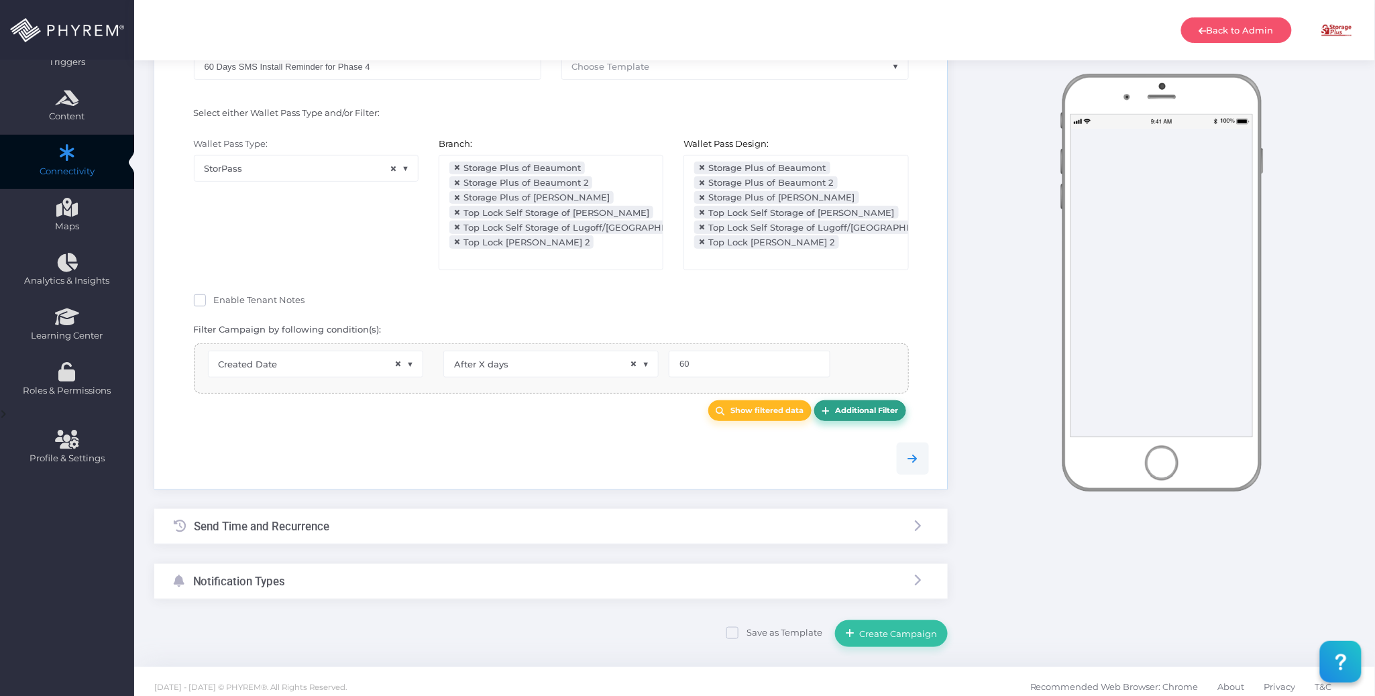
click at [863, 406] on b "Additional Filter" at bounding box center [866, 410] width 63 height 9
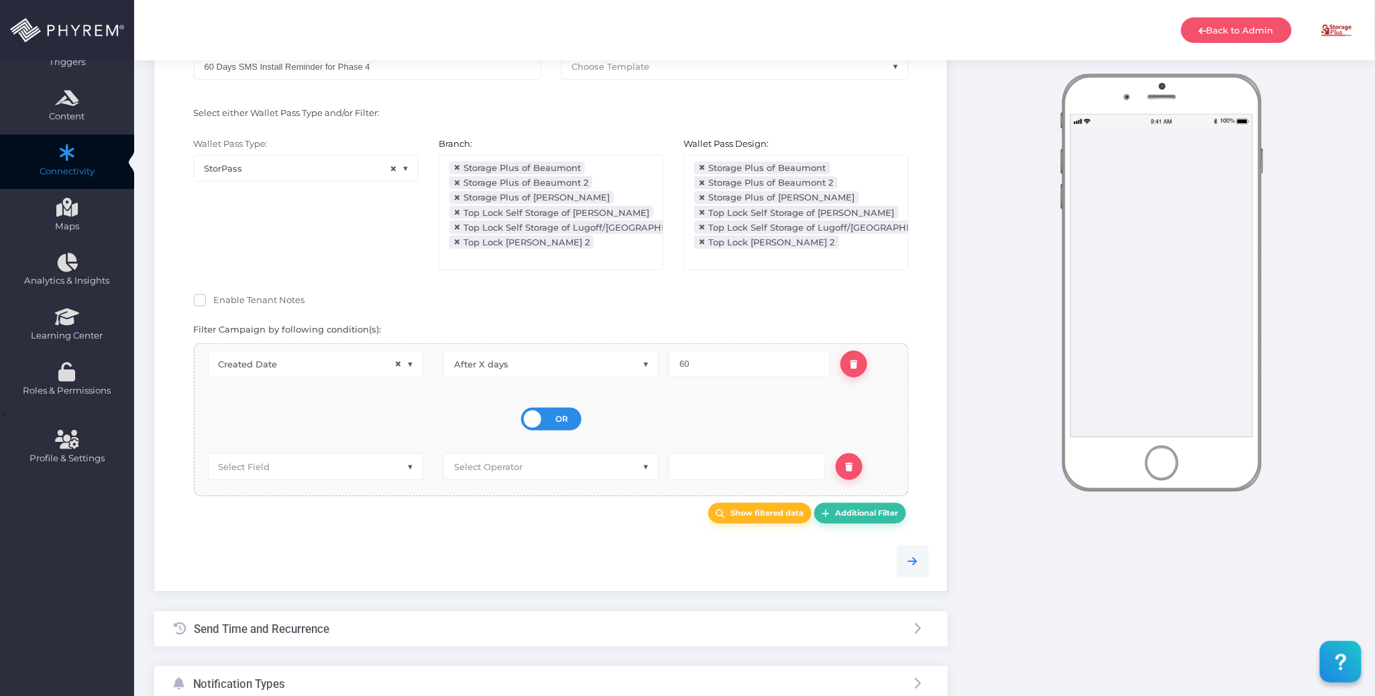
click at [545, 408] on div "OR AND" at bounding box center [551, 419] width 60 height 23
click at [0, 0] on input "OR AND" at bounding box center [0, 0] width 0 height 0
drag, startPoint x: 459, startPoint y: 500, endPoint x: 404, endPoint y: 488, distance: 56.3
click at [456, 502] on div "Show filtered data Additional Filter" at bounding box center [551, 512] width 735 height 21
click at [352, 453] on span "Select Field" at bounding box center [316, 465] width 214 height 25
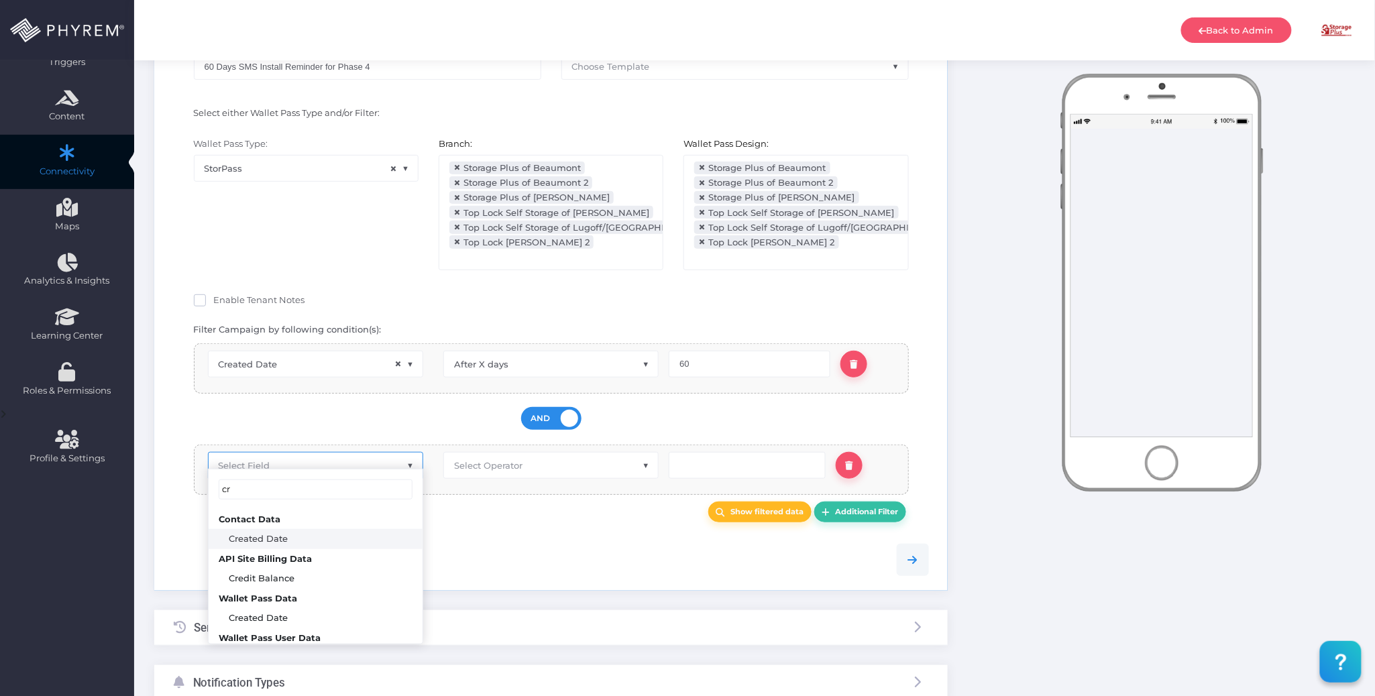
type input "c"
type input "pass s"
select select "pr_wallet_users.user_pass_status"
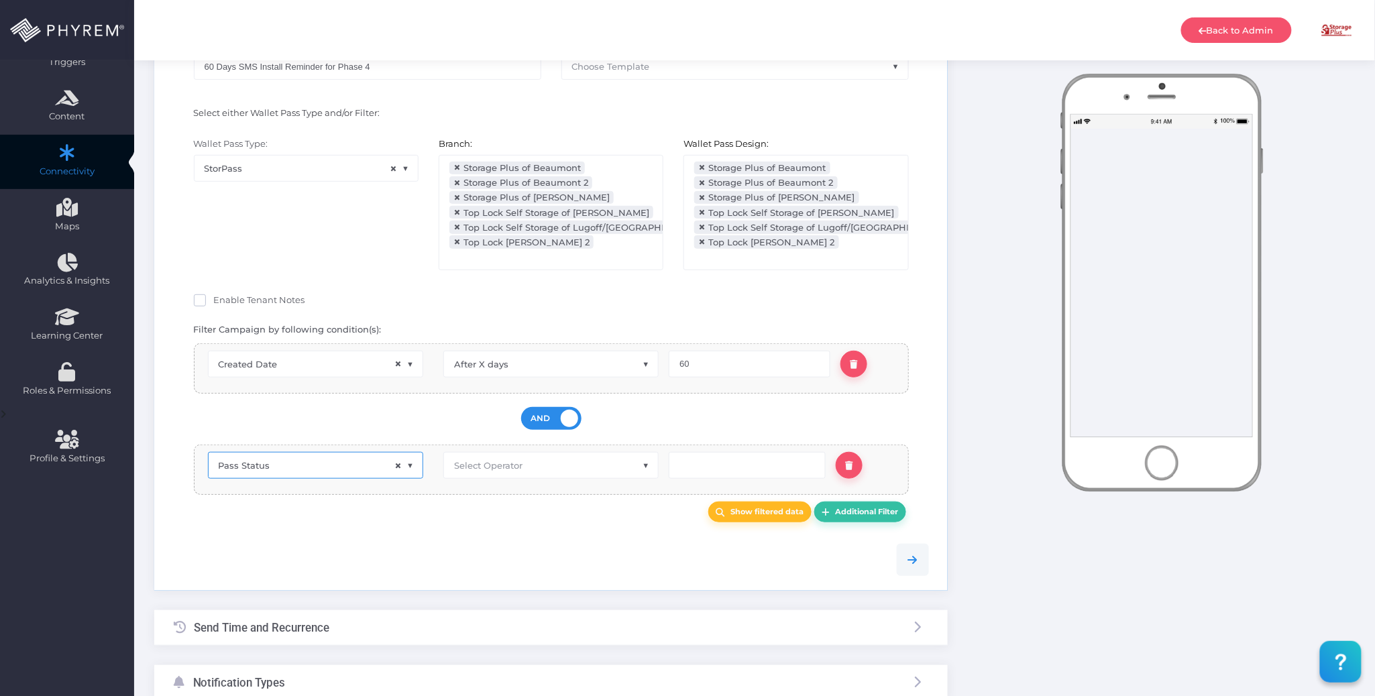
click at [498, 460] on span "Select Operator" at bounding box center [488, 465] width 68 height 11
type input "eq"
drag, startPoint x: 505, startPoint y: 521, endPoint x: 541, endPoint y: 508, distance: 37.8
select select "equals"
click at [695, 452] on input "text" at bounding box center [747, 465] width 157 height 27
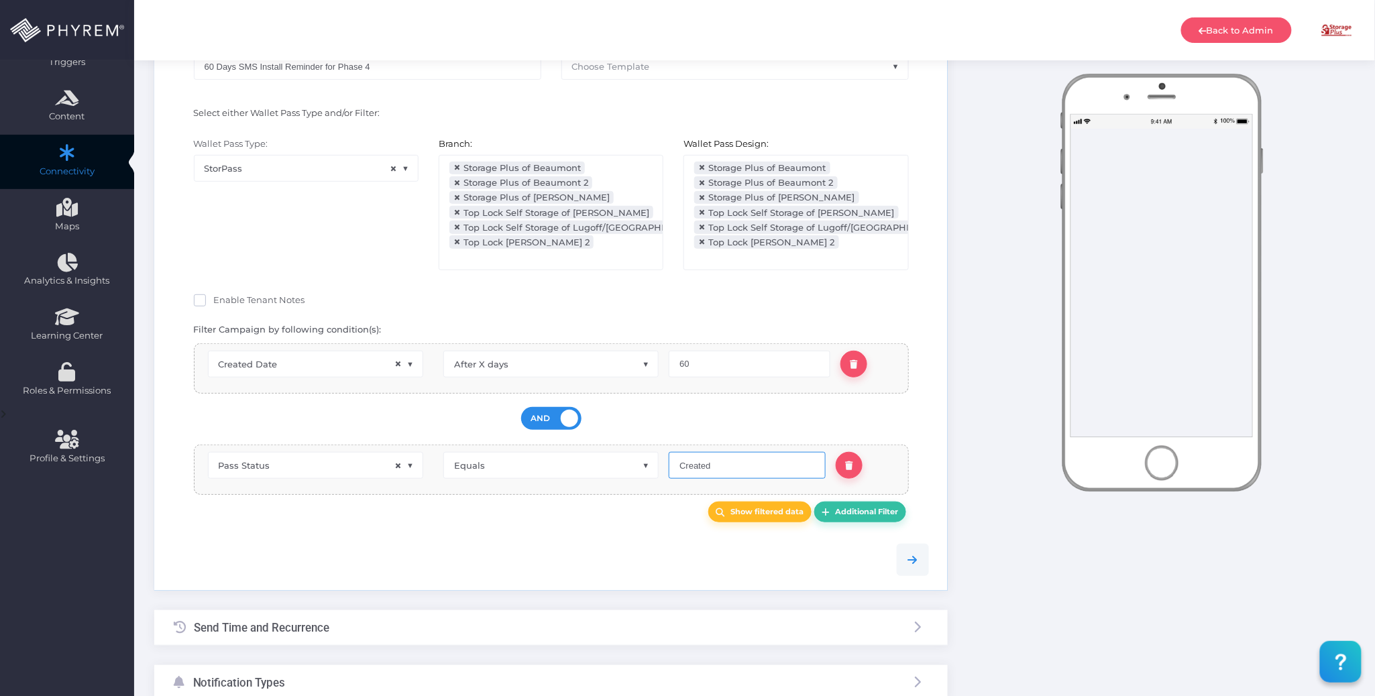
type input "Created"
drag, startPoint x: 596, startPoint y: 557, endPoint x: 655, endPoint y: 550, distance: 59.4
click at [597, 557] on div at bounding box center [551, 560] width 775 height 32
click at [840, 502] on link "Additional Filter" at bounding box center [860, 512] width 92 height 21
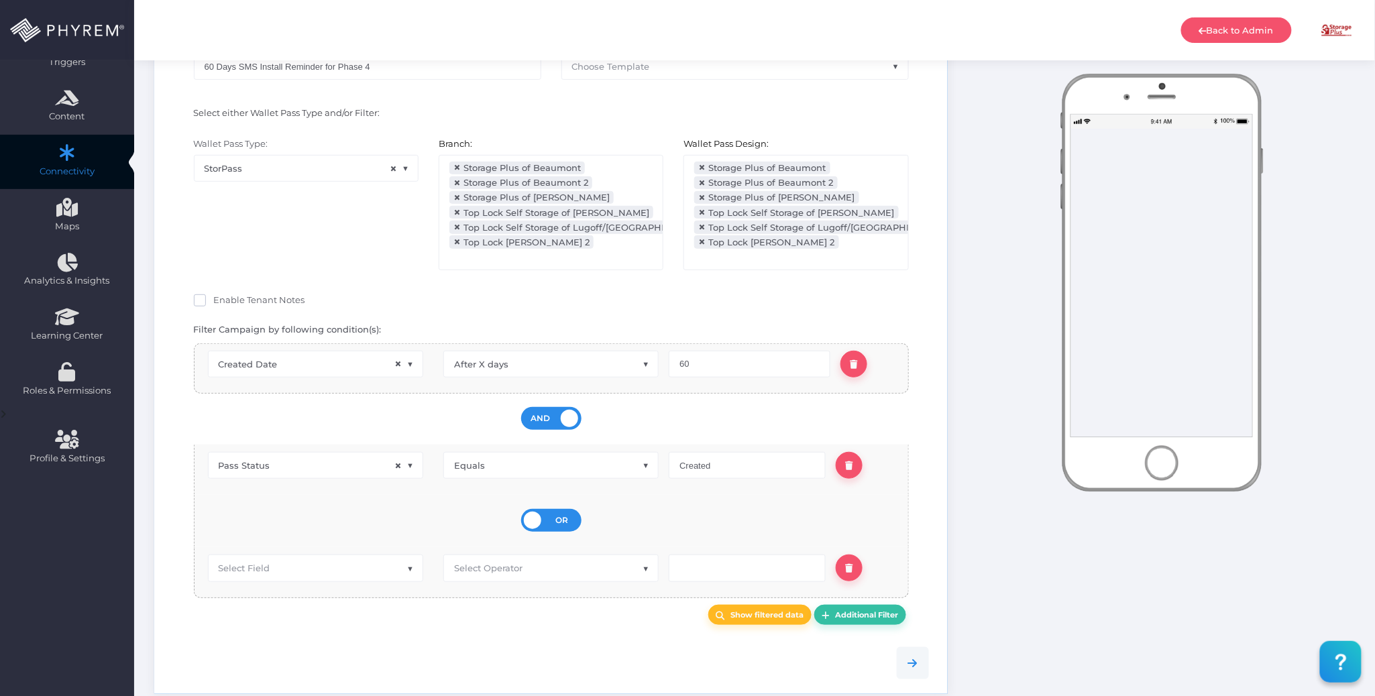
click at [550, 509] on div "OR AND" at bounding box center [551, 520] width 60 height 23
click at [0, 0] on input "OR AND" at bounding box center [0, 0] width 0 height 0
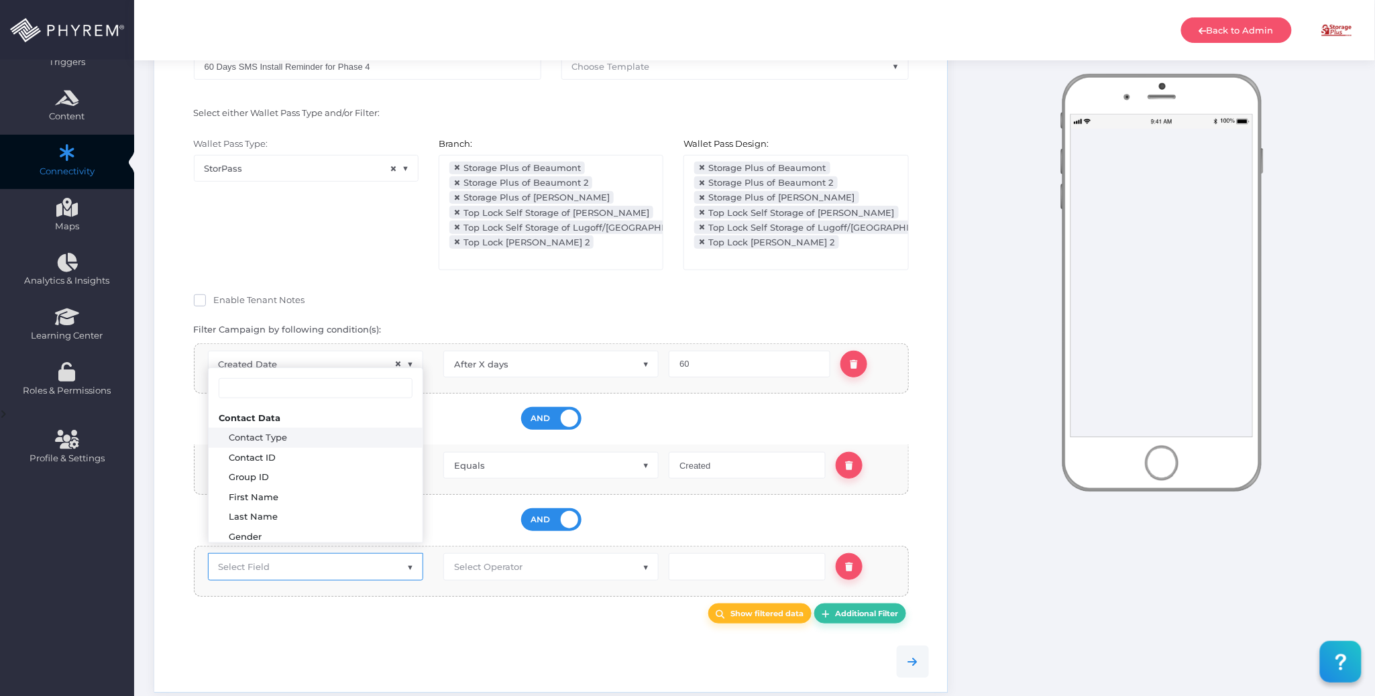
click at [336, 559] on span "Select Field" at bounding box center [316, 566] width 214 height 25
type input "move"
select select "pr_wallet_users.voided"
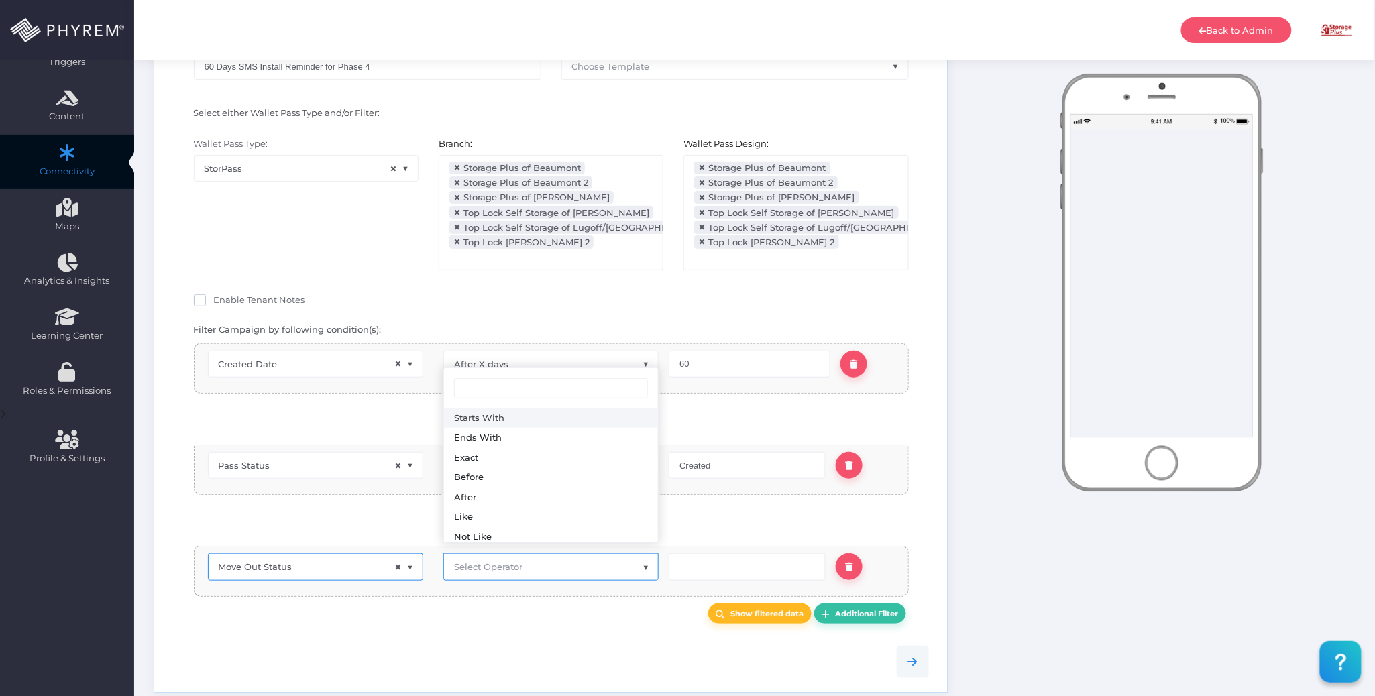
click at [573, 559] on span "Select Operator" at bounding box center [551, 566] width 214 height 25
type input "eq"
select select "equals"
click at [690, 558] on input "text" at bounding box center [747, 566] width 157 height 27
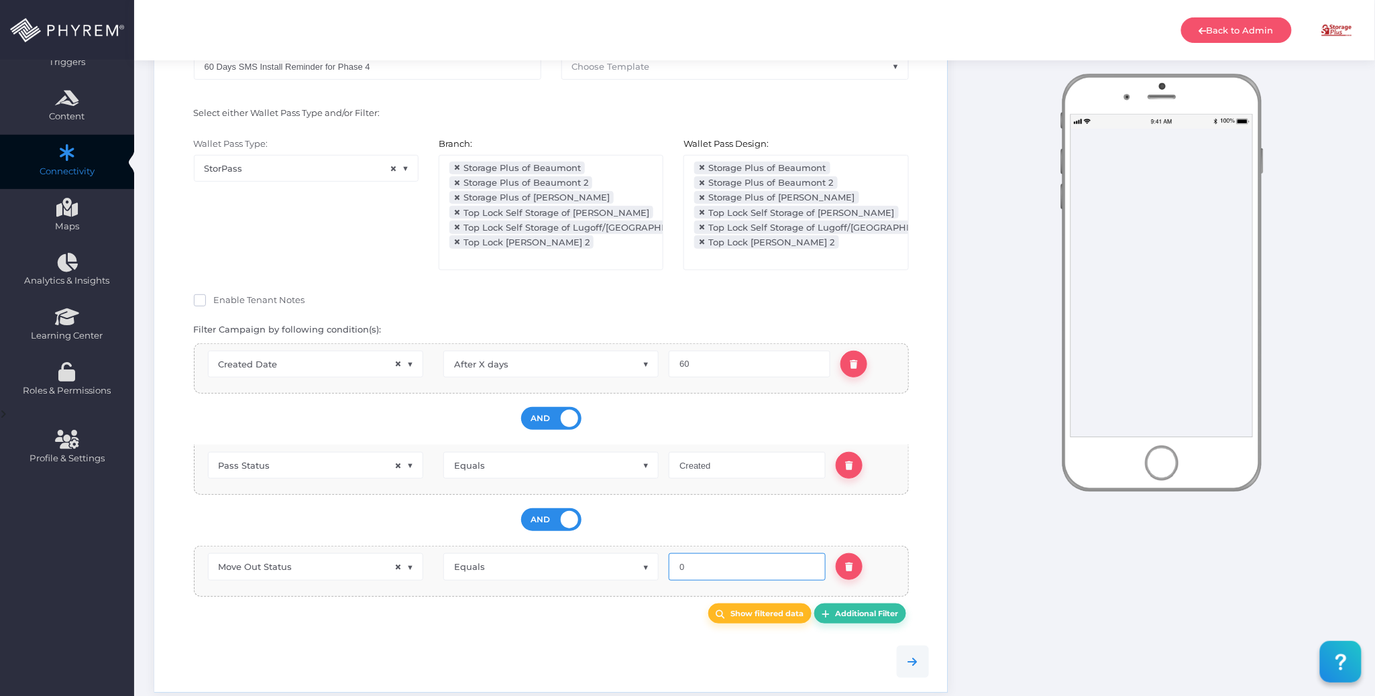
type input "0"
click at [623, 604] on div "Show filtered data Additional Filter" at bounding box center [551, 614] width 735 height 21
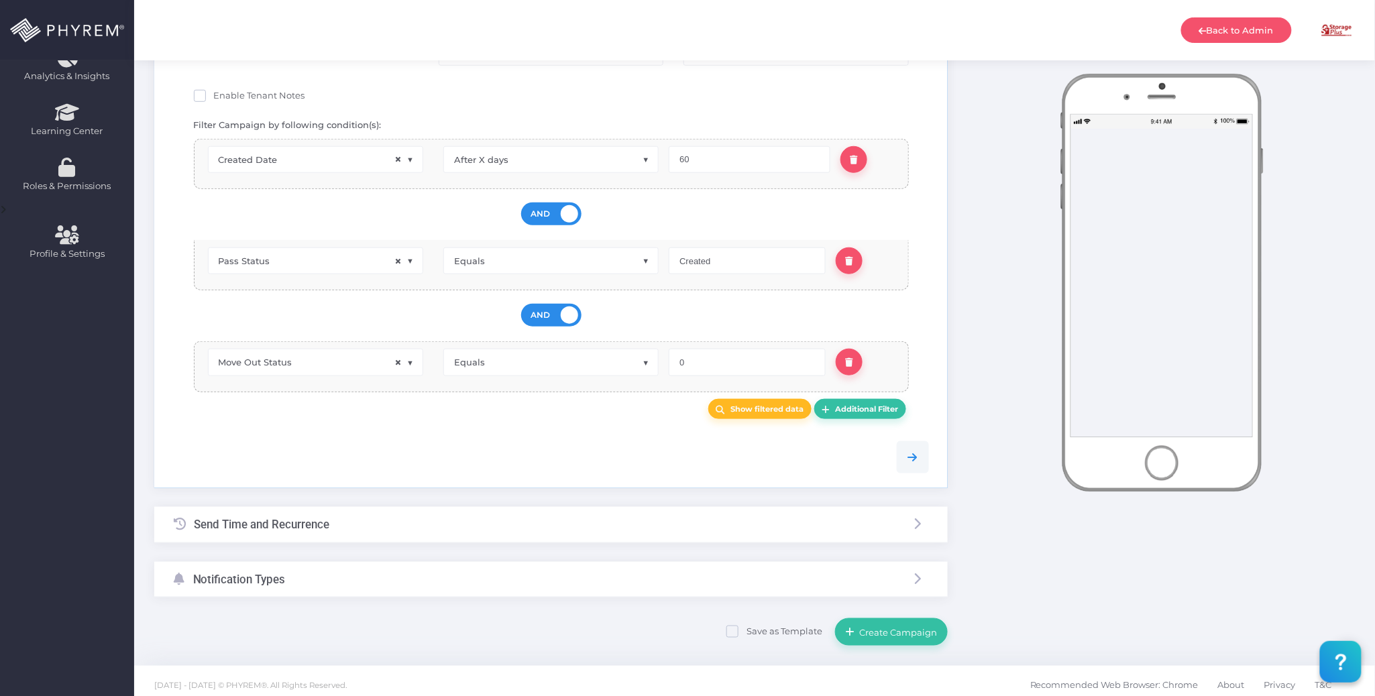
click at [386, 510] on div "Send Time and Recurrence" at bounding box center [551, 525] width 794 height 36
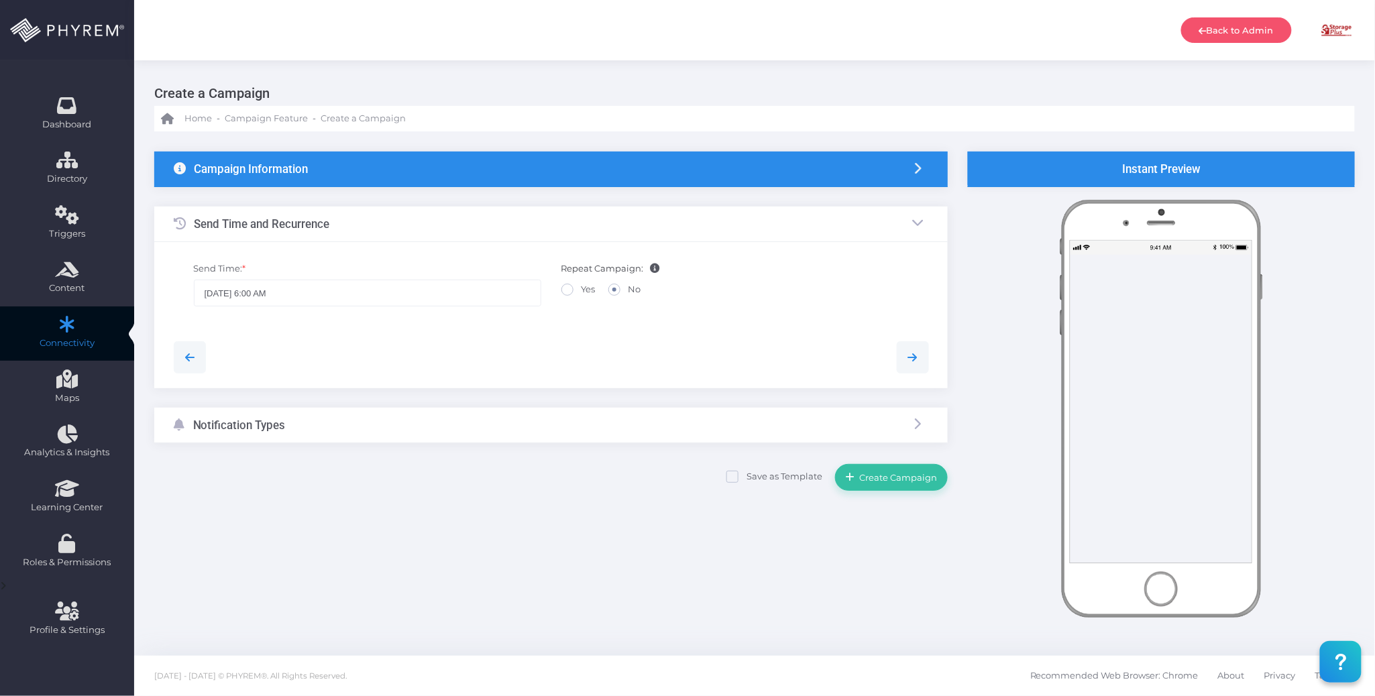
scroll to position [0, 0]
click at [567, 290] on span at bounding box center [567, 290] width 12 height 12
click at [582, 290] on input "Yes" at bounding box center [586, 287] width 9 height 9
radio input "true"
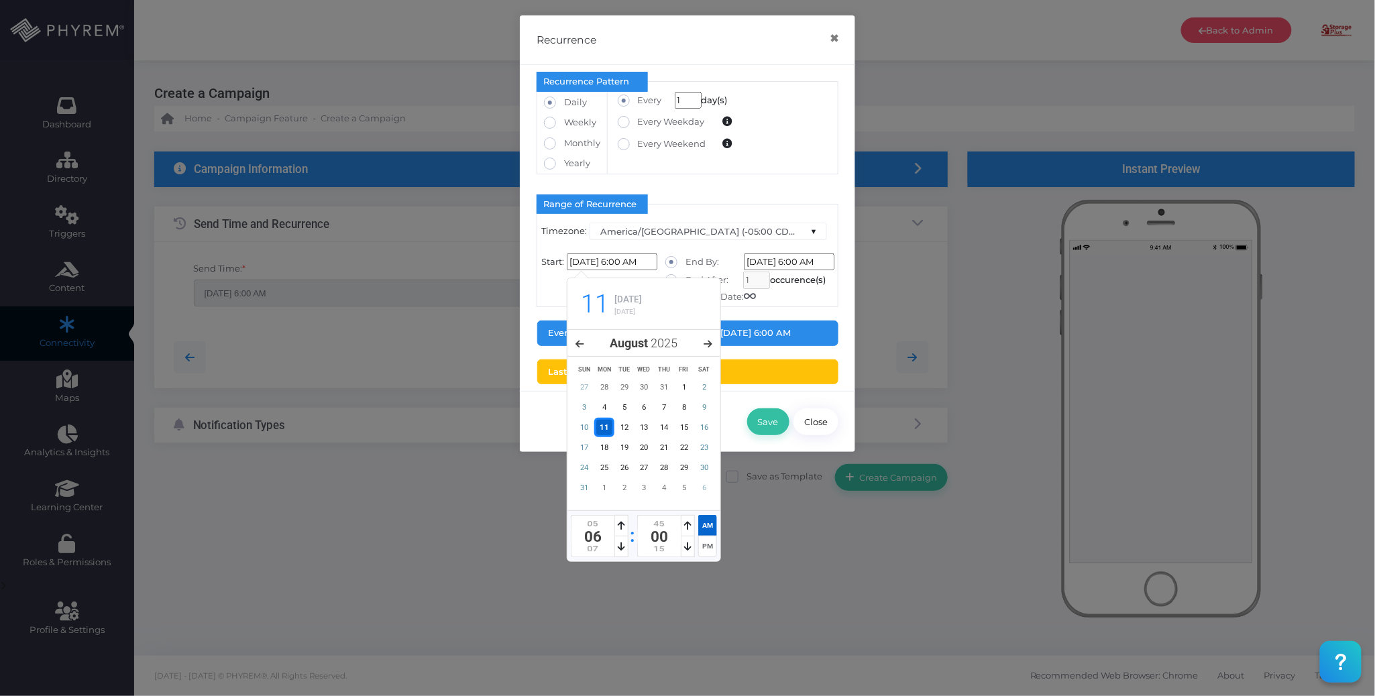
click at [634, 260] on input "08/11/2025 6:00 AM" at bounding box center [612, 262] width 91 height 17
click at [619, 549] on icon at bounding box center [621, 546] width 7 height 9
click at [618, 549] on icon at bounding box center [621, 546] width 7 height 9
type input "08/11/2025 10:00 AM"
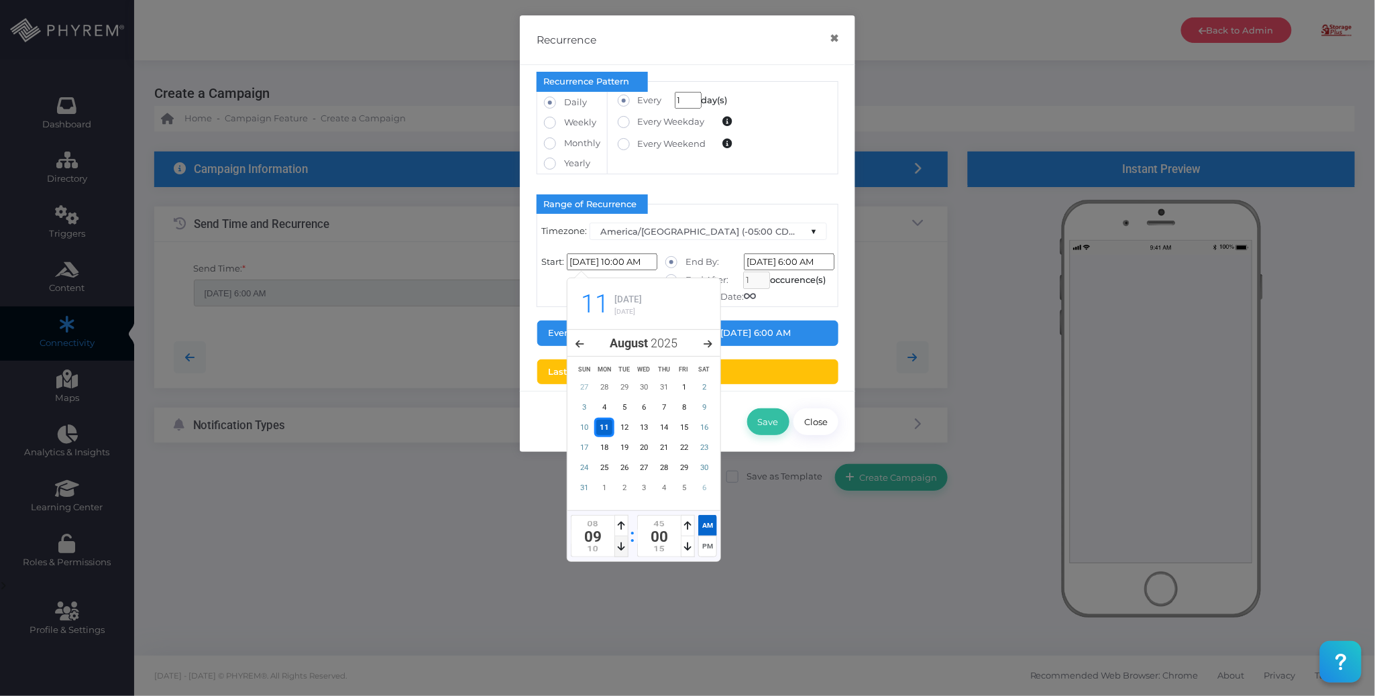
click at [618, 549] on icon at bounding box center [621, 546] width 7 height 9
click at [731, 441] on div "Save Close" at bounding box center [687, 421] width 335 height 61
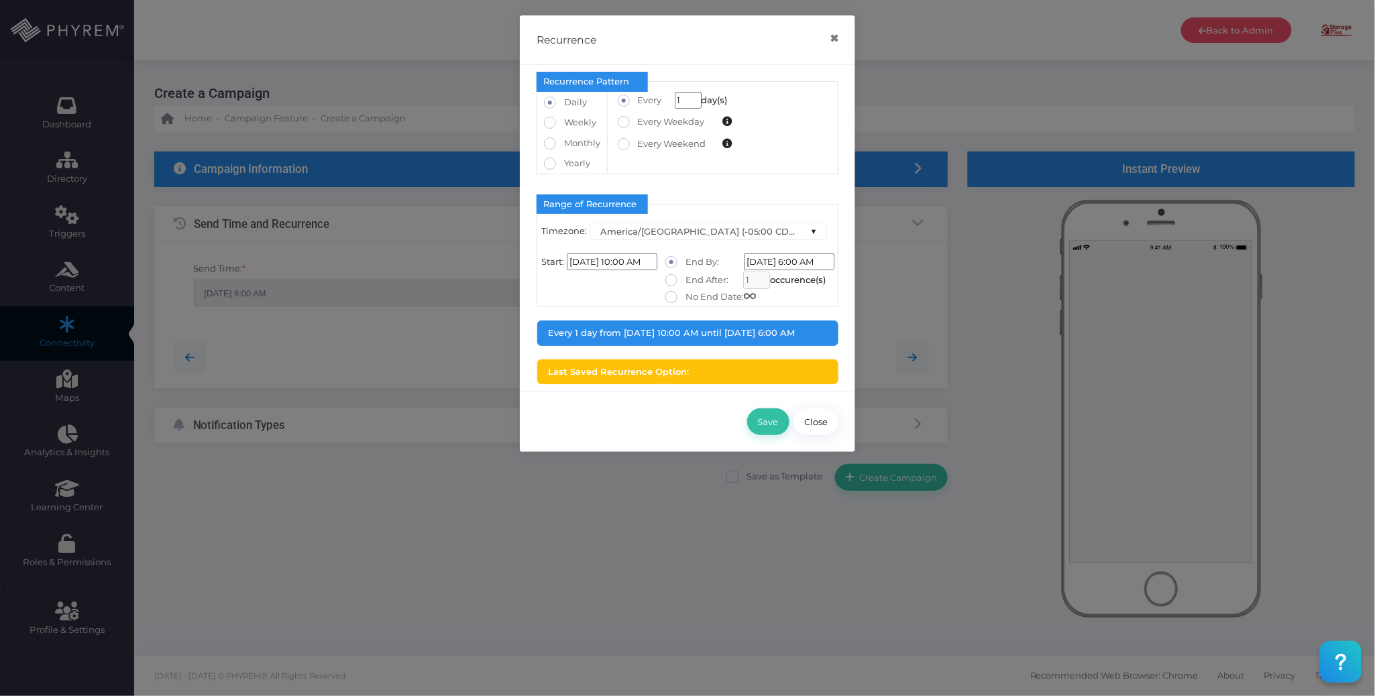
click at [695, 296] on label "No End Date:" at bounding box center [710, 296] width 91 height 13
click at [694, 296] on input "No End Date:" at bounding box center [690, 294] width 9 height 9
radio input "true"
type input "1/1/2099 12:00:00 AM"
type input "0"
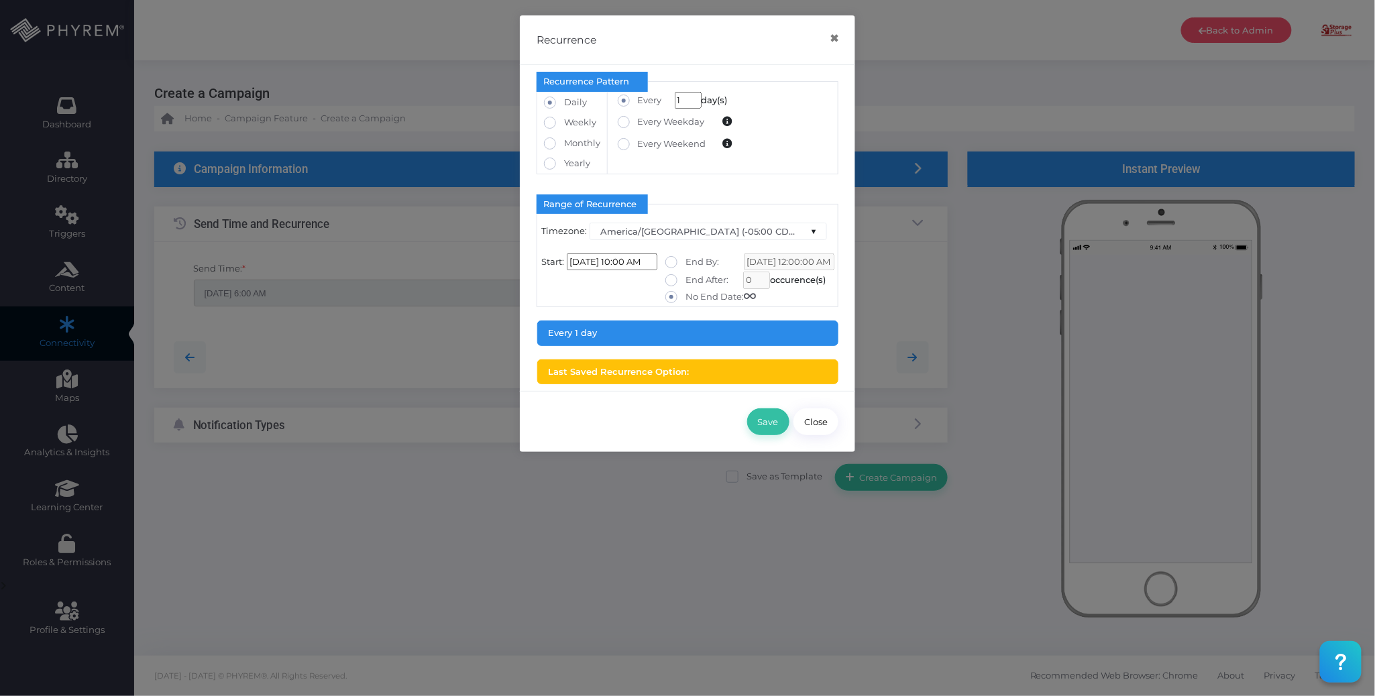
click at [635, 417] on div "Save Close" at bounding box center [687, 421] width 335 height 61
drag, startPoint x: 759, startPoint y: 424, endPoint x: 572, endPoint y: 448, distance: 188.7
click at [760, 425] on button "Save" at bounding box center [768, 422] width 42 height 27
type input "[DATE] 10:00 AM"
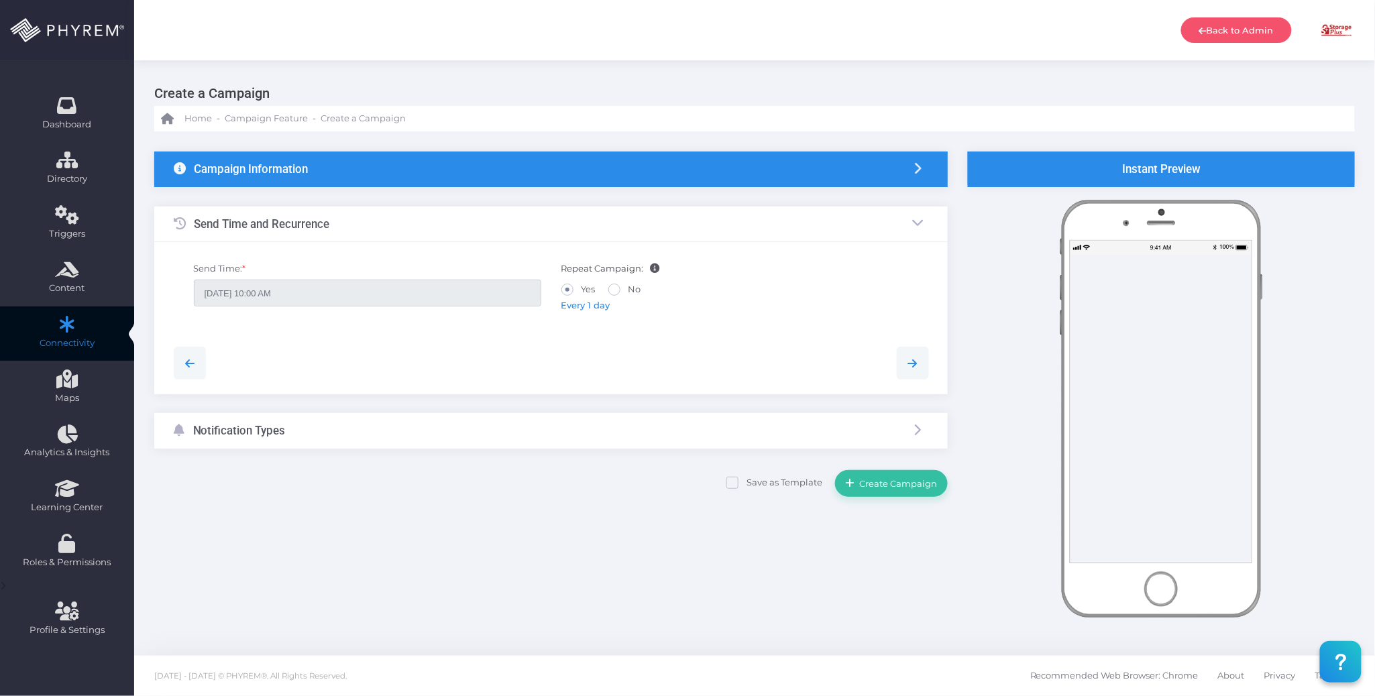
click at [460, 436] on div "Notification Types" at bounding box center [551, 431] width 794 height 36
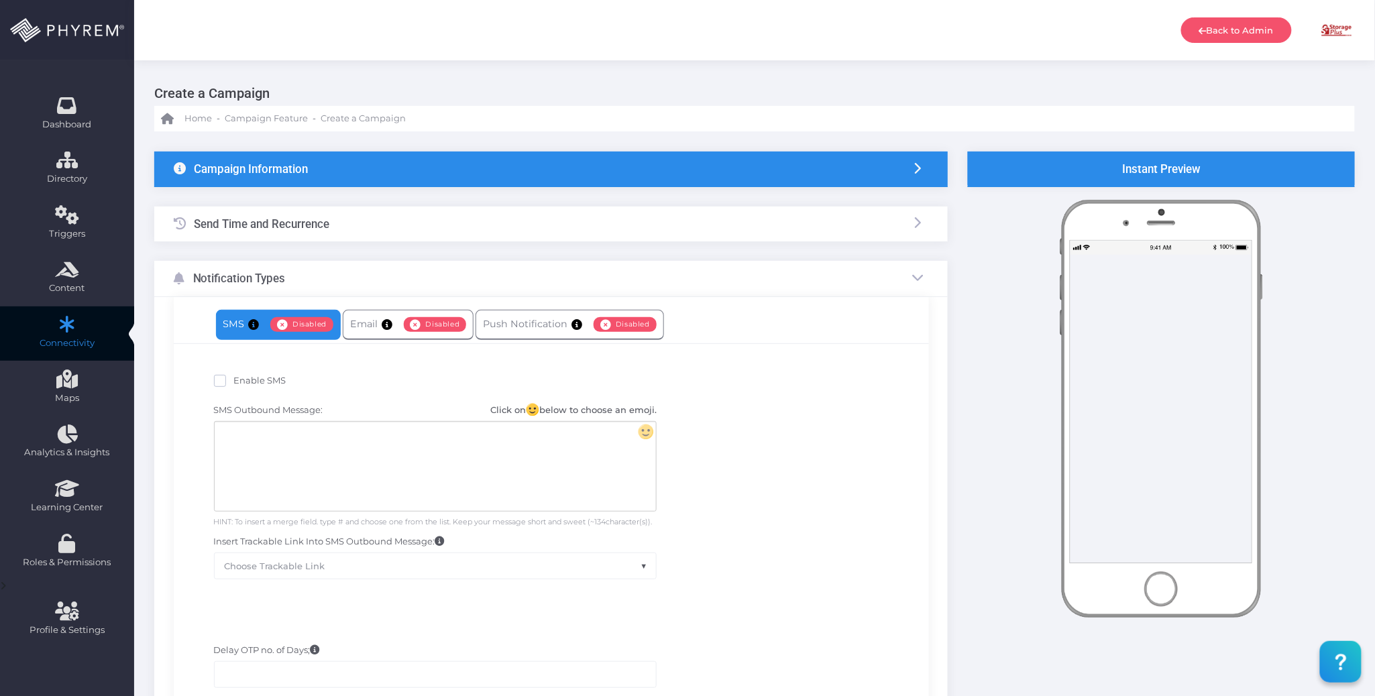
click at [272, 382] on span "Enable SMS" at bounding box center [260, 380] width 52 height 11
click at [243, 382] on input "Enable SMS" at bounding box center [238, 378] width 9 height 9
checkbox input "true"
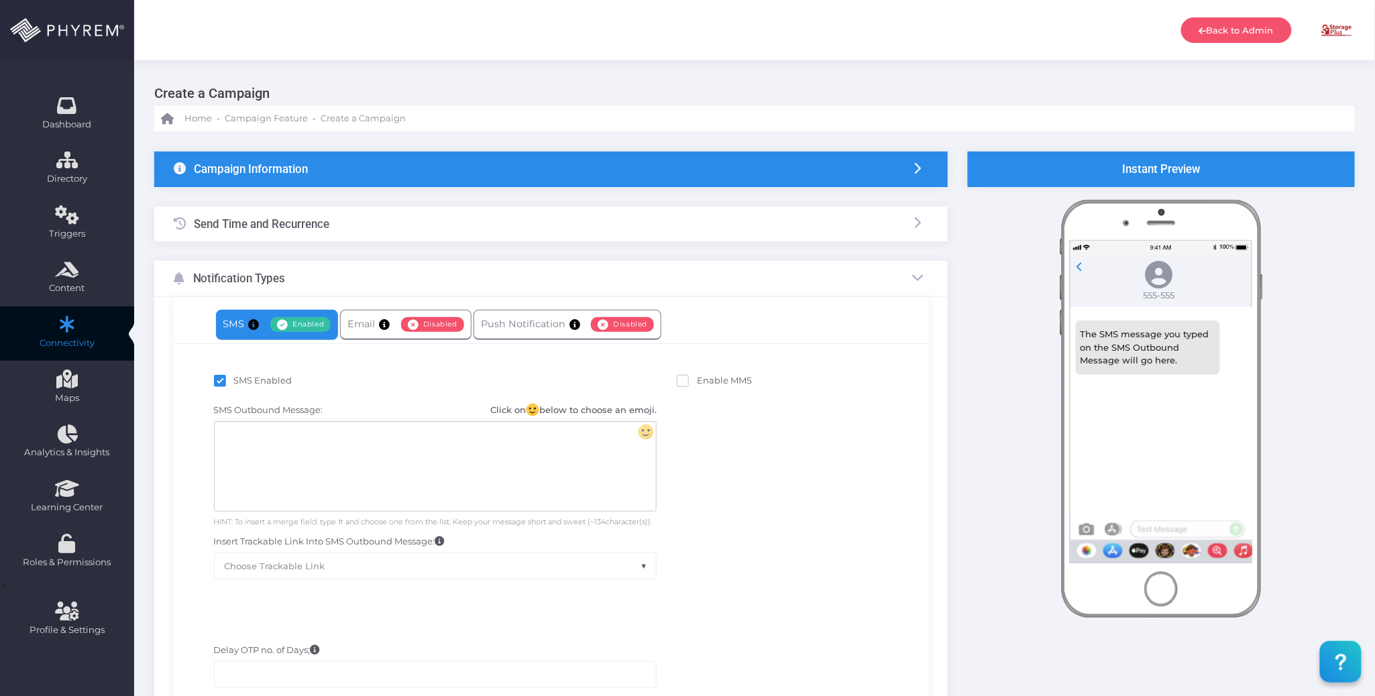
click at [368, 447] on div at bounding box center [435, 466] width 441 height 89
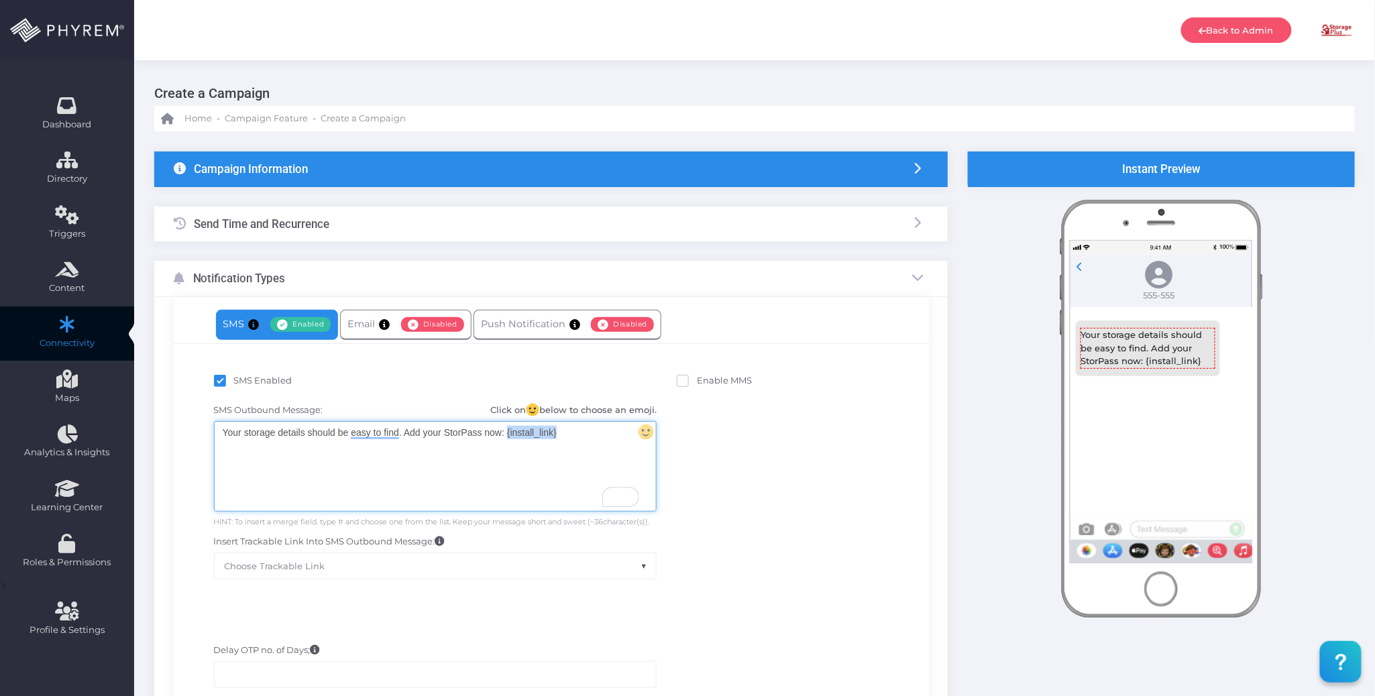
drag, startPoint x: 564, startPoint y: 433, endPoint x: 508, endPoint y: 433, distance: 55.7
click at [508, 433] on div "Your storage details should be easy to find. Add your StorPass now: {install_li…" at bounding box center [435, 466] width 441 height 89
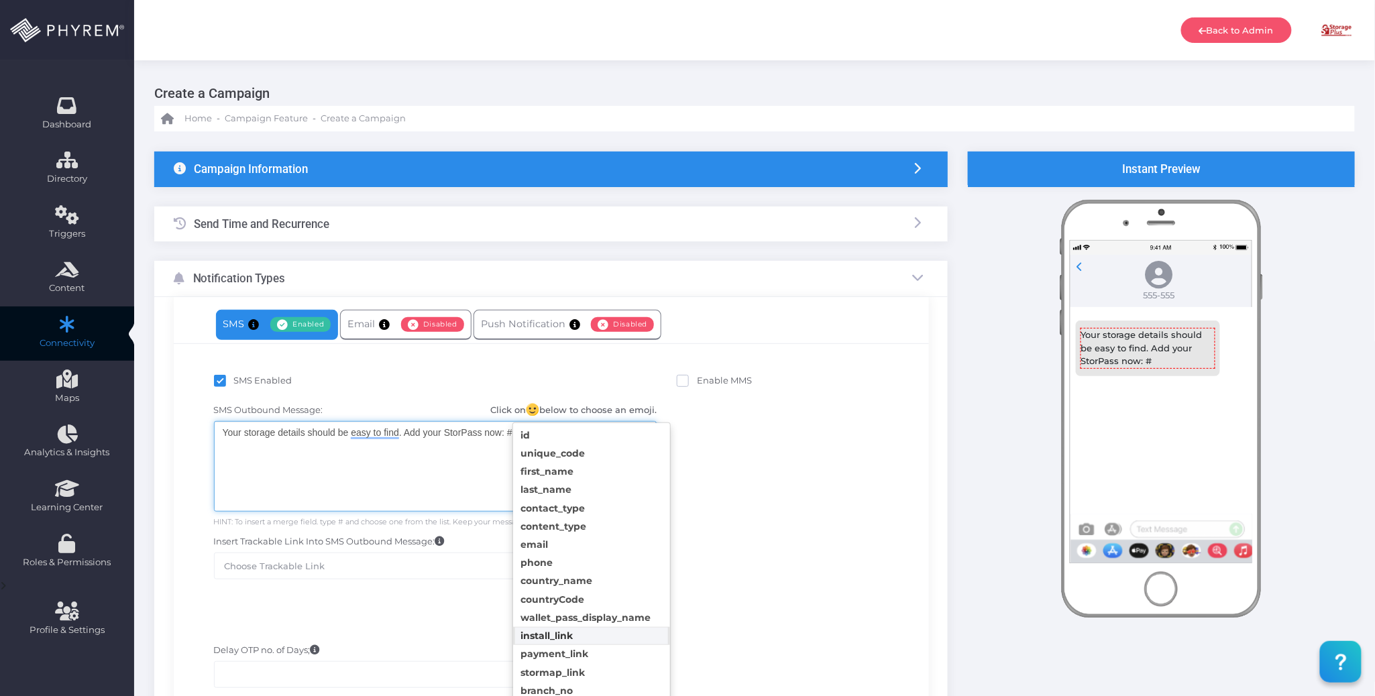
click at [583, 631] on body "Back to Admin Amanda Issac Amanda Issac amandai@storsuite.com Account ID: 4799 …" at bounding box center [687, 348] width 1375 height 696
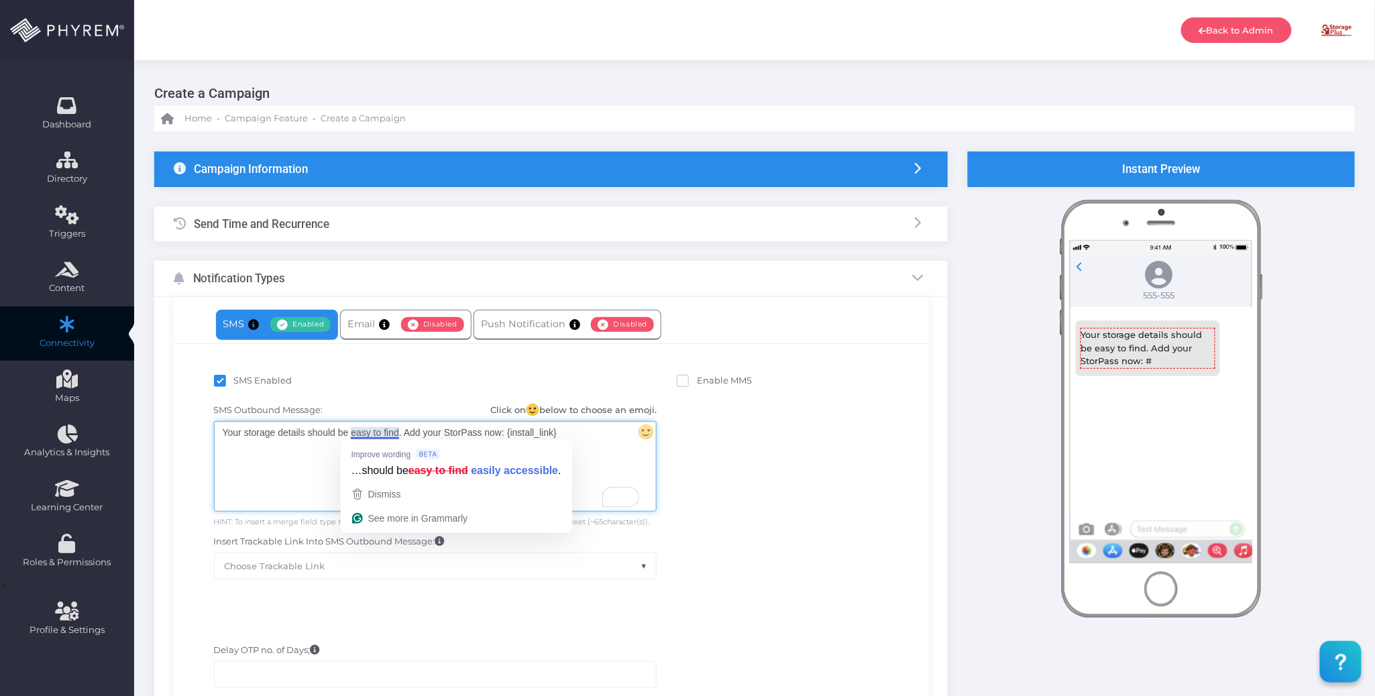
click at [780, 458] on div "SMS Outbound Message: Click on below to choose an emoji. Your storage details s…" at bounding box center [551, 491] width 735 height 189
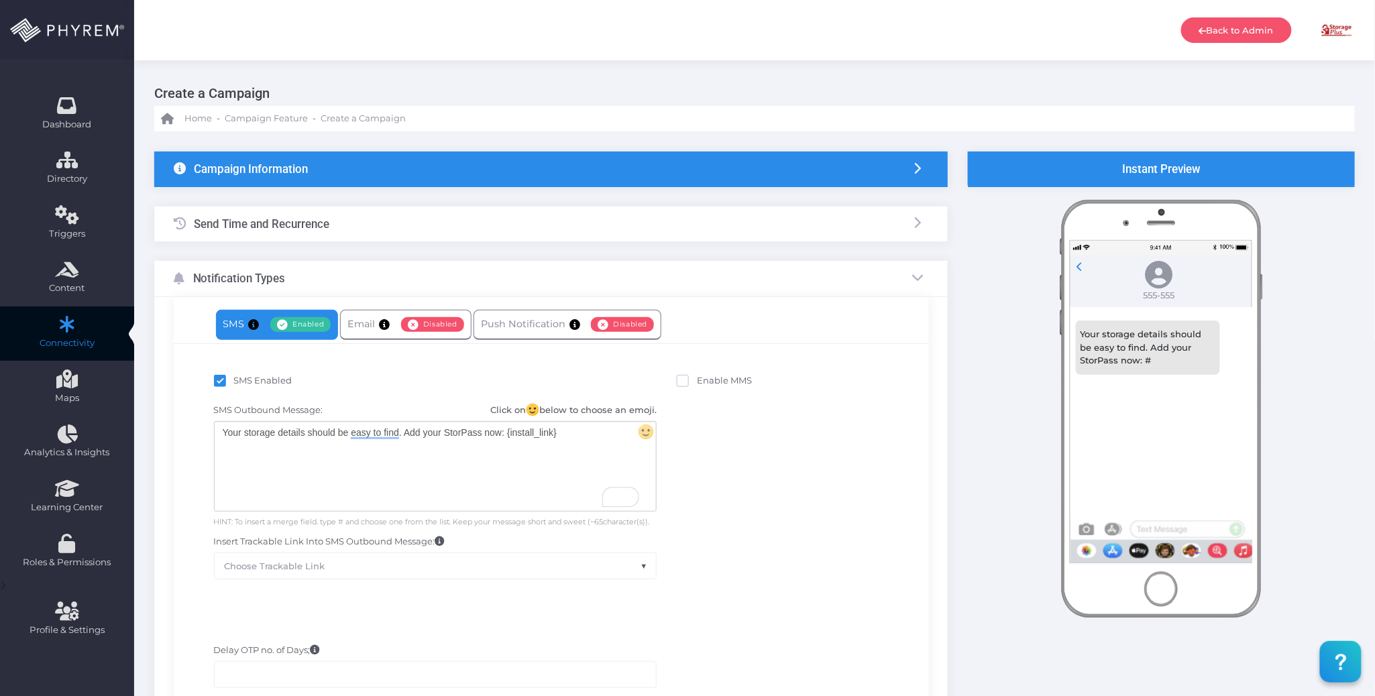
click at [584, 458] on div "Your storage details should be easy to find. Add your StorPass now: {install_li…" at bounding box center [435, 466] width 441 height 89
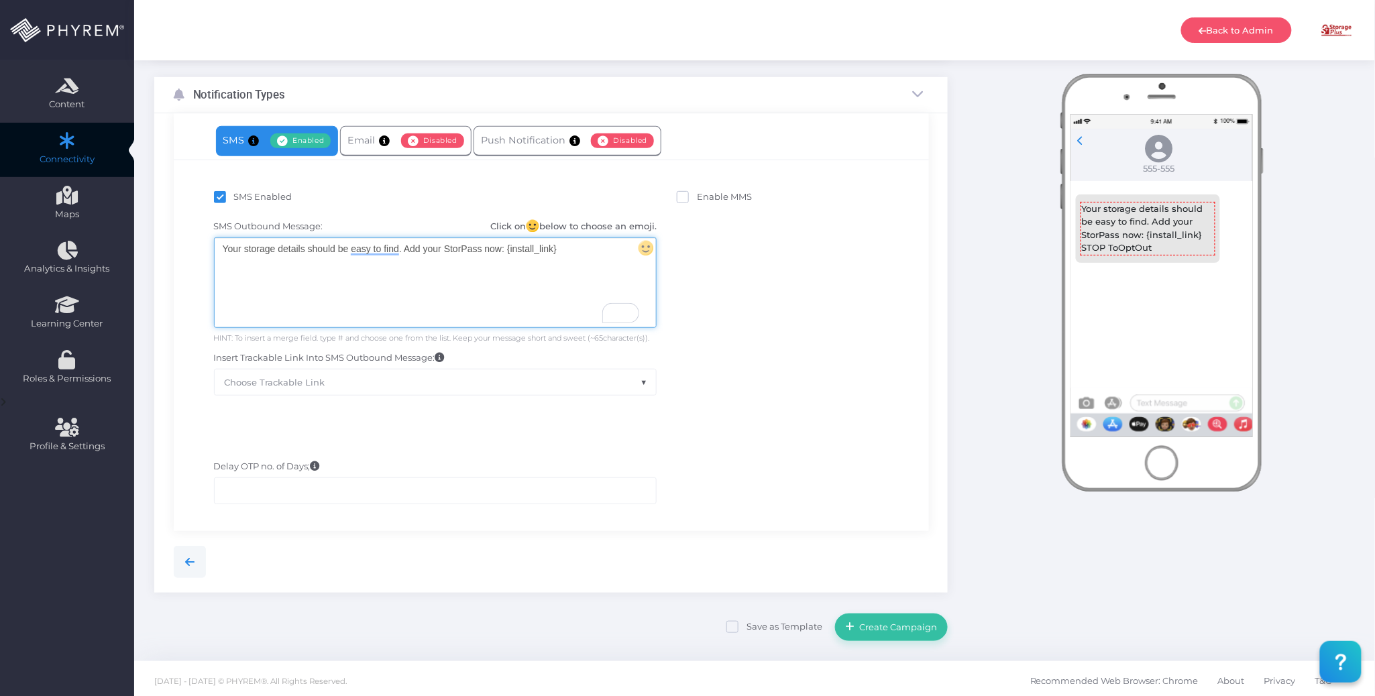
scroll to position [191, 0]
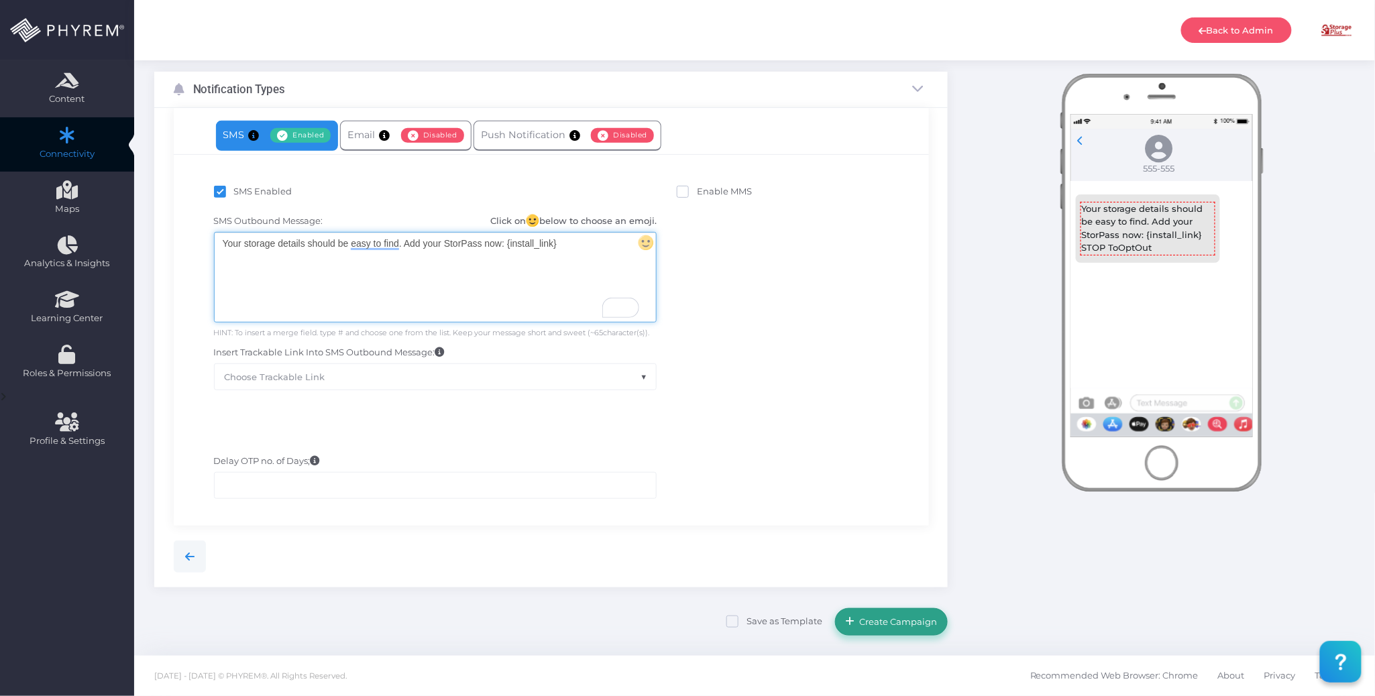
click at [911, 619] on span "Create Campaign" at bounding box center [896, 621] width 83 height 11
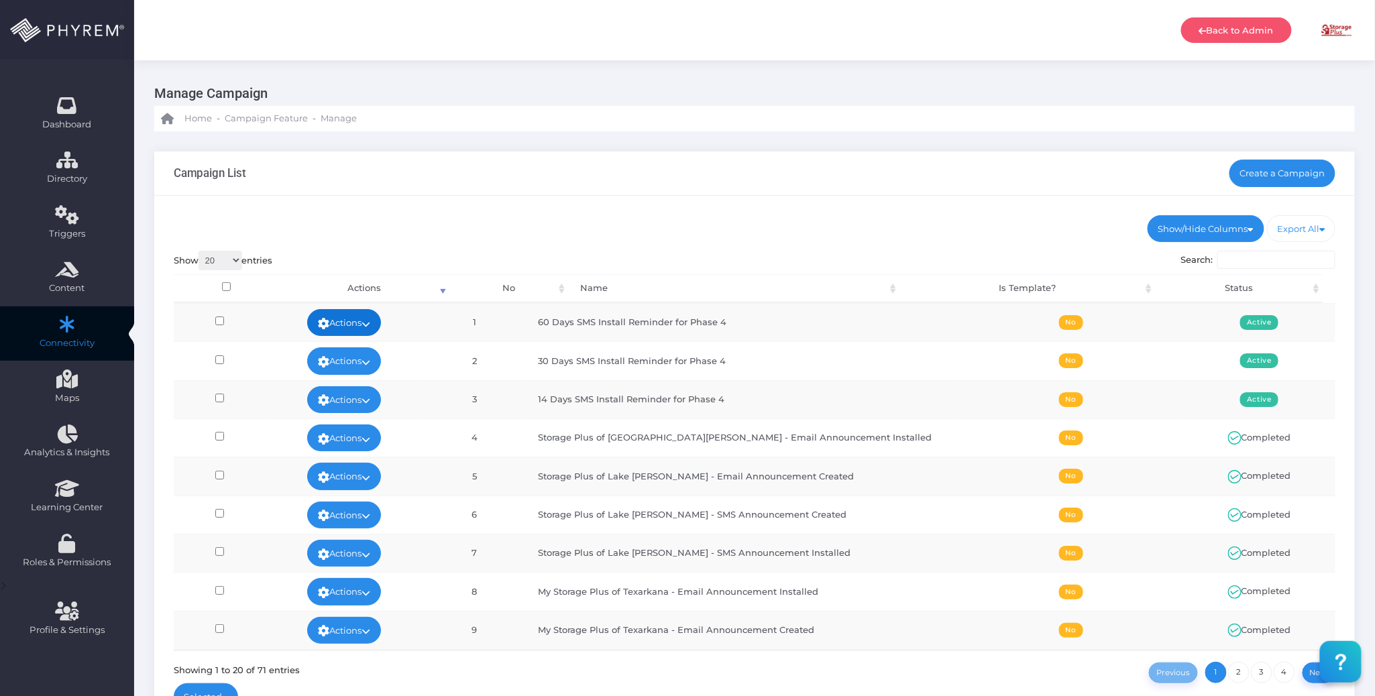
click at [370, 324] on icon at bounding box center [366, 324] width 9 height 0
click at [364, 424] on link "Run Test" at bounding box center [362, 429] width 87 height 25
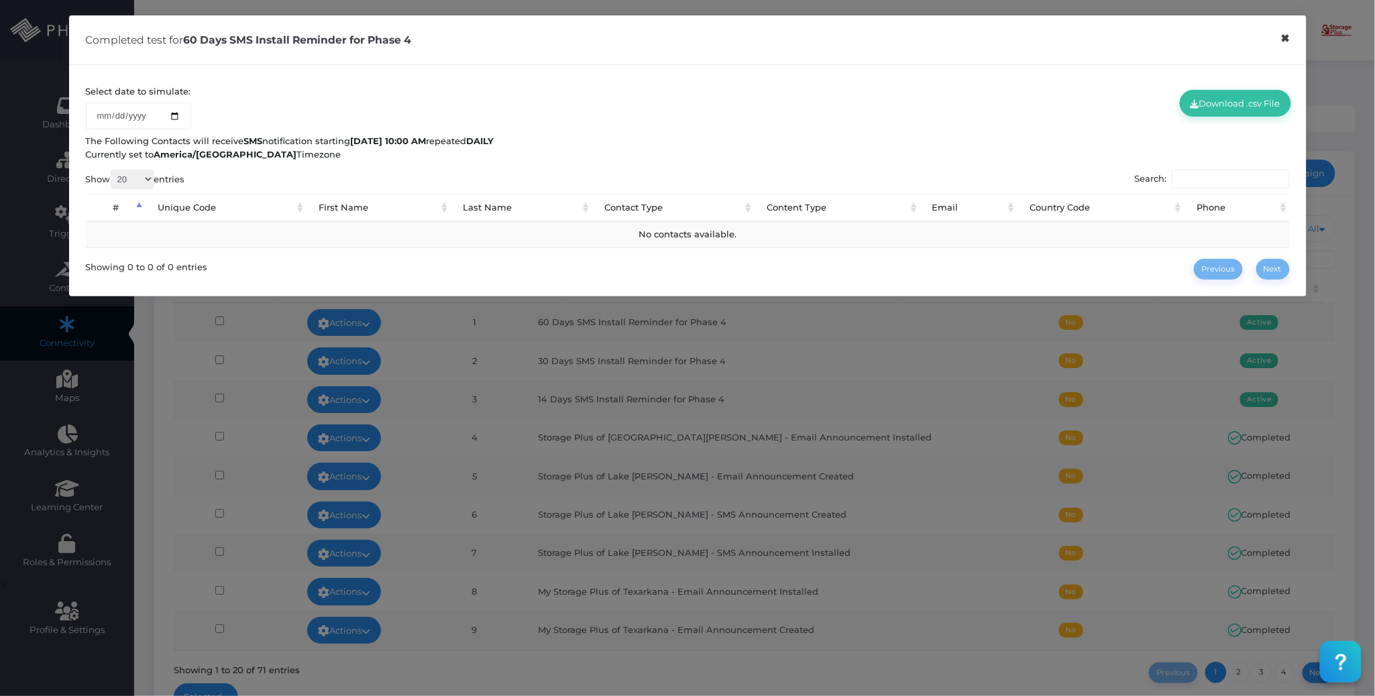
click at [1281, 38] on button "×" at bounding box center [1286, 38] width 26 height 30
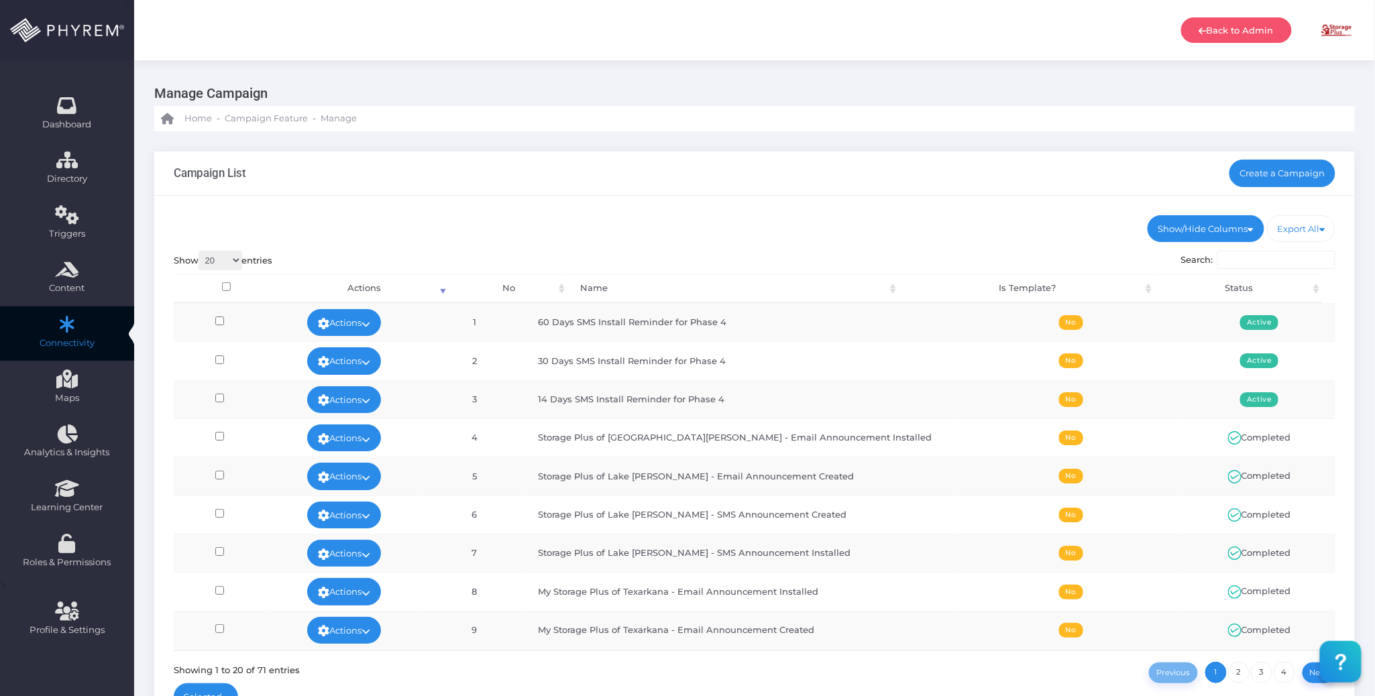
click at [688, 199] on div "Show/Hide Columns No Name Is Template? Status DONE" at bounding box center [754, 466] width 1201 height 541
click at [698, 199] on div "Show/Hide Columns No Name Is Template? Status DONE" at bounding box center [754, 466] width 1201 height 541
click at [1278, 165] on link "Create a Campaign" at bounding box center [1283, 173] width 107 height 27
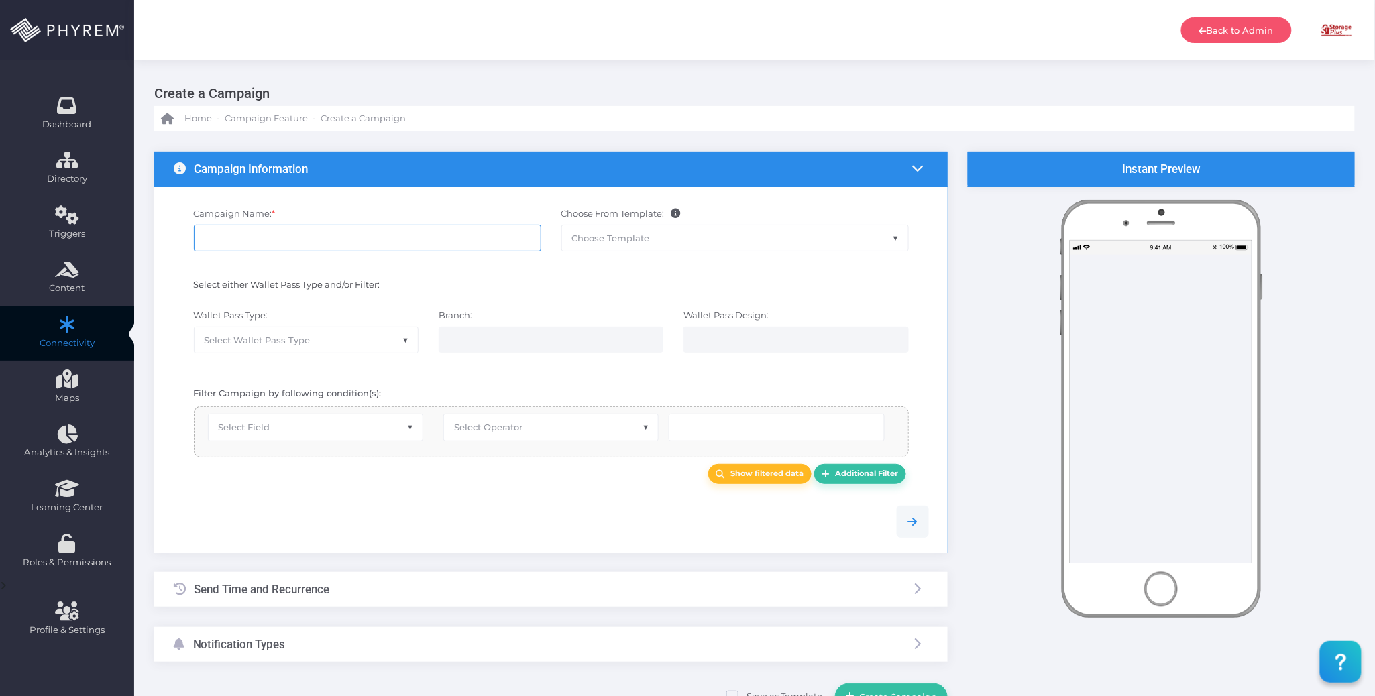
click at [339, 239] on input "Campaign Name: *" at bounding box center [367, 238] width 347 height 27
type input "90 Days SMS Install Reminder"
click at [478, 284] on div "Select either Wallet Pass Type and/or Filter:" at bounding box center [368, 286] width 368 height 17
click at [379, 336] on span "Select Wallet Pass Type" at bounding box center [306, 339] width 223 height 25
select select "15"
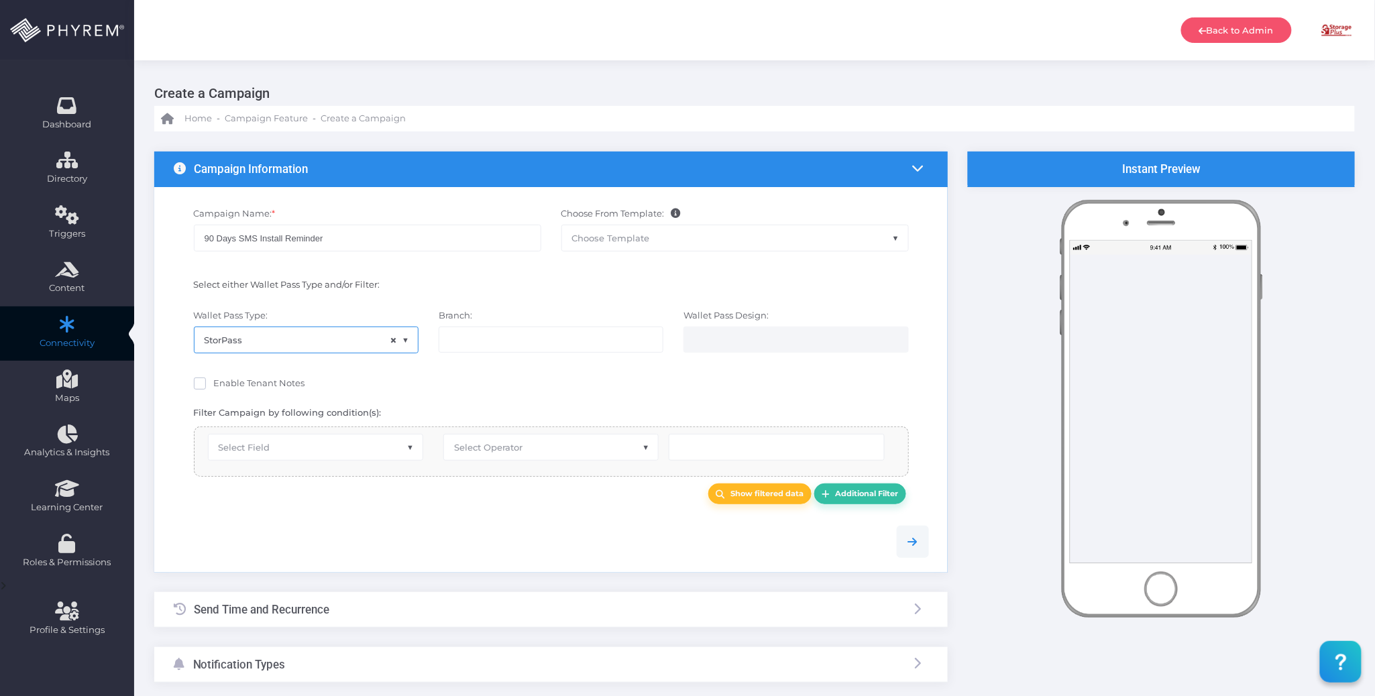
click at [490, 344] on input "search" at bounding box center [501, 339] width 105 height 11
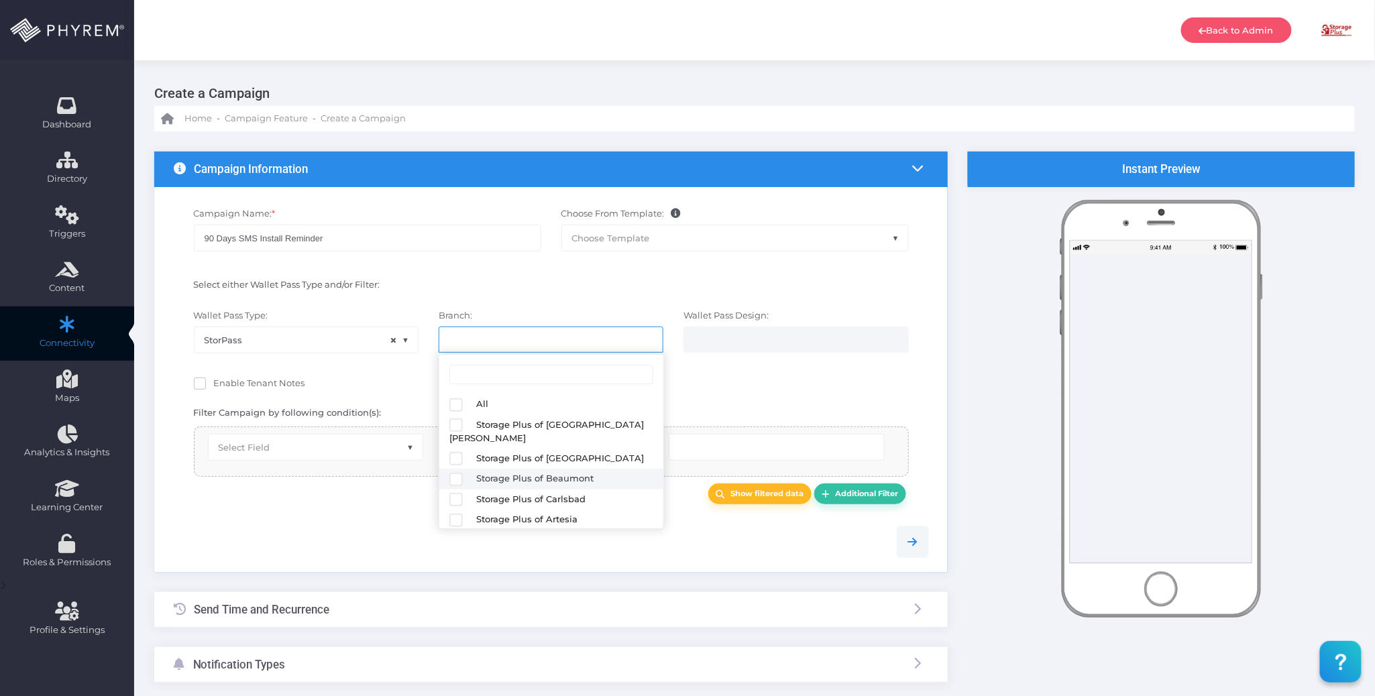
select select "618"
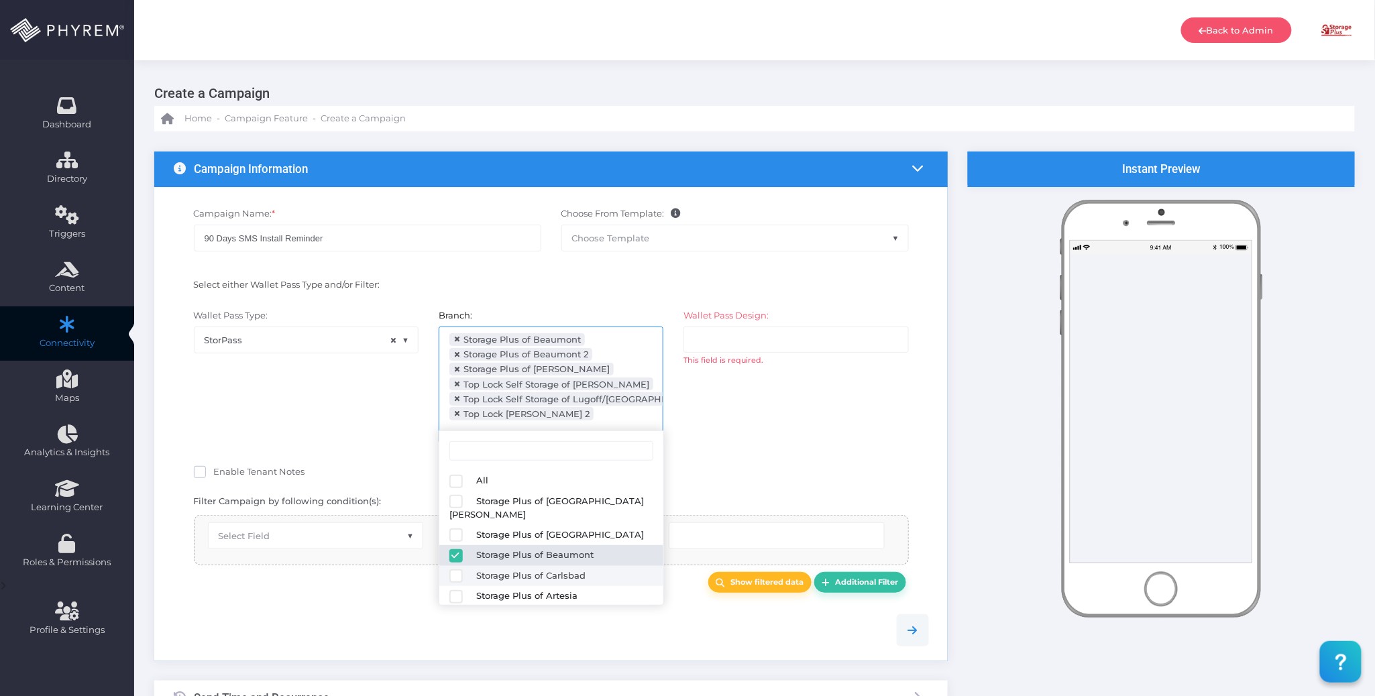
scroll to position [19, 0]
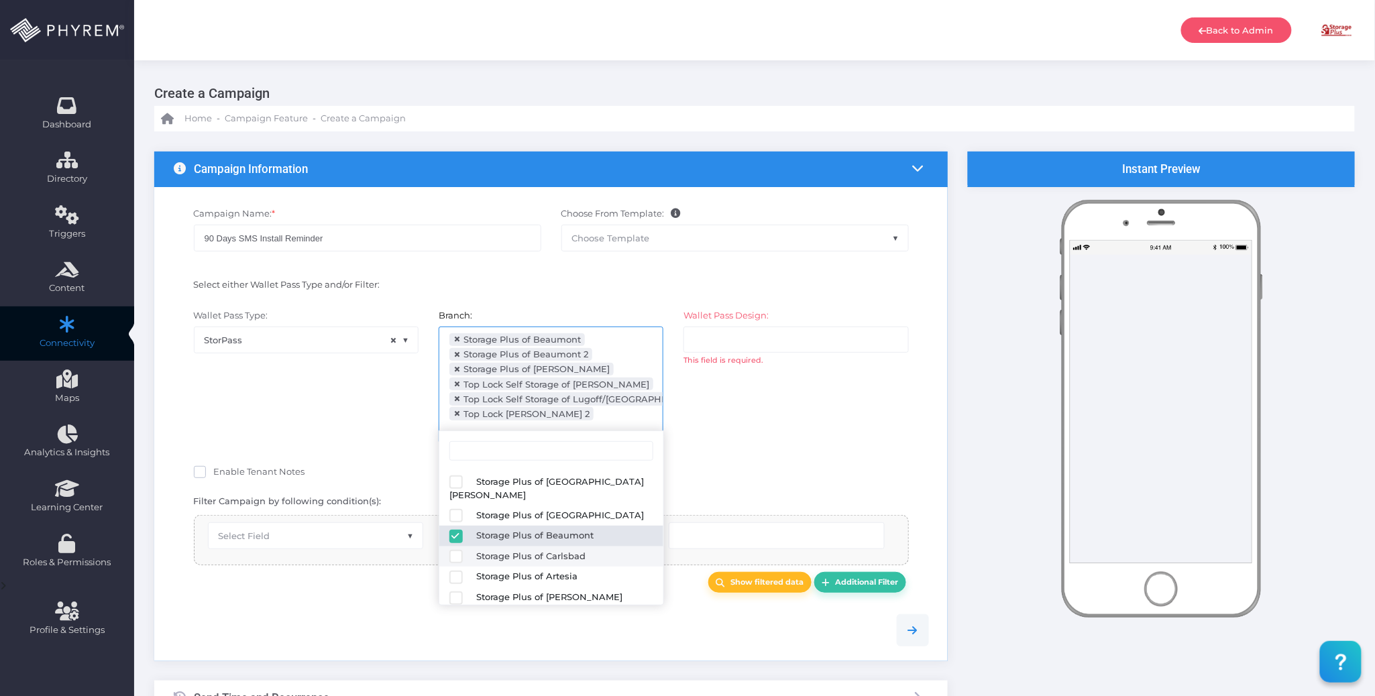
click at [731, 466] on div "Enable Tenant Notes" at bounding box center [551, 474] width 715 height 17
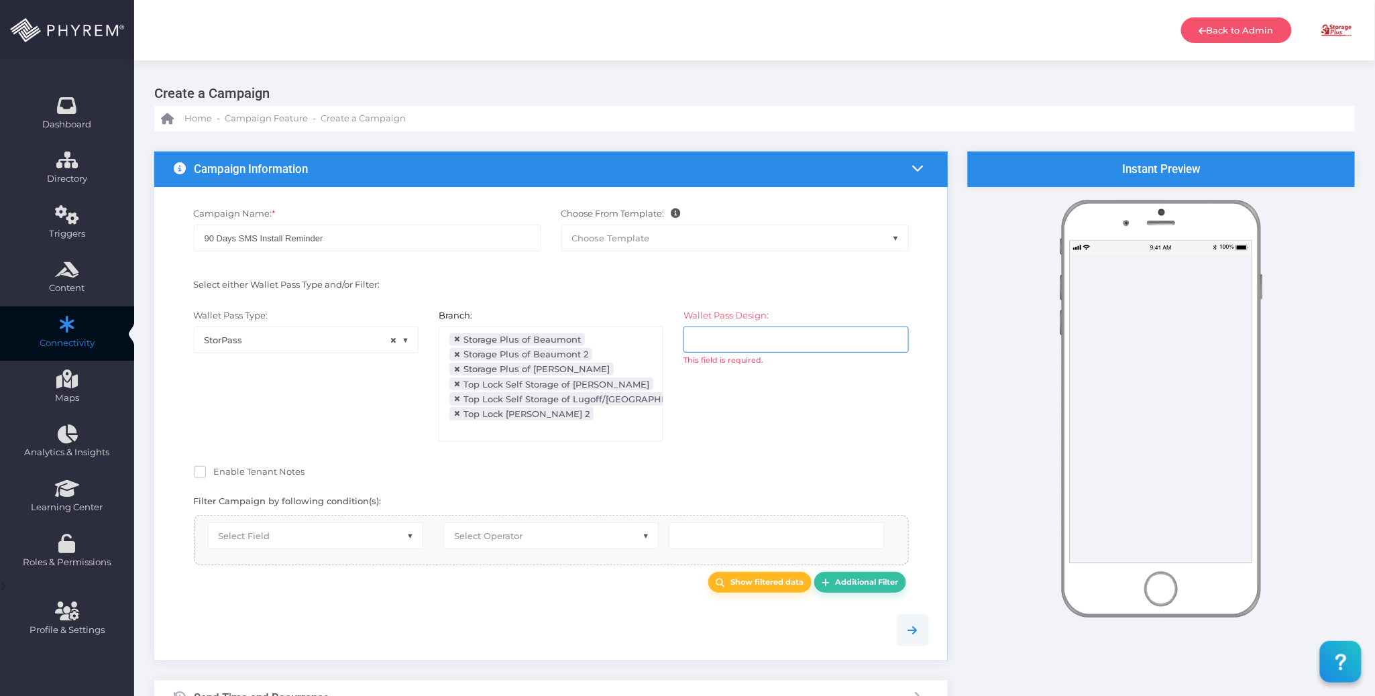
click at [733, 327] on span at bounding box center [796, 340] width 225 height 27
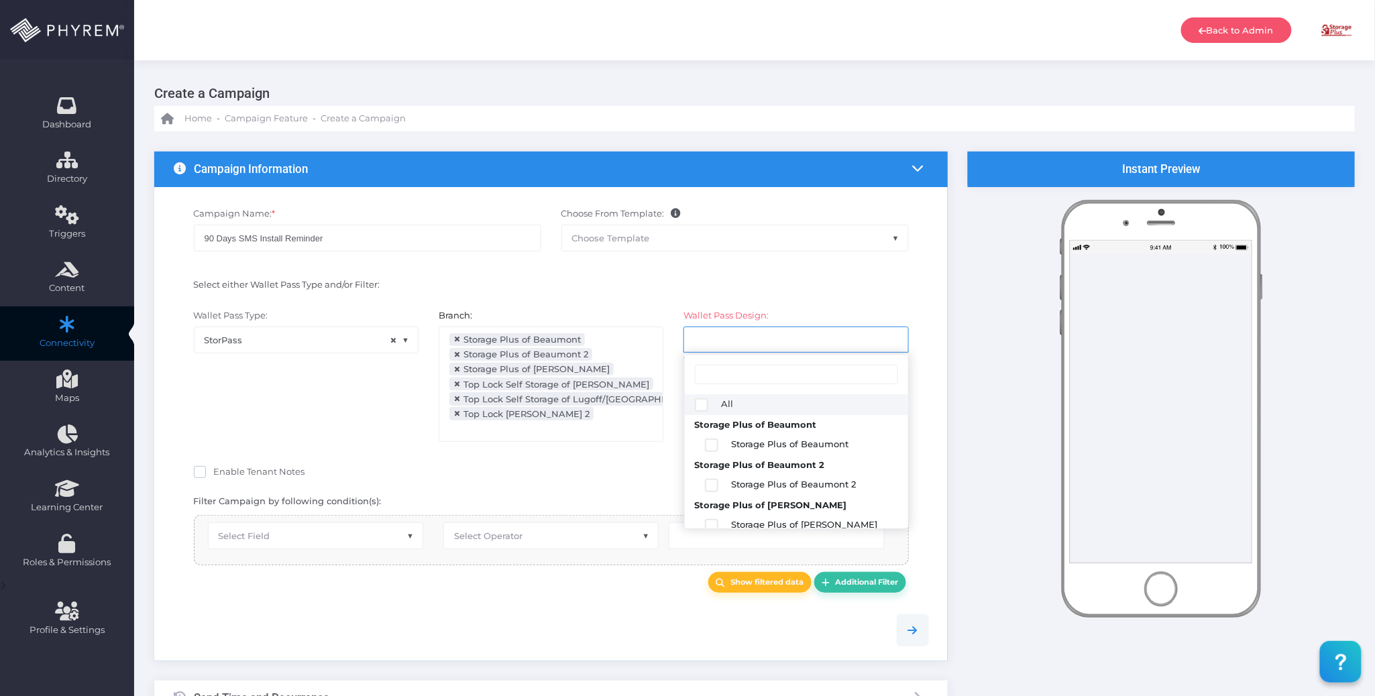
select select "2684"
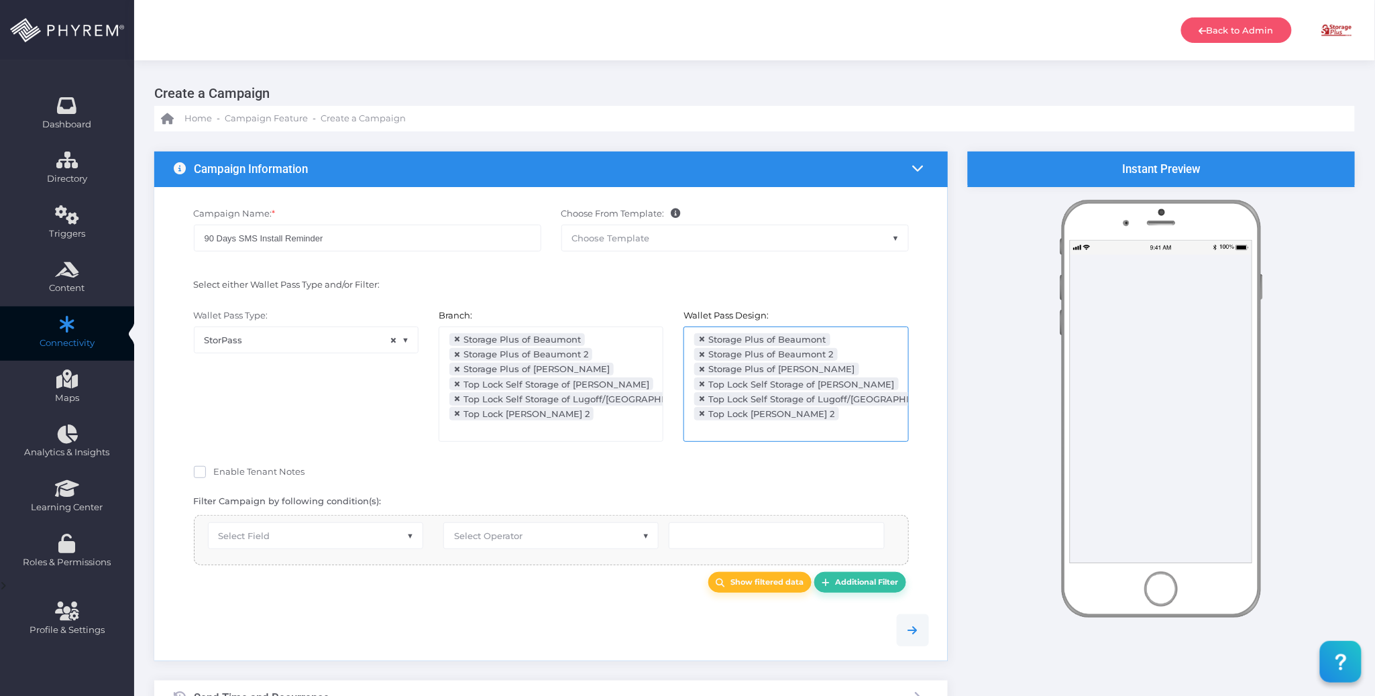
click at [608, 462] on div "Enable Tenant Notes" at bounding box center [551, 472] width 735 height 20
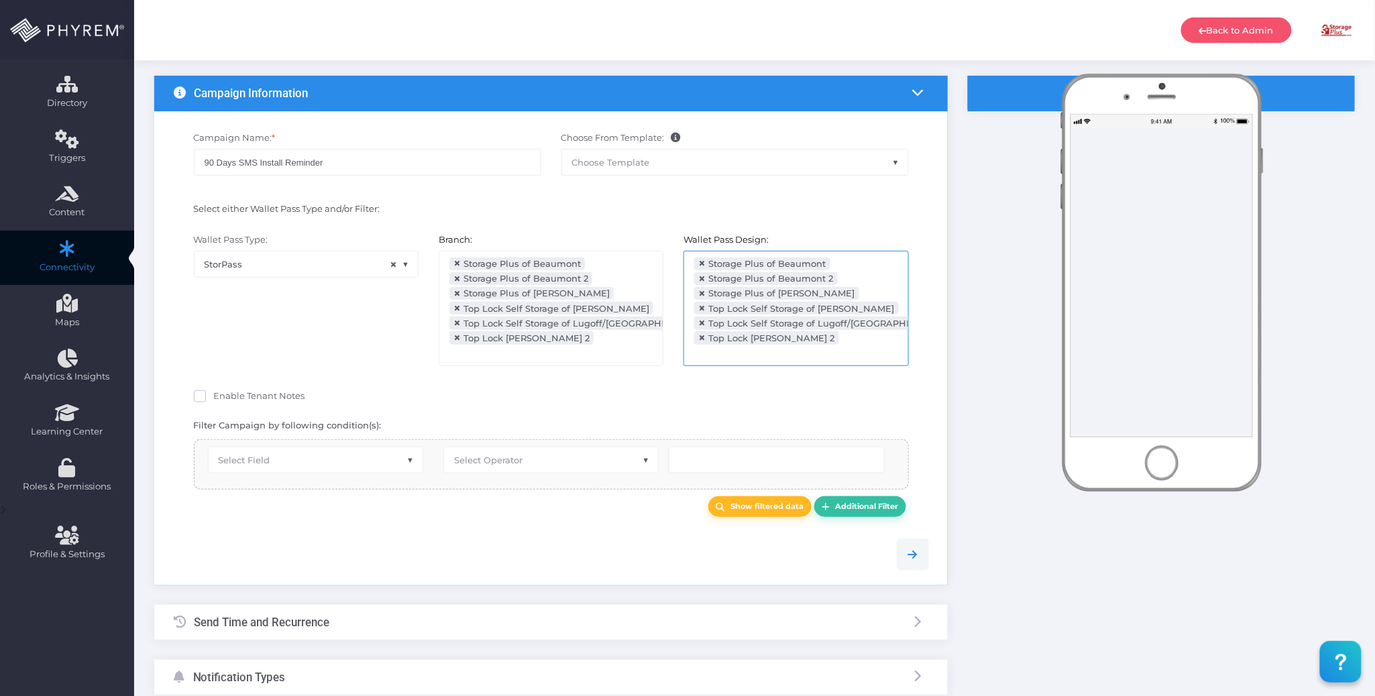
scroll to position [172, 0]
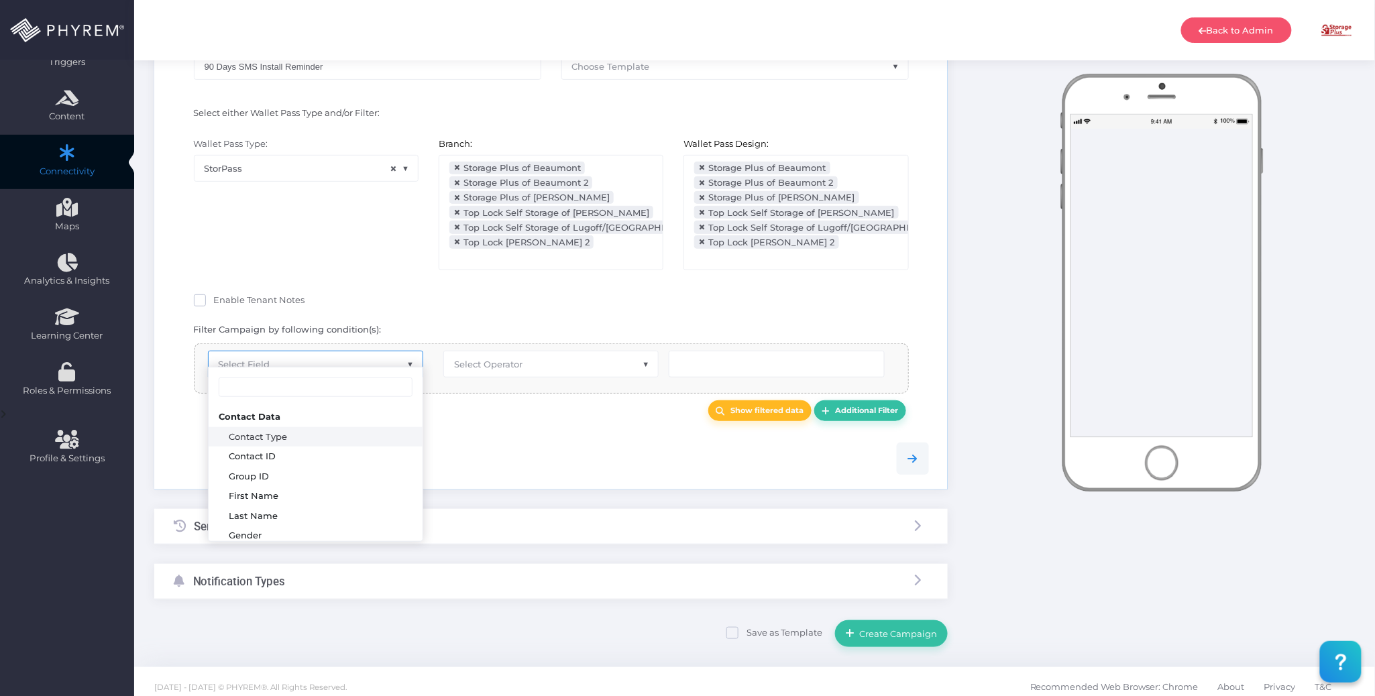
click at [333, 352] on span "Select Field" at bounding box center [316, 364] width 214 height 25
type input "created"
select select "pr_wallet_users.created_date"
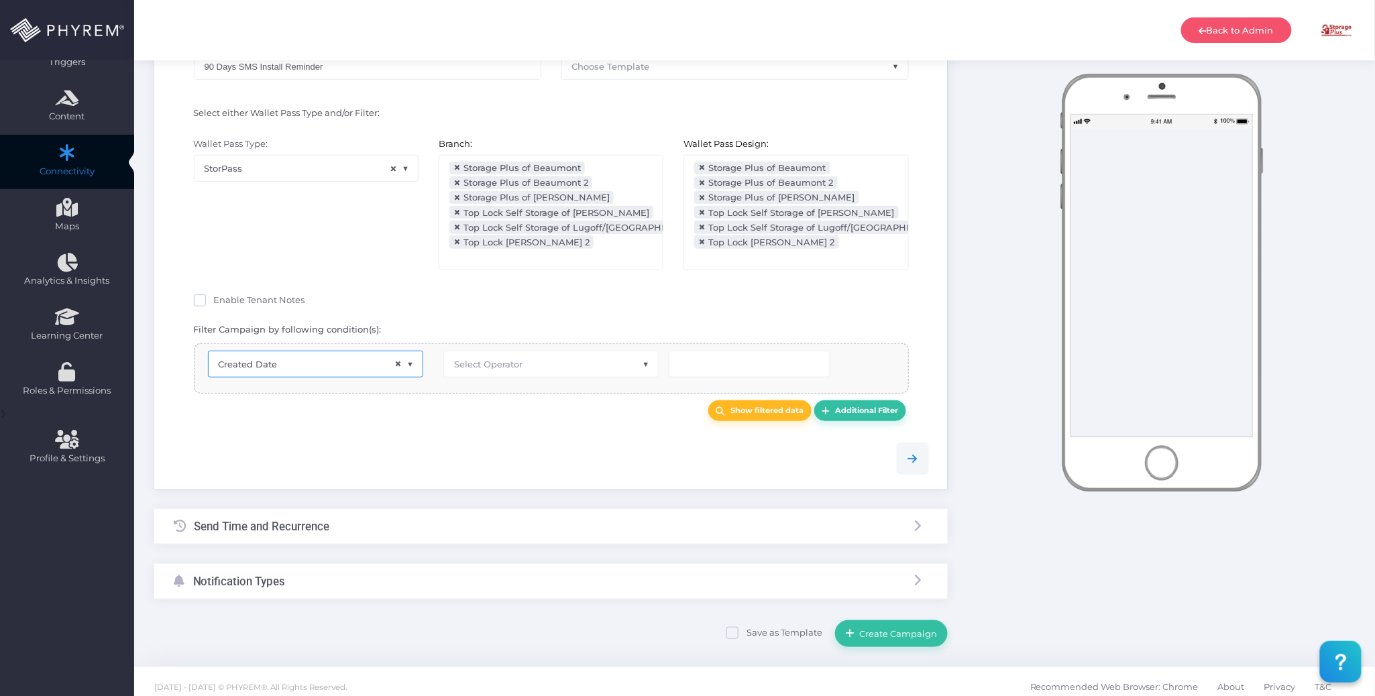
click at [504, 359] on span "Select Operator" at bounding box center [488, 364] width 68 height 11
select select "after_x_days"
click at [708, 351] on input "number" at bounding box center [750, 364] width 162 height 27
click at [295, 352] on span "× Created Date" at bounding box center [316, 364] width 214 height 25
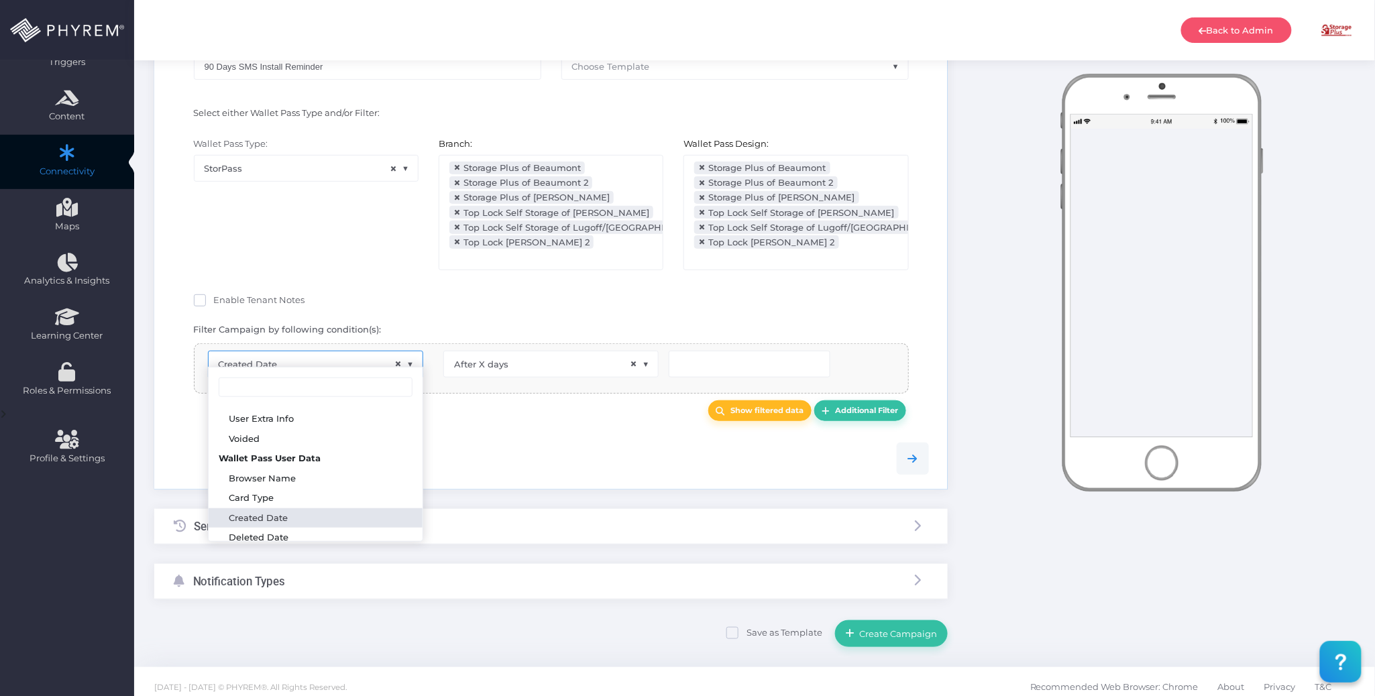
scroll to position [4917, 0]
click at [696, 361] on input "number" at bounding box center [750, 364] width 162 height 27
click at [699, 351] on input "number" at bounding box center [750, 364] width 162 height 27
type input "90"
drag, startPoint x: 582, startPoint y: 423, endPoint x: 631, endPoint y: 424, distance: 49.0
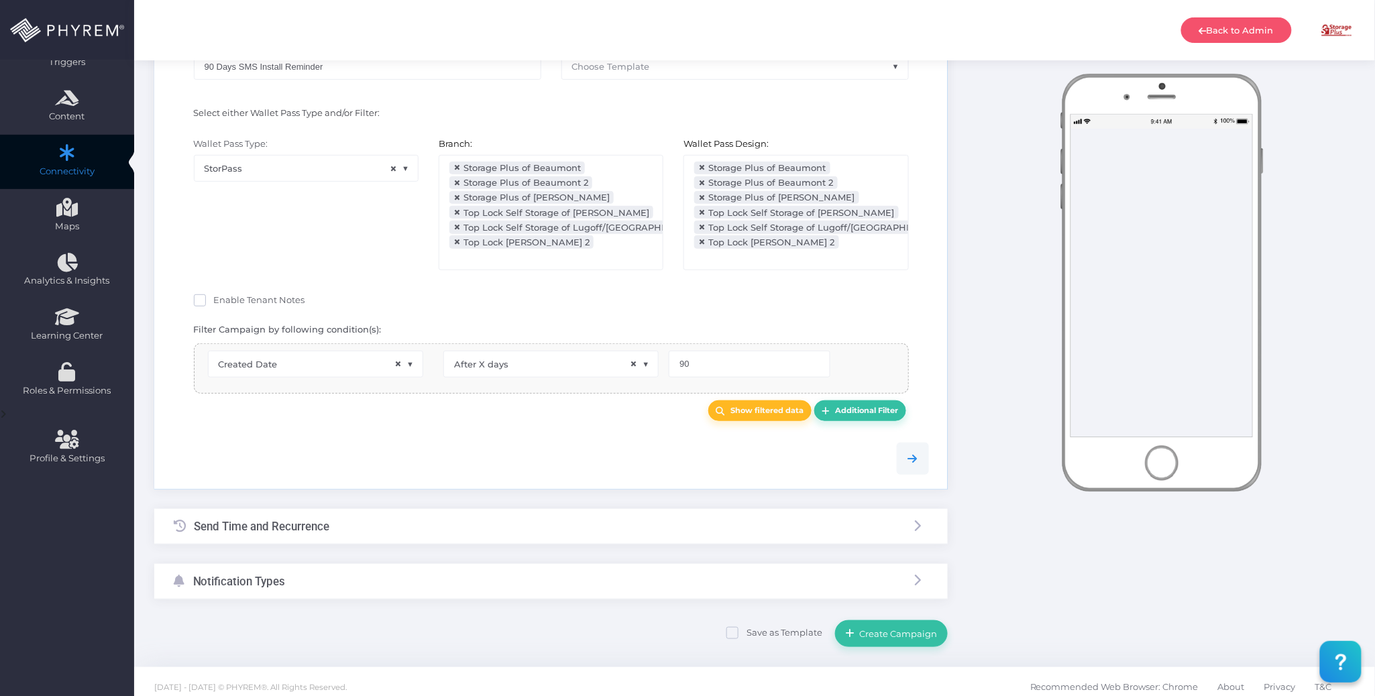
click at [584, 428] on div at bounding box center [551, 459] width 775 height 62
click at [863, 400] on link "Additional Filter" at bounding box center [860, 410] width 92 height 21
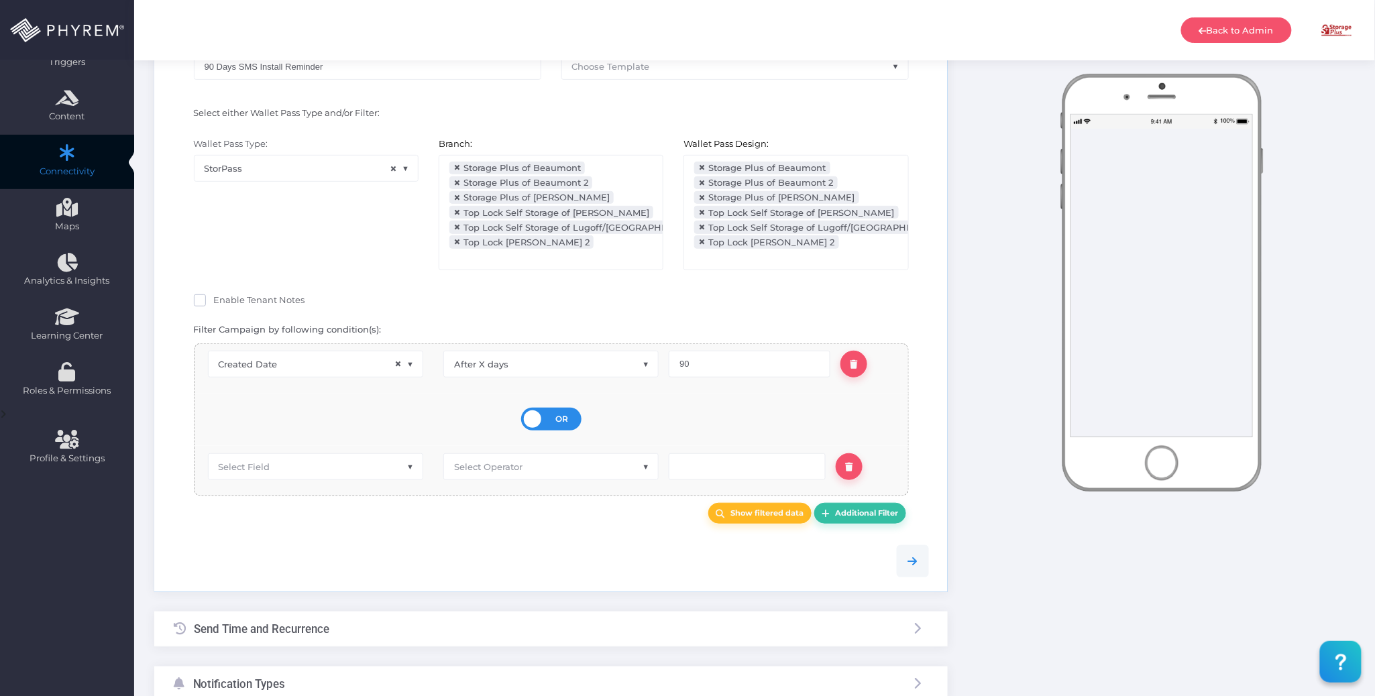
click at [564, 413] on span "OR" at bounding box center [561, 419] width 13 height 12
click at [0, 0] on input "OR AND" at bounding box center [0, 0] width 0 height 0
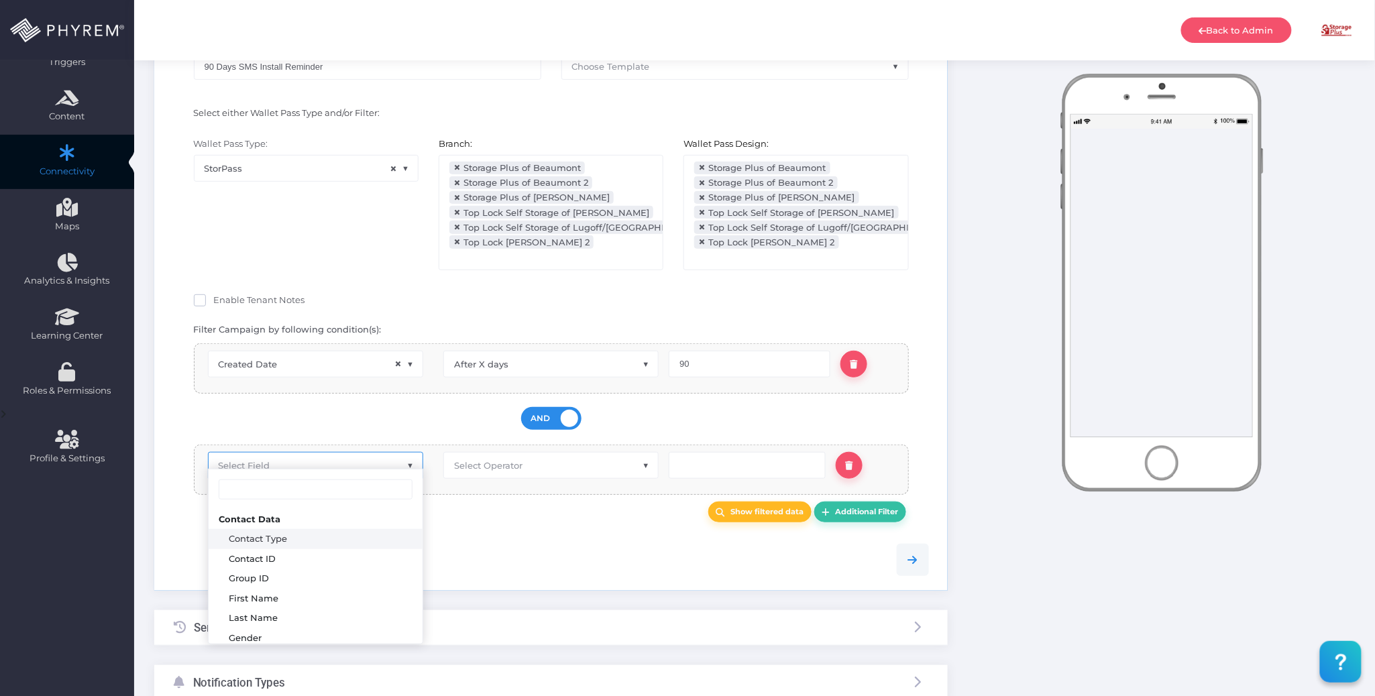
click at [347, 455] on span "Select Field" at bounding box center [316, 465] width 214 height 25
type input "p"
type input "pass s"
drag, startPoint x: 301, startPoint y: 584, endPoint x: 355, endPoint y: 551, distance: 62.6
select select "pr_wallet_users.user_pass_status"
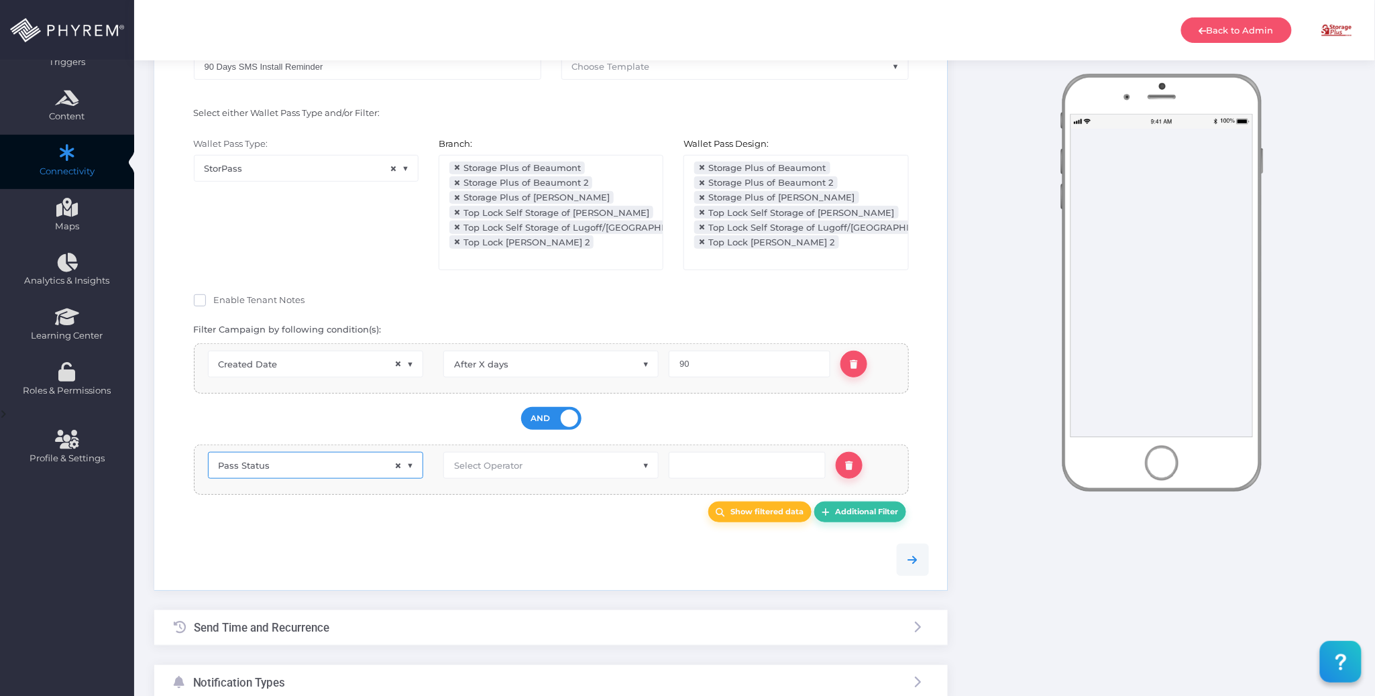
click at [527, 456] on span "Select Operator" at bounding box center [551, 465] width 214 height 25
type input "eq"
select select "equals"
click at [714, 452] on input "text" at bounding box center [747, 465] width 157 height 27
type input "Created"
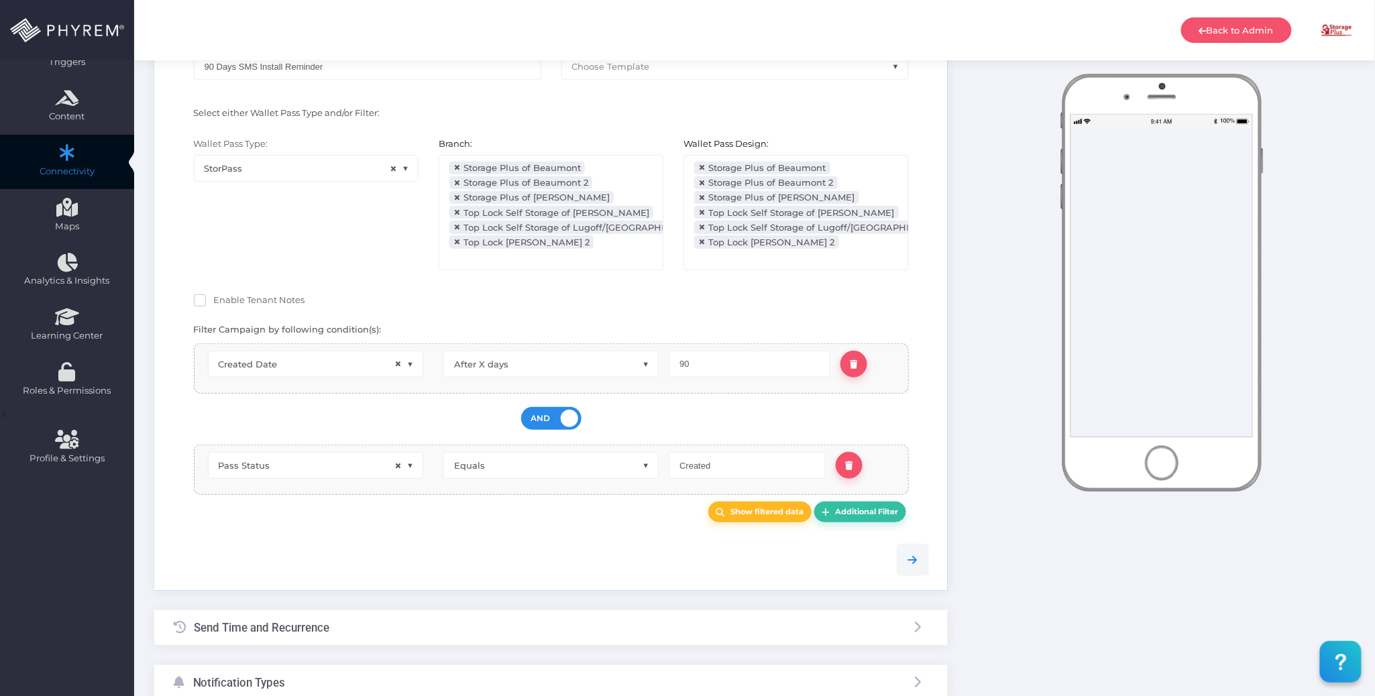
click at [613, 544] on div at bounding box center [551, 560] width 775 height 32
click at [894, 507] on b "Additional Filter" at bounding box center [866, 511] width 63 height 9
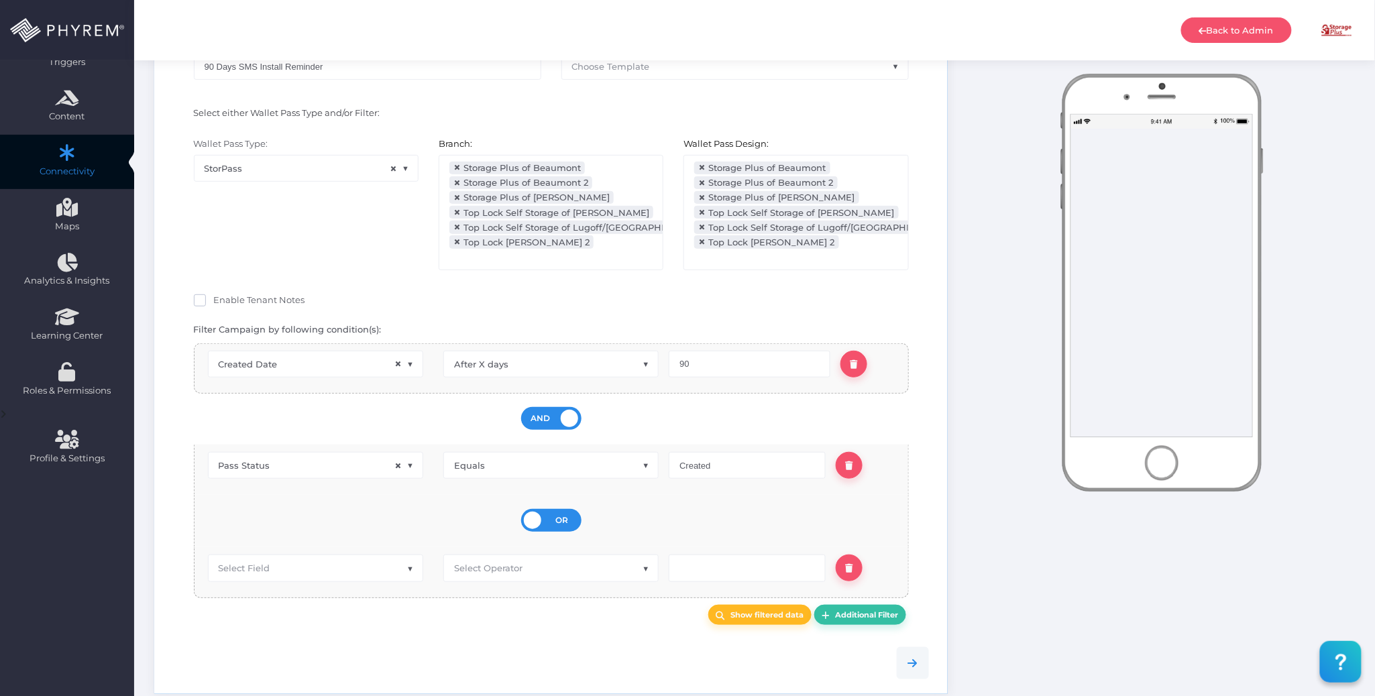
click at [569, 517] on div "OR AND" at bounding box center [551, 520] width 60 height 23
click at [0, 0] on input "OR AND" at bounding box center [0, 0] width 0 height 0
click at [368, 555] on span "Select Field" at bounding box center [316, 566] width 214 height 25
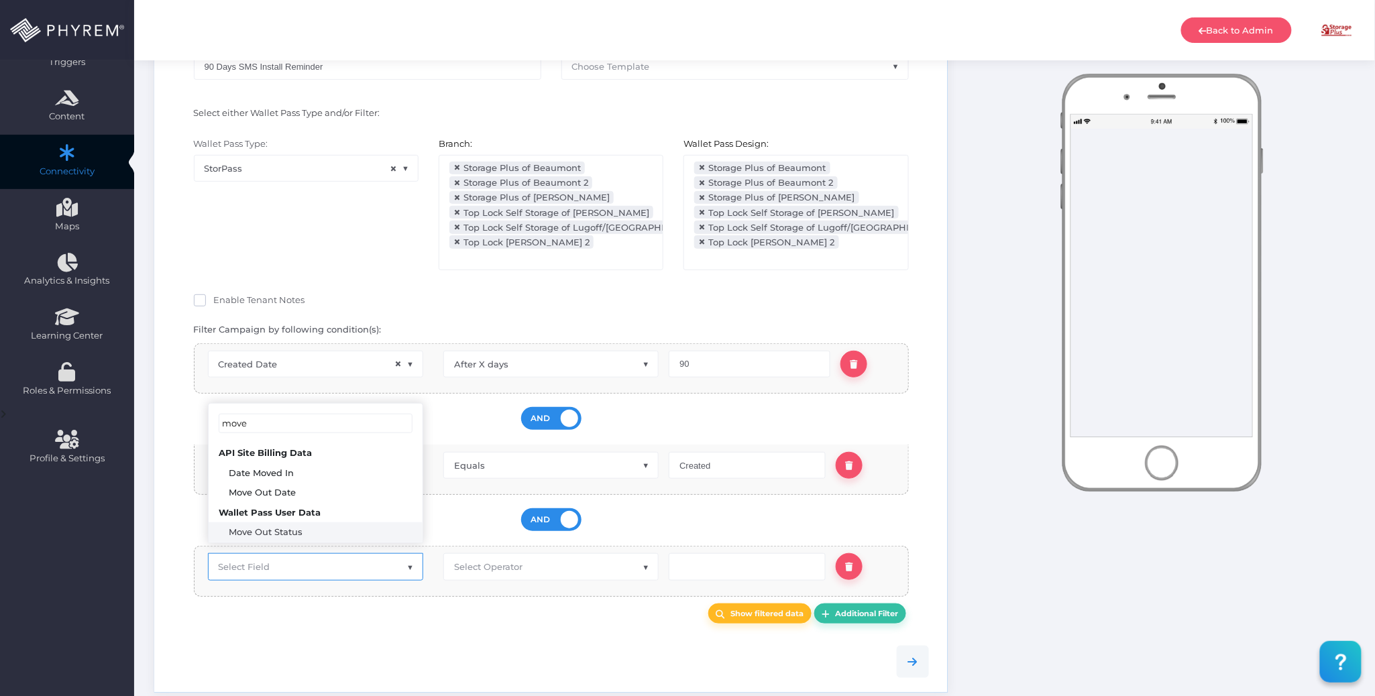
type input "move"
select select "pr_wallet_users.voided"
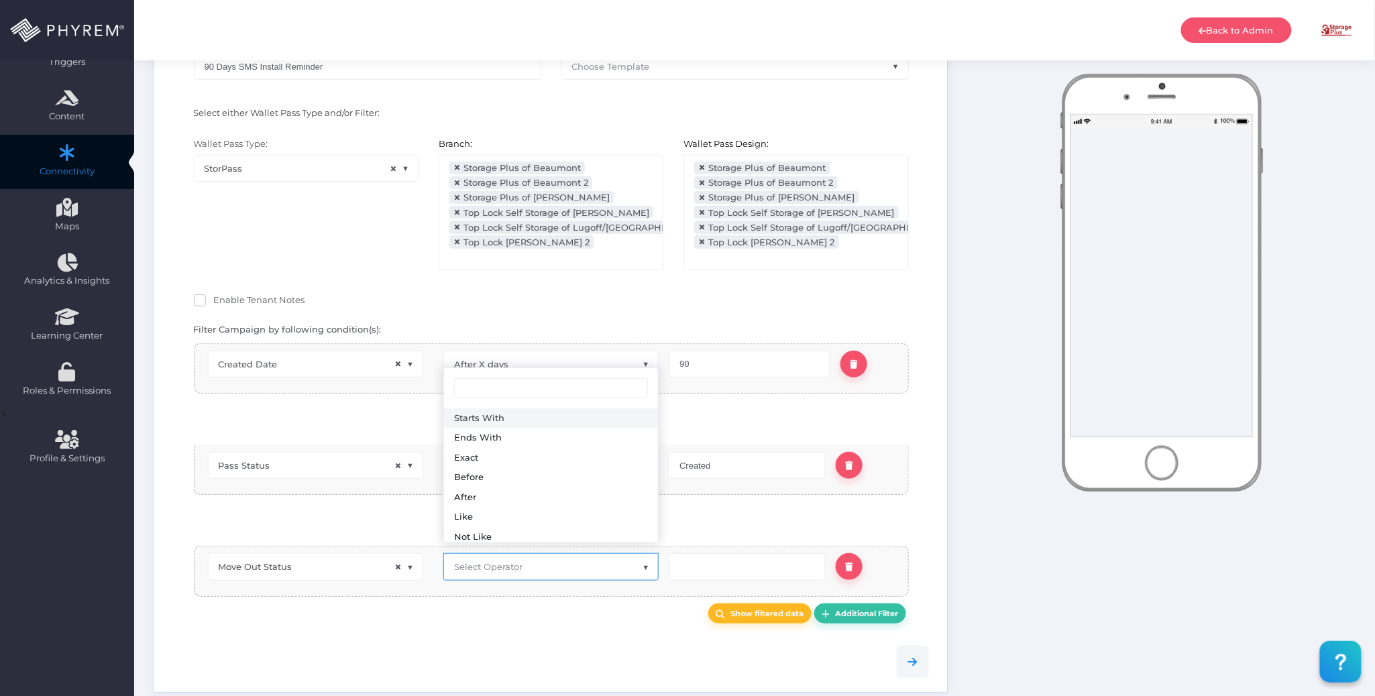
click at [510, 567] on span "Select Operator" at bounding box center [551, 566] width 214 height 25
type input "eq"
select select "equals"
click at [690, 561] on input "text" at bounding box center [747, 566] width 157 height 27
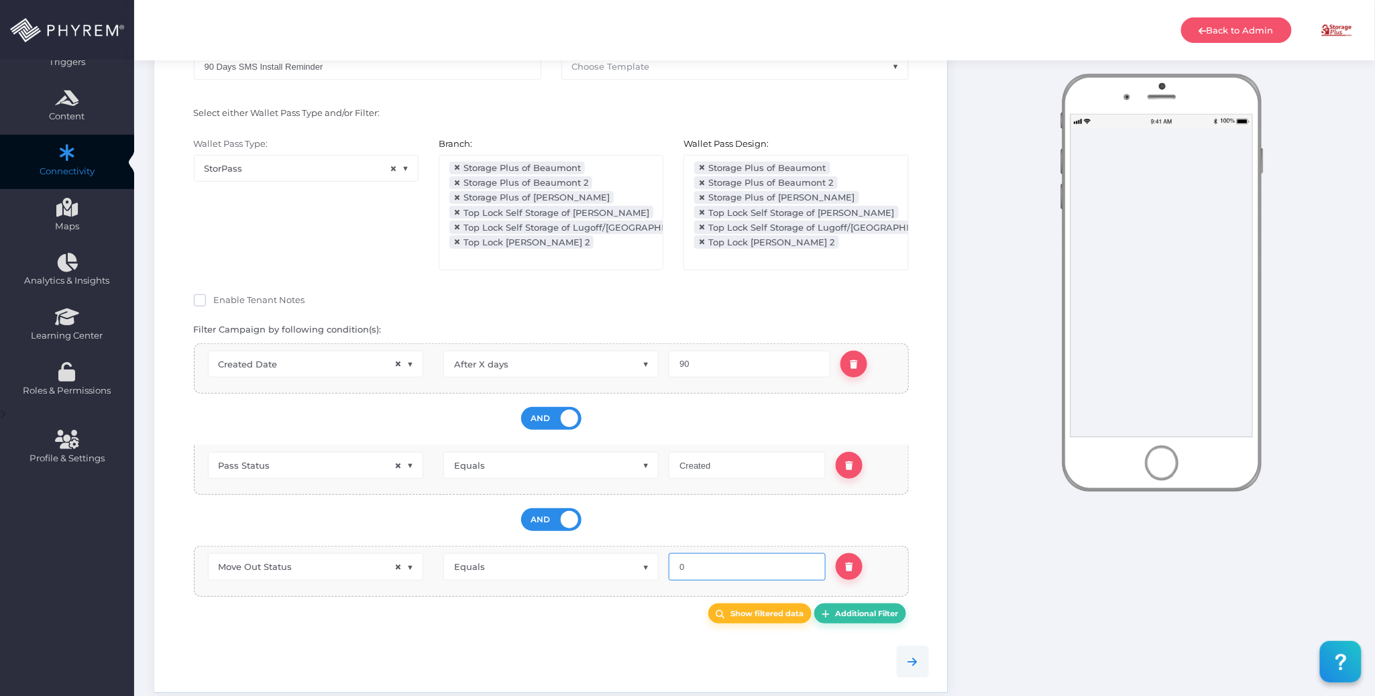
type input "0"
drag, startPoint x: 612, startPoint y: 616, endPoint x: 594, endPoint y: 620, distance: 18.6
click at [610, 616] on div "Show filtered data Additional Filter" at bounding box center [551, 614] width 775 height 34
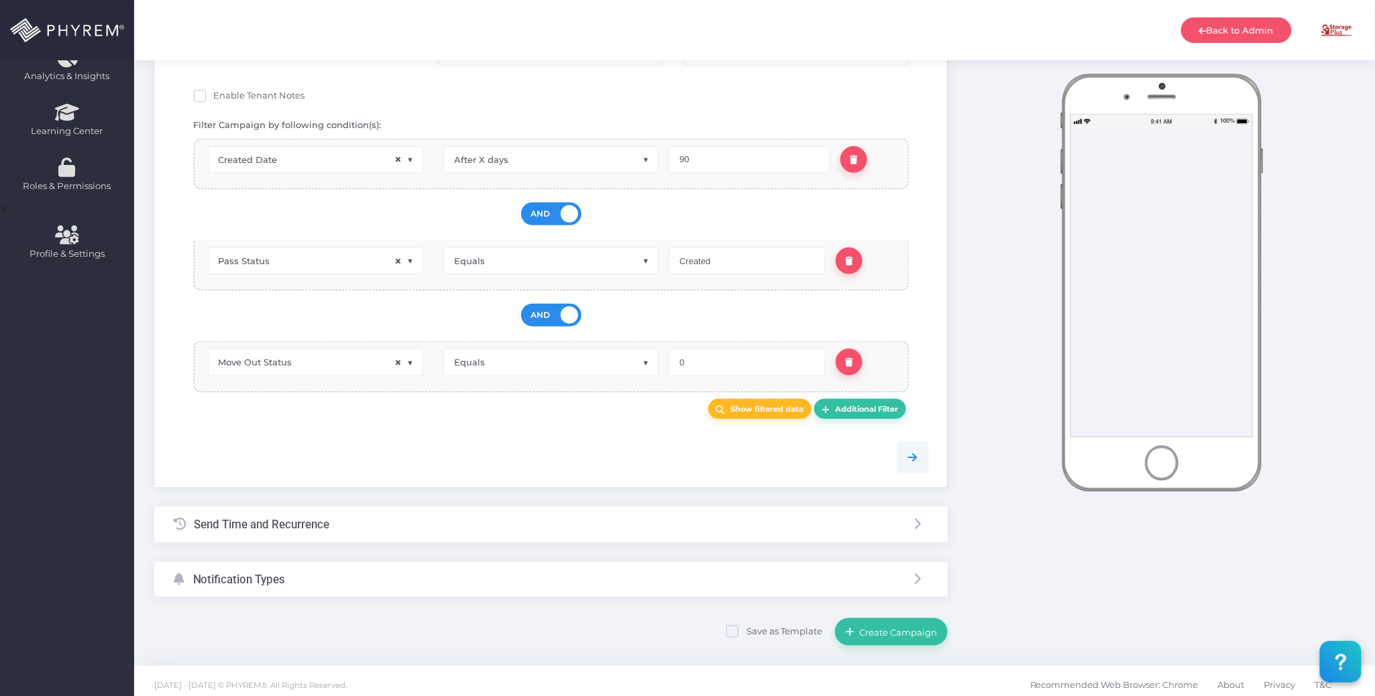
click at [483, 515] on div "Send Time and Recurrence" at bounding box center [551, 525] width 794 height 36
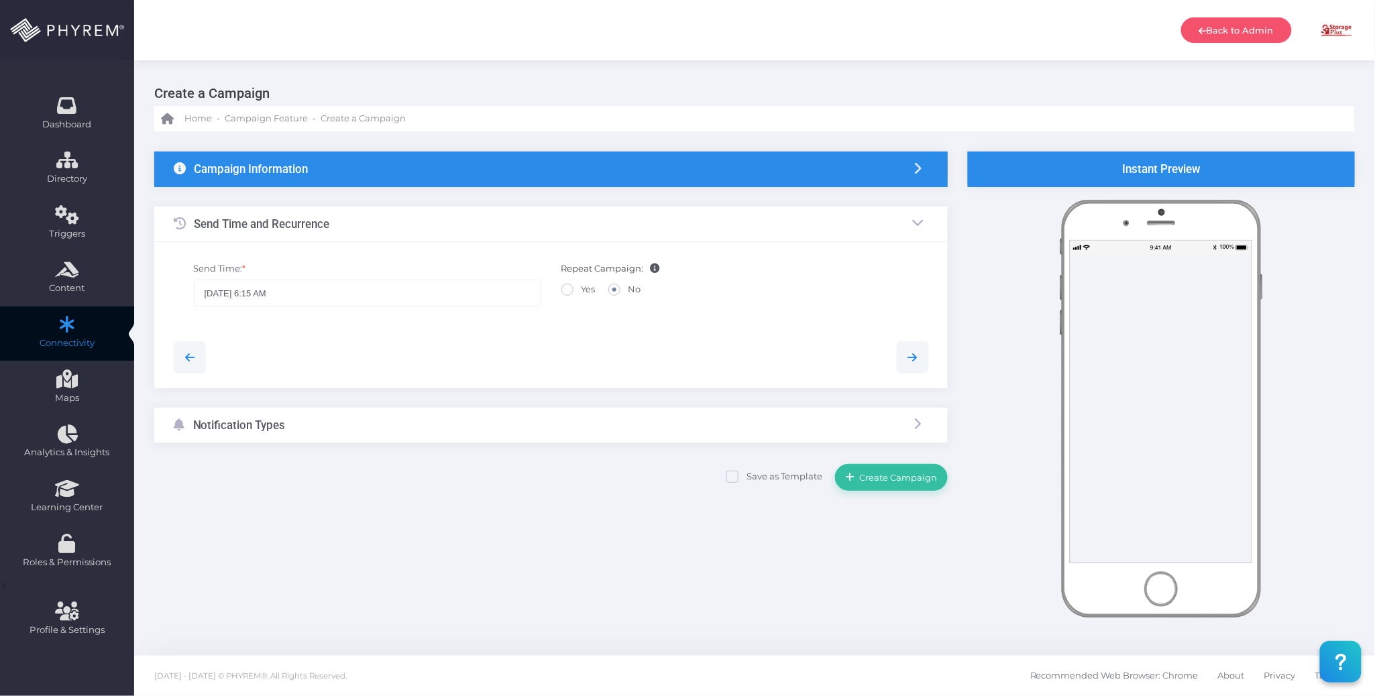
scroll to position [0, 0]
click at [569, 290] on span at bounding box center [567, 290] width 12 height 12
click at [582, 290] on input "Yes" at bounding box center [586, 287] width 9 height 9
radio input "true"
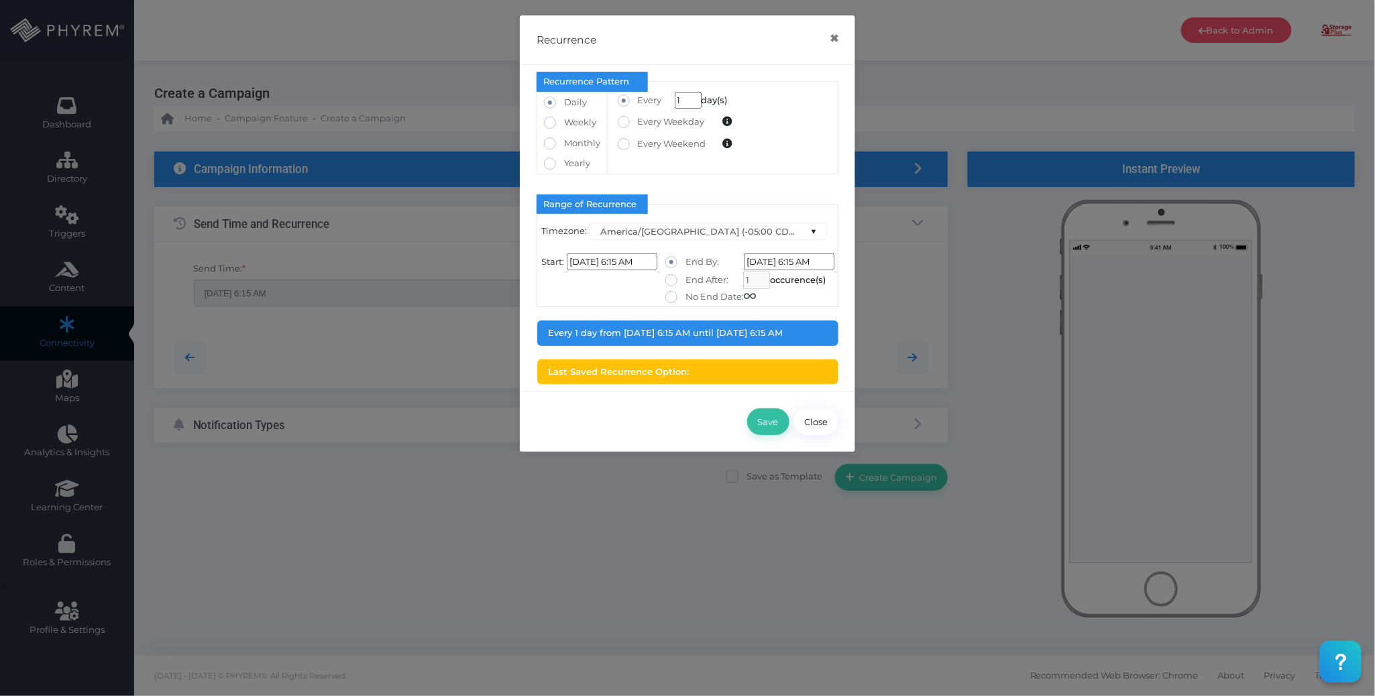
click at [606, 262] on input "08/11/2025 6:15 AM" at bounding box center [612, 262] width 91 height 17
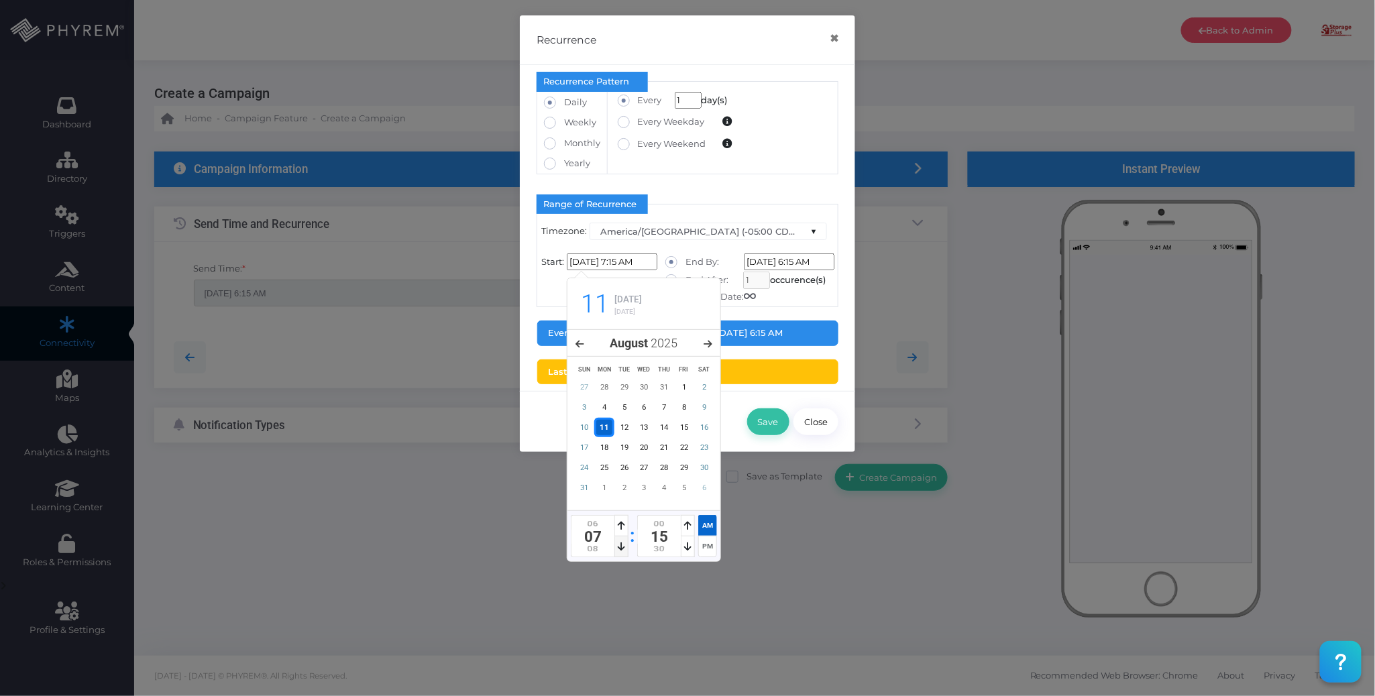
click at [626, 548] on div at bounding box center [621, 547] width 14 height 21
click at [623, 547] on icon at bounding box center [621, 546] width 7 height 9
click at [687, 548] on icon at bounding box center [687, 546] width 7 height 9
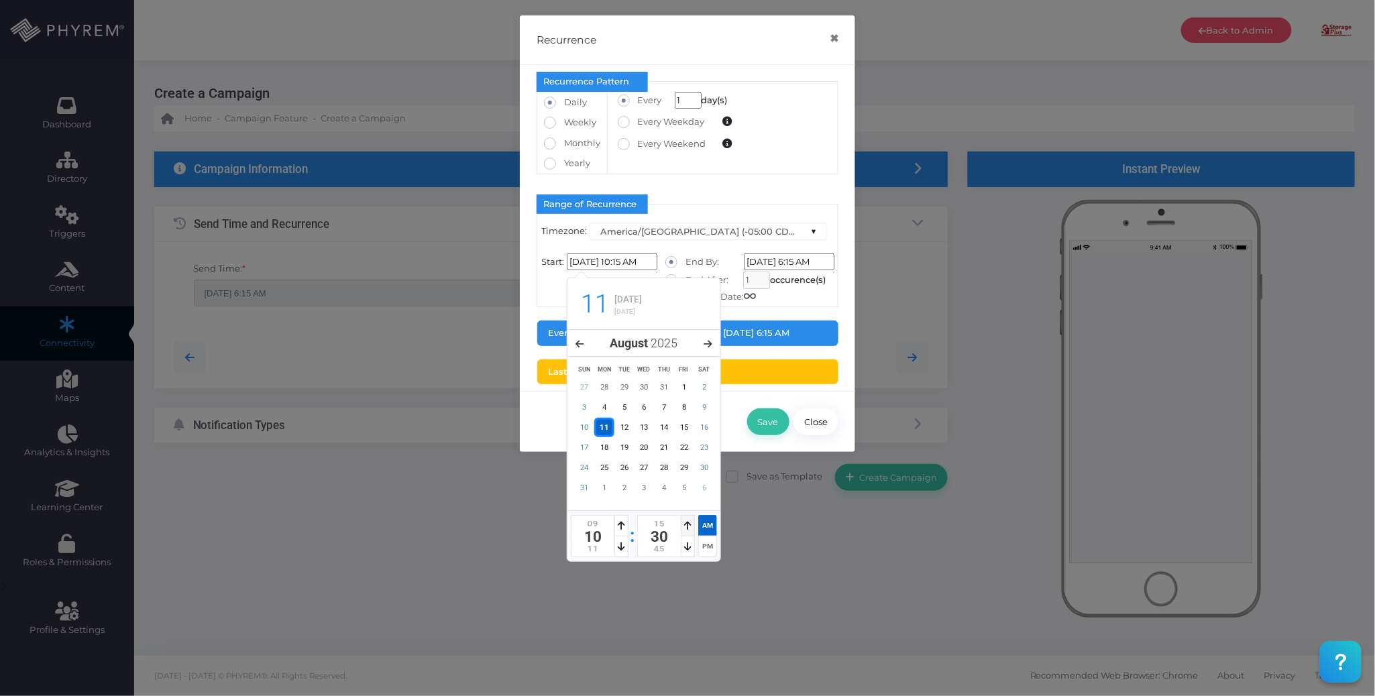
click at [688, 530] on icon at bounding box center [687, 525] width 7 height 9
type input "[DATE] 10:00 AM"
click at [688, 530] on icon at bounding box center [687, 525] width 7 height 9
click at [734, 444] on div "Save Close" at bounding box center [687, 421] width 335 height 61
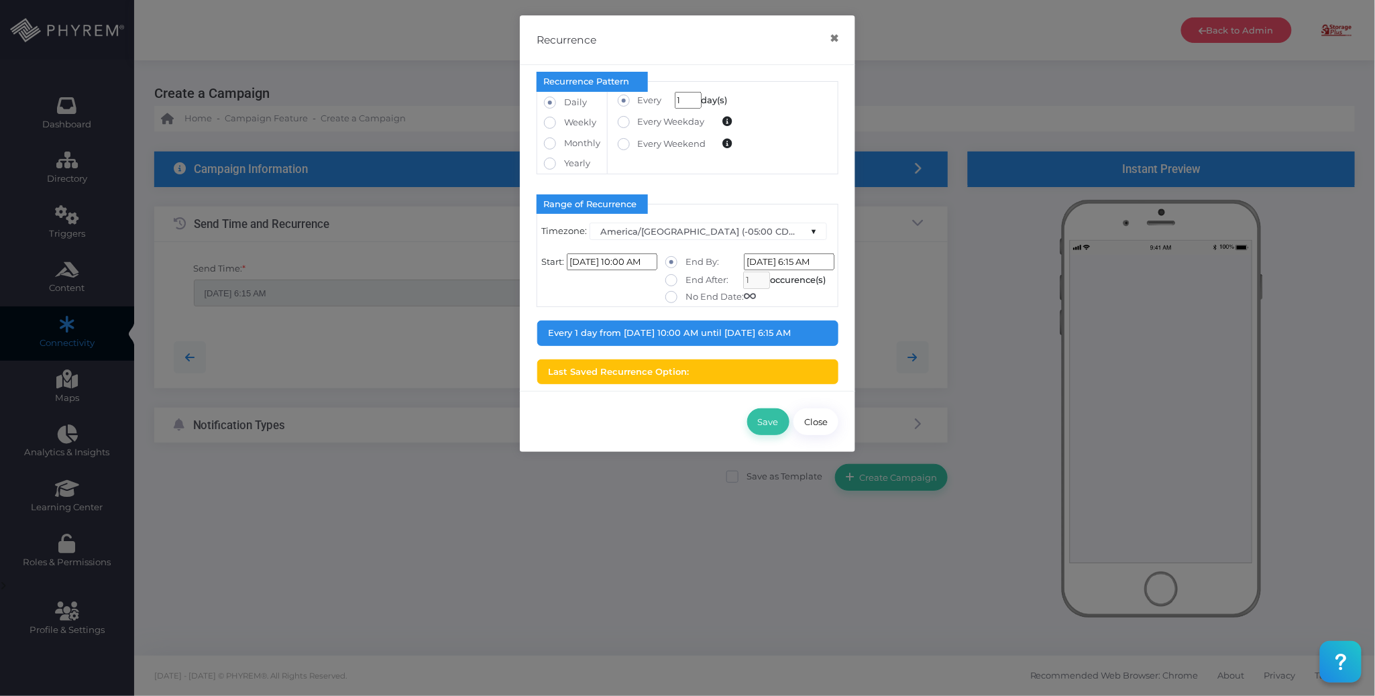
click at [701, 296] on label "No End Date:" at bounding box center [710, 296] width 91 height 13
click at [694, 296] on input "No End Date:" at bounding box center [690, 294] width 9 height 9
radio input "true"
type input "1/1/2099 12:00:00 AM"
type input "0"
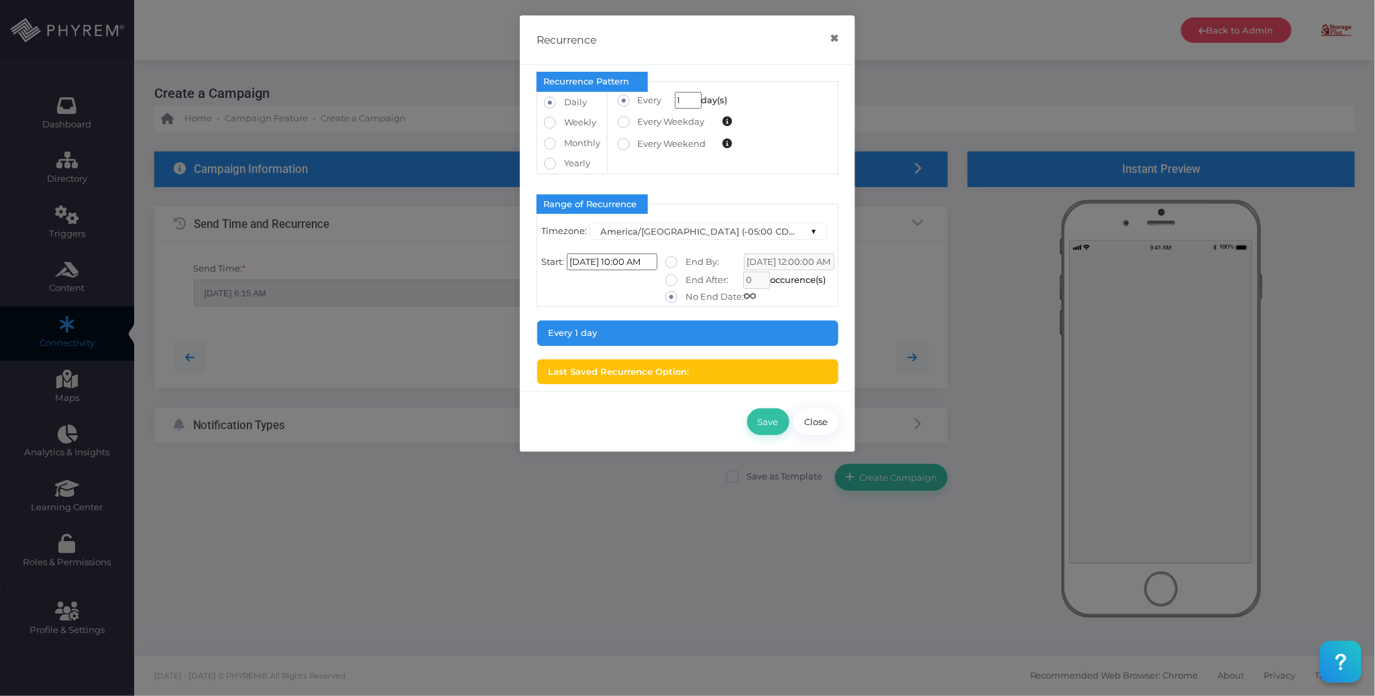
click at [671, 411] on div "Save Close" at bounding box center [687, 421] width 335 height 61
click at [765, 420] on button "Save" at bounding box center [768, 422] width 42 height 27
type input "[DATE] 10:00 AM"
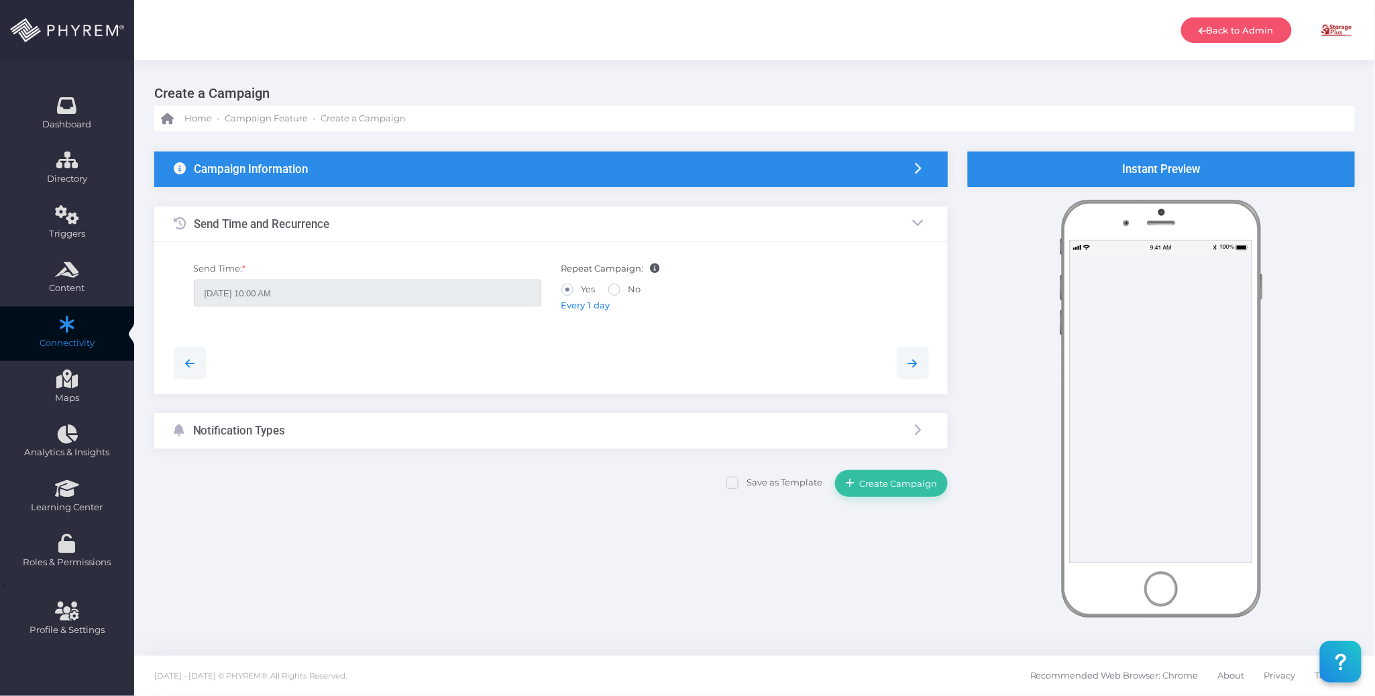
drag, startPoint x: 401, startPoint y: 425, endPoint x: 400, endPoint y: 433, distance: 8.8
click at [401, 425] on div "Notification Types" at bounding box center [551, 431] width 794 height 36
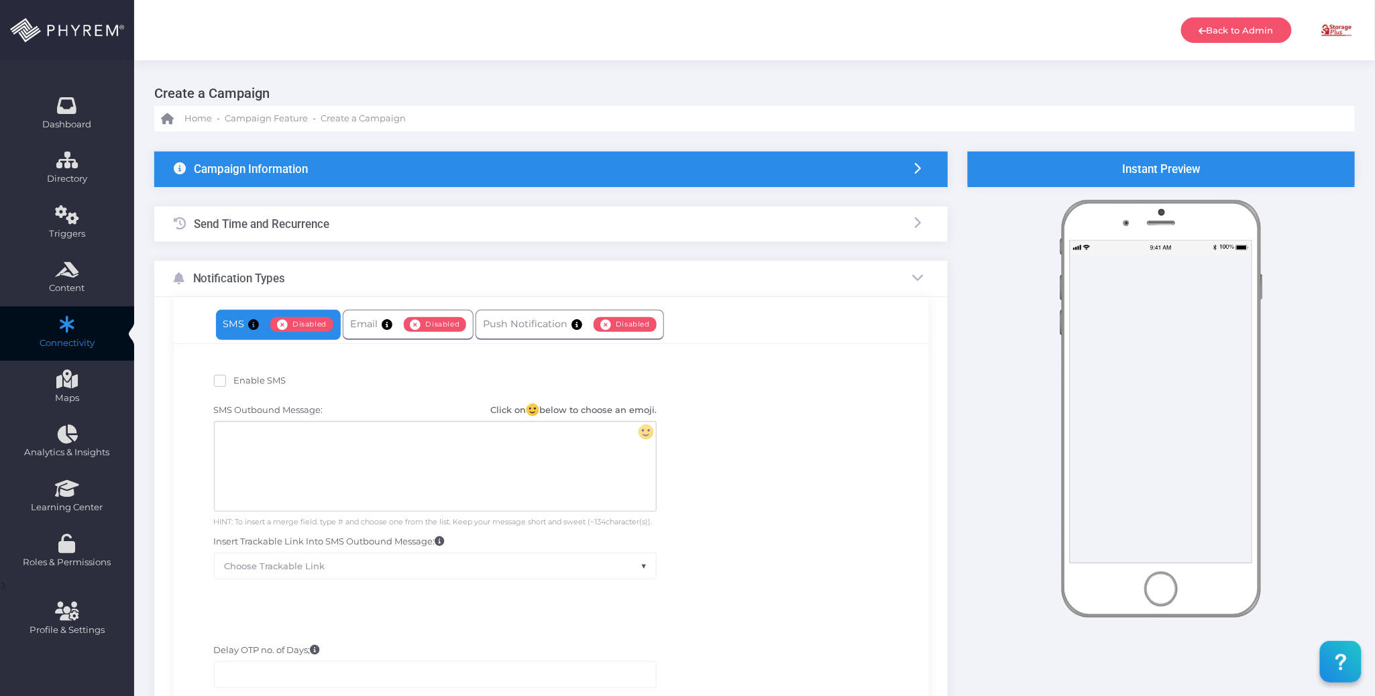
click at [280, 376] on span "Enable SMS" at bounding box center [260, 380] width 52 height 11
click at [243, 376] on input "Enable SMS" at bounding box center [238, 378] width 9 height 9
checkbox input "true"
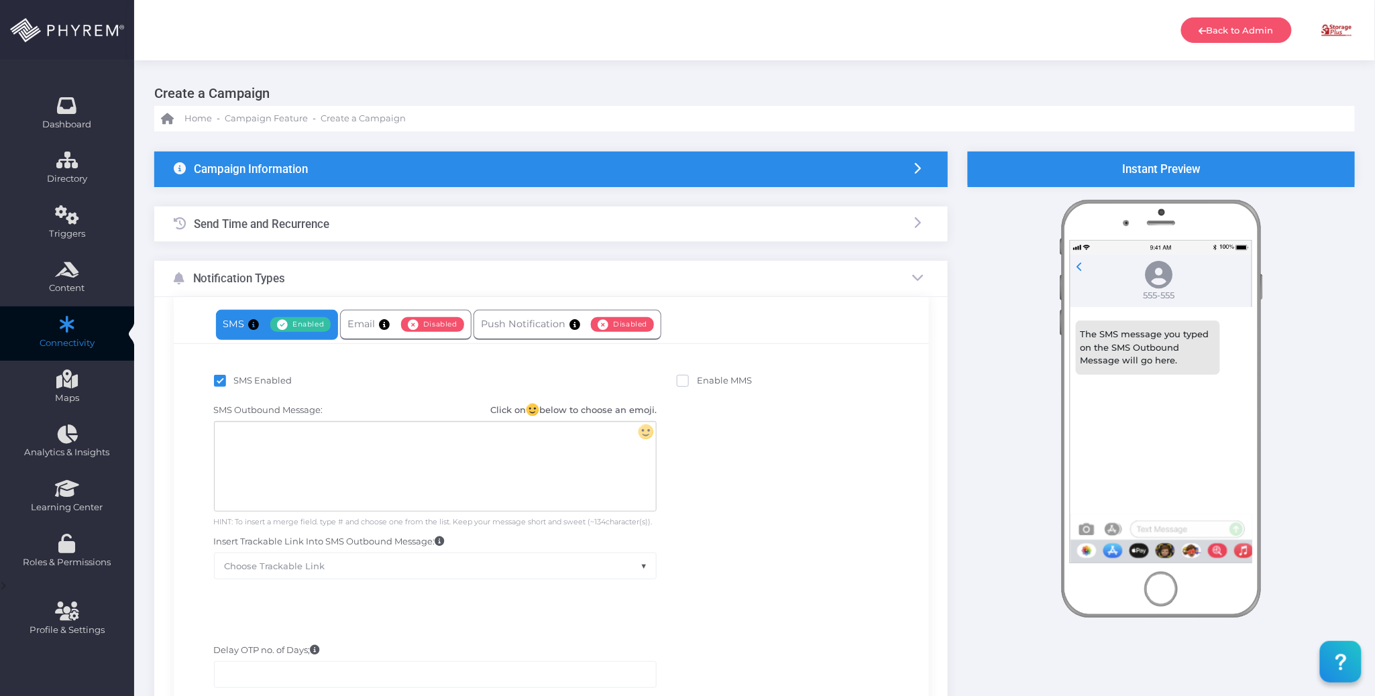
click at [292, 451] on div at bounding box center [435, 466] width 441 height 89
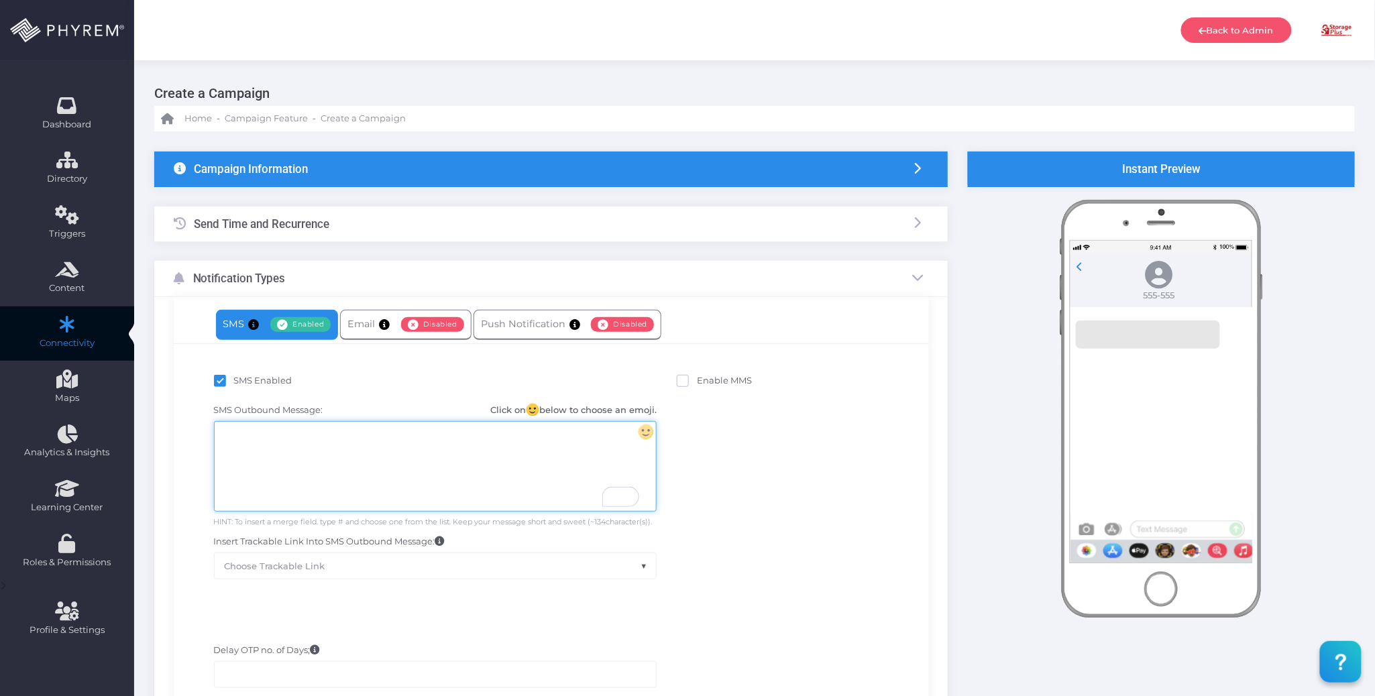
click at [342, 466] on div "To enrich screen reader interactions, please activate Accessibility in Grammarl…" at bounding box center [435, 466] width 441 height 89
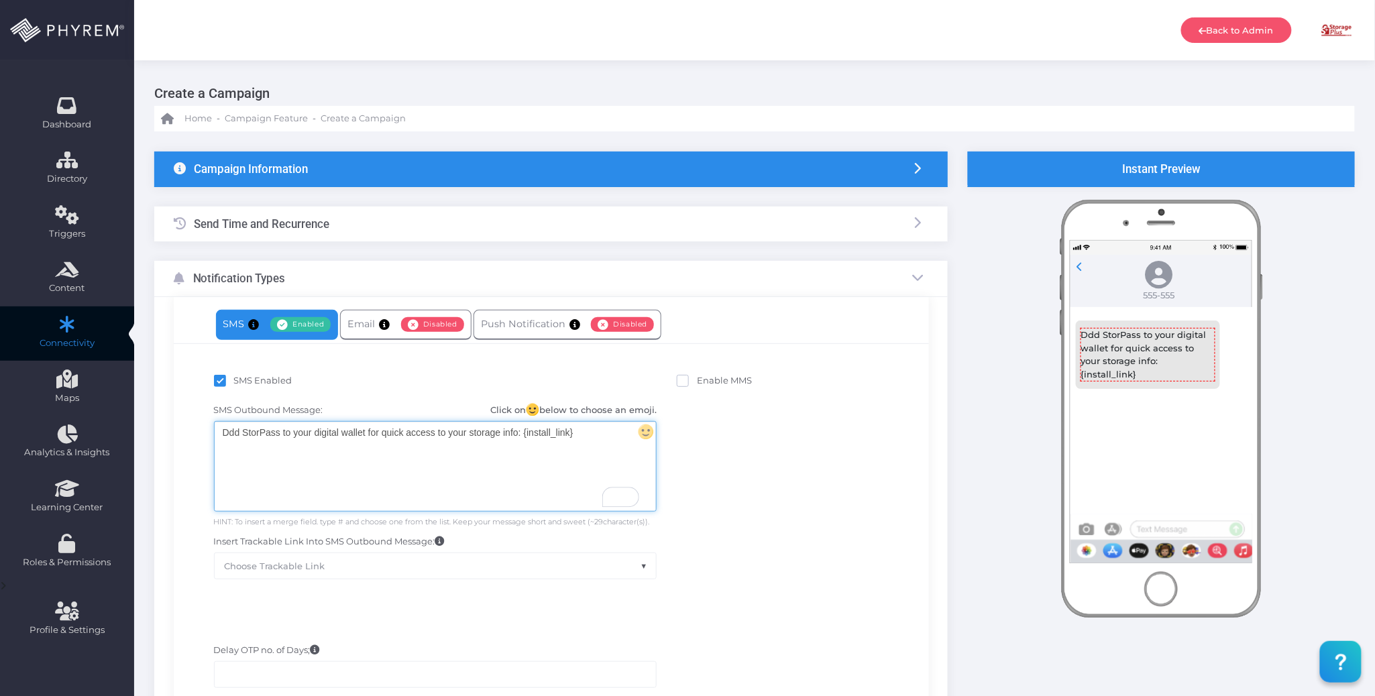
drag, startPoint x: 229, startPoint y: 433, endPoint x: 248, endPoint y: 440, distance: 19.9
click at [231, 433] on div "Ddd StorPass to your digital wallet for quick access to your storage info: {ins…" at bounding box center [435, 466] width 441 height 89
click at [585, 433] on div "Add StorPass to your digital wallet for quick access to your storage info: {ins…" at bounding box center [435, 466] width 441 height 89
drag, startPoint x: 585, startPoint y: 433, endPoint x: 542, endPoint y: 454, distance: 48.0
click at [524, 433] on div "Add StorPass to your digital wallet for quick access to your storage info: {ins…" at bounding box center [435, 466] width 441 height 89
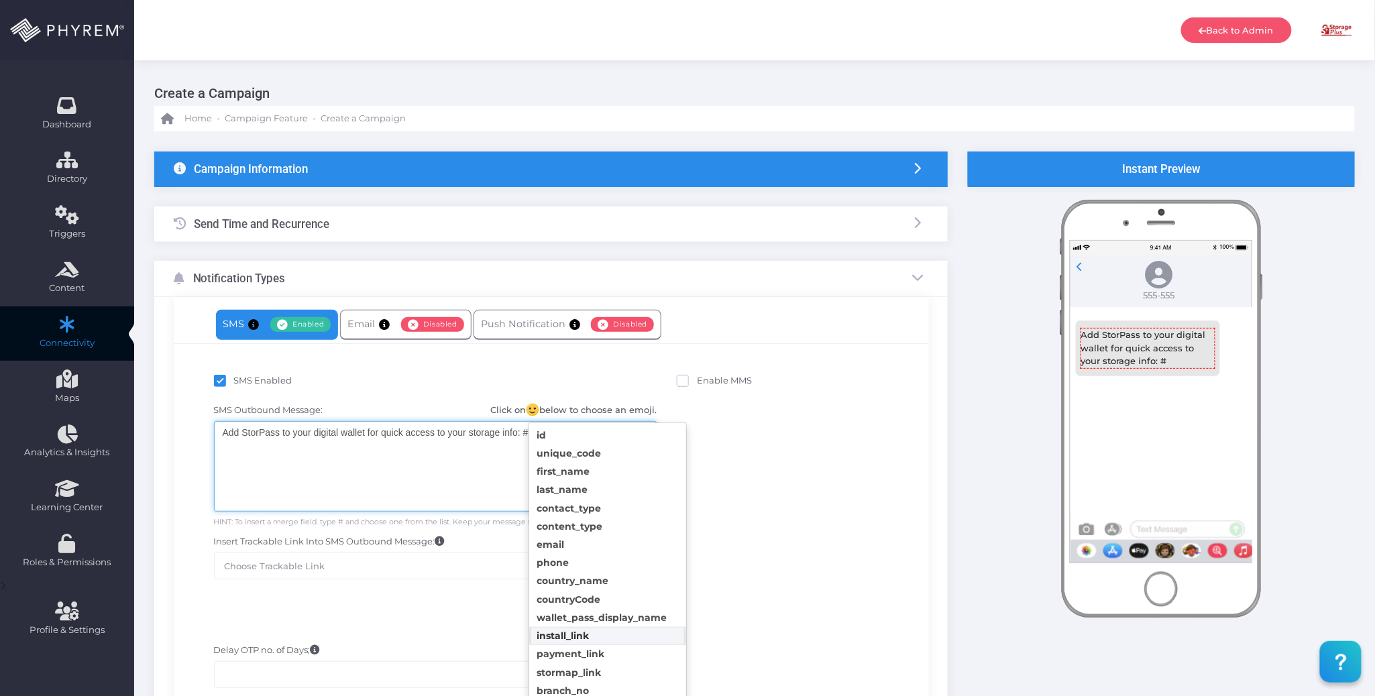
click at [575, 633] on body "Back to Admin Amanda Issac Amanda Issac amandai@storsuite.com Account ID: 4799 …" at bounding box center [687, 348] width 1375 height 696
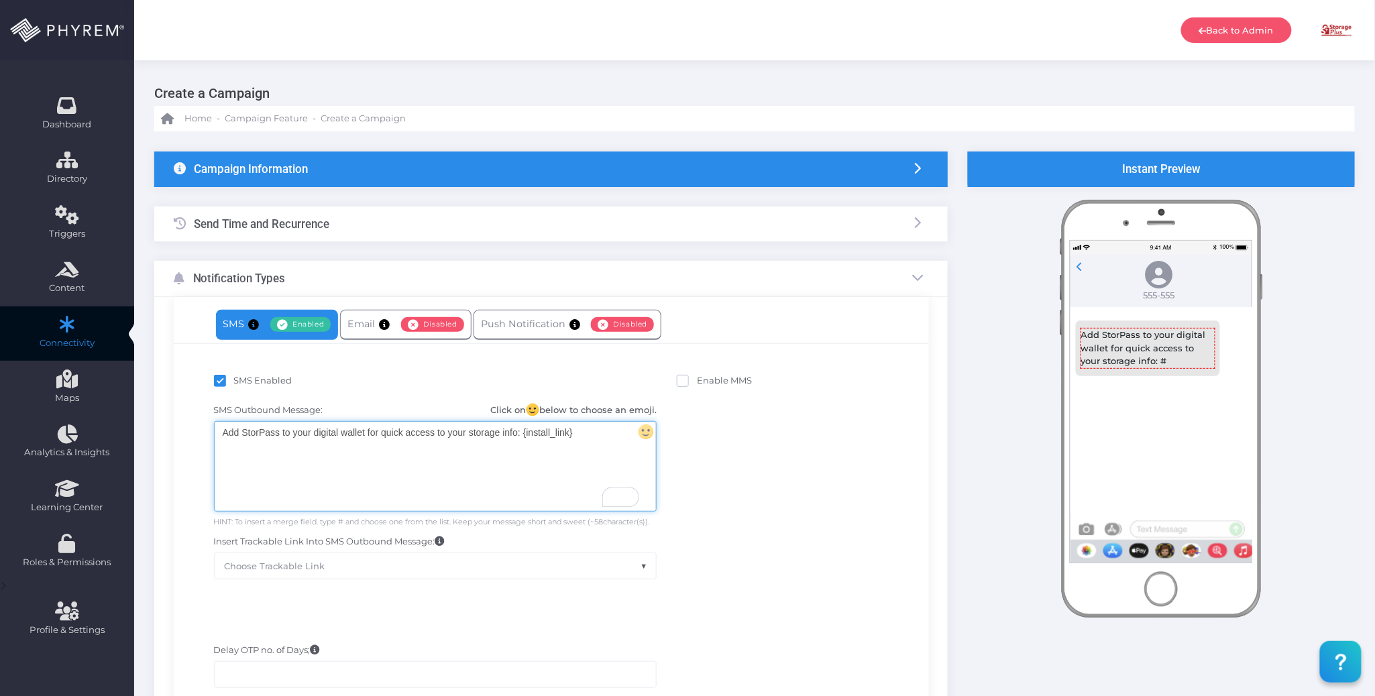
click at [548, 452] on div "Add StorPass to your digital wallet for quick access to your storage info: {ins…" at bounding box center [435, 466] width 441 height 89
click at [778, 429] on div "SMS Outbound Message: Click on below to choose an emoji. Add StorPass to your d…" at bounding box center [551, 491] width 735 height 189
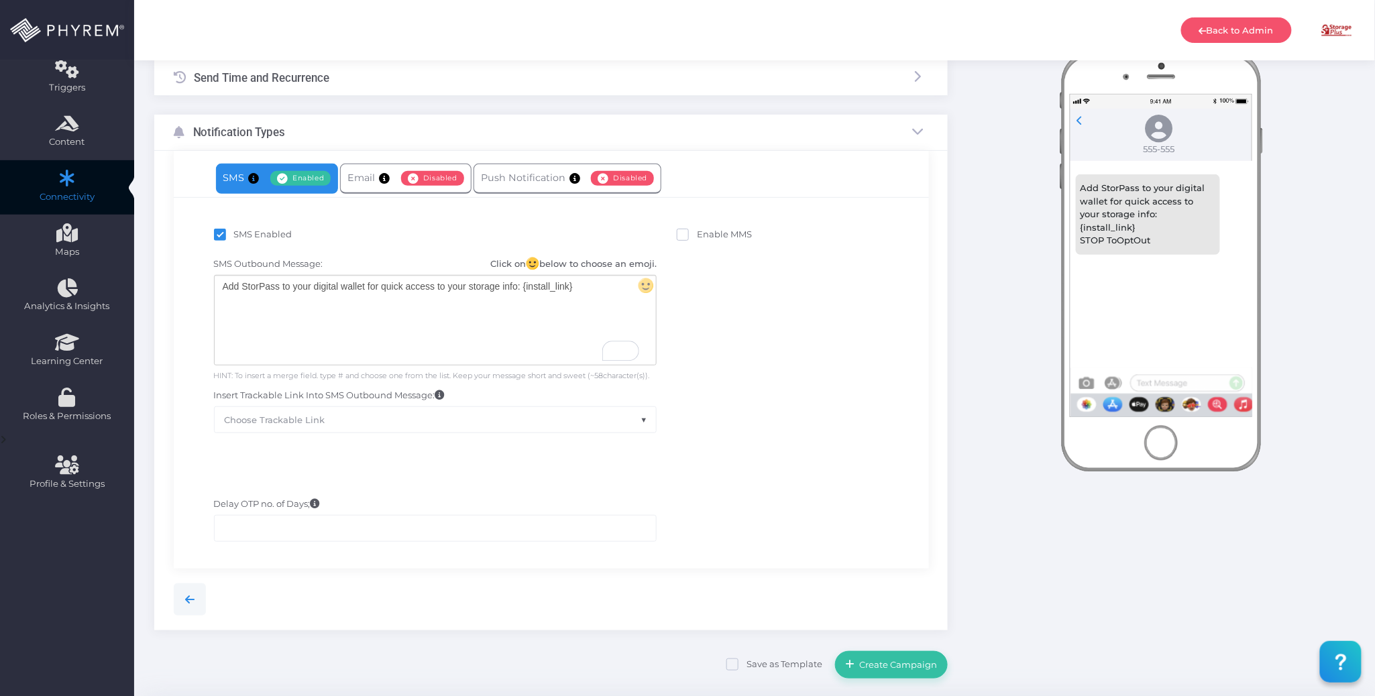
scroll to position [191, 0]
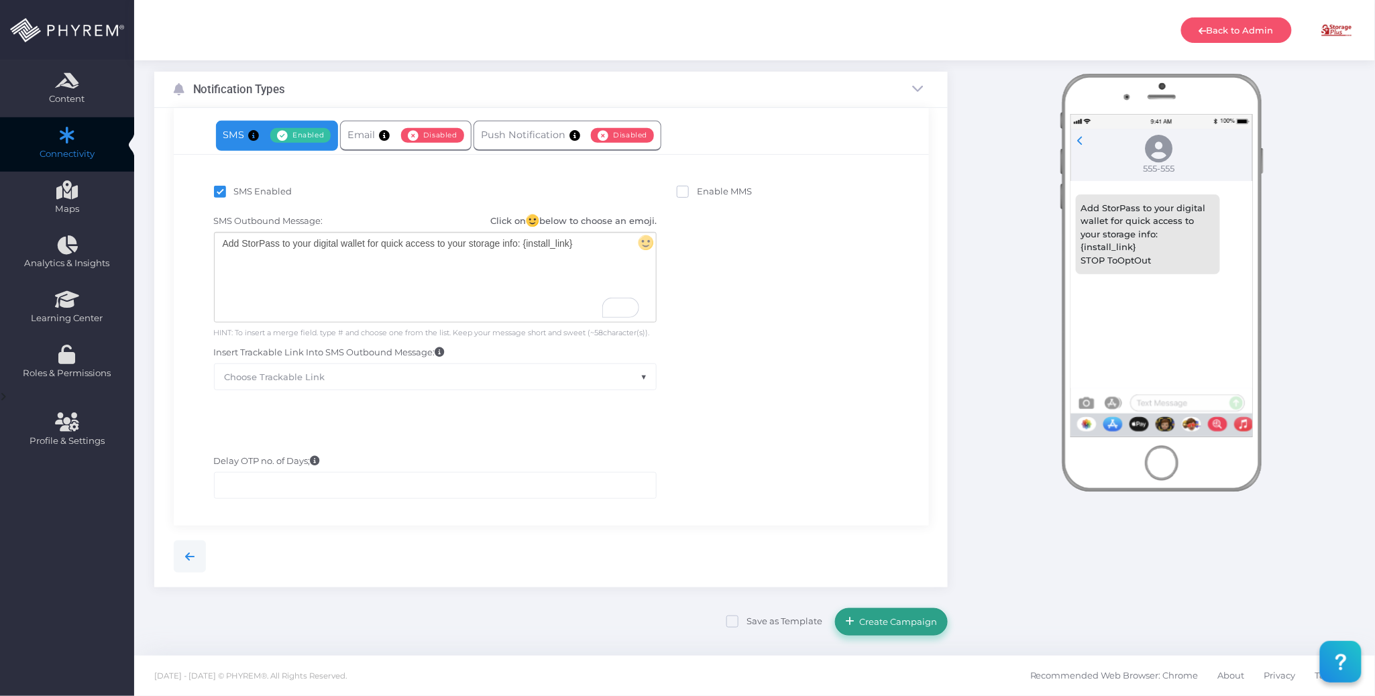
click at [897, 623] on span "Create Campaign" at bounding box center [896, 621] width 83 height 11
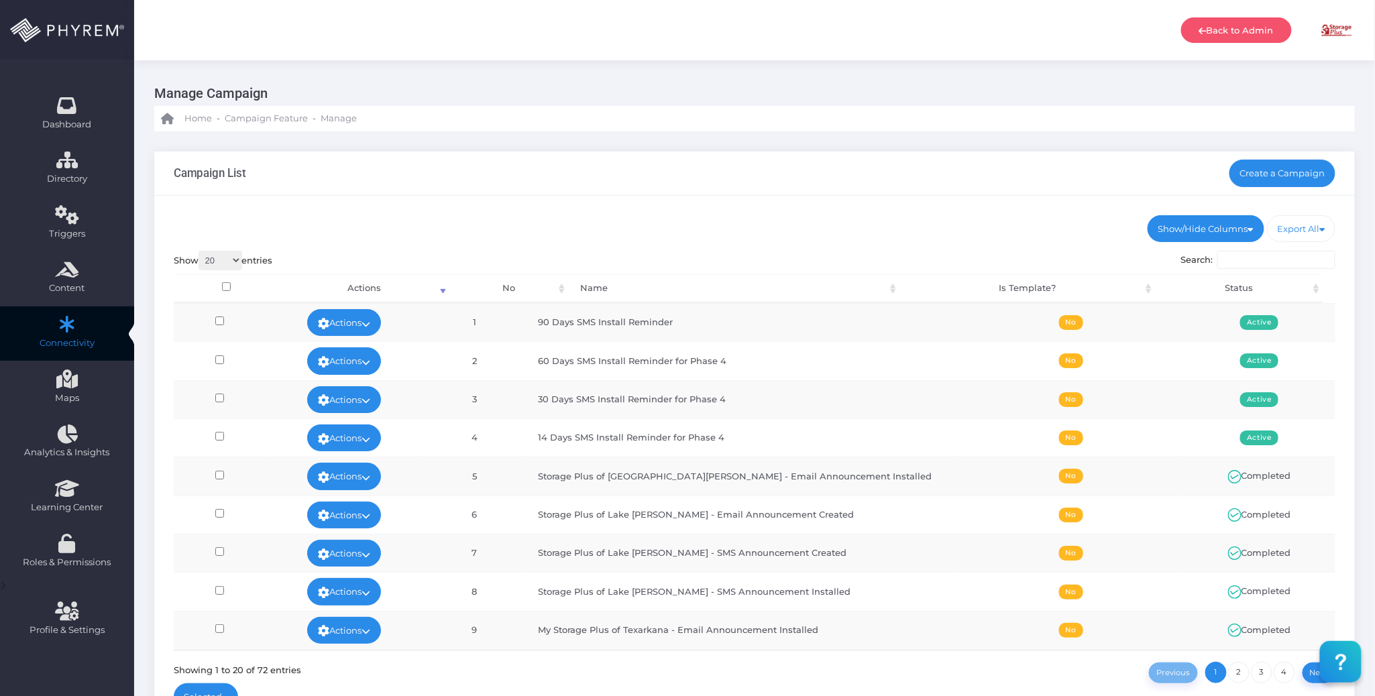
click at [690, 203] on div "Show/Hide Columns No Name Is Template? Status DONE" at bounding box center [754, 466] width 1201 height 541
click at [381, 312] on link "Actions" at bounding box center [344, 322] width 74 height 27
click at [370, 347] on link "Edit" at bounding box center [362, 353] width 87 height 25
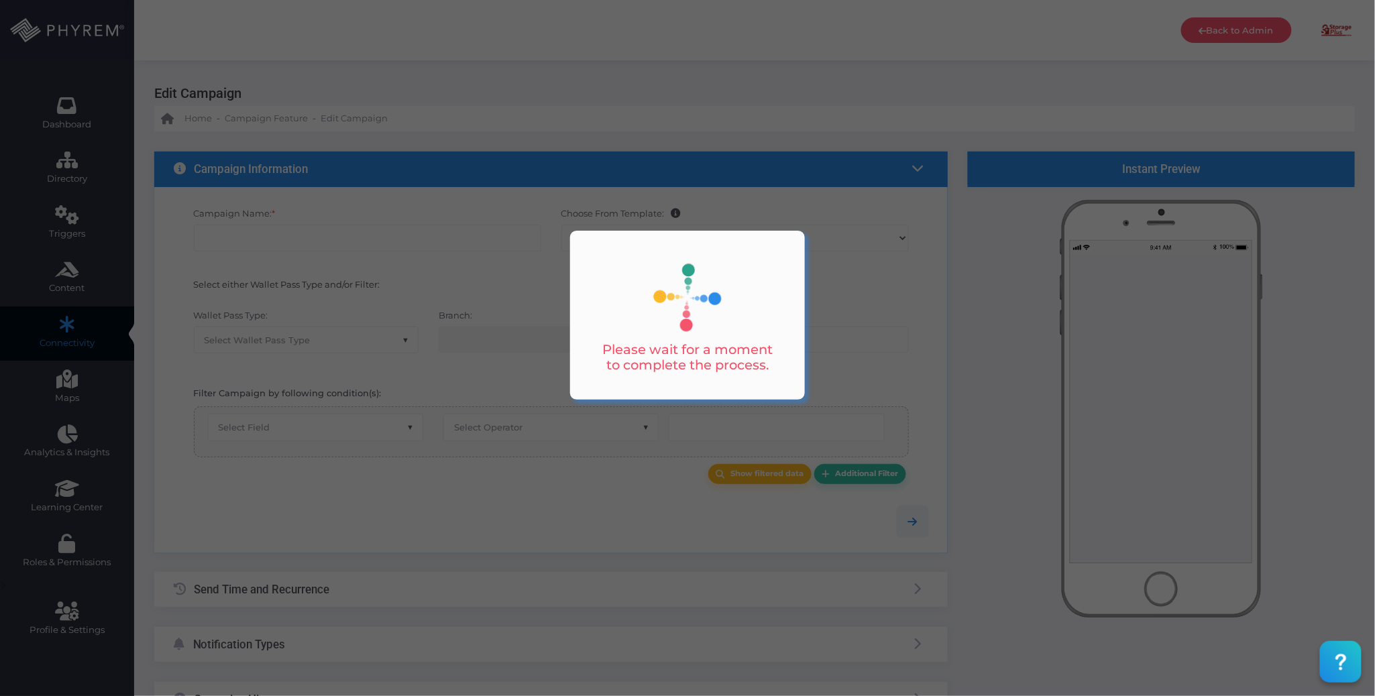
type input "90 Days SMS Install Reminder"
select select "15"
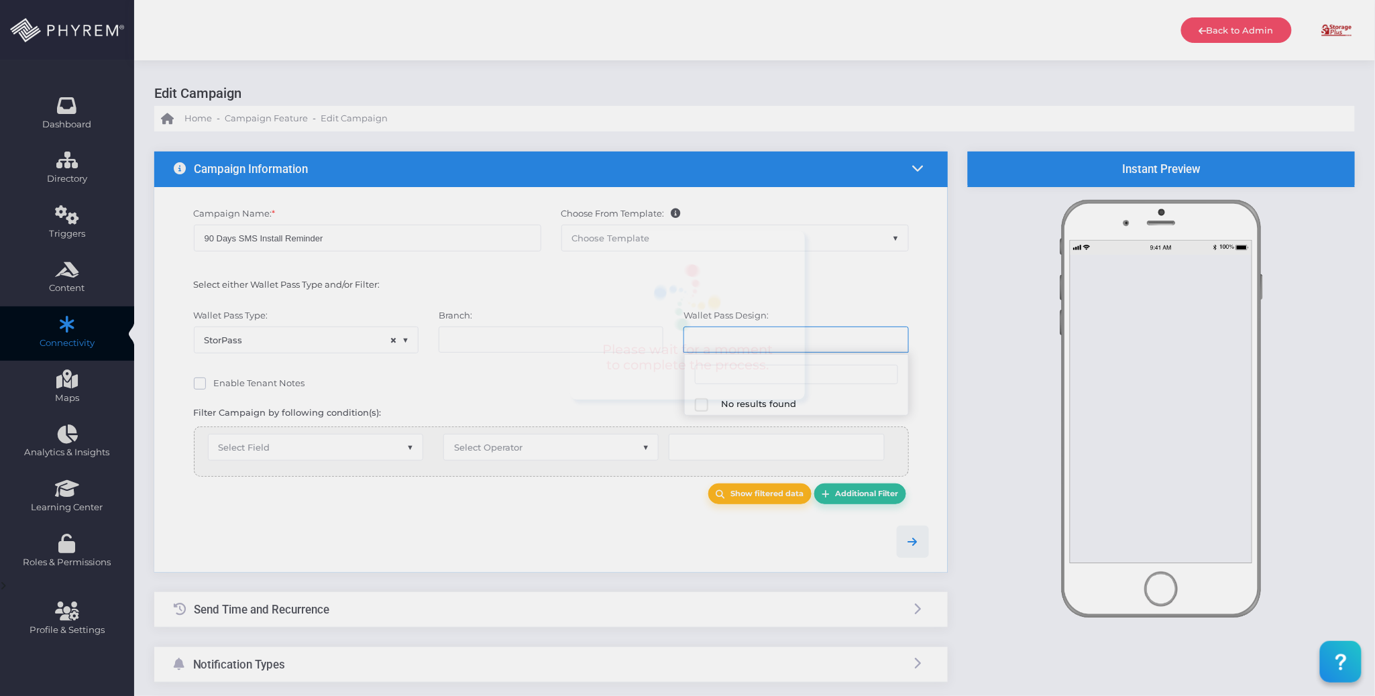
select select "618"
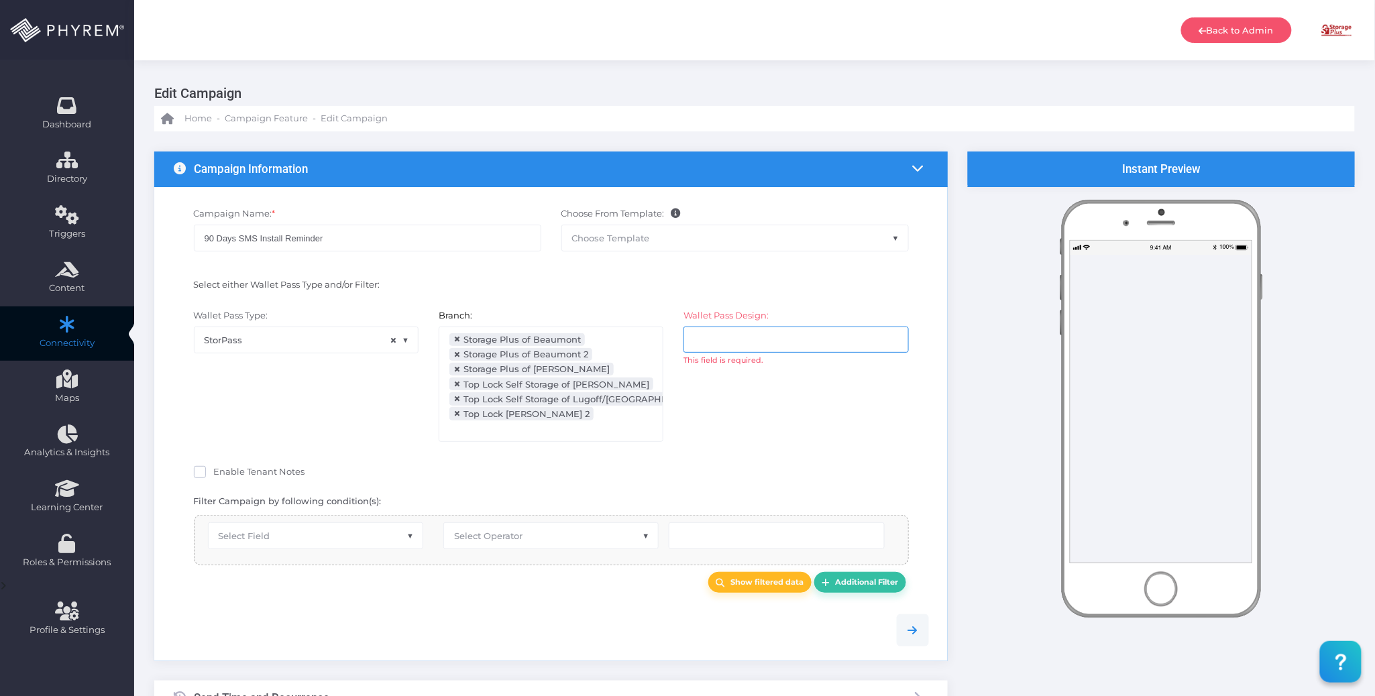
select select "after_x_days"
select select "2684"
select select "pr_wallet_users.created_date"
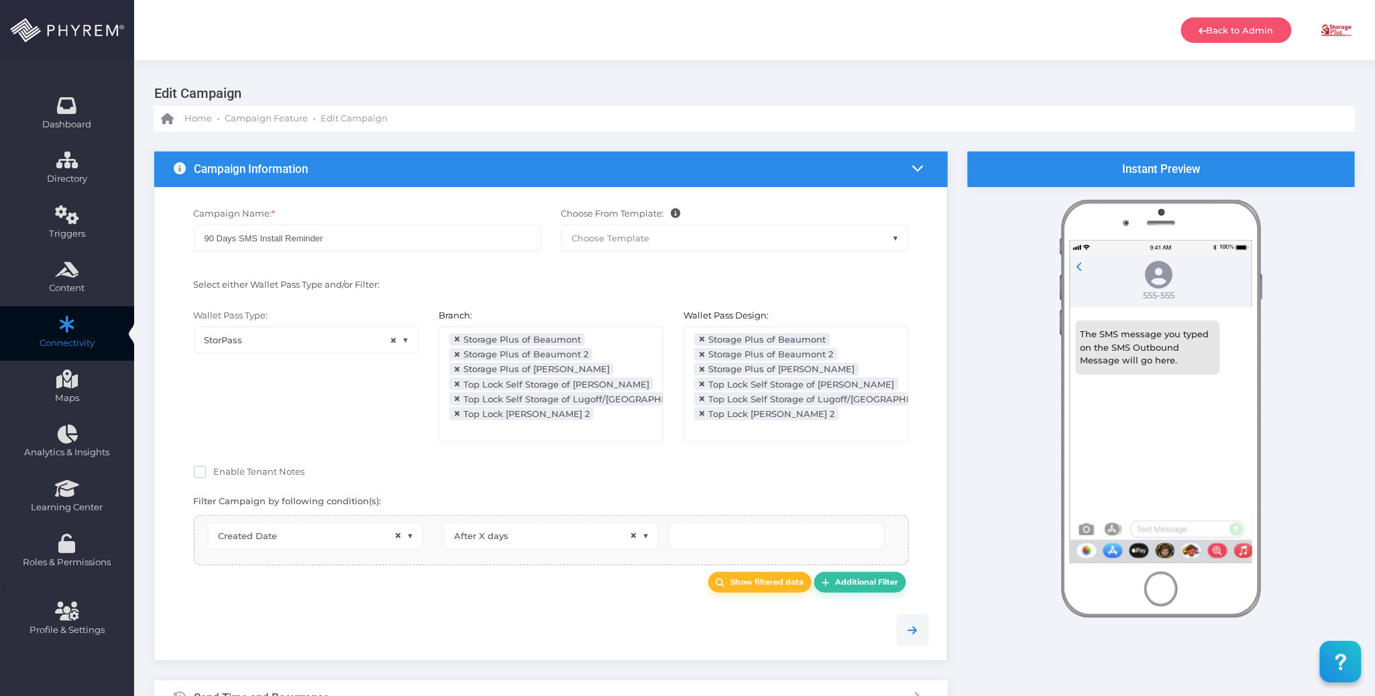
scroll to position [129, 0]
type input "90"
select select "pr_wallet_users.user_pass_status"
select select "equals"
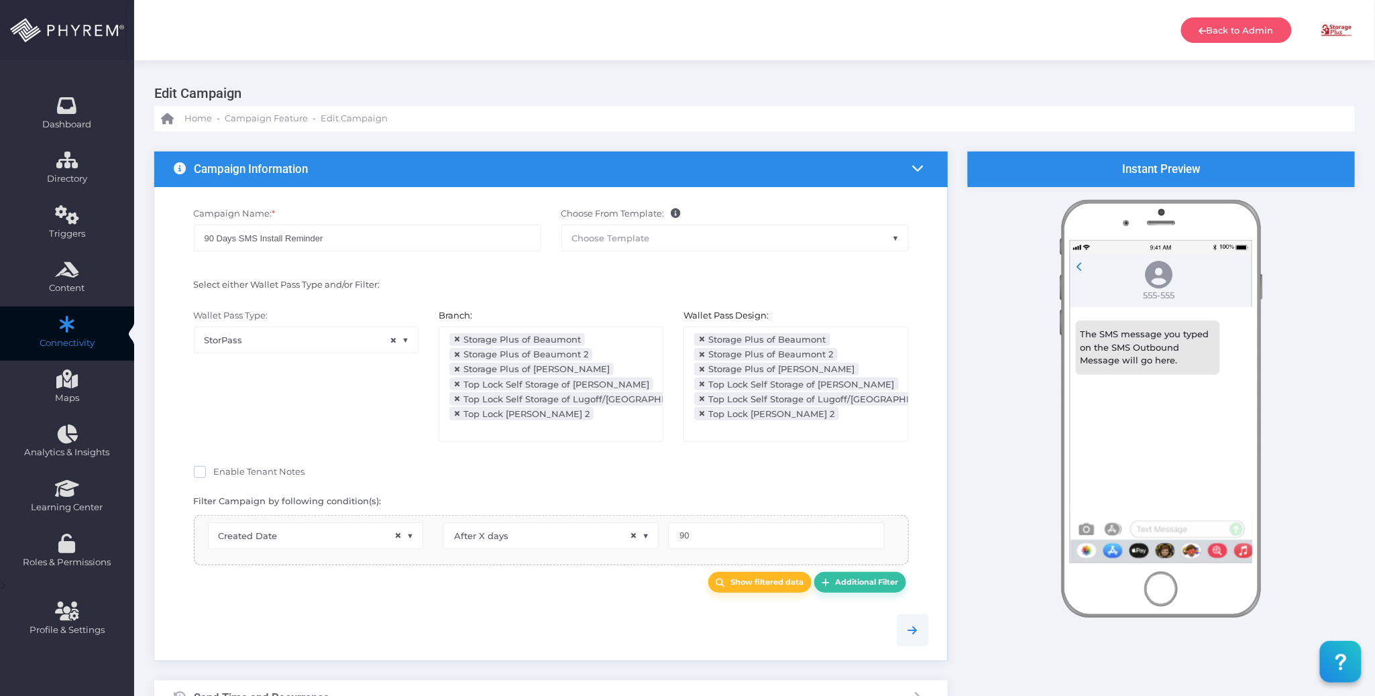
select select "pr_wallet_users.voided"
select select "equals"
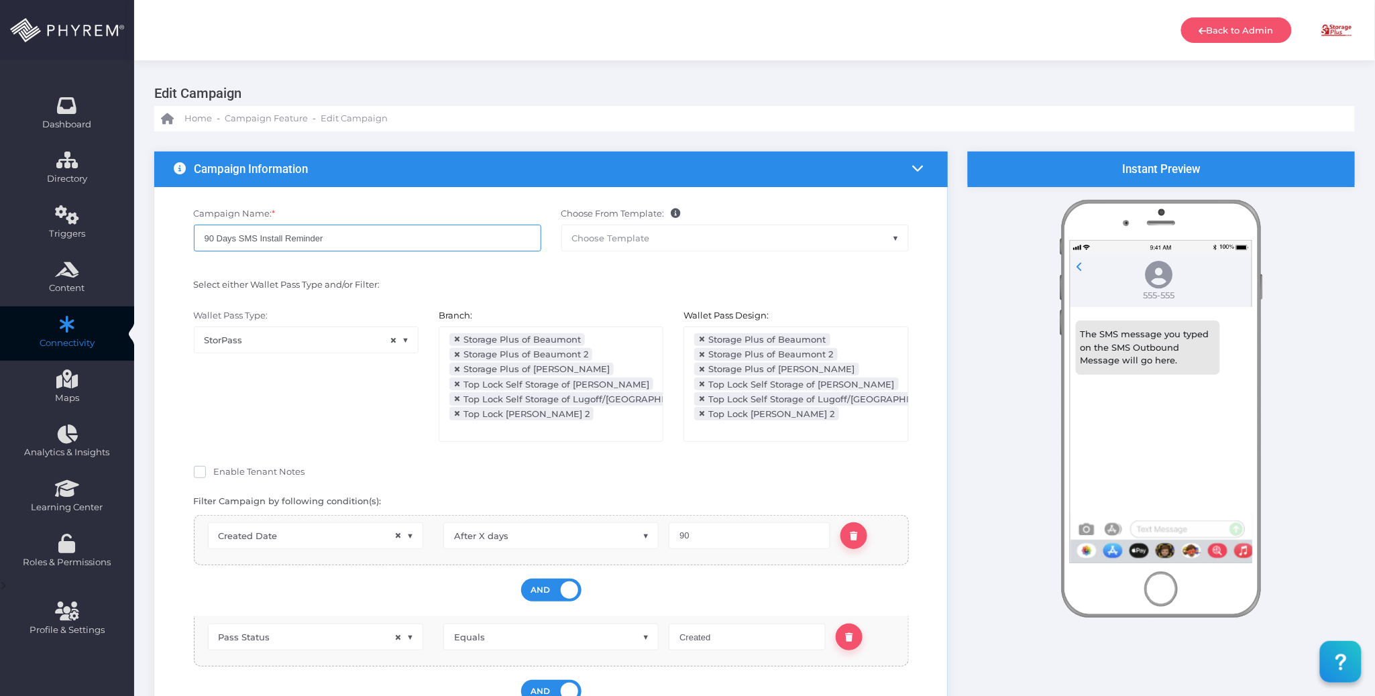
click at [360, 242] on input "90 Days SMS Install Reminder" at bounding box center [367, 238] width 347 height 27
type input "90 Days SMS Install Reminder for Phase 4"
click at [576, 274] on div "Select either Wallet Pass Type and/or Filter:" at bounding box center [551, 287] width 775 height 31
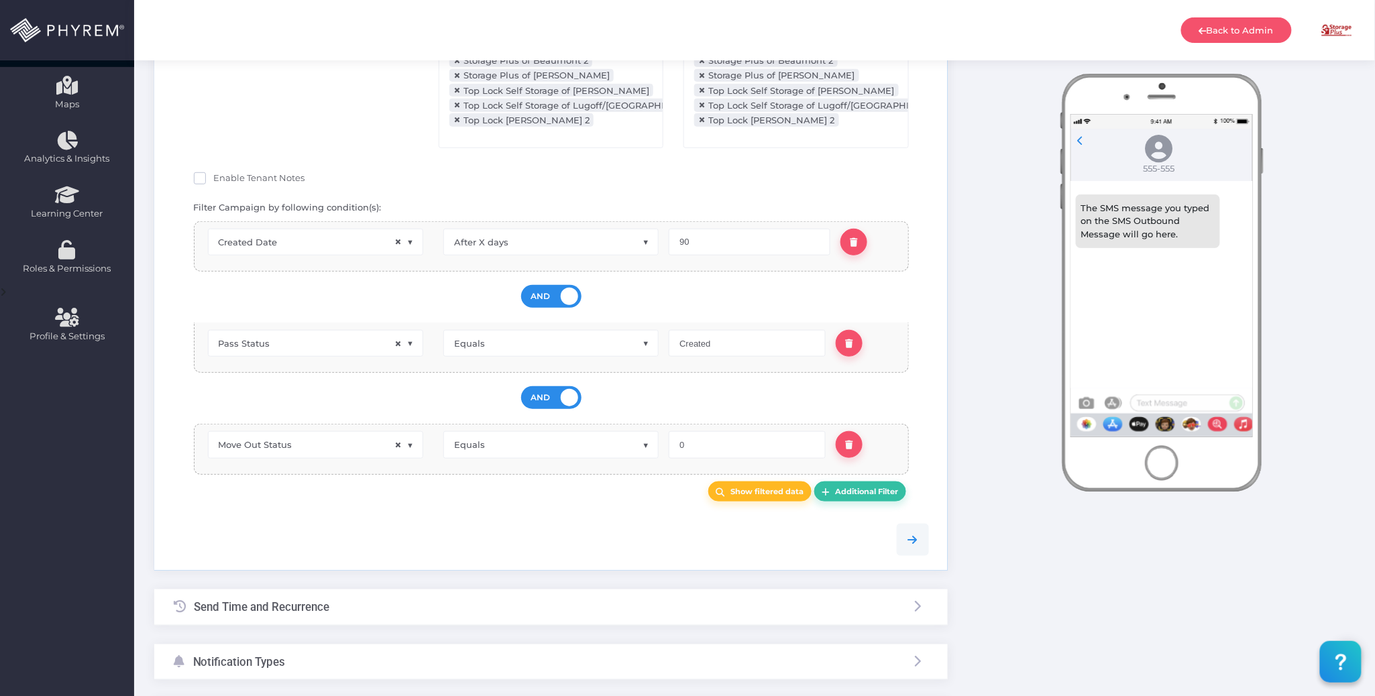
scroll to position [431, 0]
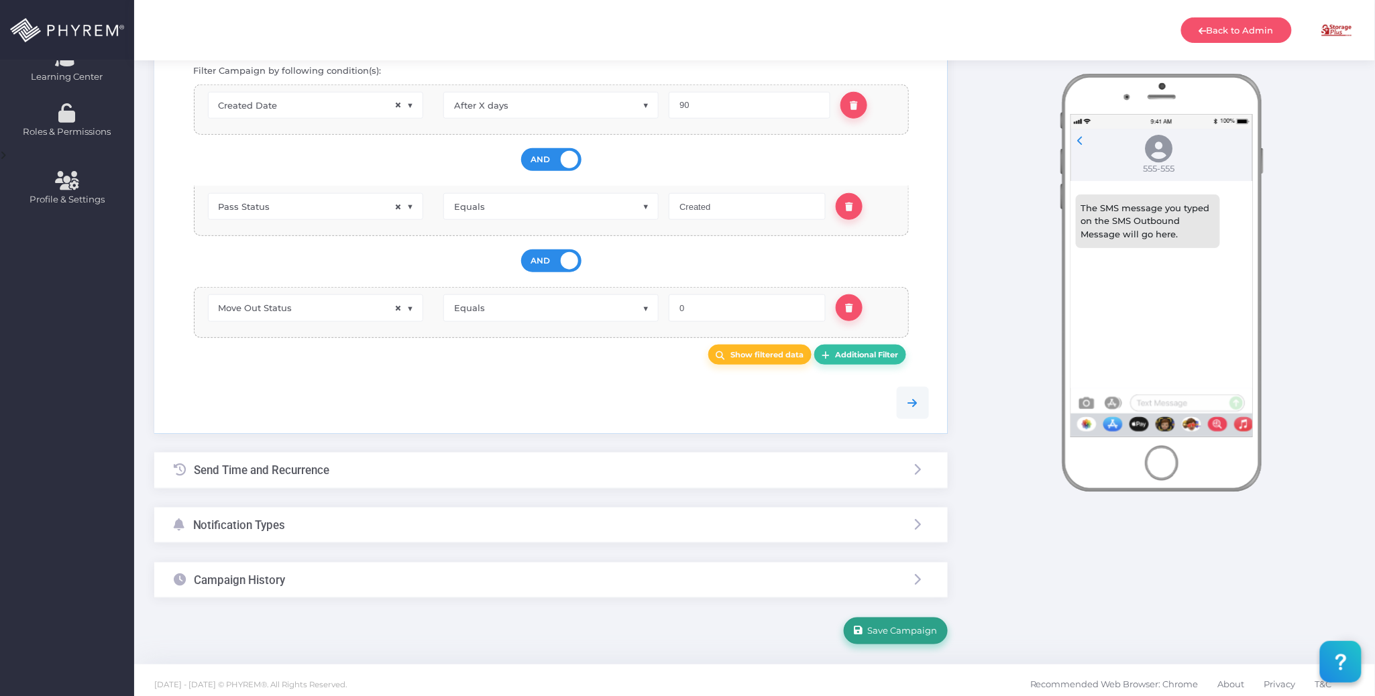
click at [923, 626] on span "Save Campaign" at bounding box center [900, 631] width 74 height 11
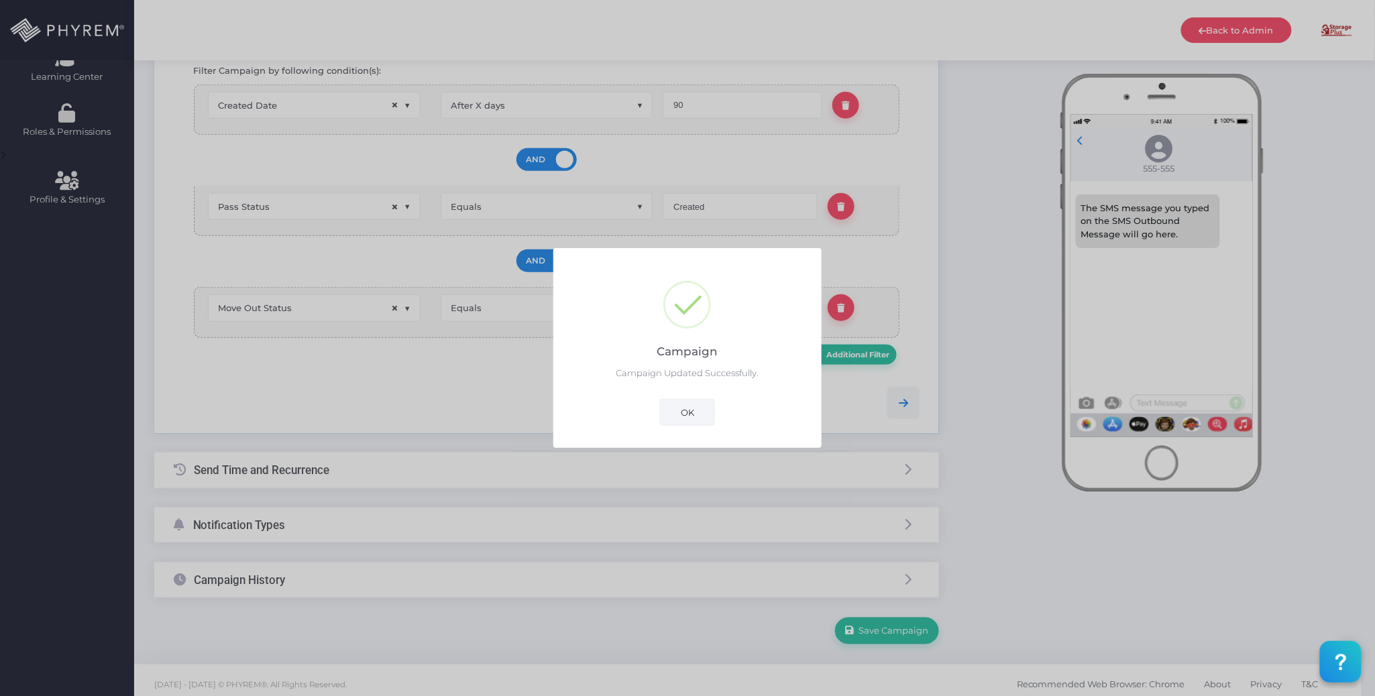
click at [690, 408] on button "OK" at bounding box center [687, 412] width 55 height 27
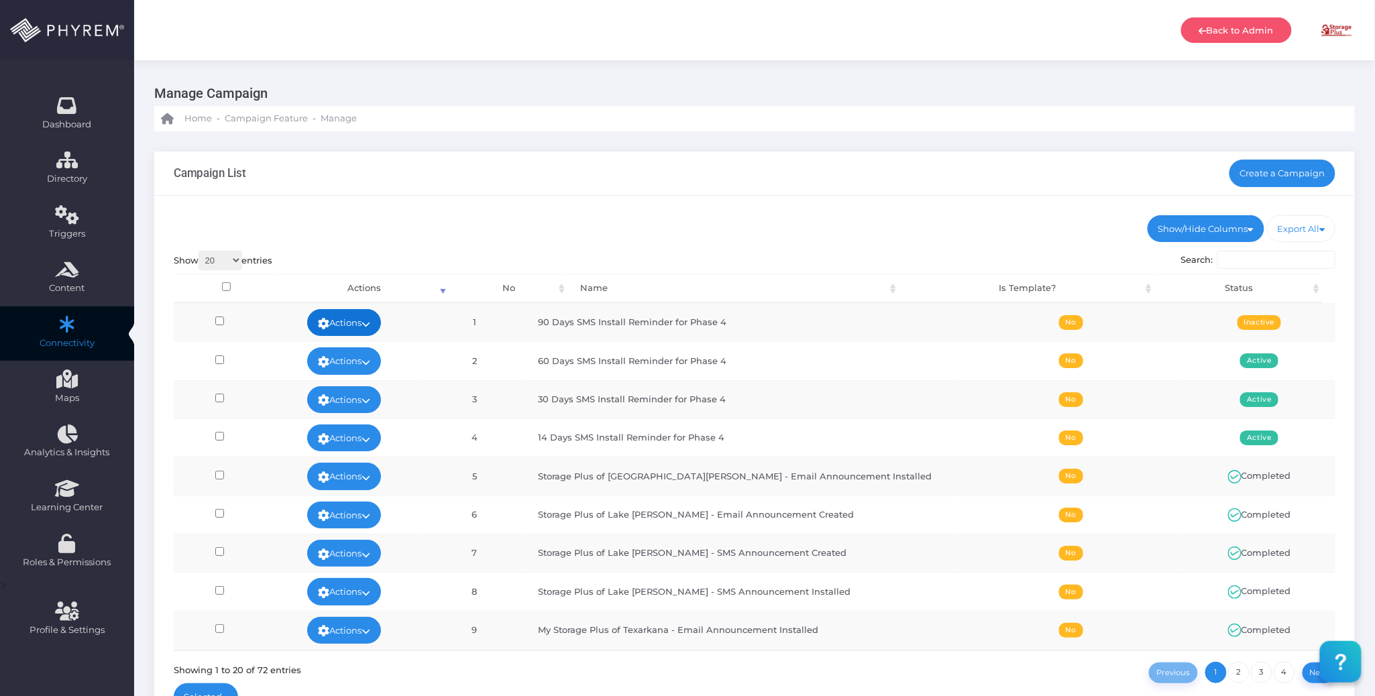
click at [374, 317] on link "Actions" at bounding box center [344, 322] width 74 height 27
click at [369, 376] on link "Activate" at bounding box center [362, 378] width 87 height 25
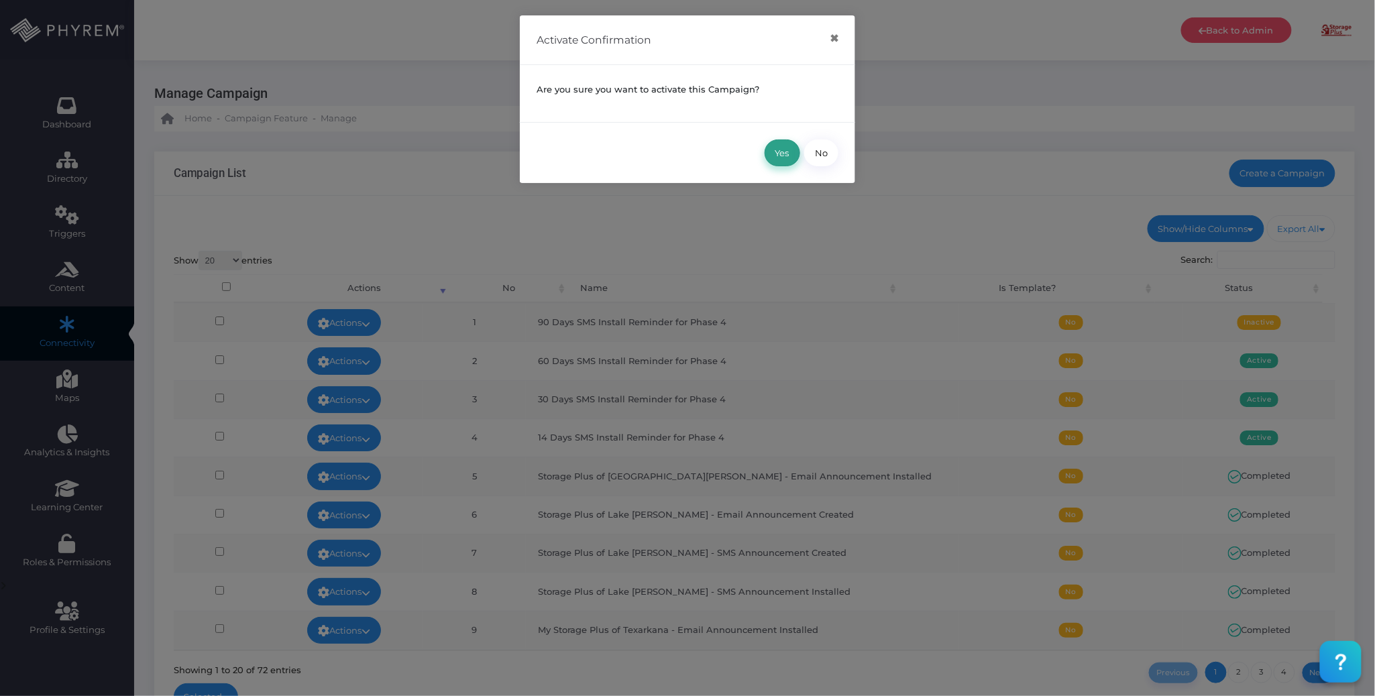
click at [790, 148] on button "Yes" at bounding box center [783, 153] width 36 height 27
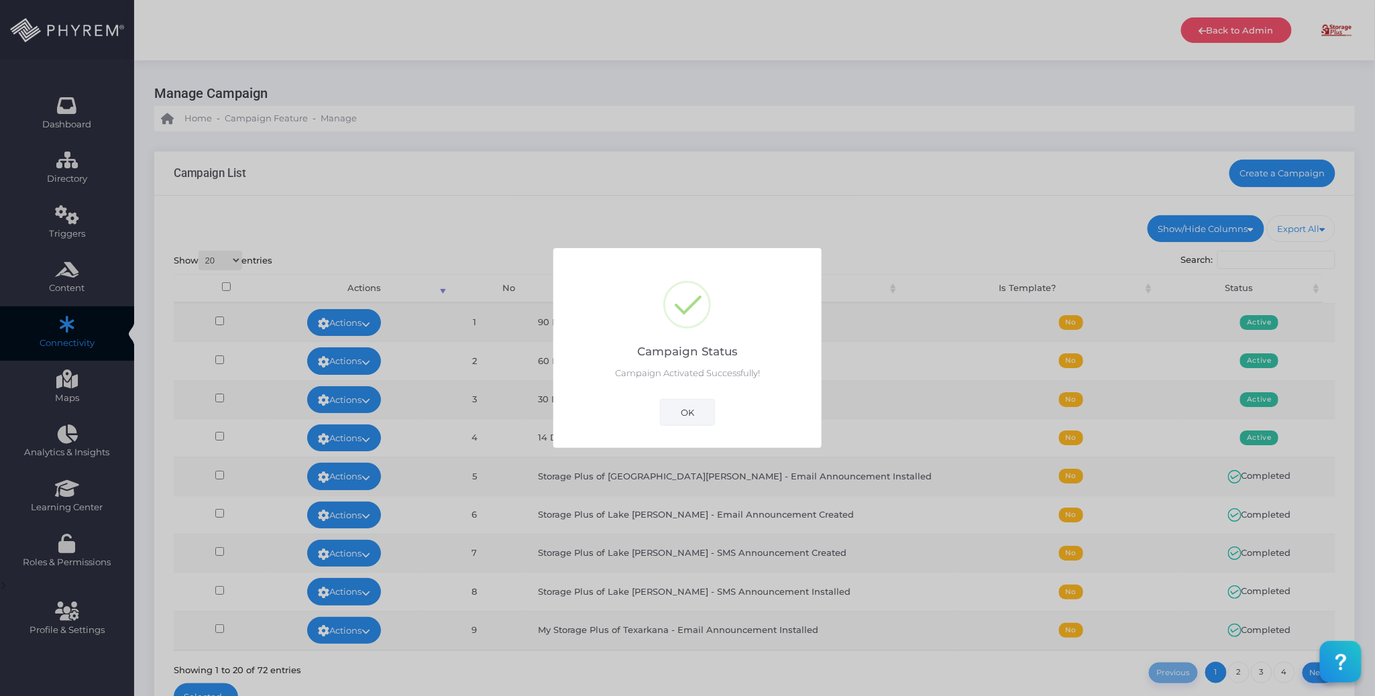
click at [688, 405] on button "OK" at bounding box center [687, 412] width 55 height 27
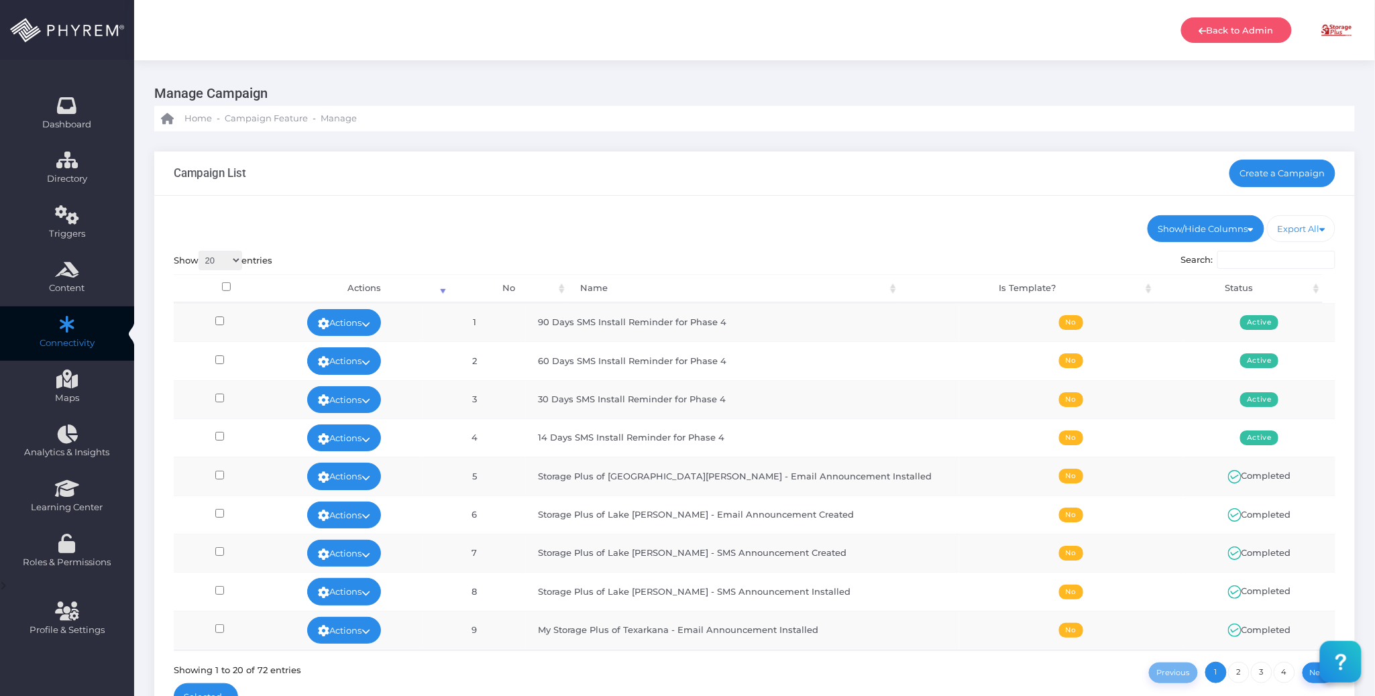
click at [841, 219] on ul "Show/Hide Columns No Name Is Template? Status" at bounding box center [755, 228] width 1163 height 27
